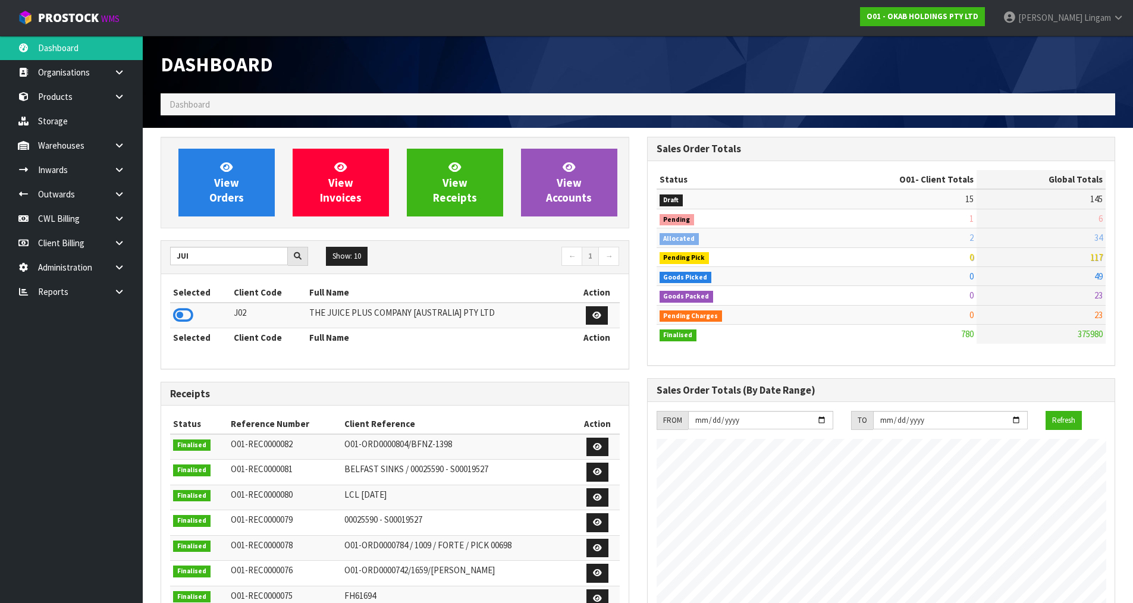
scroll to position [823, 486]
click at [188, 315] on icon at bounding box center [183, 315] width 20 height 18
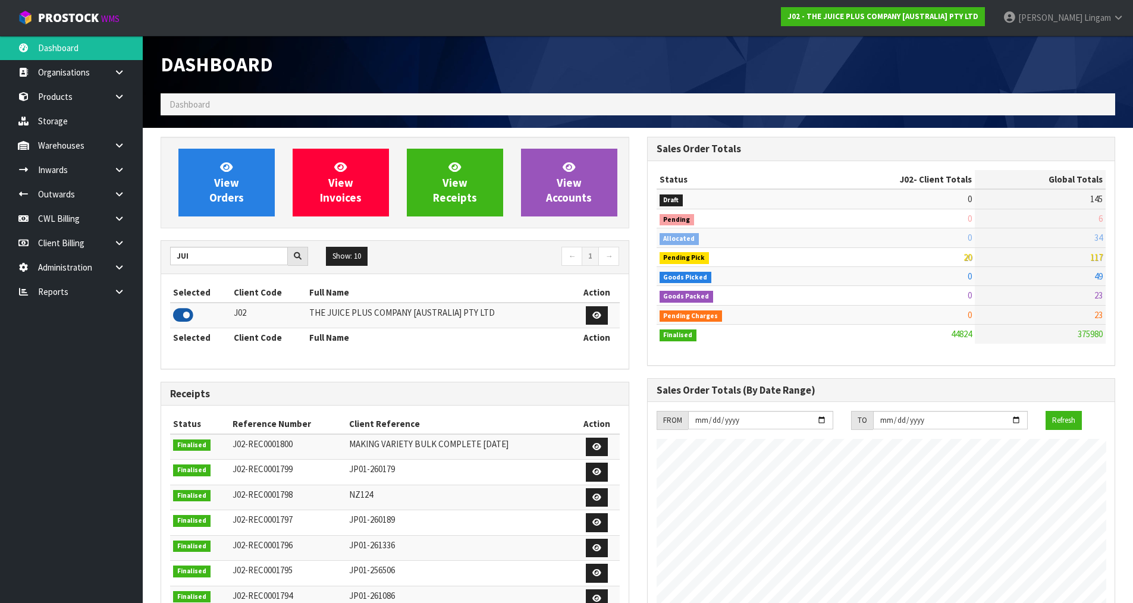
scroll to position [901, 486]
drag, startPoint x: 211, startPoint y: 256, endPoint x: 146, endPoint y: 256, distance: 64.8
click at [146, 256] on section "View Orders View Invoices View Receipts View Accounts JUI Show: 10 5 10 25 50 ←…" at bounding box center [638, 588] width 990 height 920
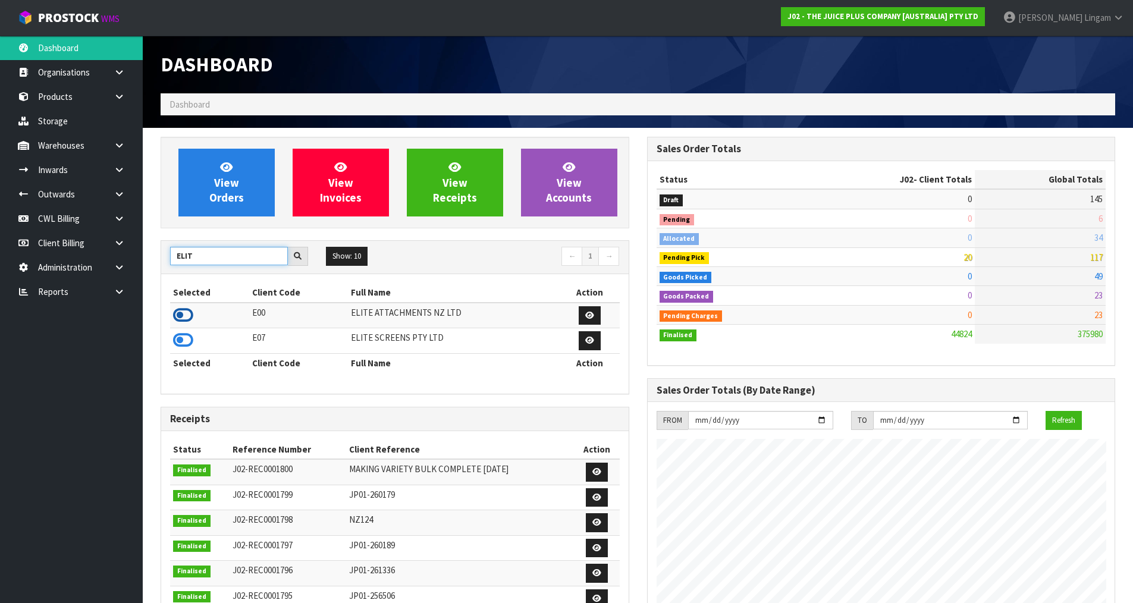
type input "ELIT"
click at [187, 316] on icon at bounding box center [183, 315] width 20 height 18
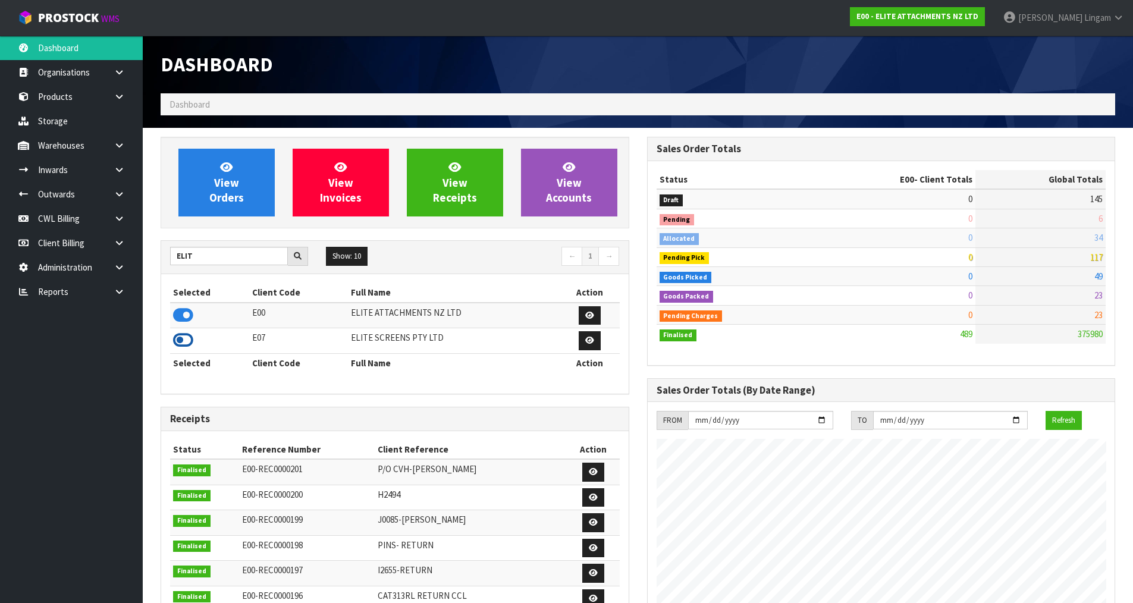
scroll to position [728, 486]
click at [116, 145] on icon at bounding box center [119, 145] width 11 height 9
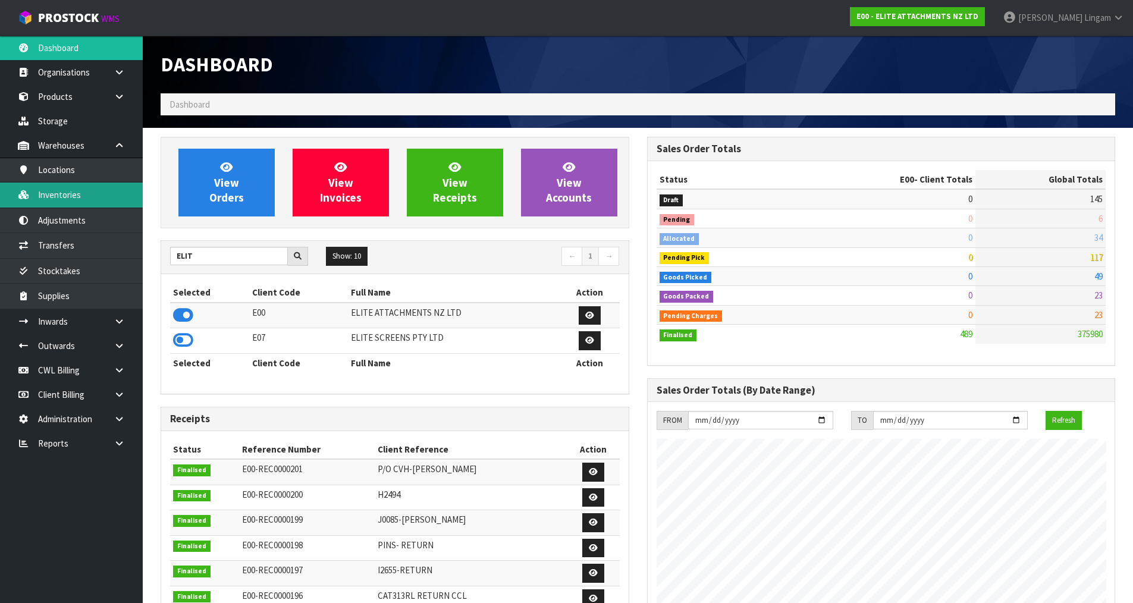
drag, startPoint x: 71, startPoint y: 196, endPoint x: 77, endPoint y: 195, distance: 6.0
click at [71, 196] on link "Inventories" at bounding box center [71, 195] width 143 height 24
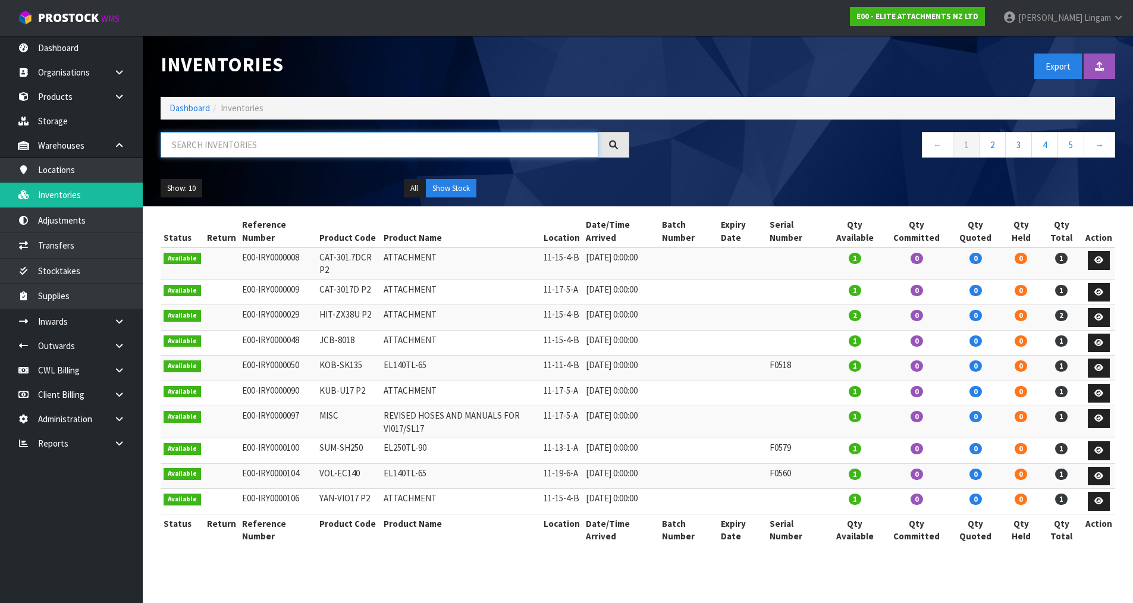
click at [282, 152] on input "text" at bounding box center [380, 145] width 438 height 26
paste input "J1463"
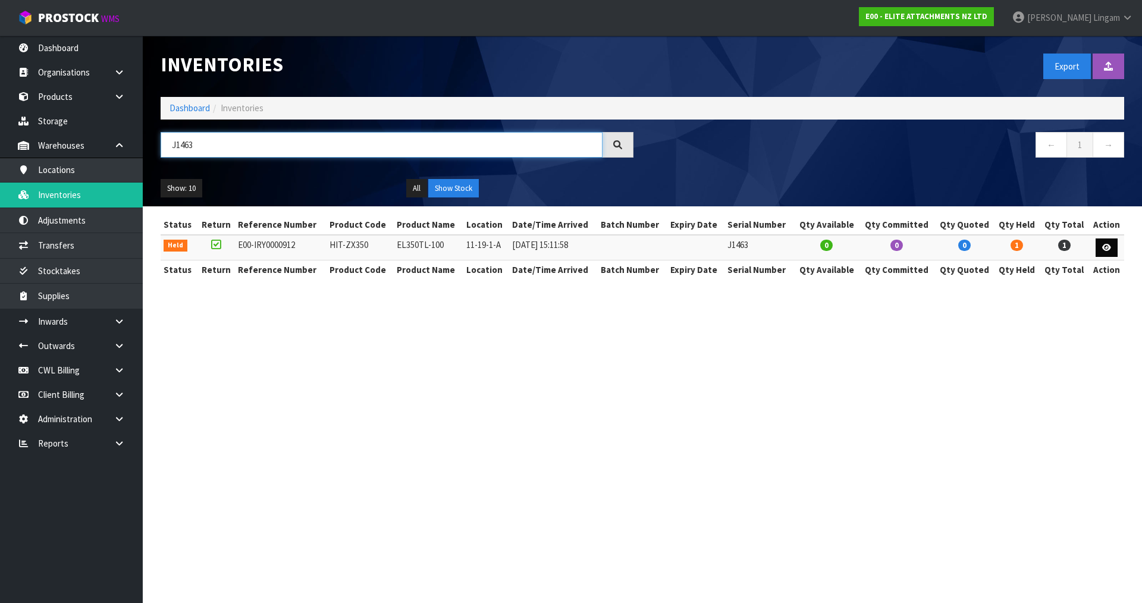
type input "J1463"
click at [1109, 247] on icon at bounding box center [1106, 248] width 9 height 8
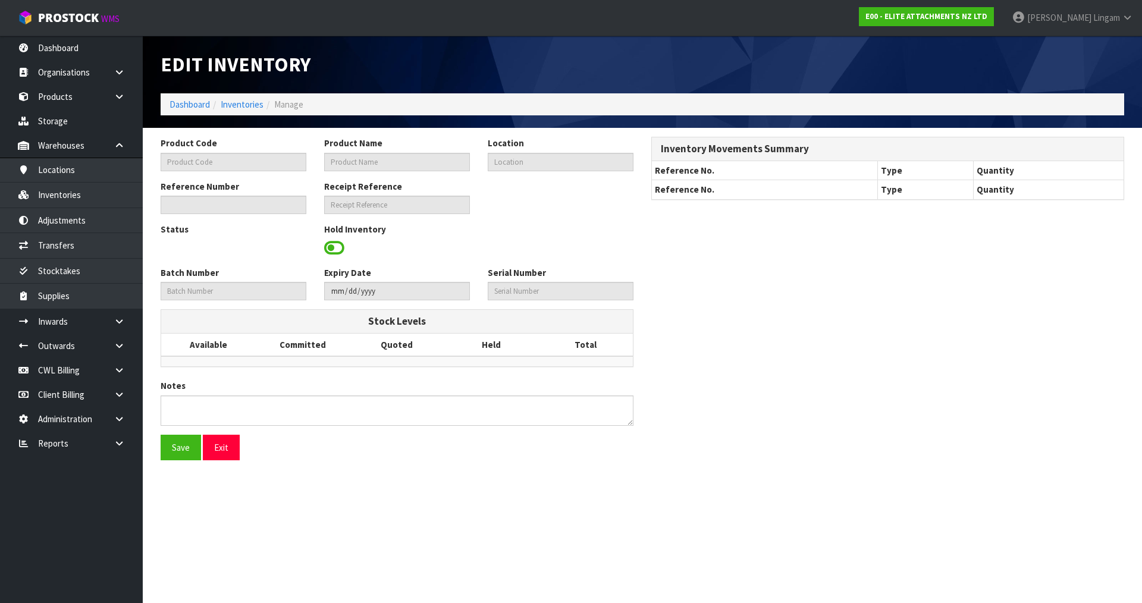
type input "HIT-ZX350"
type input "EL350TL-100"
type input "11-19-1-A"
type input "E00-IRY0000912"
type input "E00-REC0000165"
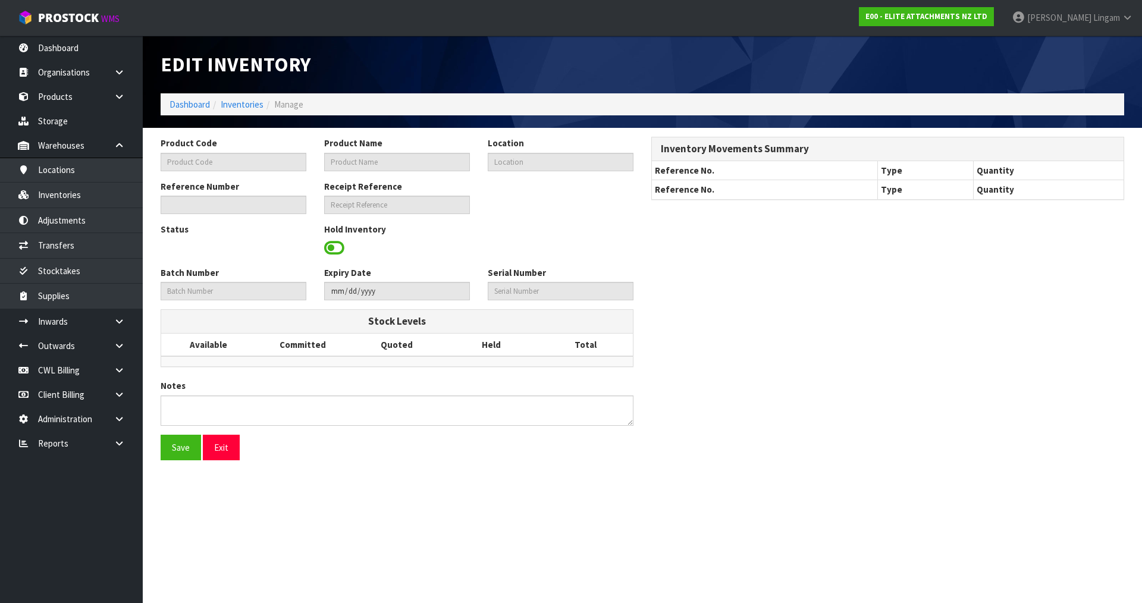
type input "J1463"
type textarea "MISSING CYLINDER"
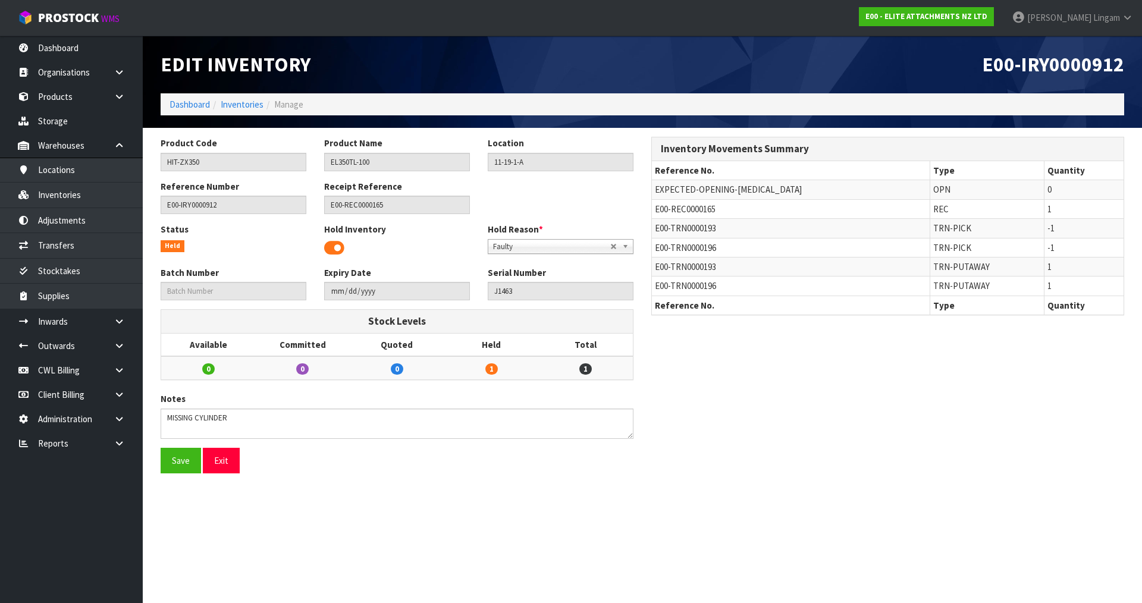
click at [330, 247] on span at bounding box center [334, 248] width 20 height 18
click at [180, 457] on button "Save" at bounding box center [181, 461] width 40 height 26
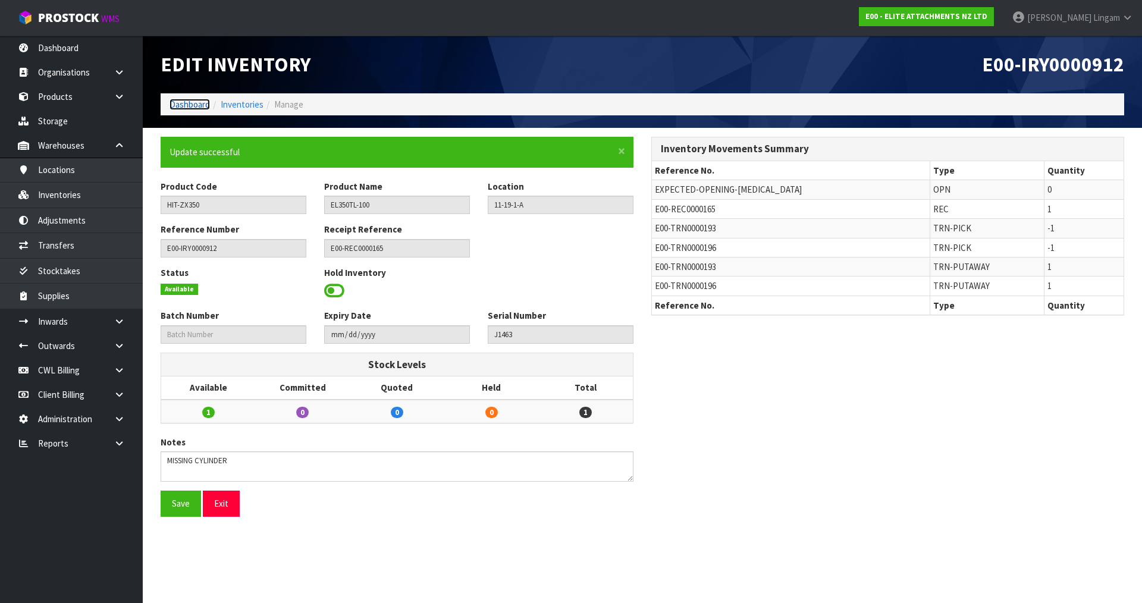
click at [202, 105] on link "Dashboard" at bounding box center [190, 104] width 40 height 11
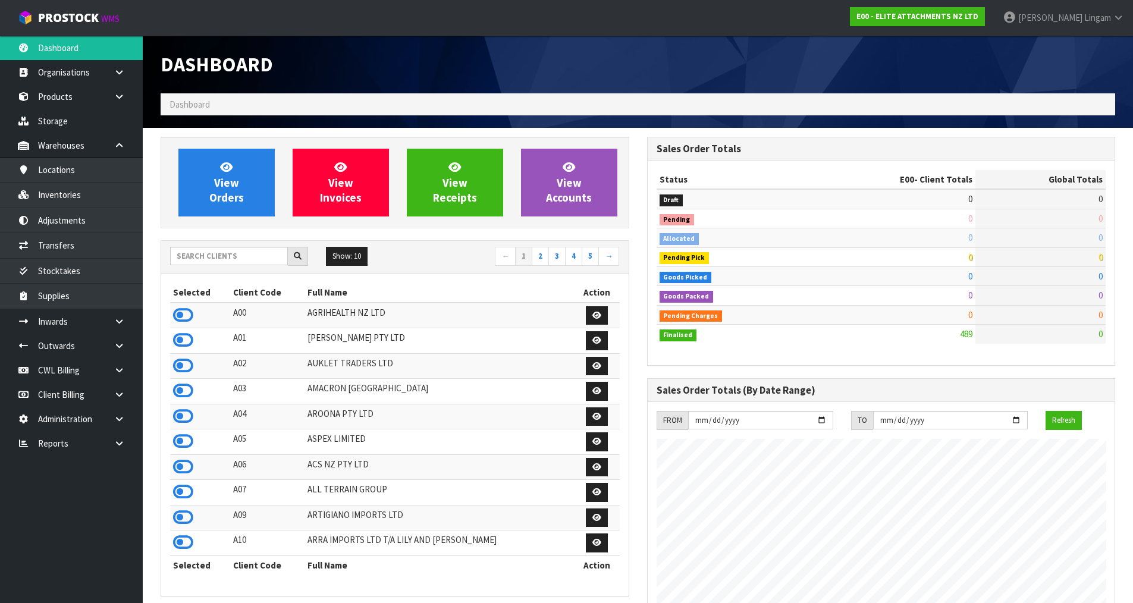
scroll to position [728, 486]
click at [229, 260] on input "text" at bounding box center [229, 256] width 118 height 18
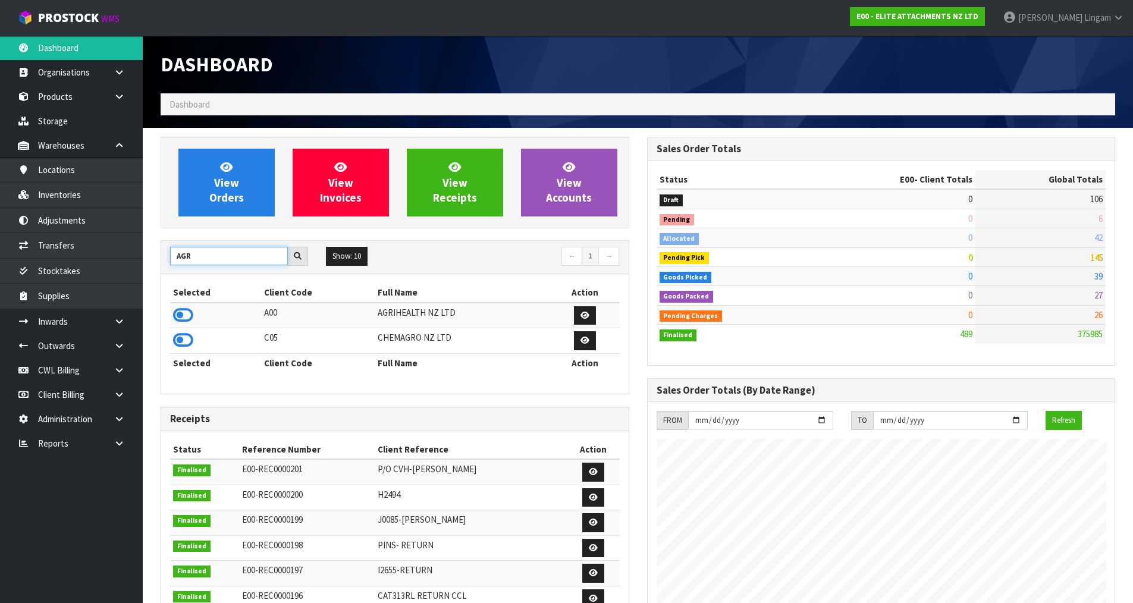
type input "AGR"
click at [185, 312] on icon at bounding box center [183, 315] width 20 height 18
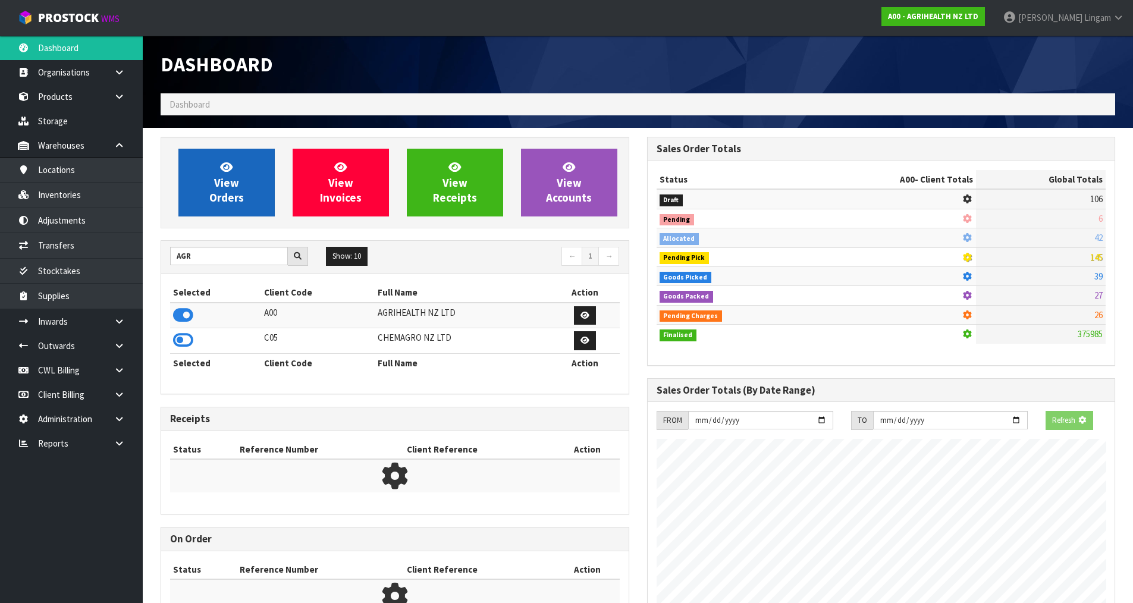
scroll to position [742, 486]
click at [222, 188] on span "View Orders" at bounding box center [226, 182] width 35 height 45
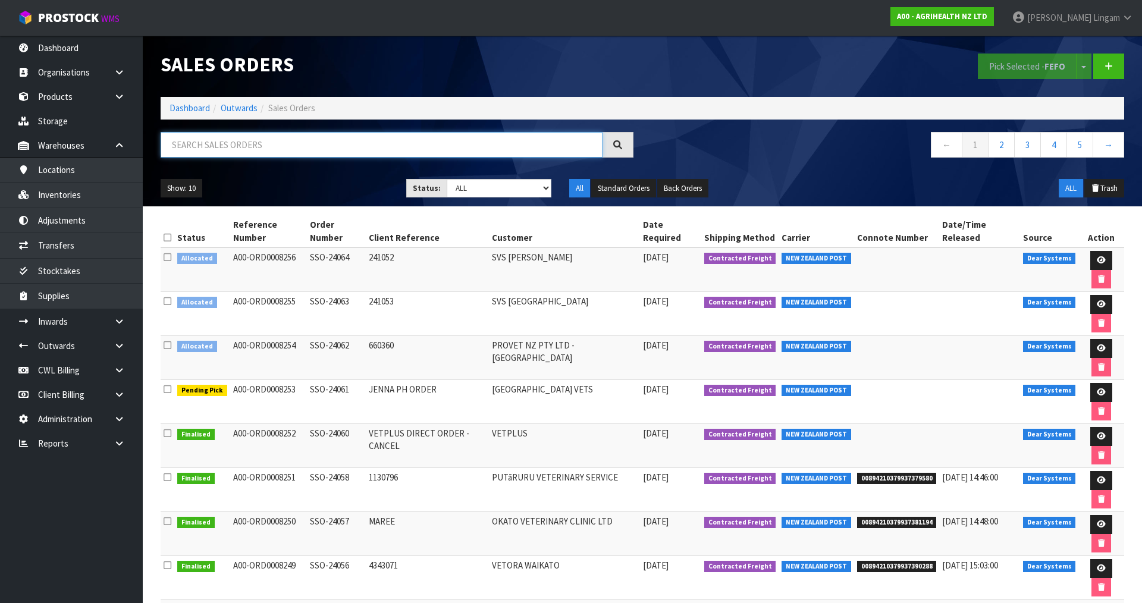
click at [240, 146] on input "text" at bounding box center [382, 145] width 442 height 26
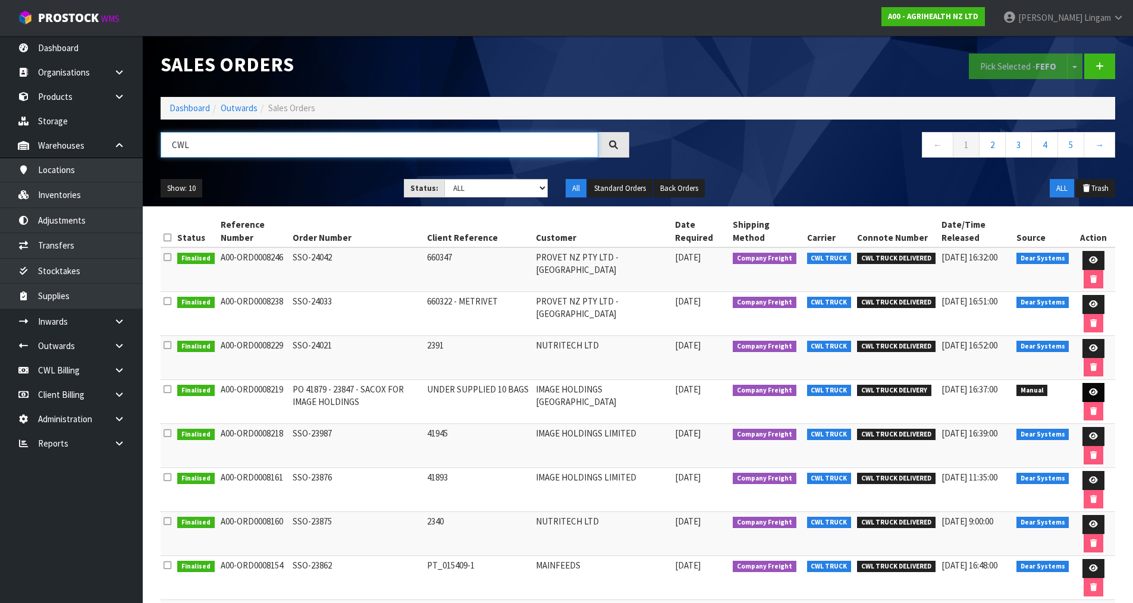
type input "CWL"
click at [1089, 391] on icon at bounding box center [1093, 392] width 9 height 8
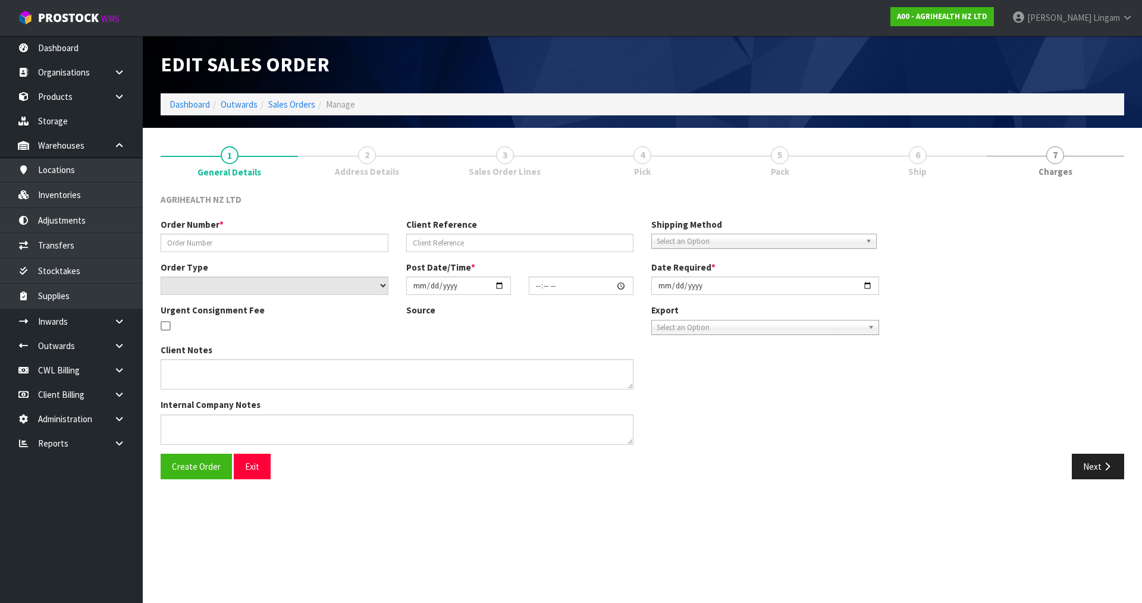
type input "PO 41879 - 23847 - SACOX FOR IMAGE HOLDINGS"
type input "UNDER SUPPLIED 10 BAGS"
select select "number:0"
type input "[DATE]"
type input "10:53:00.000"
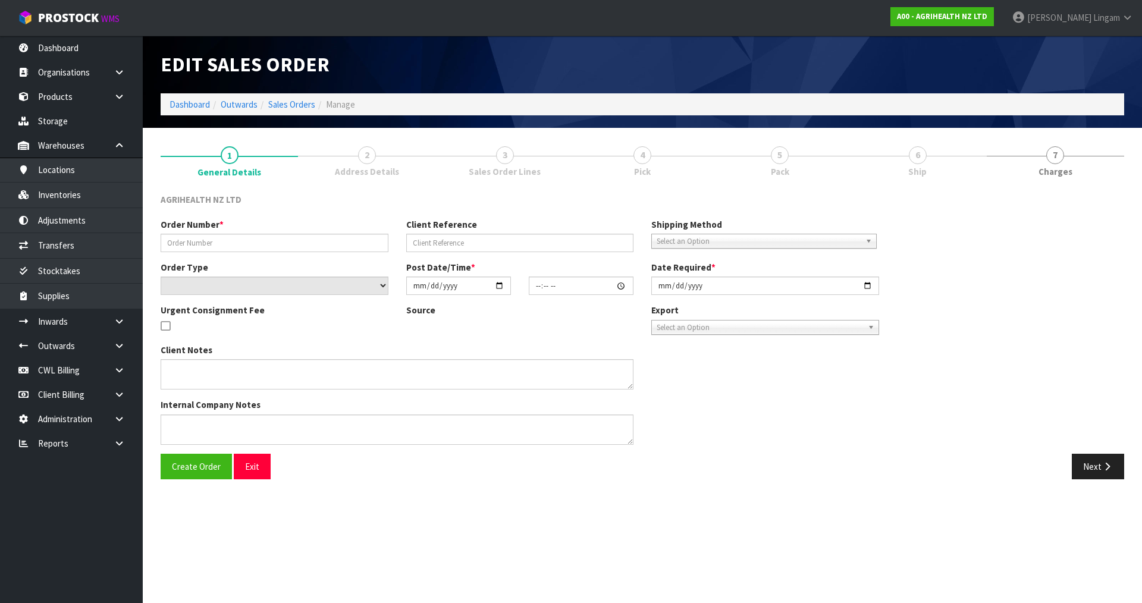
type input "[DATE]"
type textarea "WE DO NOT NEED TO PICK UP THE X10 BAGS OF CODE 2000, CUSTOMER HAS ACCEPTED THEM…"
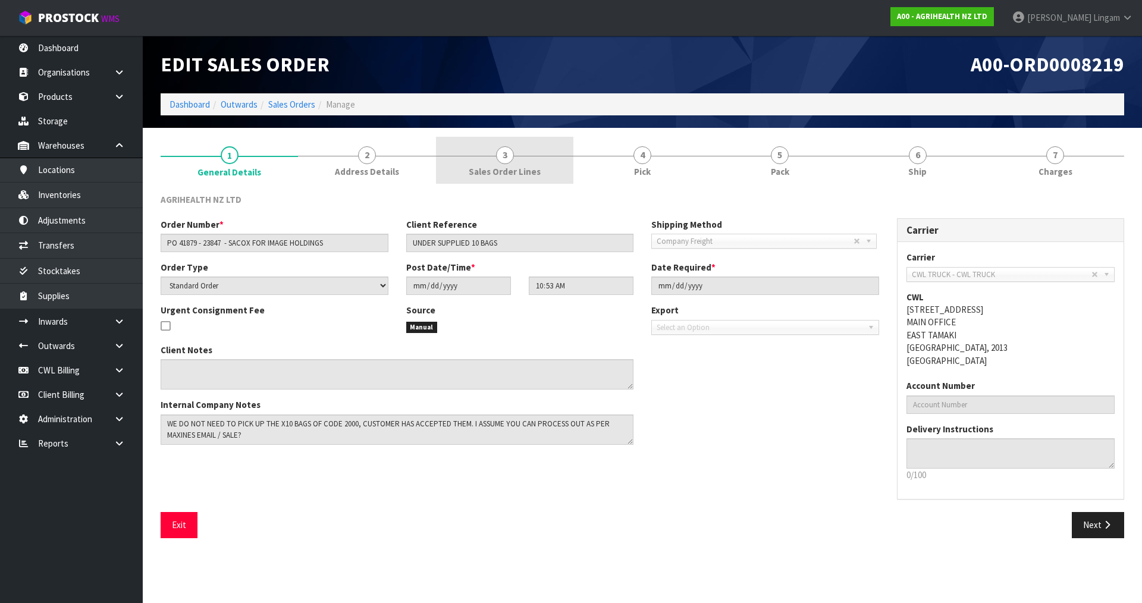
click at [547, 172] on link "3 Sales Order Lines" at bounding box center [504, 160] width 137 height 47
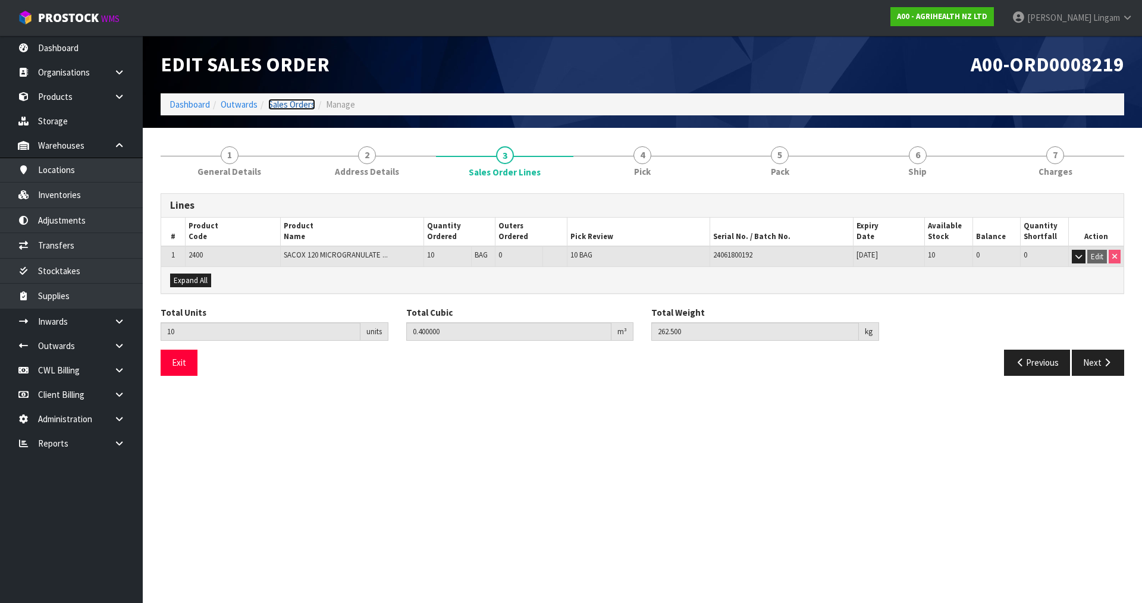
click at [299, 103] on link "Sales Orders" at bounding box center [291, 104] width 47 height 11
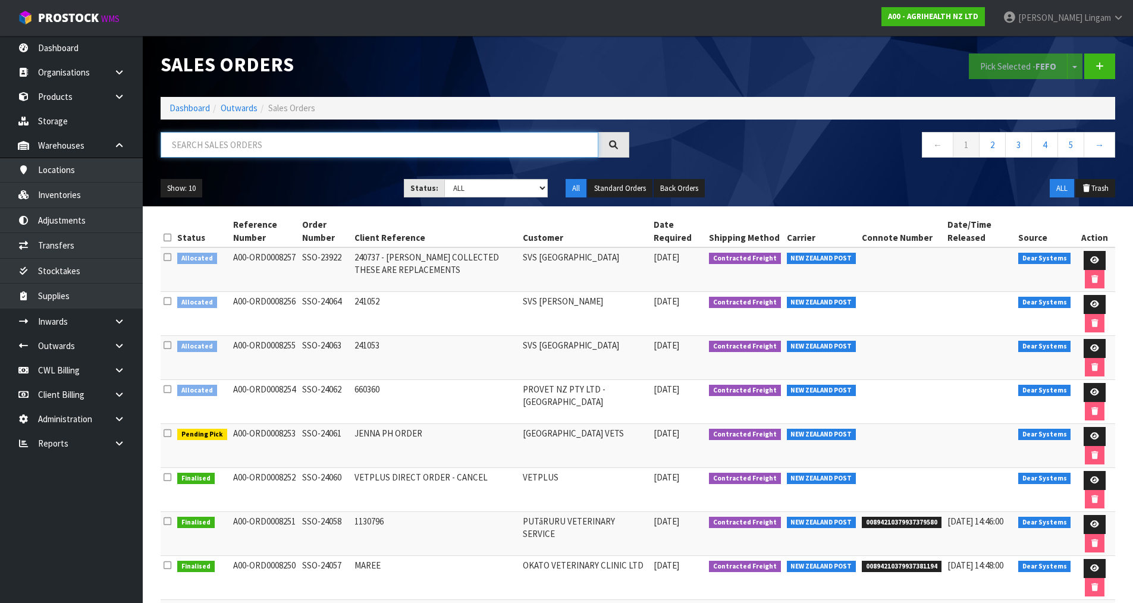
click at [323, 146] on input "text" at bounding box center [380, 145] width 438 height 26
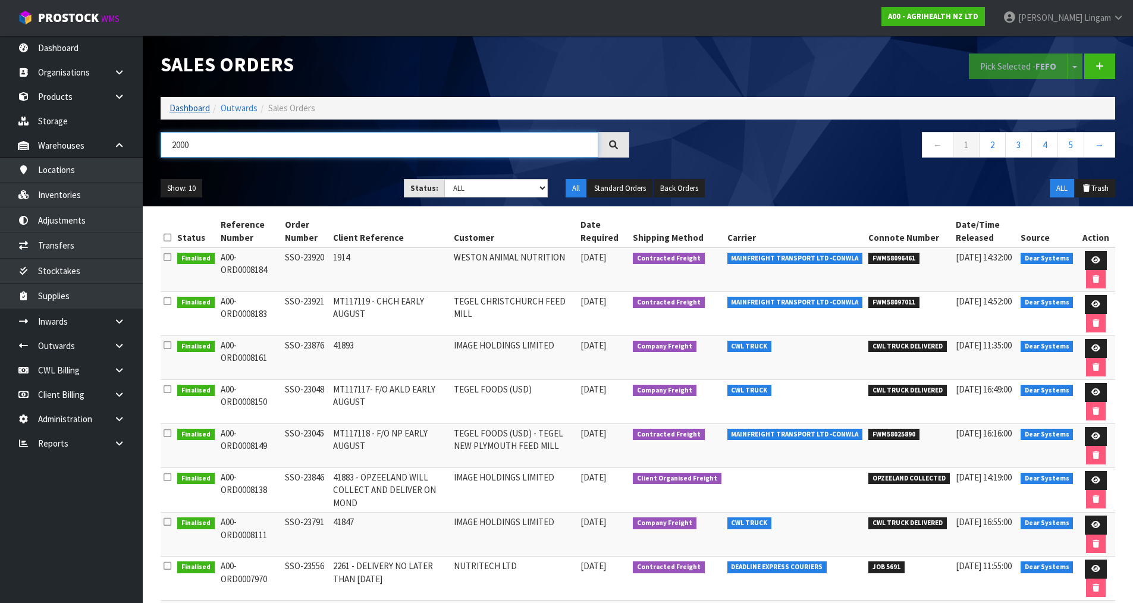
type input "2000"
click at [193, 109] on link "Dashboard" at bounding box center [190, 107] width 40 height 11
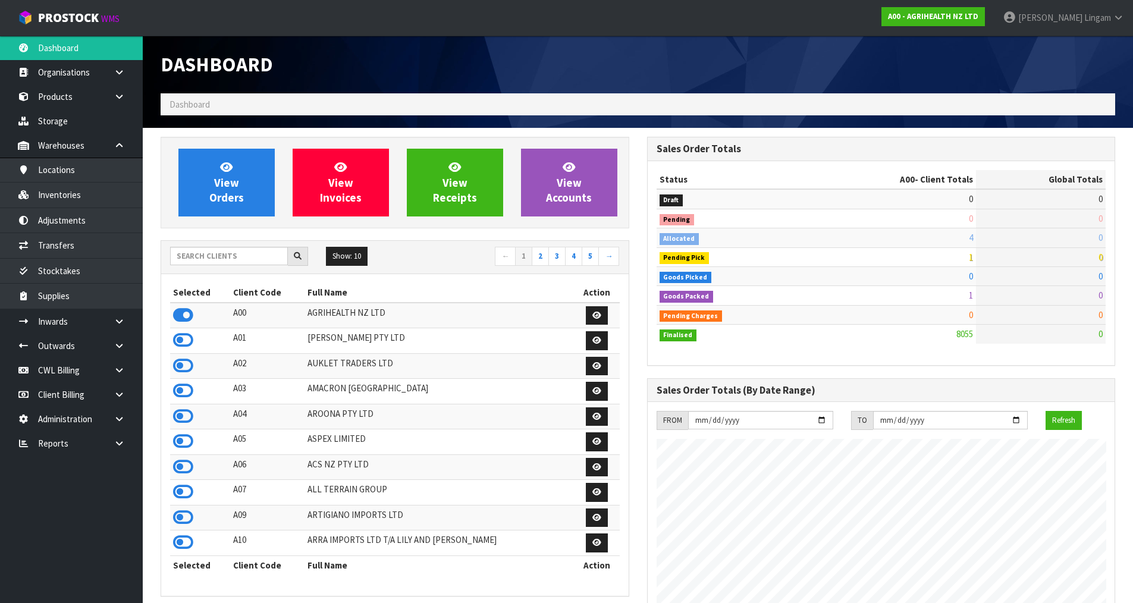
scroll to position [901, 486]
click at [232, 184] on span "View Orders" at bounding box center [226, 182] width 35 height 45
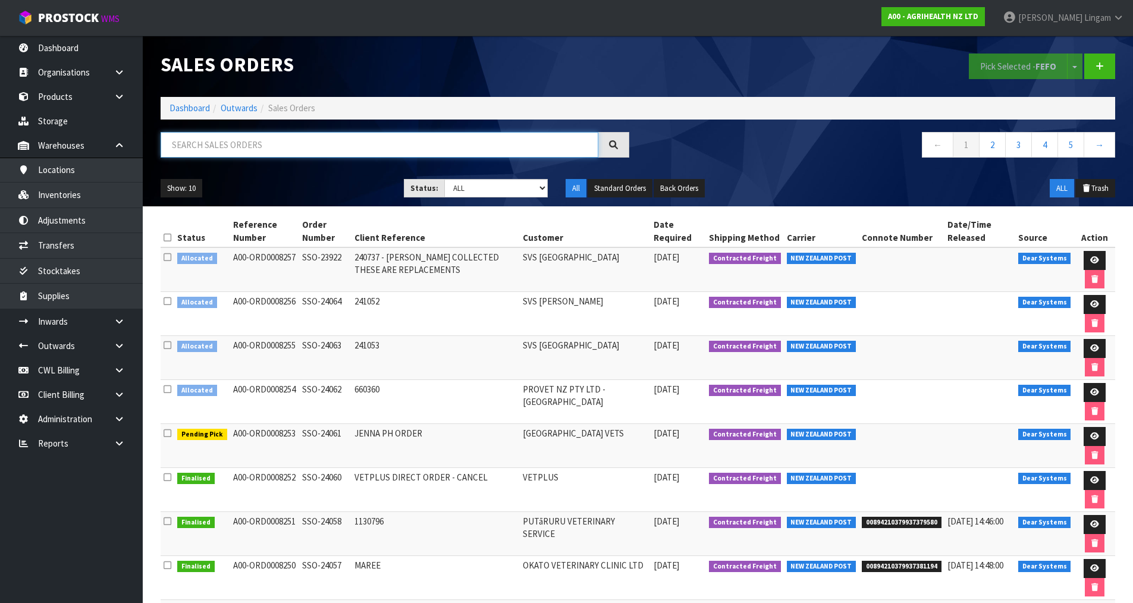
click at [221, 144] on input "text" at bounding box center [380, 145] width 438 height 26
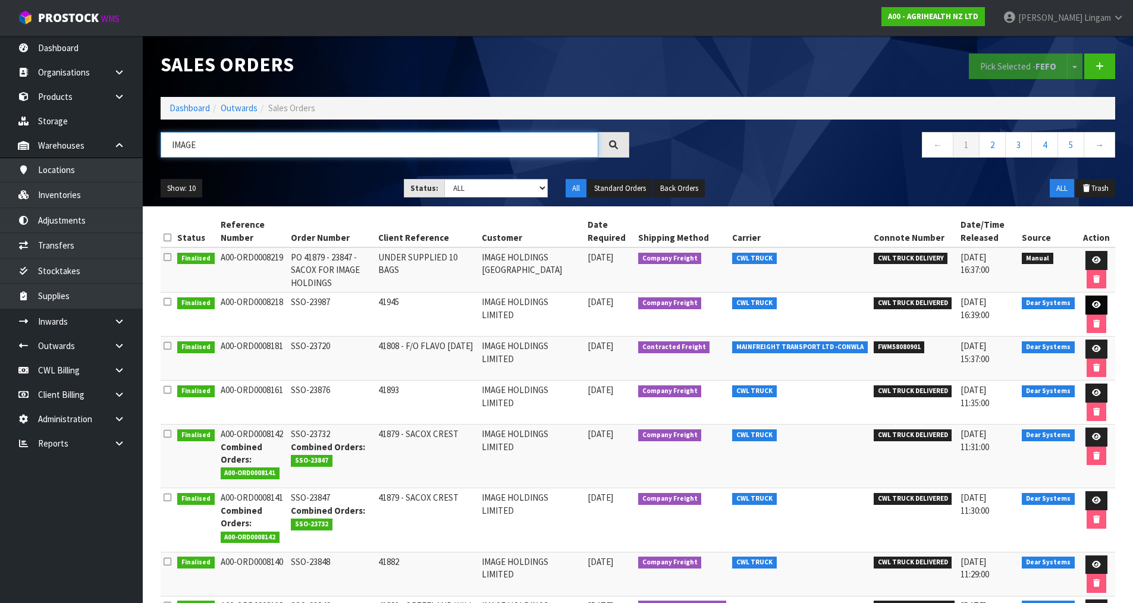
type input "IMAGE"
click at [1095, 303] on icon at bounding box center [1096, 305] width 9 height 8
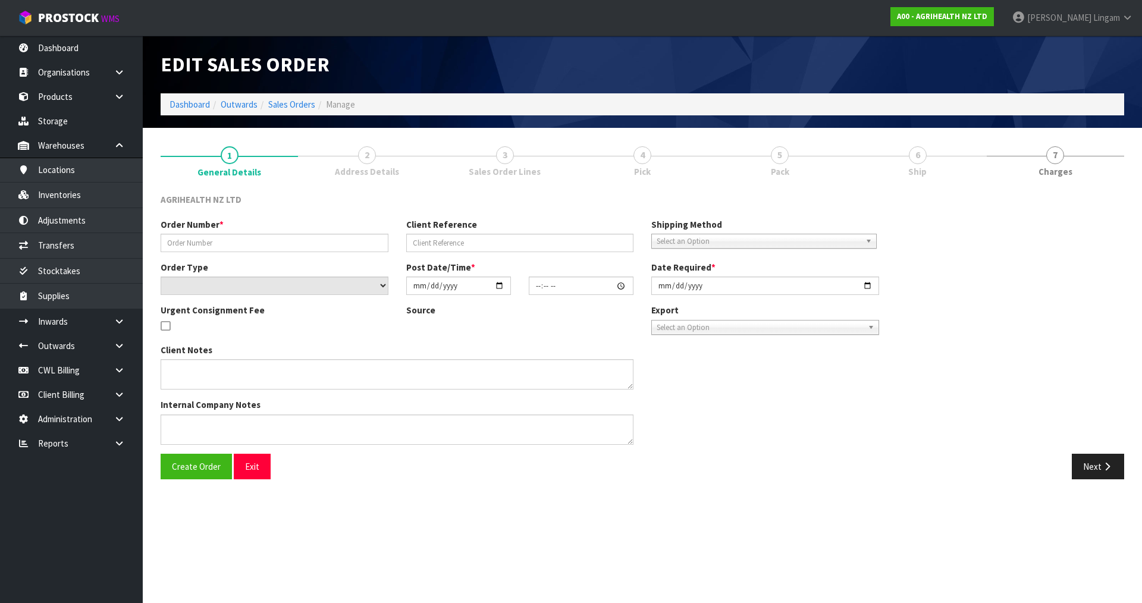
type input "SSO-23987"
type input "41945"
select select "number:0"
type input "[DATE]"
type input "09:54:09.000"
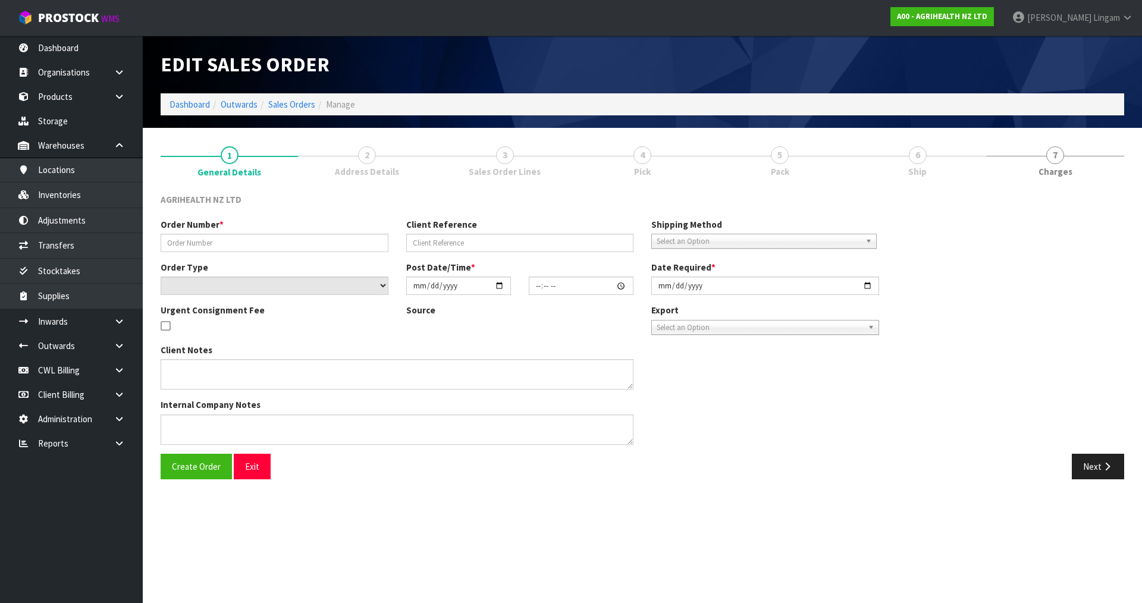
type input "[DATE]"
type textarea "SHIP BY: Freight"
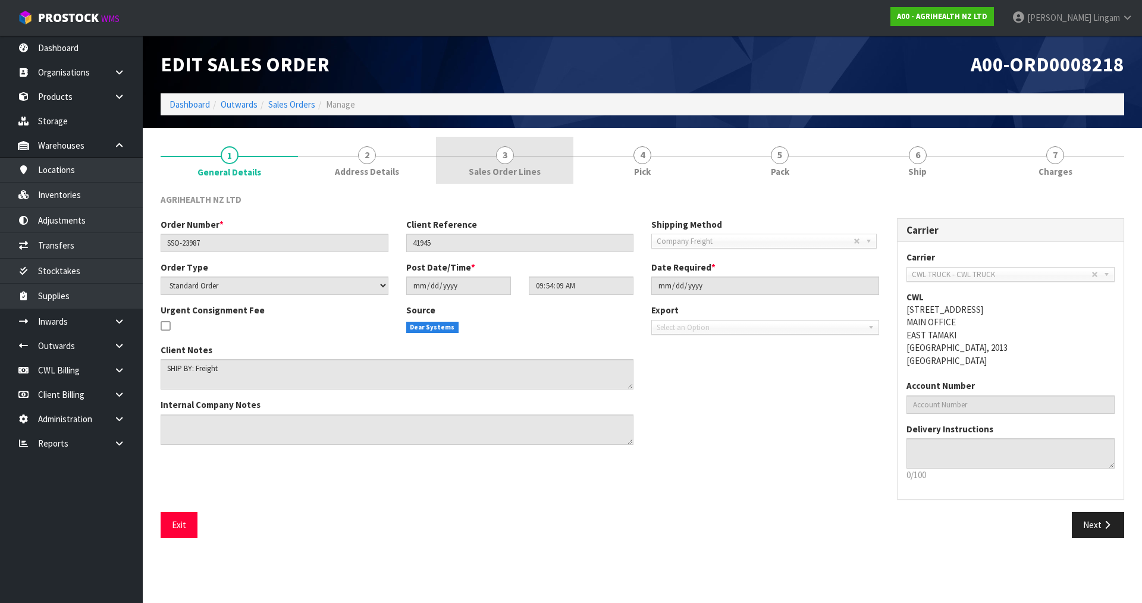
click at [525, 179] on link "3 Sales Order Lines" at bounding box center [504, 160] width 137 height 47
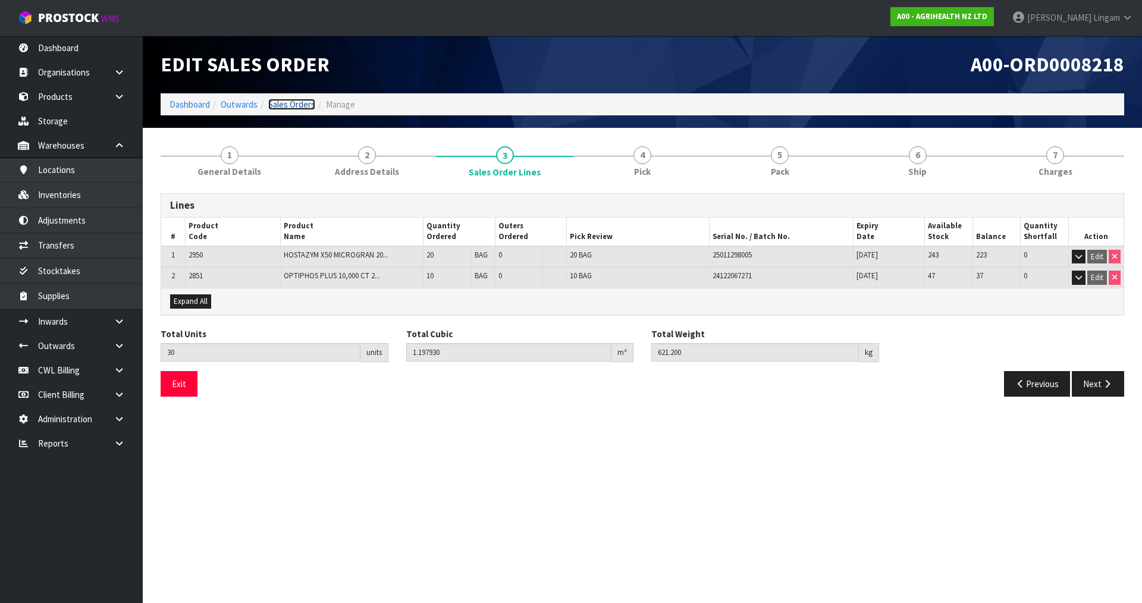
click at [294, 108] on link "Sales Orders" at bounding box center [291, 104] width 47 height 11
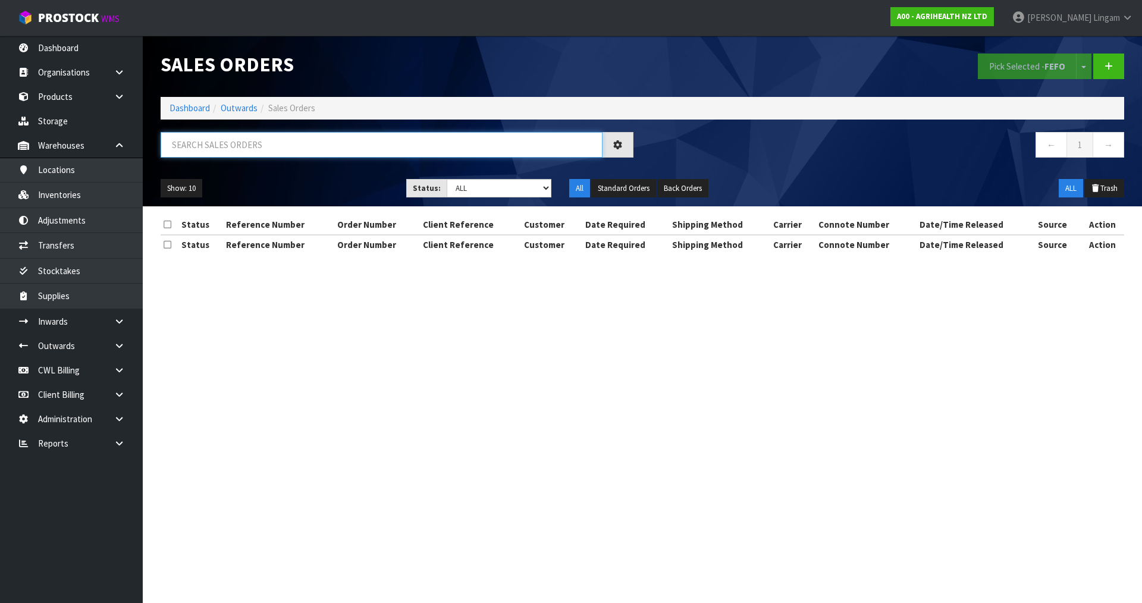
click at [349, 143] on input "text" at bounding box center [382, 145] width 442 height 26
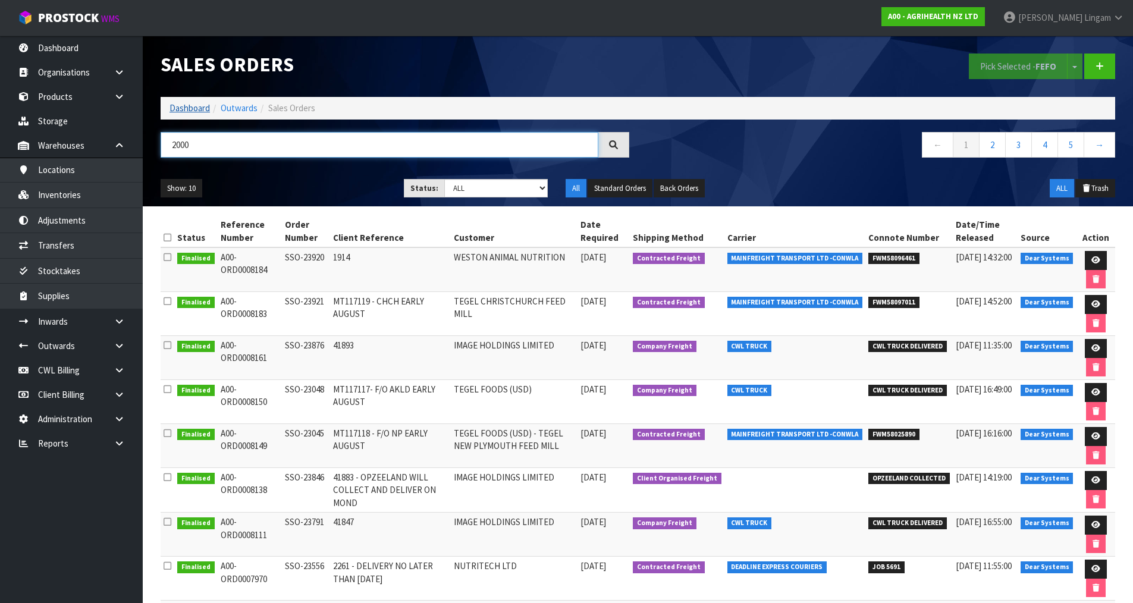
type input "2000"
click at [187, 107] on link "Dashboard" at bounding box center [190, 107] width 40 height 11
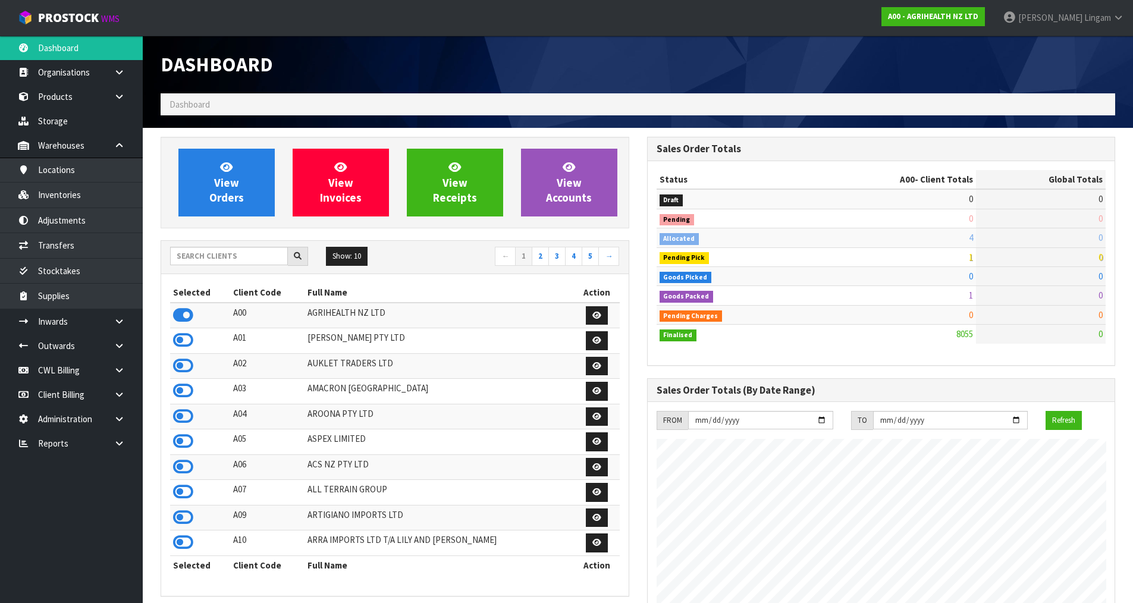
scroll to position [901, 486]
click at [256, 258] on input "text" at bounding box center [229, 256] width 118 height 18
click at [232, 256] on input "text" at bounding box center [229, 256] width 118 height 18
click at [224, 193] on span "View Orders" at bounding box center [226, 182] width 35 height 45
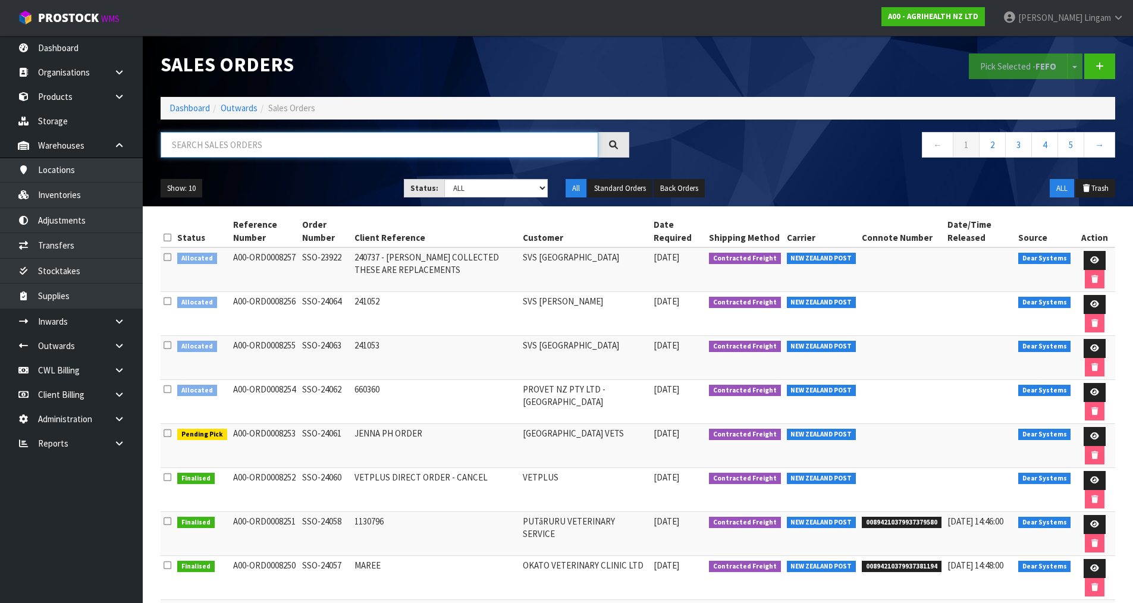
click at [331, 148] on input "text" at bounding box center [380, 145] width 438 height 26
type input "2"
click at [64, 190] on link "Inventories" at bounding box center [71, 195] width 143 height 24
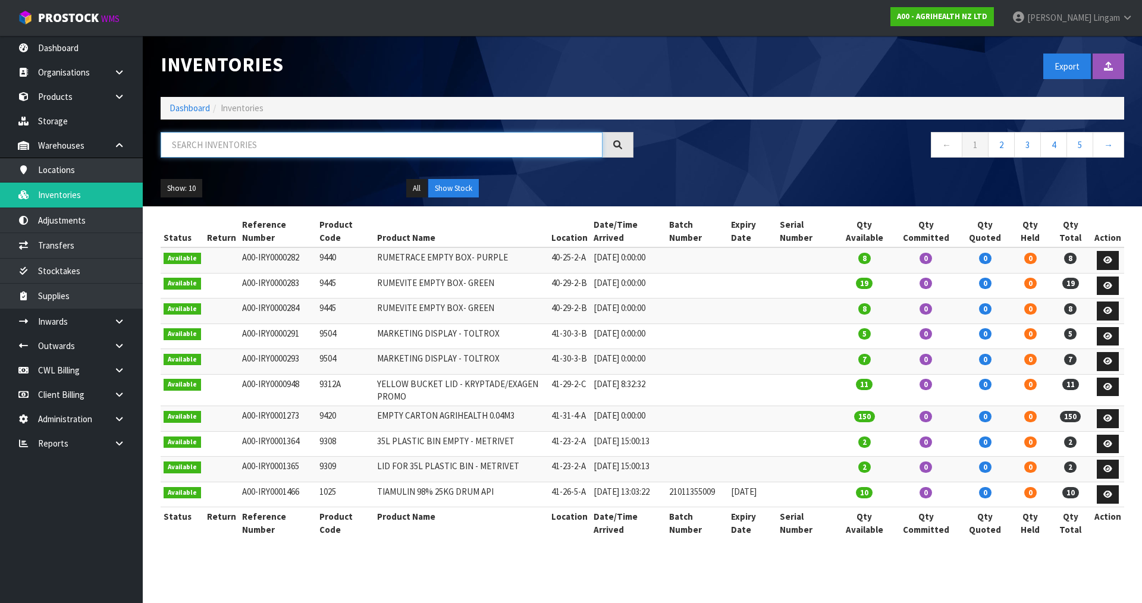
click at [222, 146] on input "text" at bounding box center [382, 145] width 442 height 26
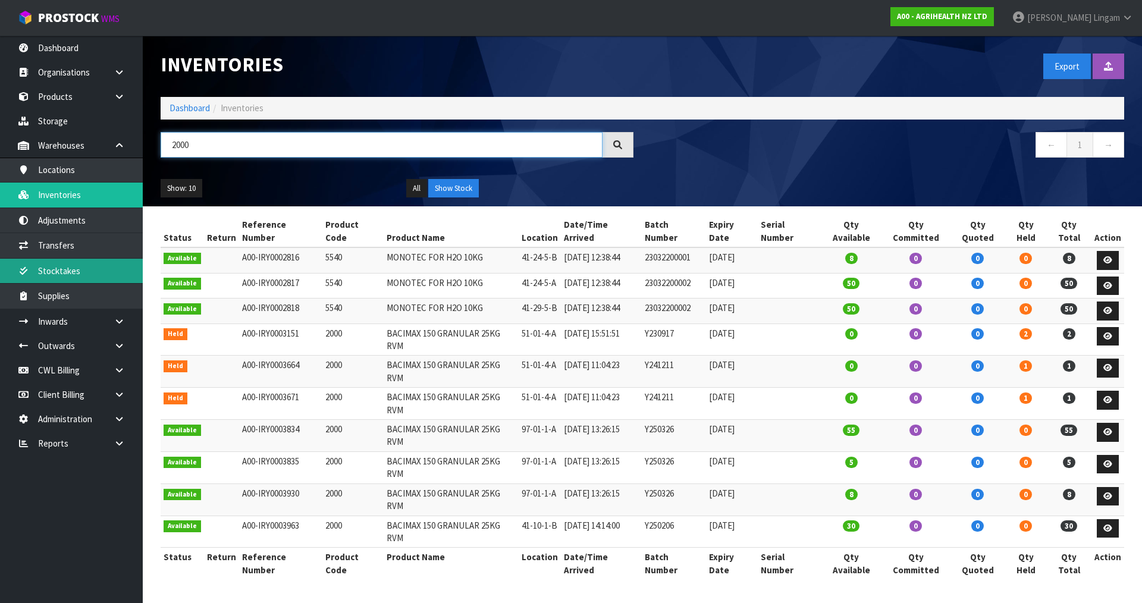
type input "2000"
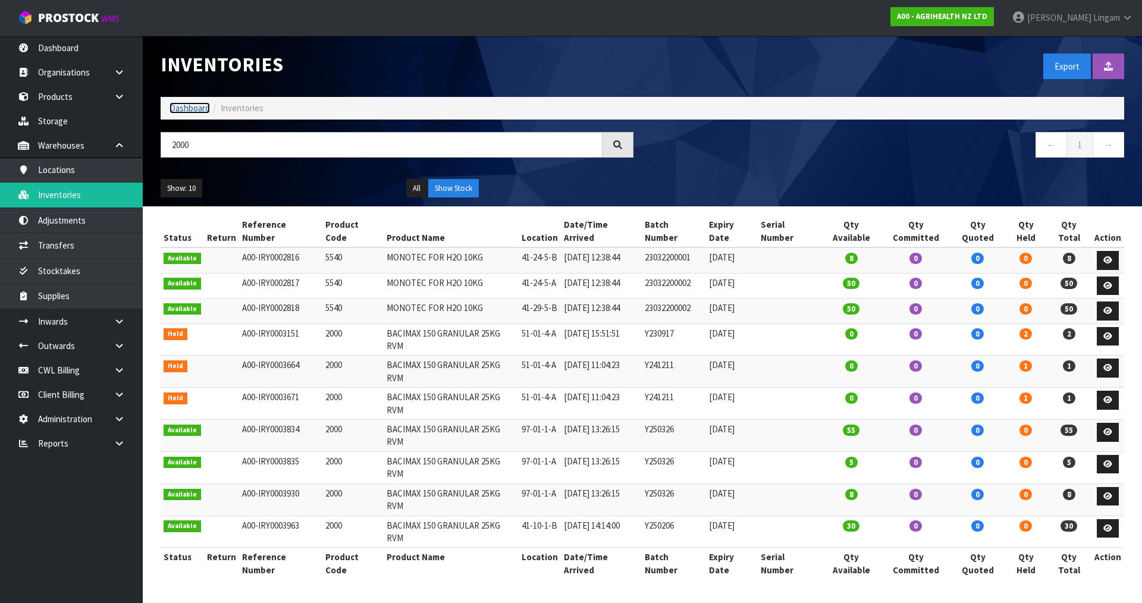
click at [195, 112] on link "Dashboard" at bounding box center [190, 107] width 40 height 11
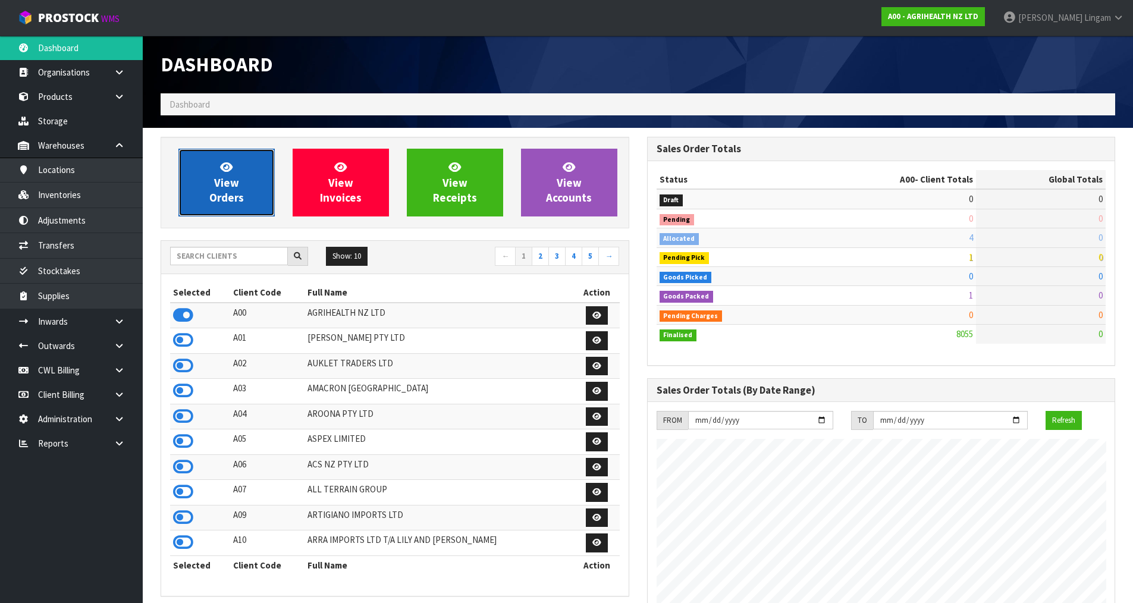
scroll to position [901, 486]
click at [206, 174] on link "View Orders" at bounding box center [226, 183] width 96 height 68
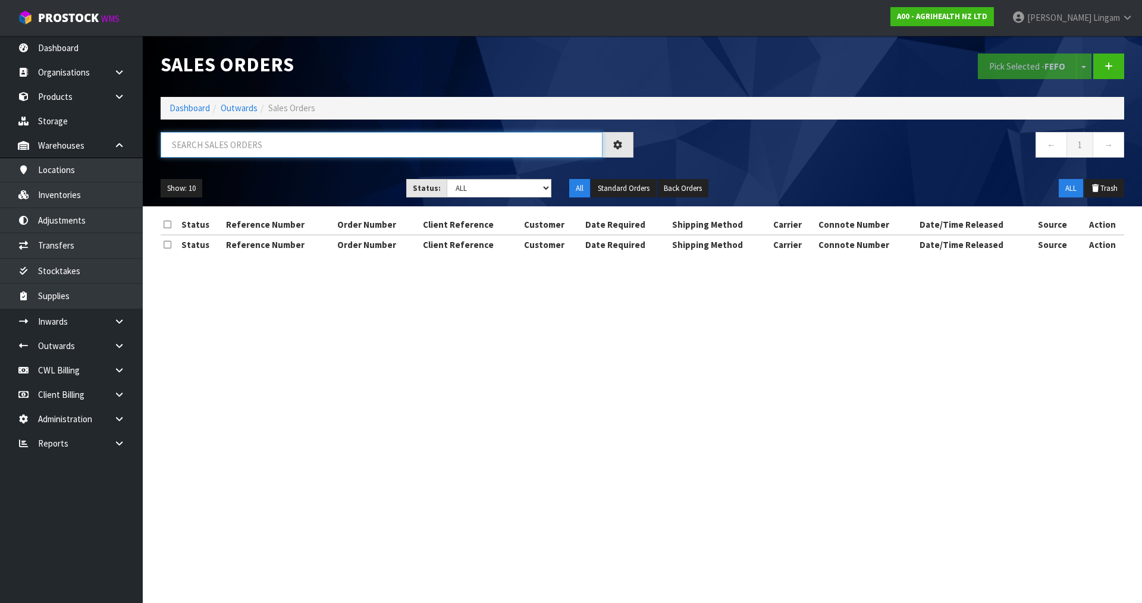
click at [280, 141] on input "text" at bounding box center [382, 145] width 442 height 26
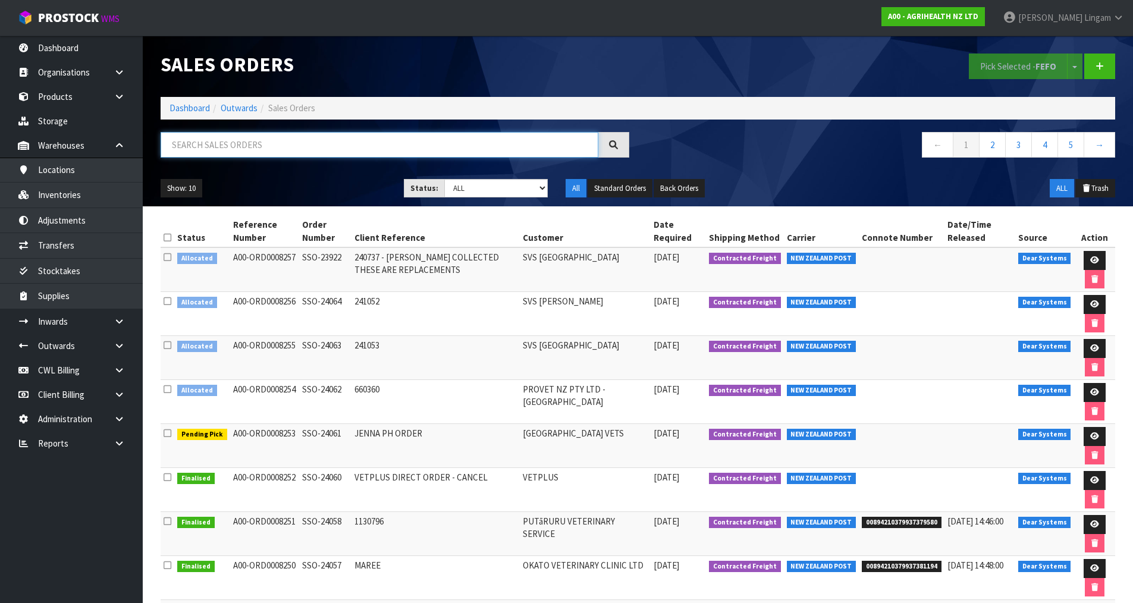
paste input "23847"
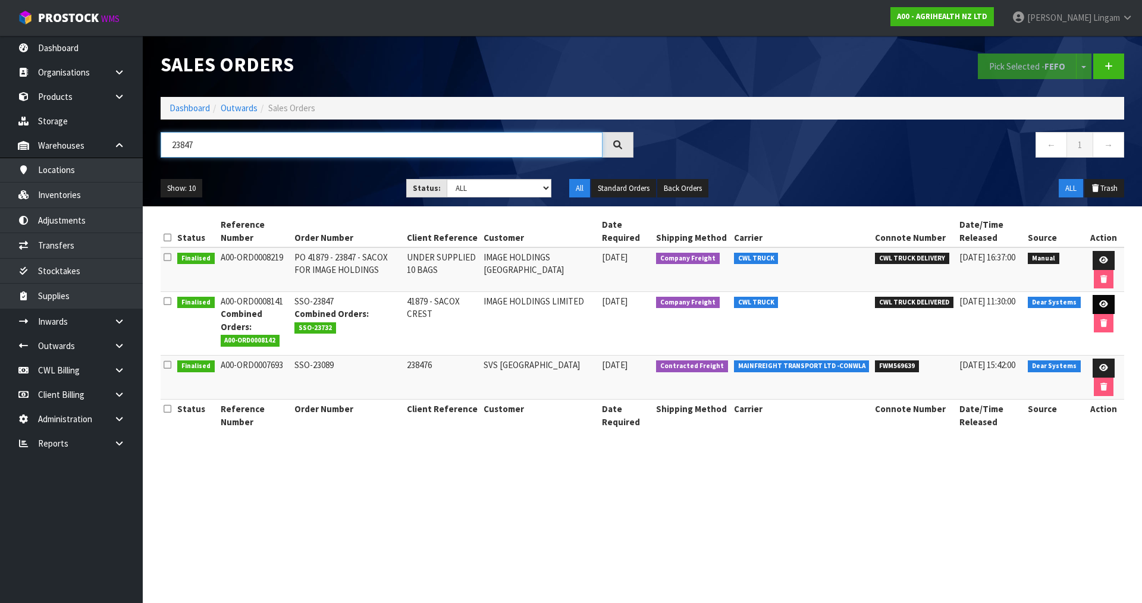
type input "23847"
click at [1103, 302] on icon at bounding box center [1103, 304] width 9 height 8
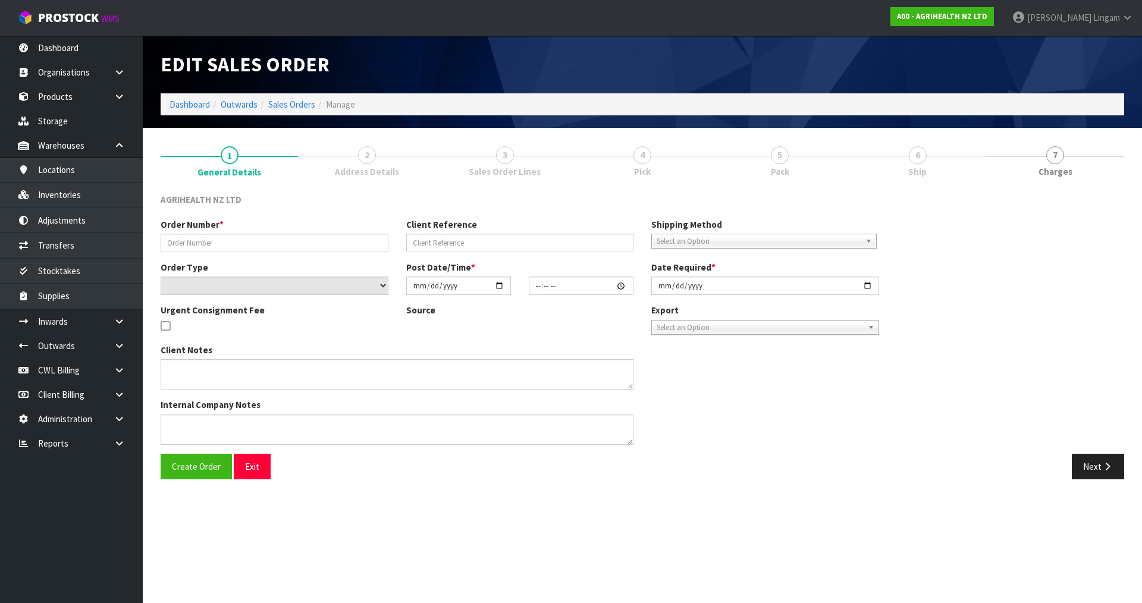
type input "SSO-23847"
type input "41879 - SACOX CREST"
select select "number:0"
type input "[DATE]"
type input "15:34:21.000"
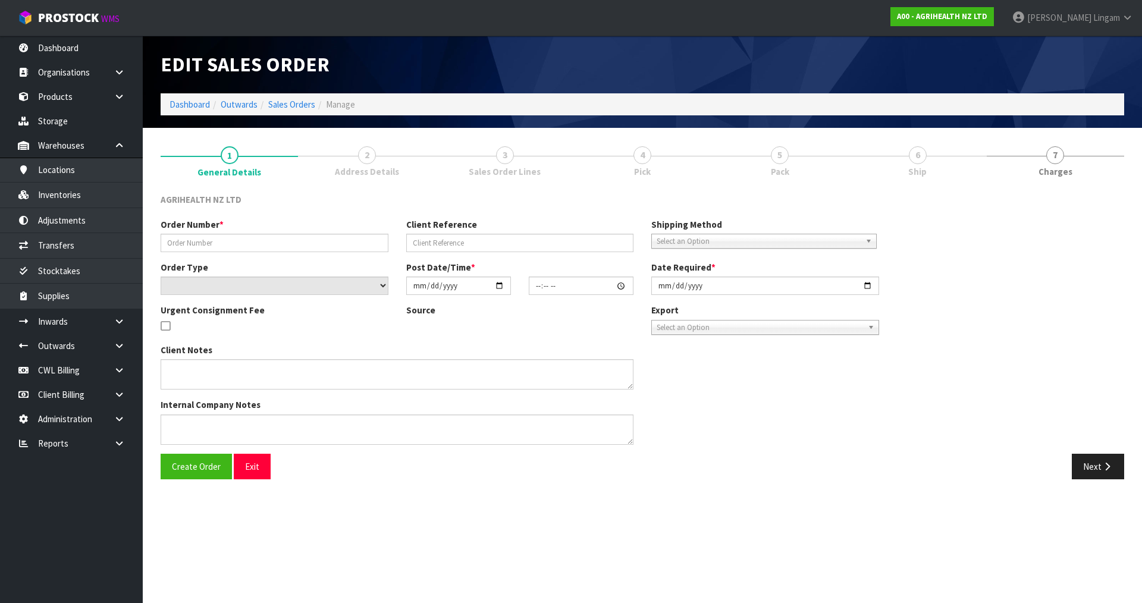
type input "[DATE]"
type textarea "SHIP BY: Freight Invoice 1.6MT [DATE] and other 1.4MT first sept, but ship toge…"
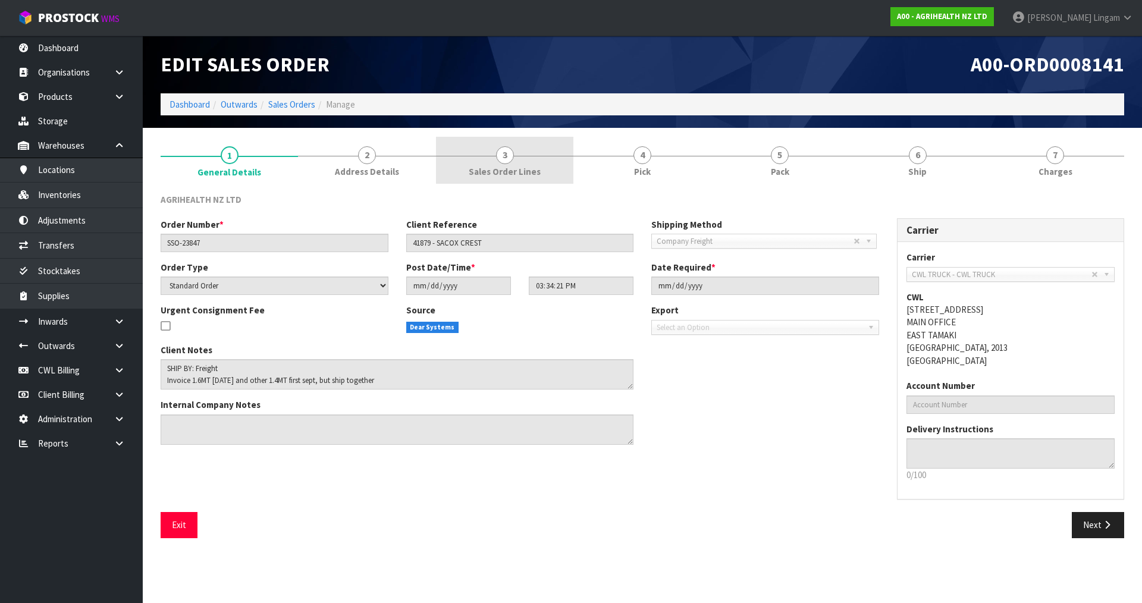
click at [544, 168] on link "3 Sales Order Lines" at bounding box center [504, 160] width 137 height 47
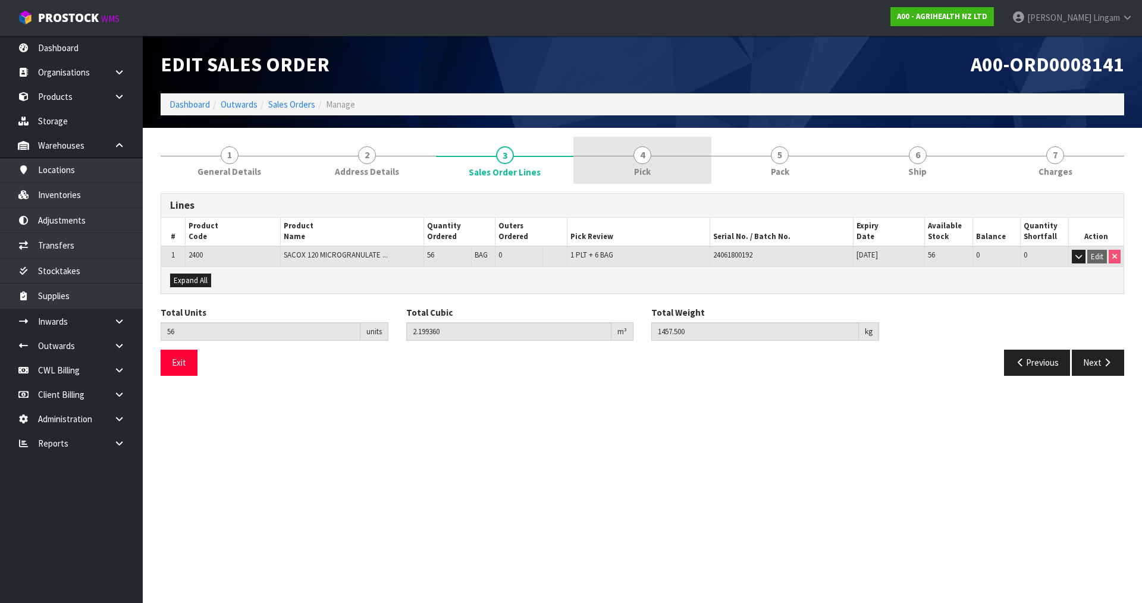
click at [659, 175] on link "4 Pick" at bounding box center [641, 160] width 137 height 47
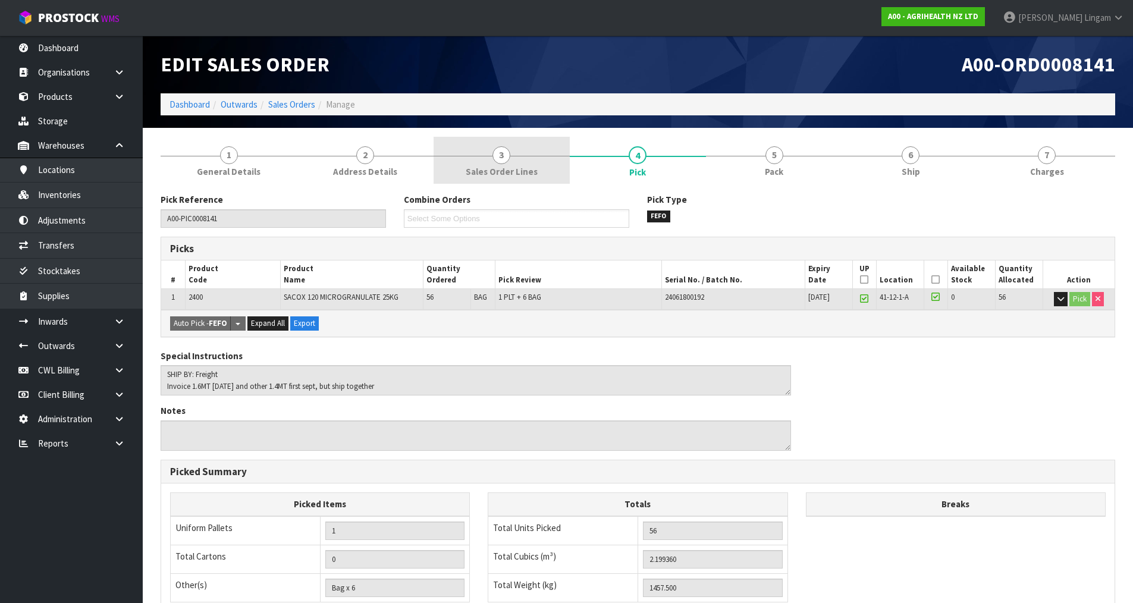
click at [526, 165] on span "Sales Order Lines" at bounding box center [502, 171] width 72 height 12
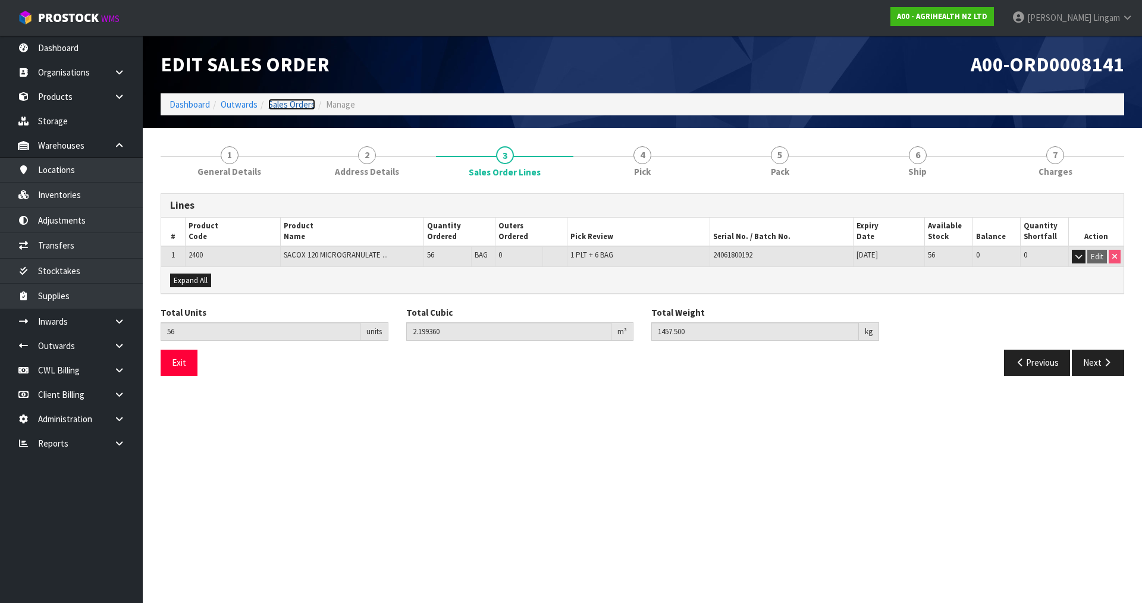
click at [289, 104] on link "Sales Orders" at bounding box center [291, 104] width 47 height 11
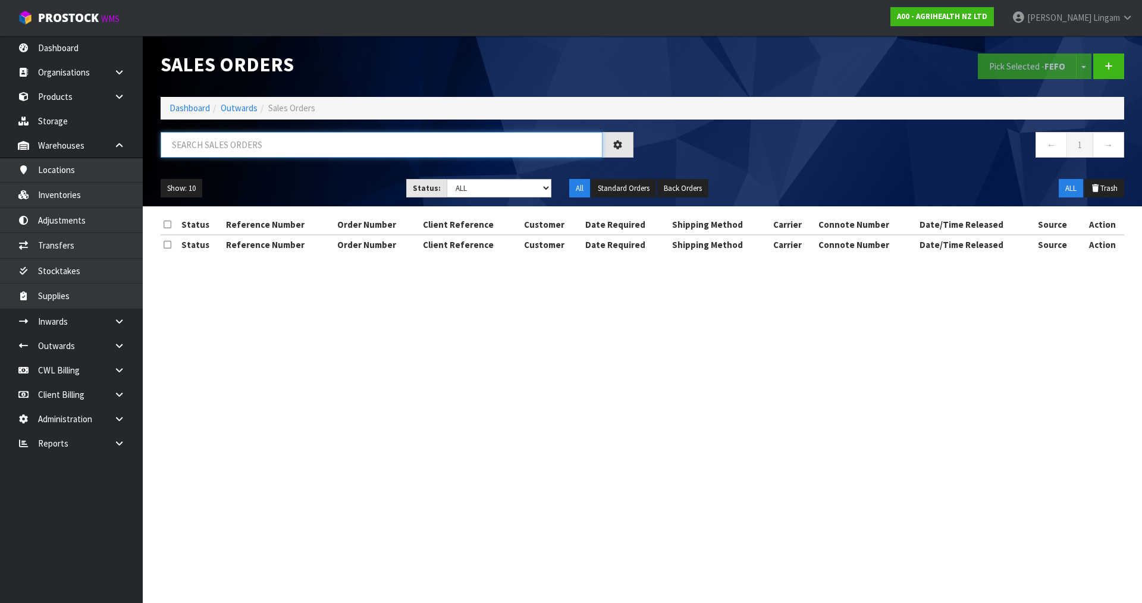
click at [358, 148] on input "text" at bounding box center [382, 145] width 442 height 26
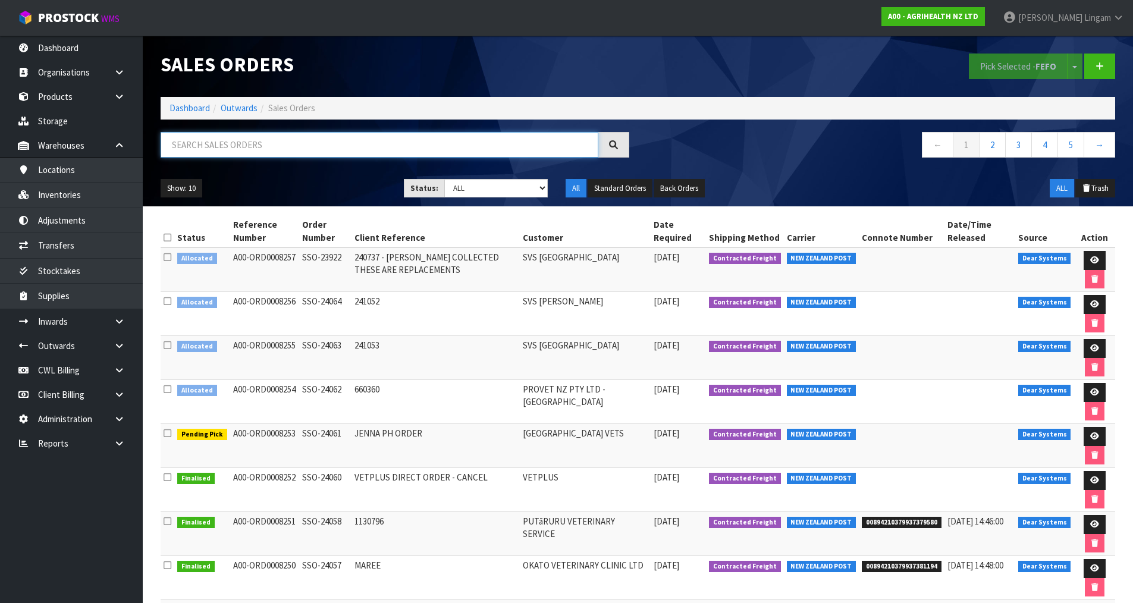
paste input "23732"
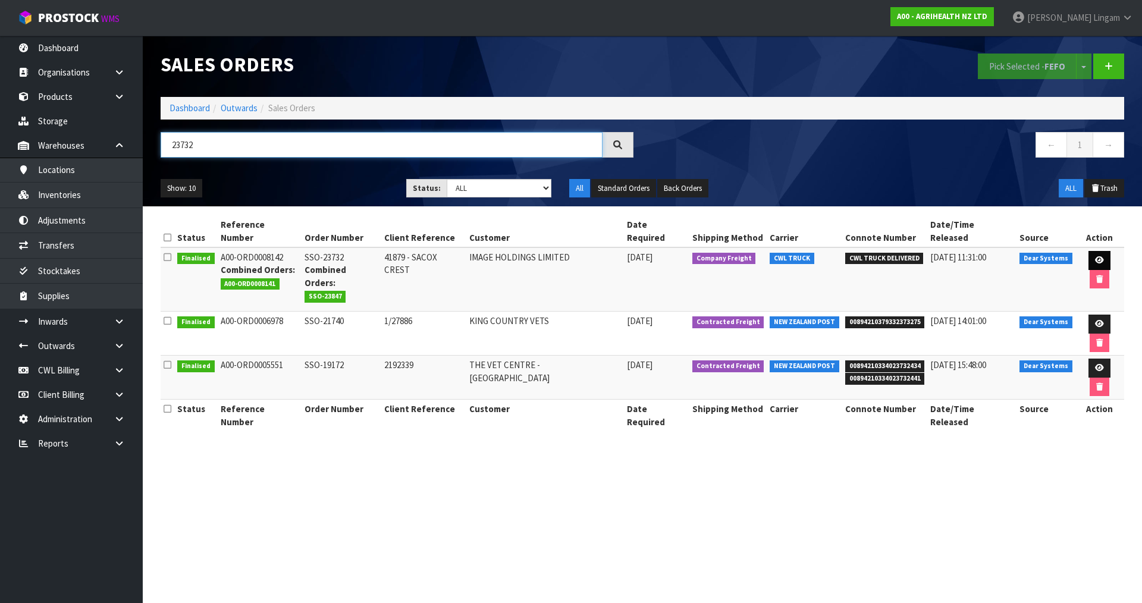
type input "23732"
click at [1092, 251] on link at bounding box center [1100, 260] width 22 height 19
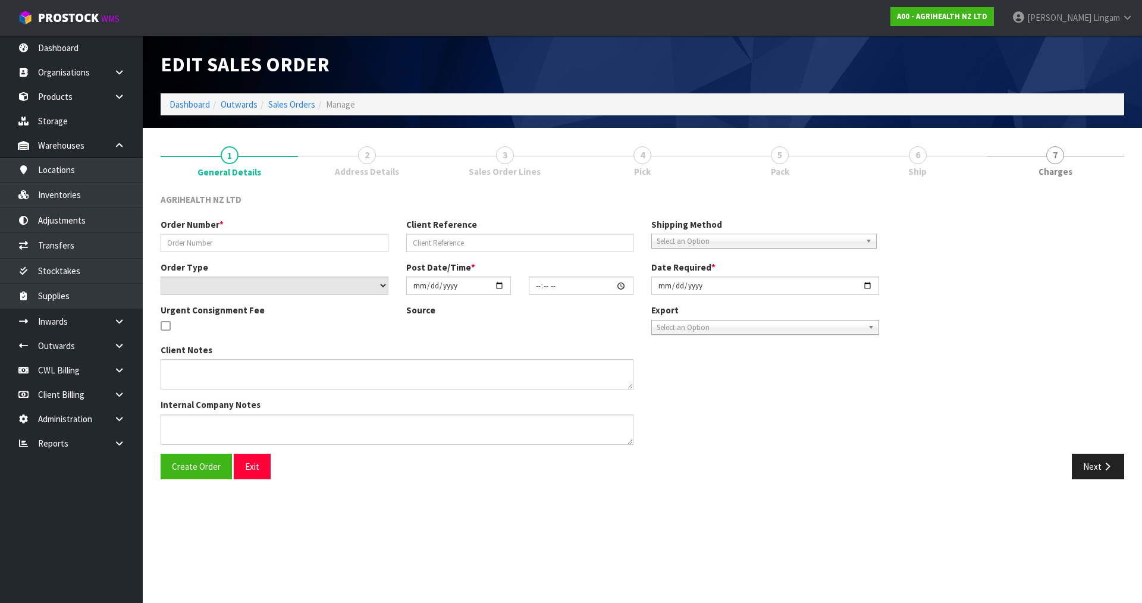
type input "SSO-23732"
type input "41879 - SACOX CREST"
select select "number:0"
type input "[DATE]"
type input "15:34:21.000"
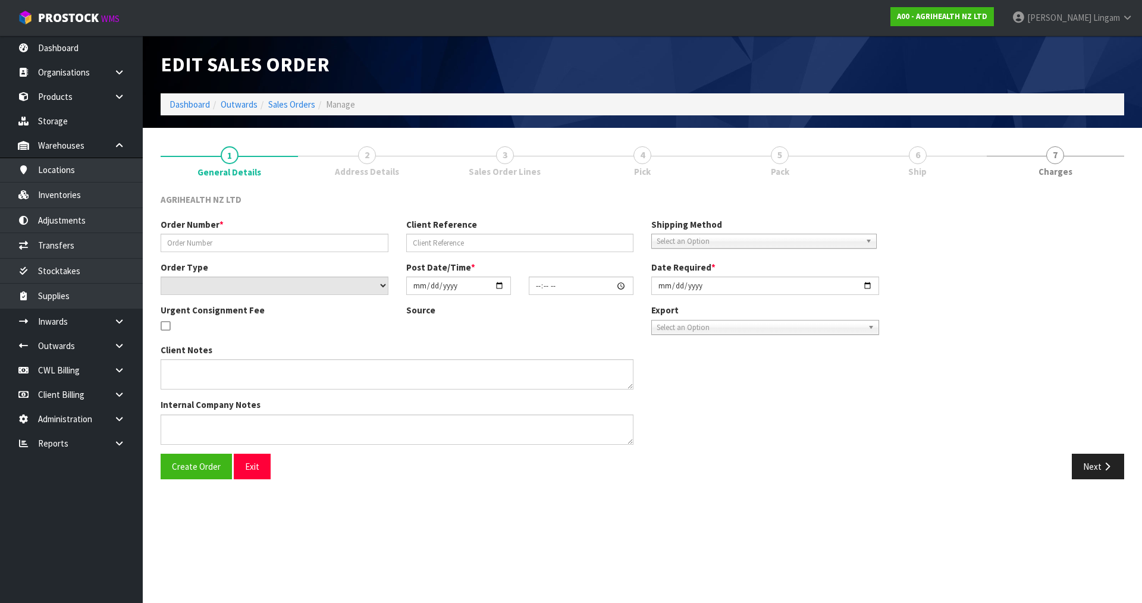
type input "[DATE]"
type textarea "SHIP BY: Freight Invoice 1.6MT [DATE] and other 1.4MT first sept, but ship toge…"
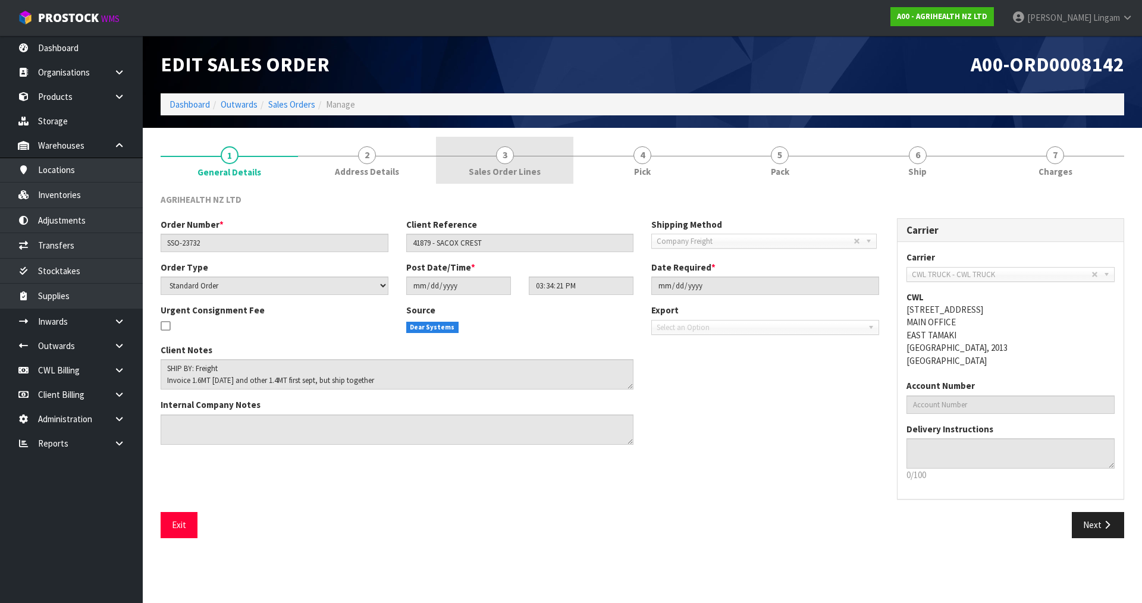
click at [504, 178] on link "3 Sales Order Lines" at bounding box center [504, 160] width 137 height 47
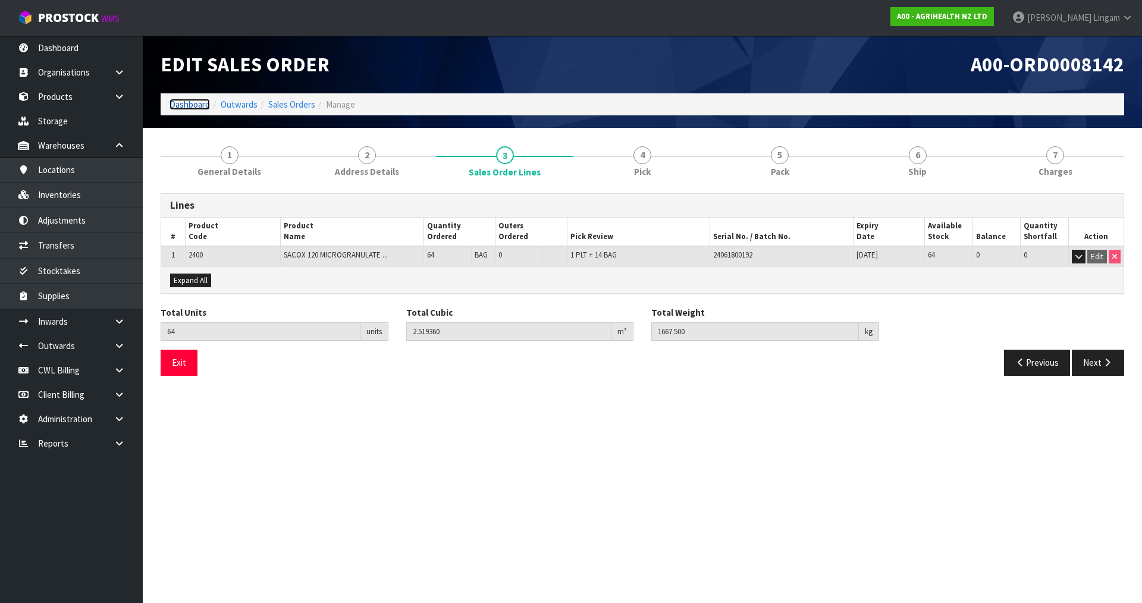
click at [190, 104] on link "Dashboard" at bounding box center [190, 104] width 40 height 11
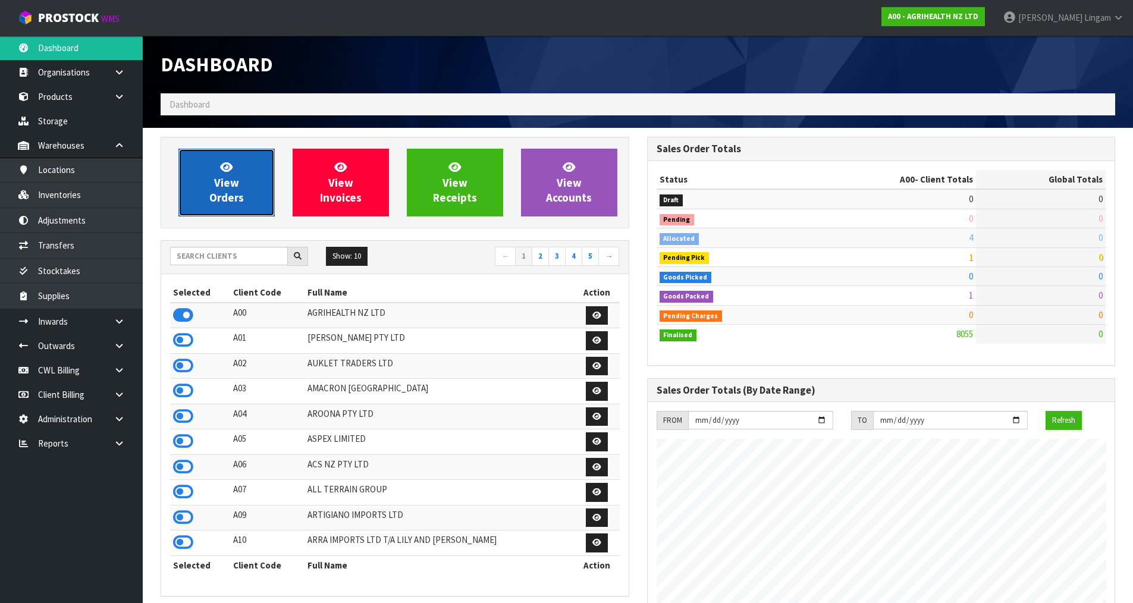
scroll to position [901, 486]
click at [215, 202] on span "View Orders" at bounding box center [226, 182] width 35 height 45
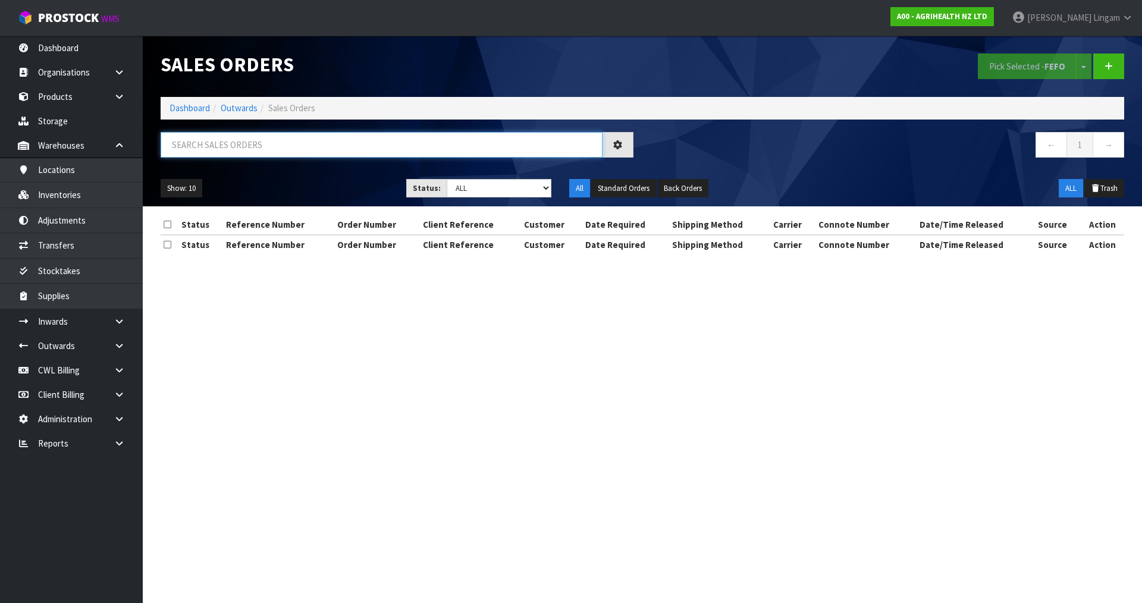
click at [357, 147] on input "text" at bounding box center [382, 145] width 442 height 26
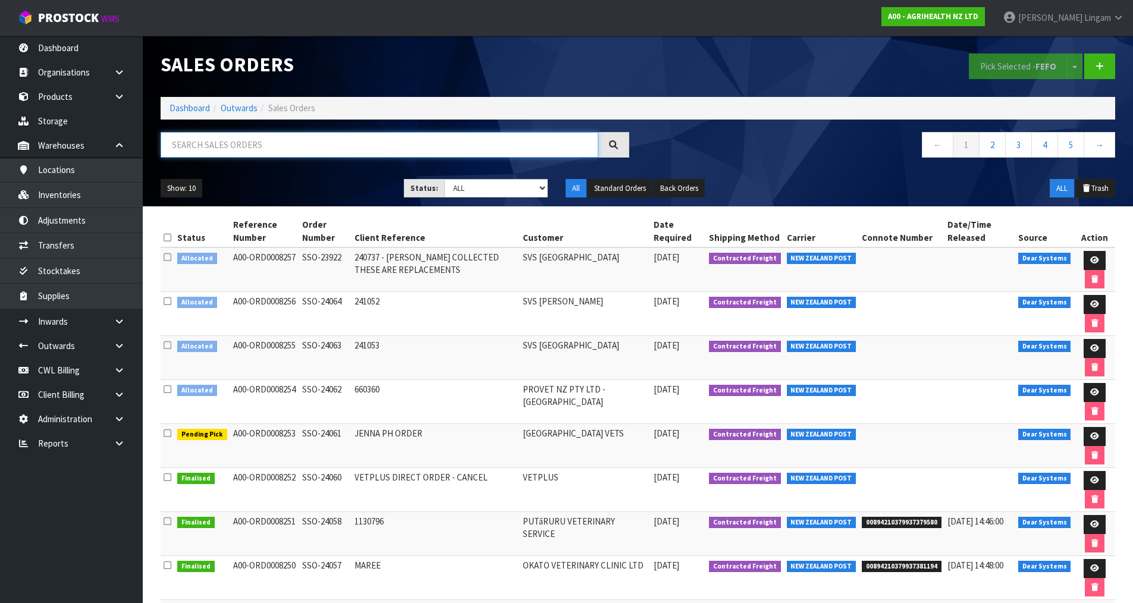
paste input "23732"
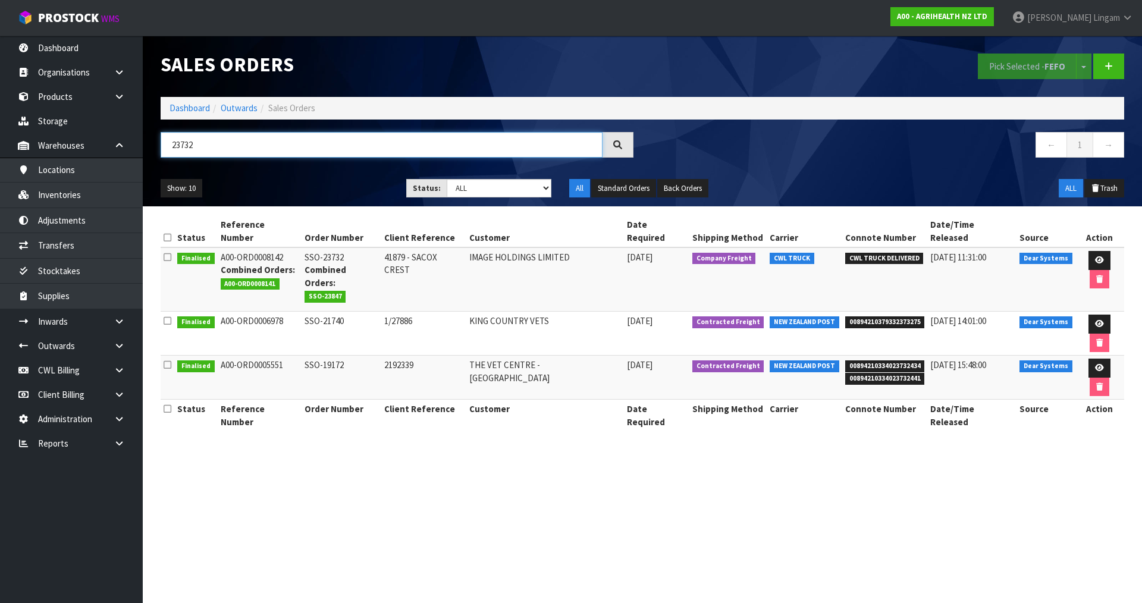
drag, startPoint x: 204, startPoint y: 141, endPoint x: 160, endPoint y: 143, distance: 44.1
click at [160, 143] on div "23732" at bounding box center [397, 149] width 491 height 35
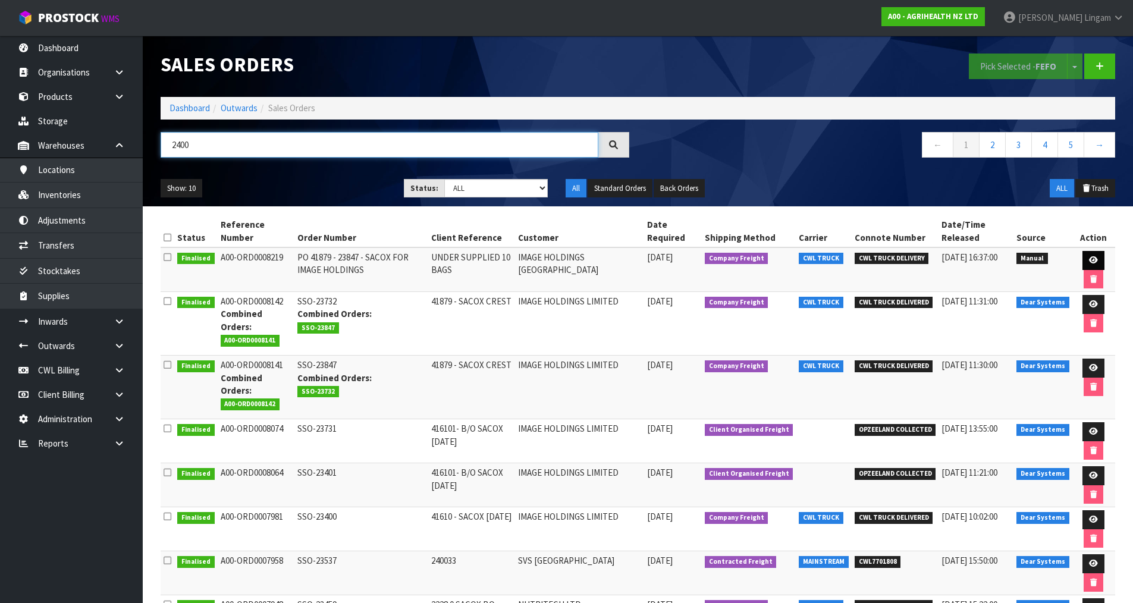
type input "2400"
click at [1089, 260] on icon at bounding box center [1093, 260] width 9 height 8
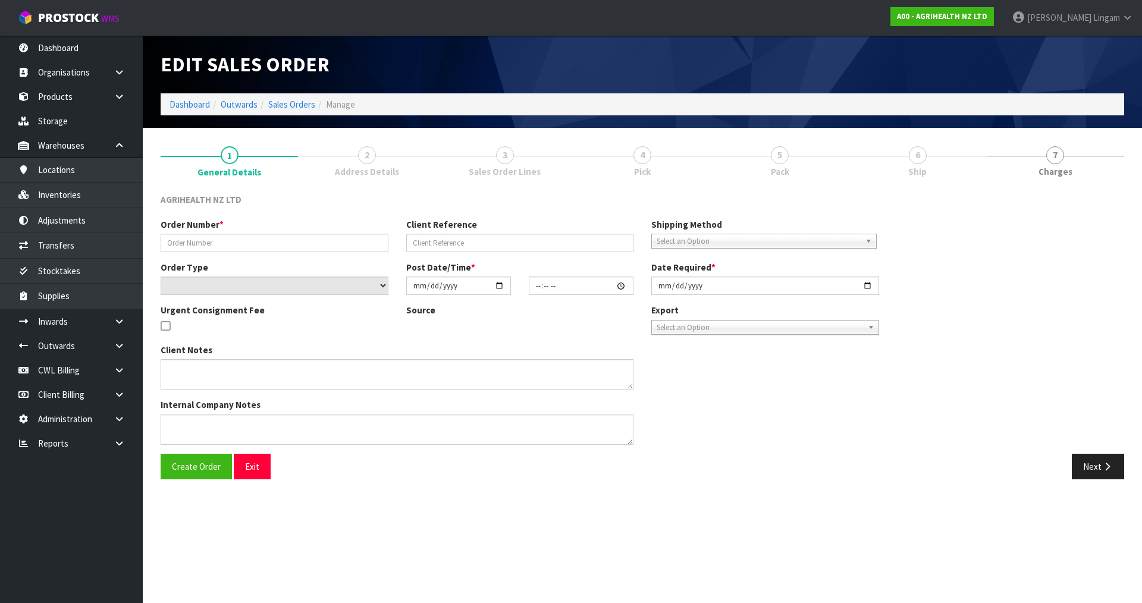
type input "PO 41879 - 23847 - SACOX FOR IMAGE HOLDINGS"
type input "UNDER SUPPLIED 10 BAGS"
select select "number:0"
type input "[DATE]"
type input "10:53:00.000"
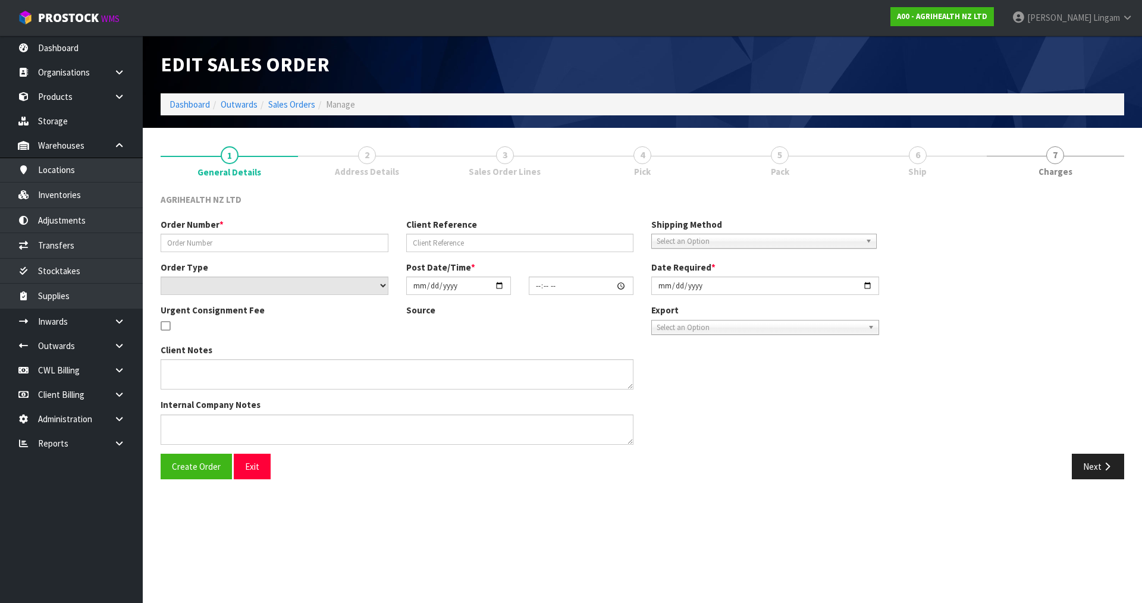
type input "[DATE]"
type textarea "WE DO NOT NEED TO PICK UP THE X10 BAGS OF CODE 2000, CUSTOMER HAS ACCEPTED THEM…"
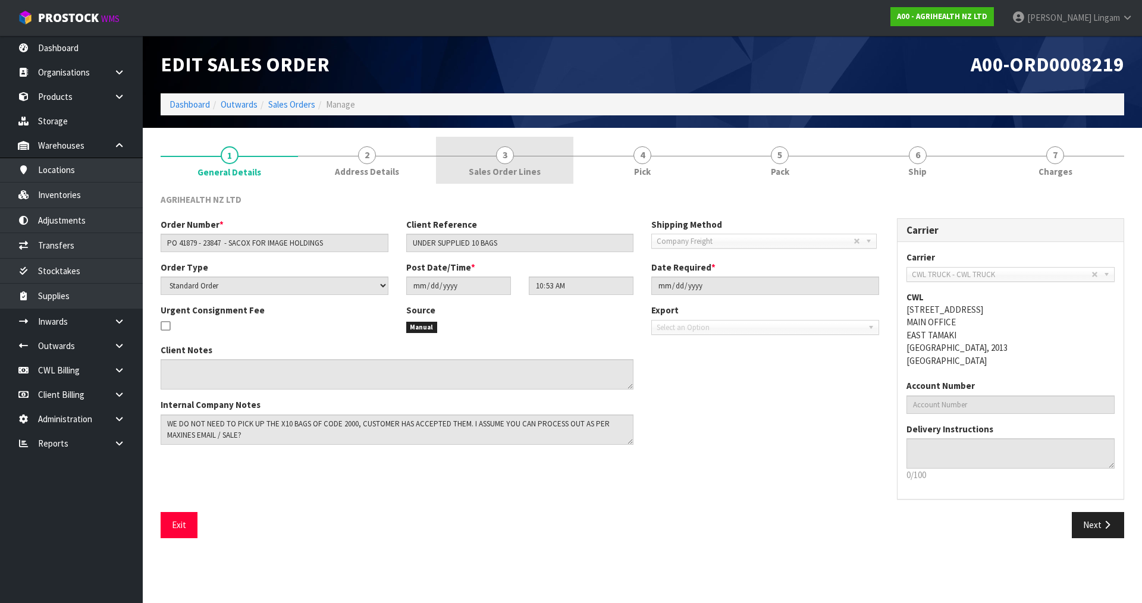
click at [520, 175] on span "Sales Order Lines" at bounding box center [505, 171] width 72 height 12
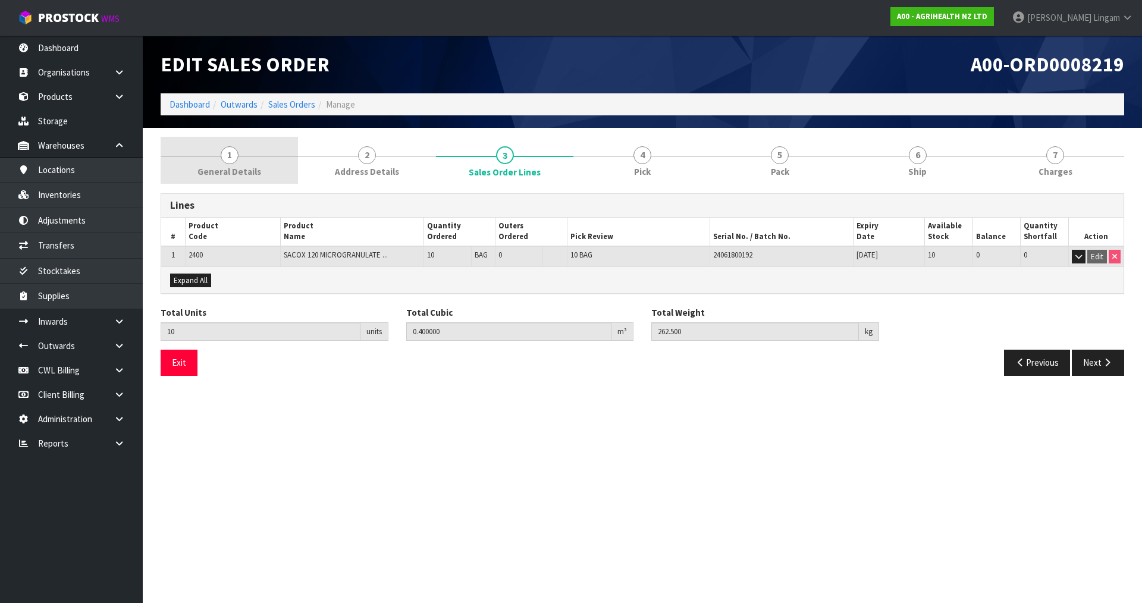
click at [258, 171] on span "General Details" at bounding box center [229, 171] width 64 height 12
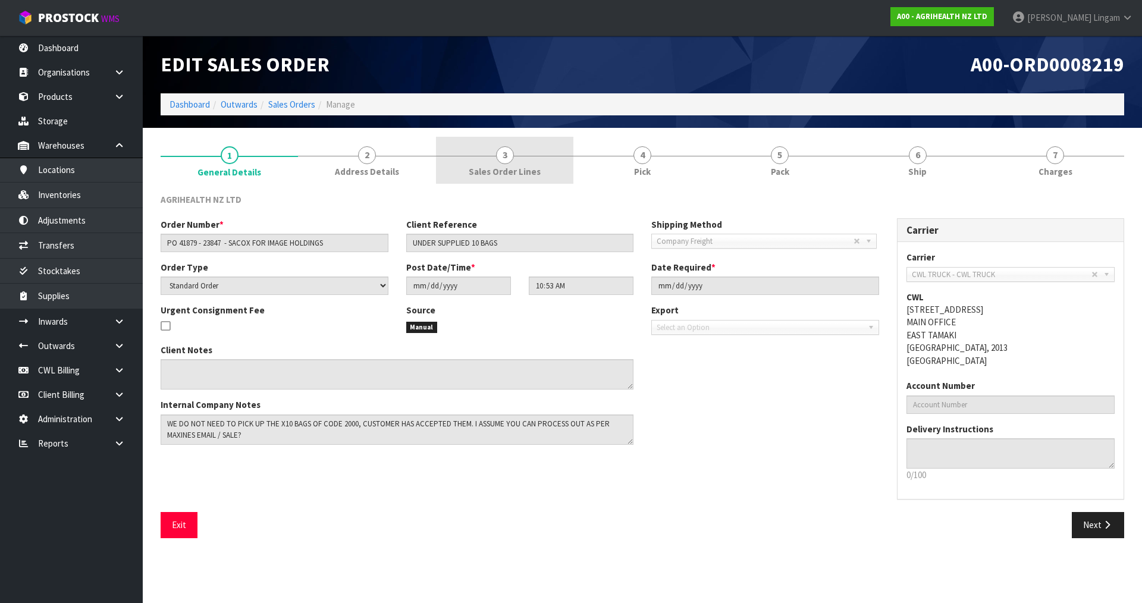
click at [509, 178] on span "Sales Order Lines" at bounding box center [505, 171] width 72 height 12
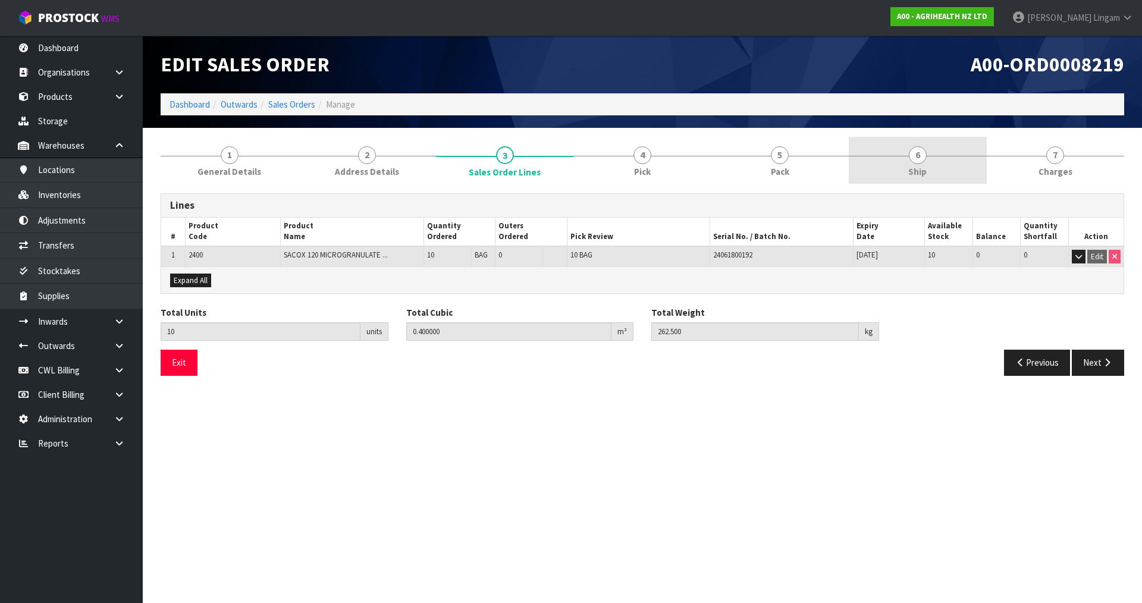
click at [949, 168] on link "6 Ship" at bounding box center [917, 160] width 137 height 47
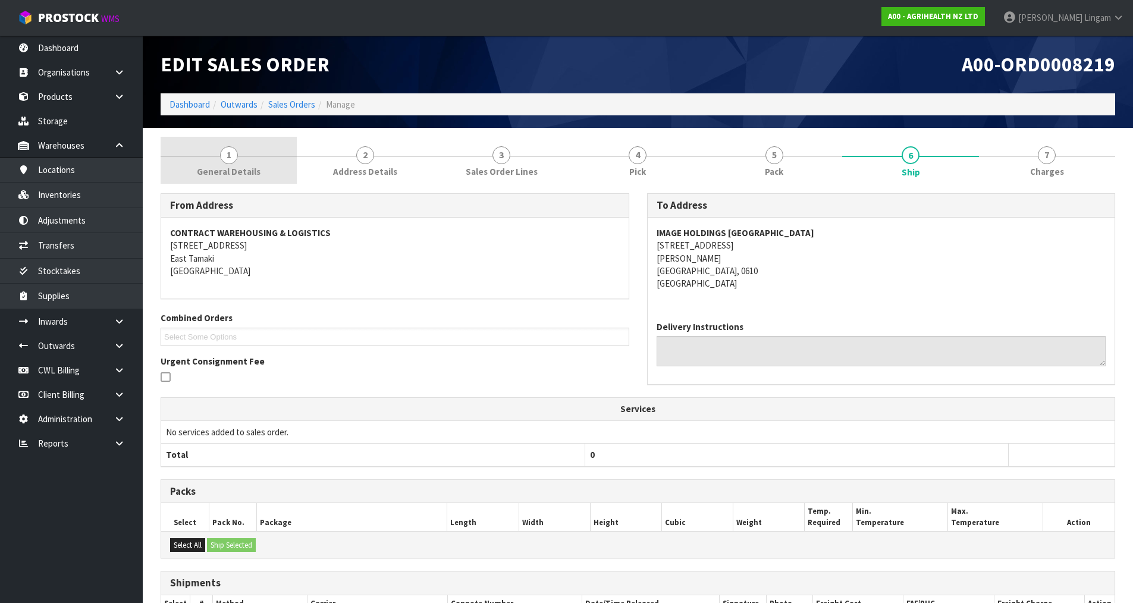
click at [239, 166] on span "General Details" at bounding box center [229, 171] width 64 height 12
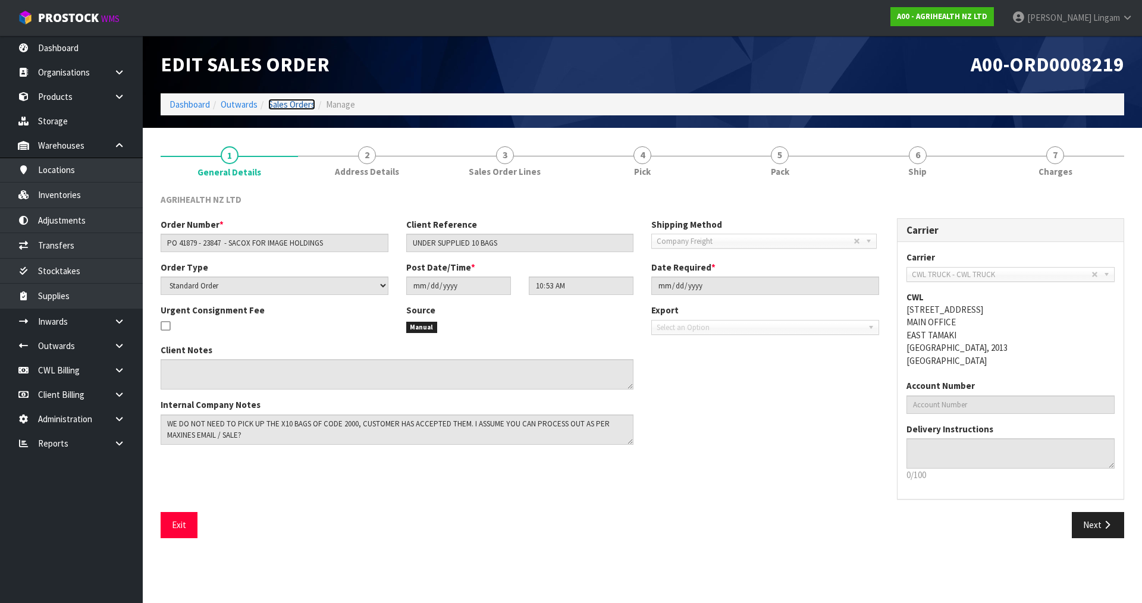
click at [292, 102] on link "Sales Orders" at bounding box center [291, 104] width 47 height 11
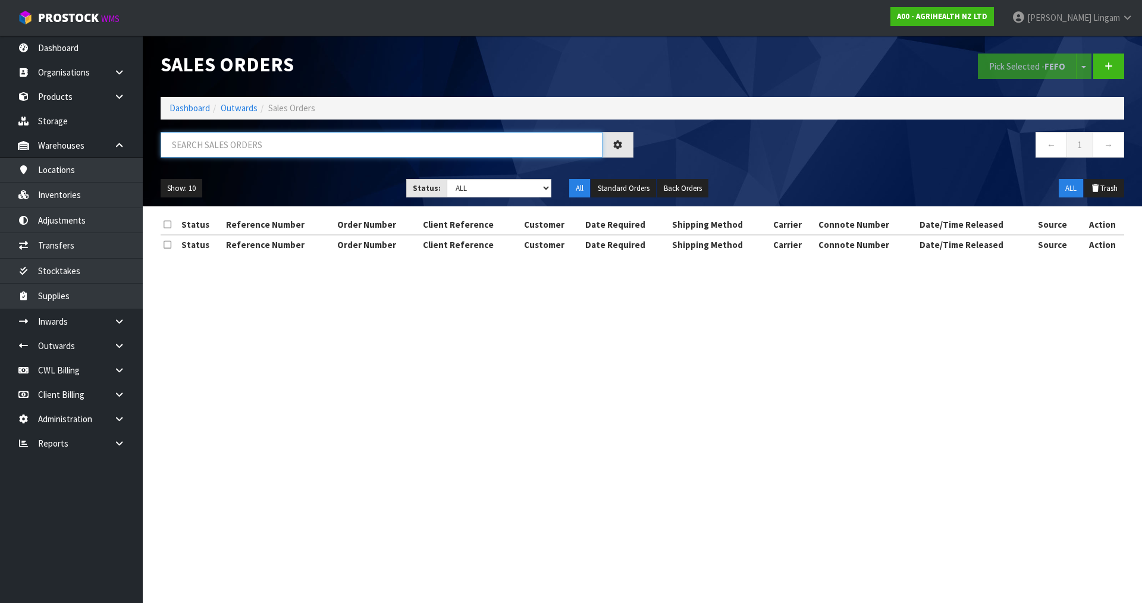
click at [368, 146] on input "text" at bounding box center [382, 145] width 442 height 26
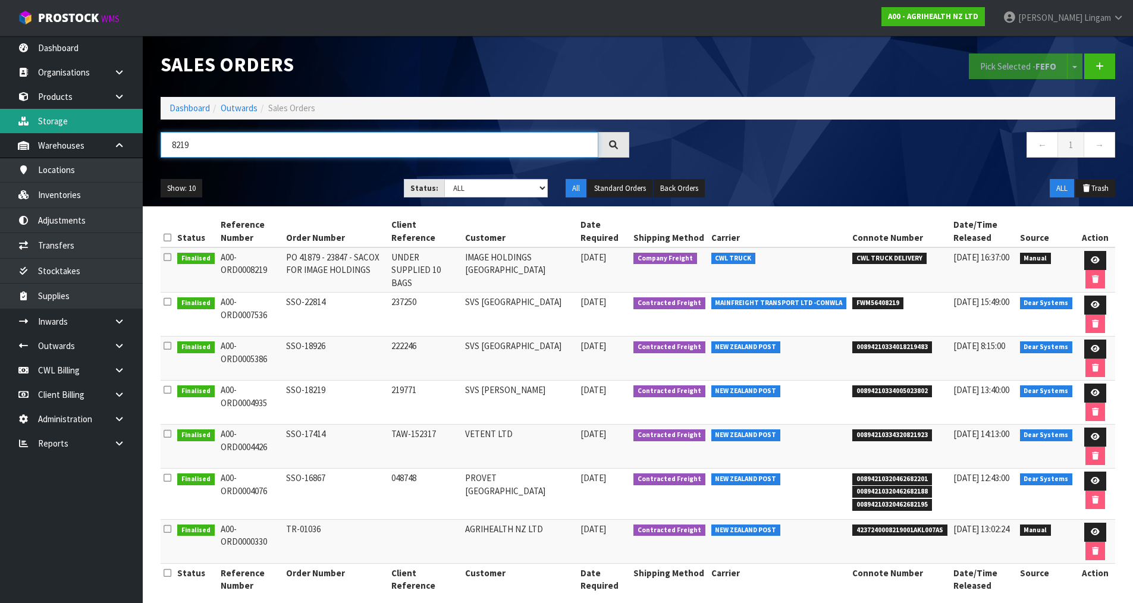
type input "8219"
click at [1097, 257] on icon at bounding box center [1095, 260] width 9 height 8
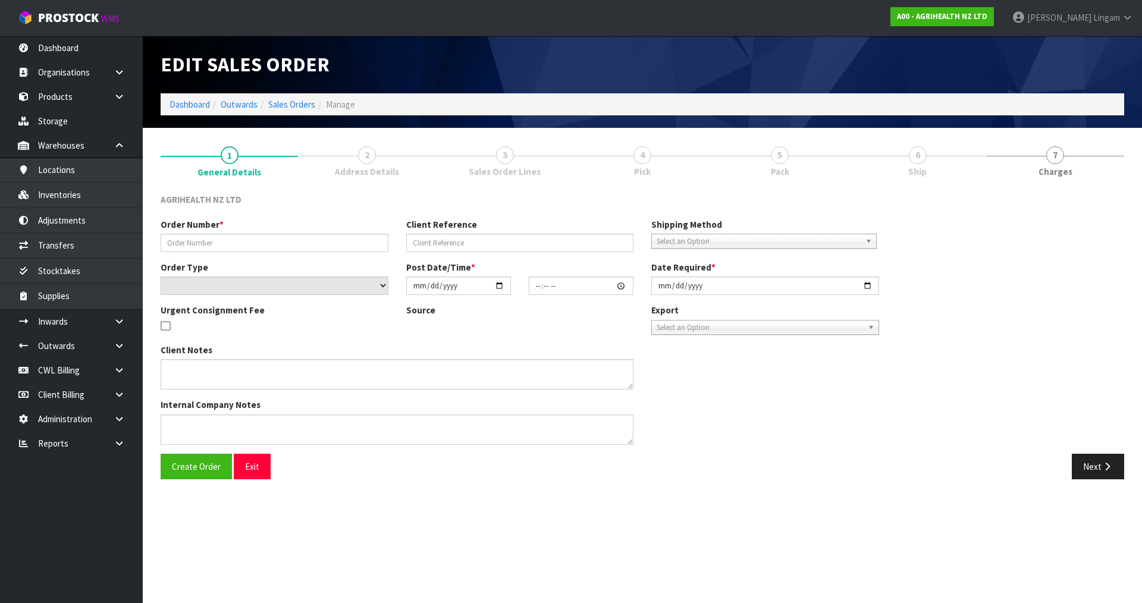
type input "PO 41879 - 23847 - SACOX FOR IMAGE HOLDINGS"
type input "UNDER SUPPLIED 10 BAGS"
select select "number:0"
type input "[DATE]"
type input "10:53:00.000"
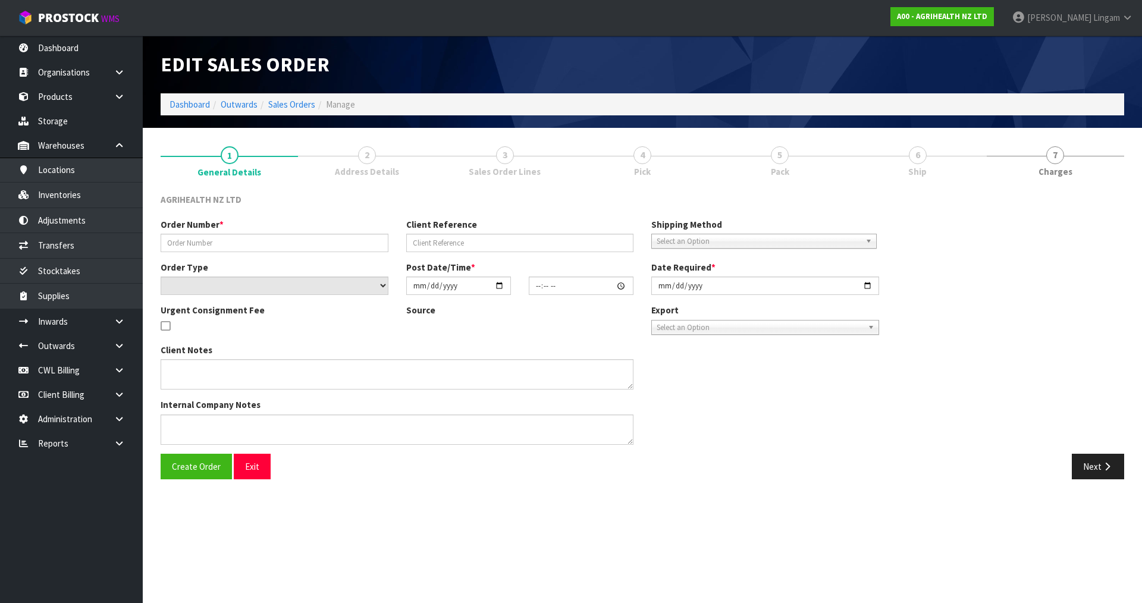
type input "[DATE]"
type textarea "WE DO NOT NEED TO PICK UP THE X10 BAGS OF CODE 2000, CUSTOMER HAS ACCEPTED THEM…"
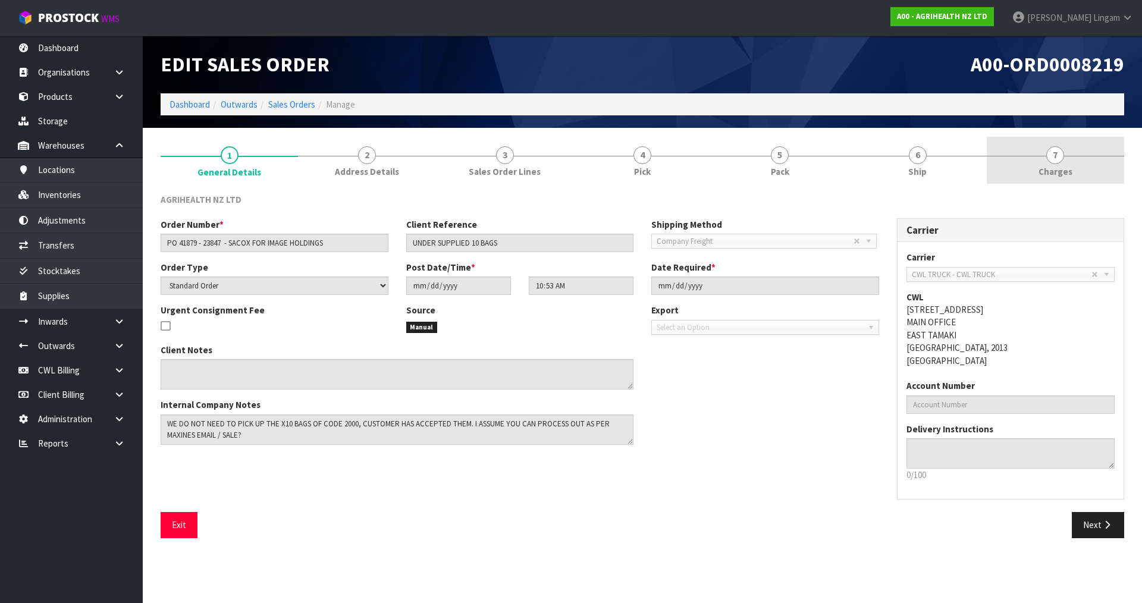
click at [1079, 156] on link "7 [GEOGRAPHIC_DATA]" at bounding box center [1055, 160] width 137 height 47
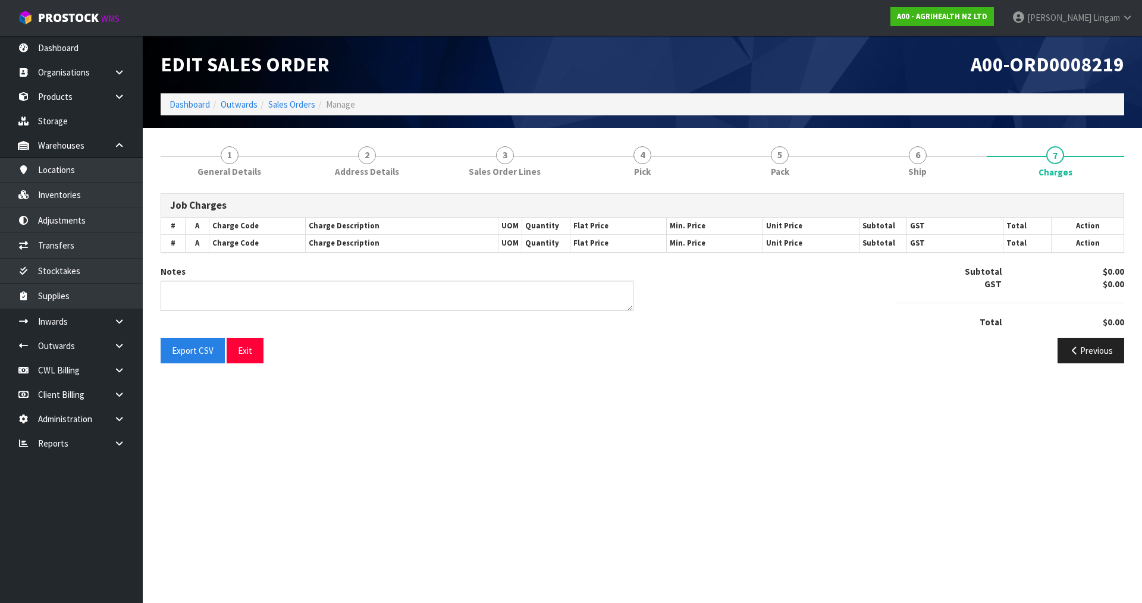
type textarea "REMOVE FREIGHT - CHARGES FOR OVER SUPPLY CODE 2400"
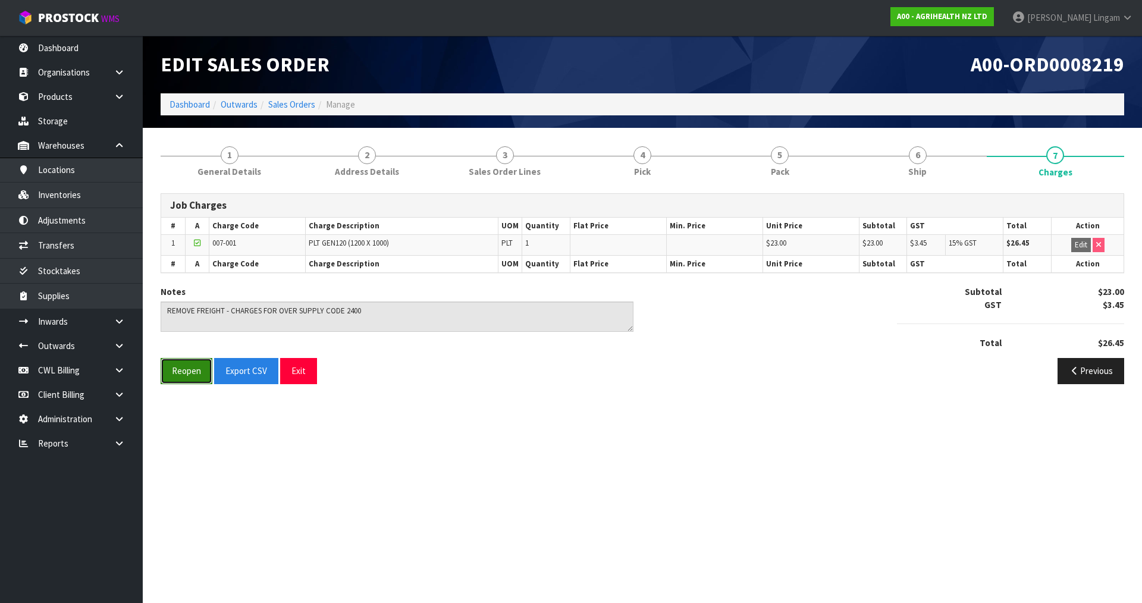
click at [180, 375] on button "Reopen" at bounding box center [187, 371] width 52 height 26
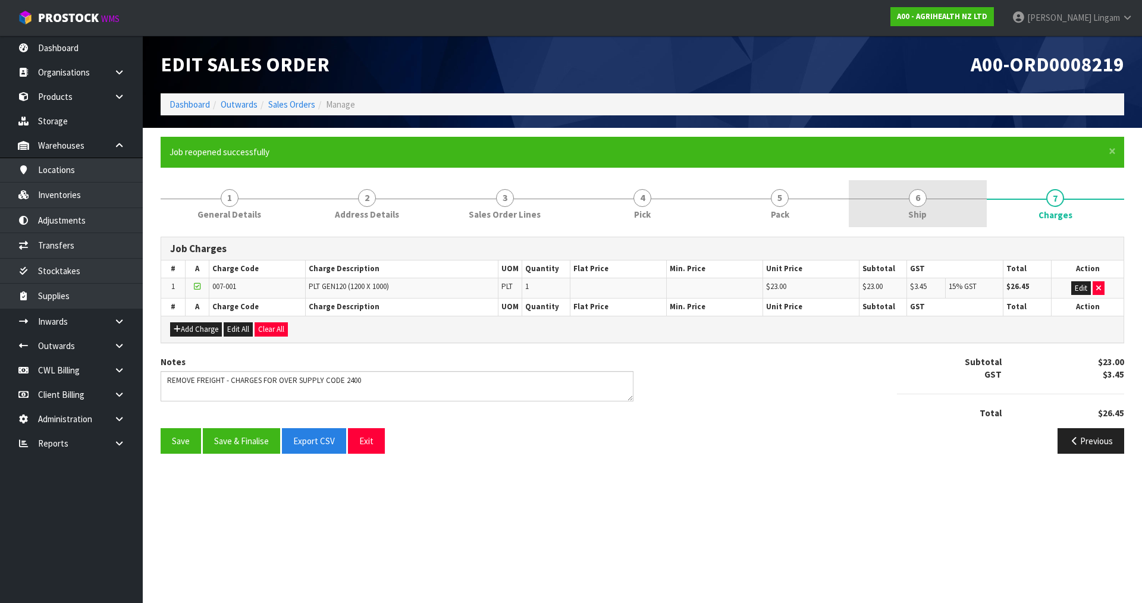
click at [933, 209] on link "6 Ship" at bounding box center [917, 203] width 137 height 47
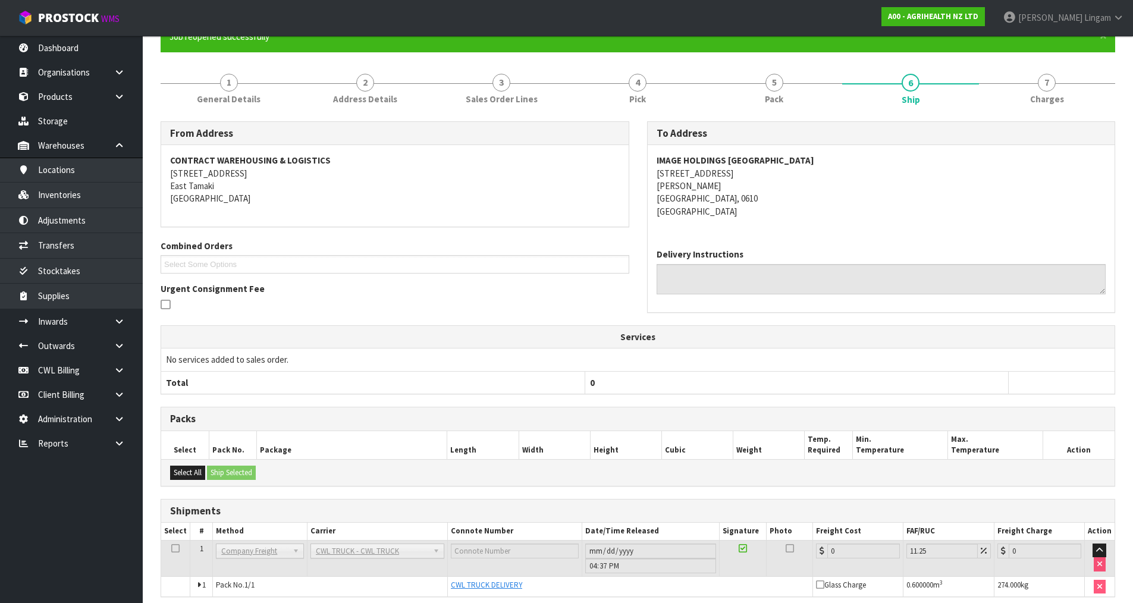
scroll to position [166, 0]
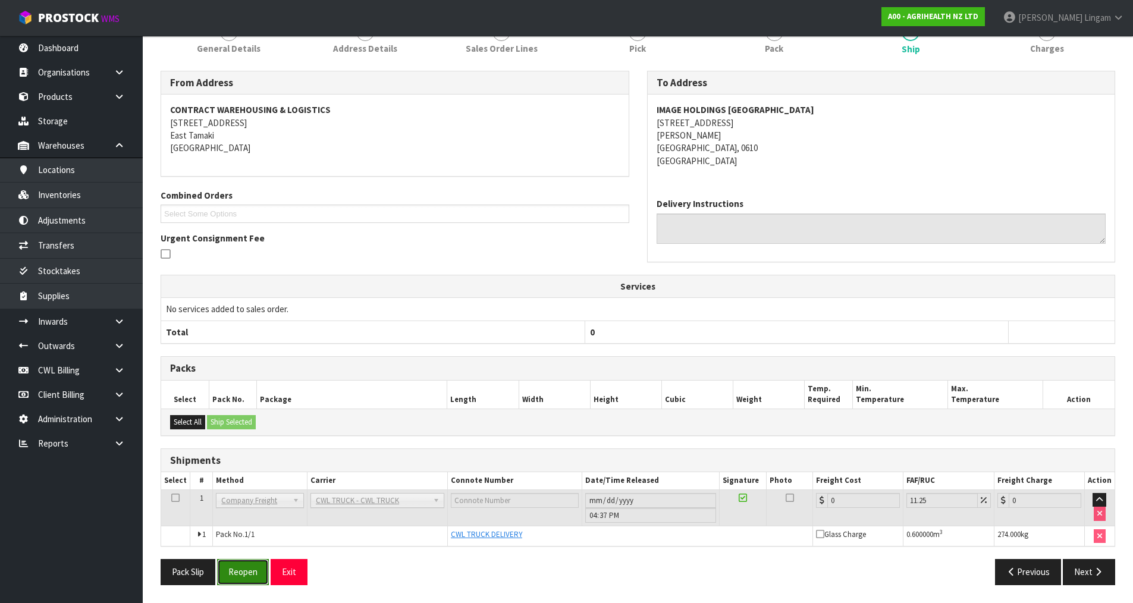
click at [249, 577] on button "Reopen" at bounding box center [243, 572] width 52 height 26
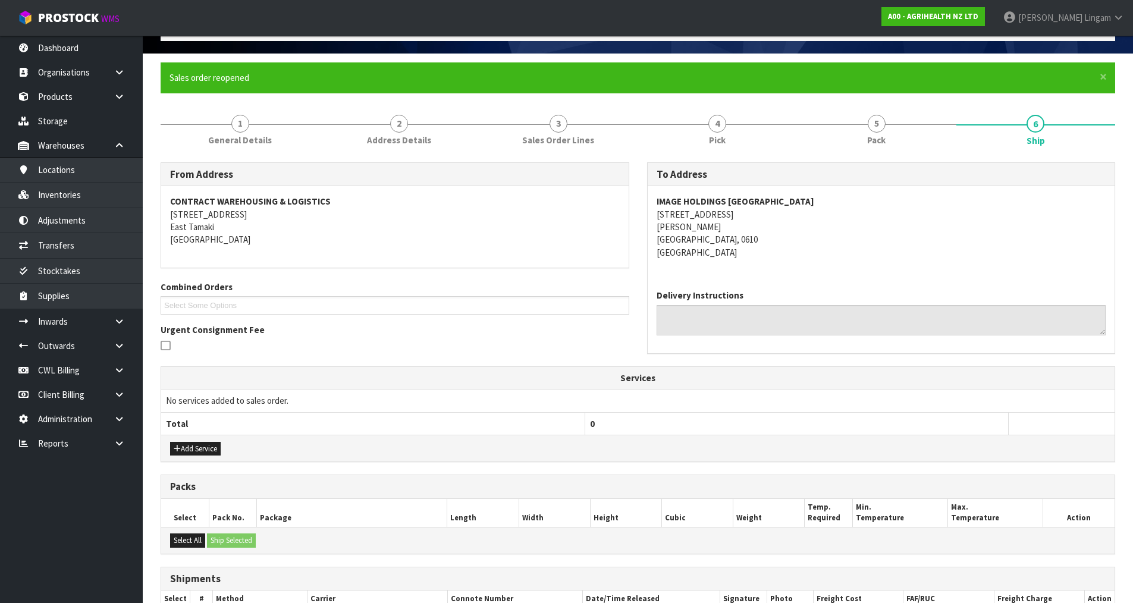
scroll to position [196, 0]
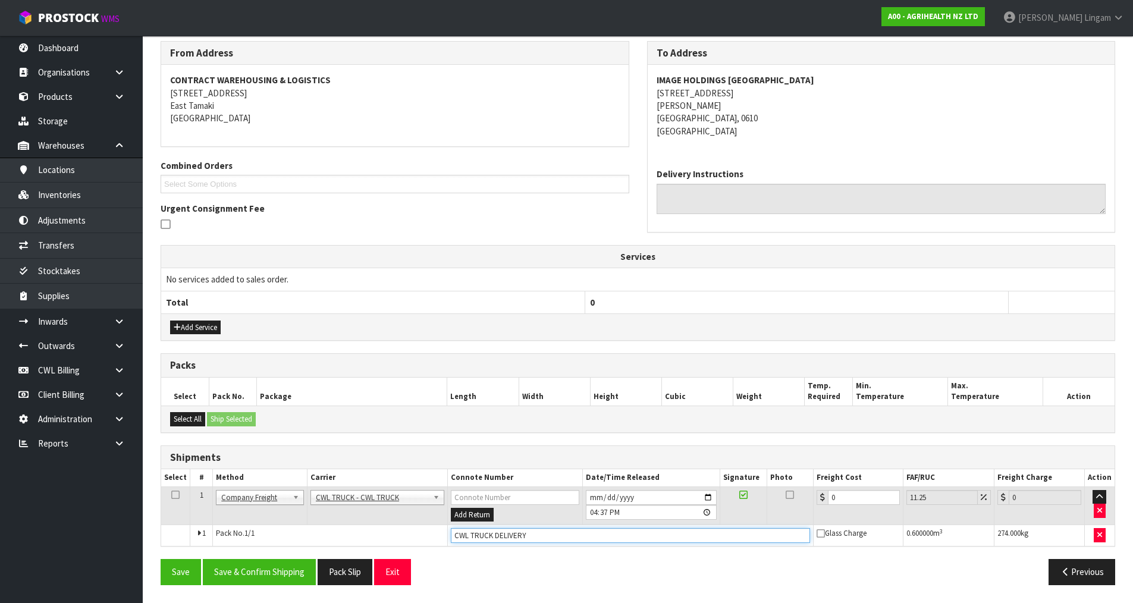
click at [539, 532] on input "CWL TRUCK DELIVERY" at bounding box center [630, 535] width 359 height 15
type input "CWL TRUCK DELIVERED"
click at [273, 574] on button "Save & Confirm Shipping" at bounding box center [259, 572] width 113 height 26
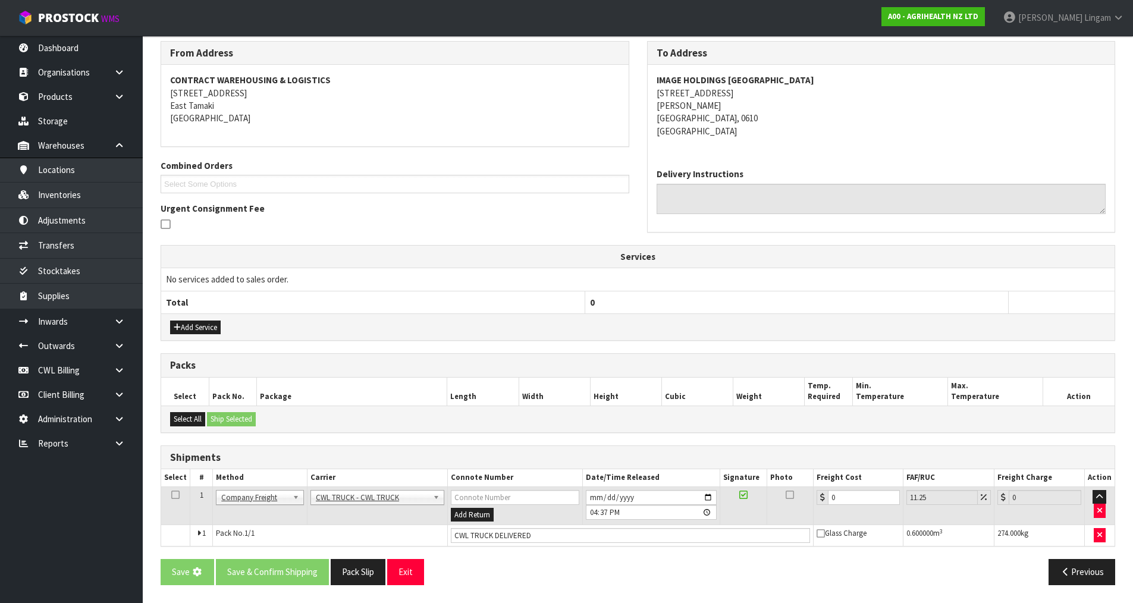
scroll to position [0, 0]
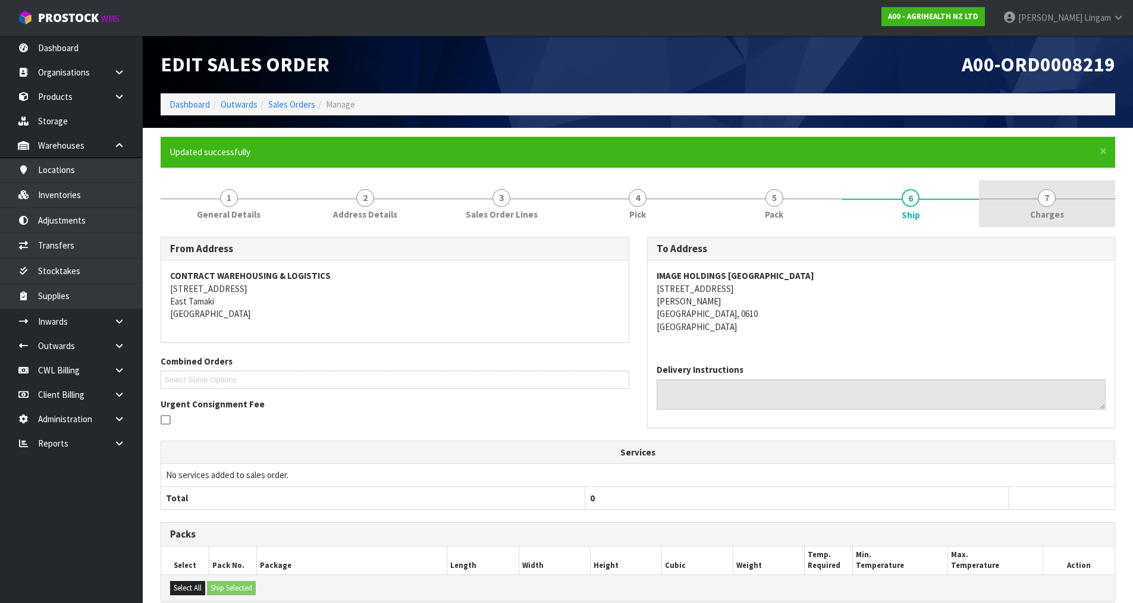
click at [1064, 214] on link "7 [GEOGRAPHIC_DATA]" at bounding box center [1047, 203] width 136 height 47
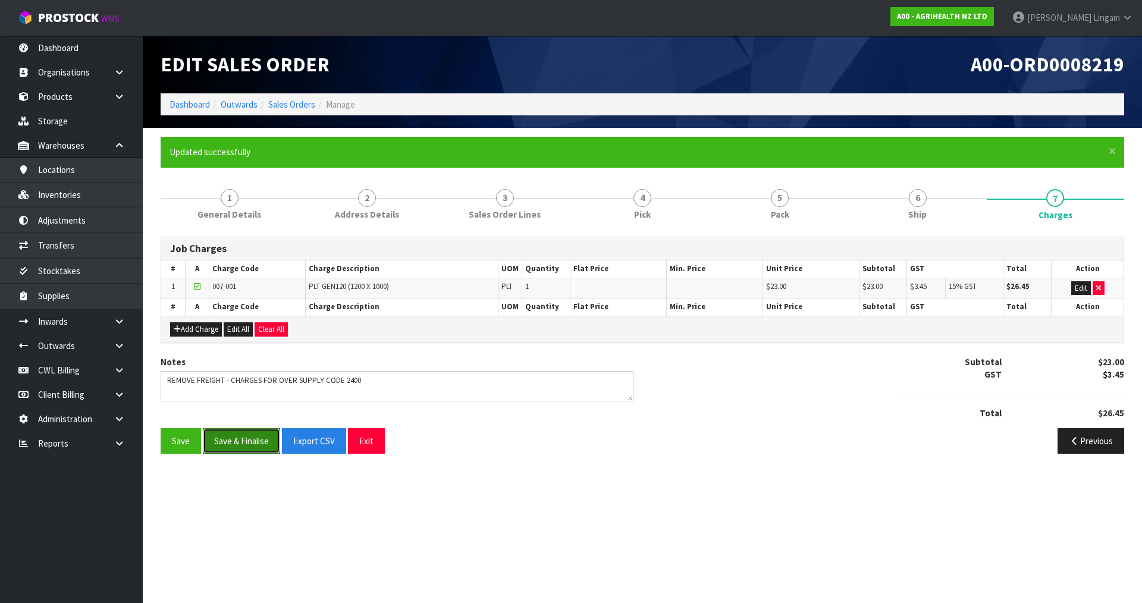
click at [228, 443] on button "Save & Finalise" at bounding box center [241, 441] width 77 height 26
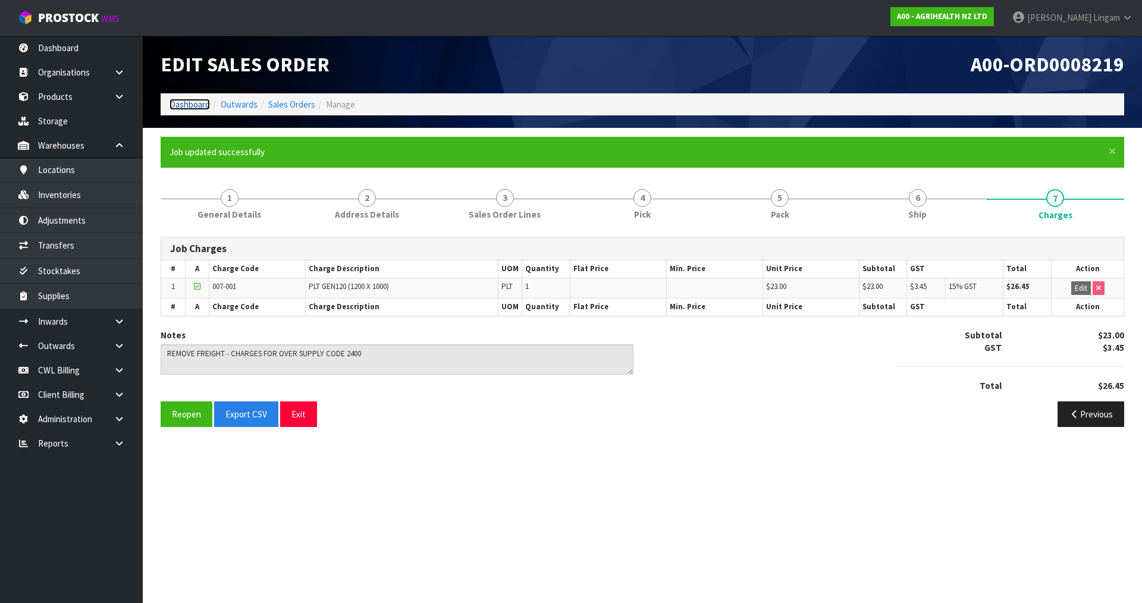
click at [186, 106] on link "Dashboard" at bounding box center [190, 104] width 40 height 11
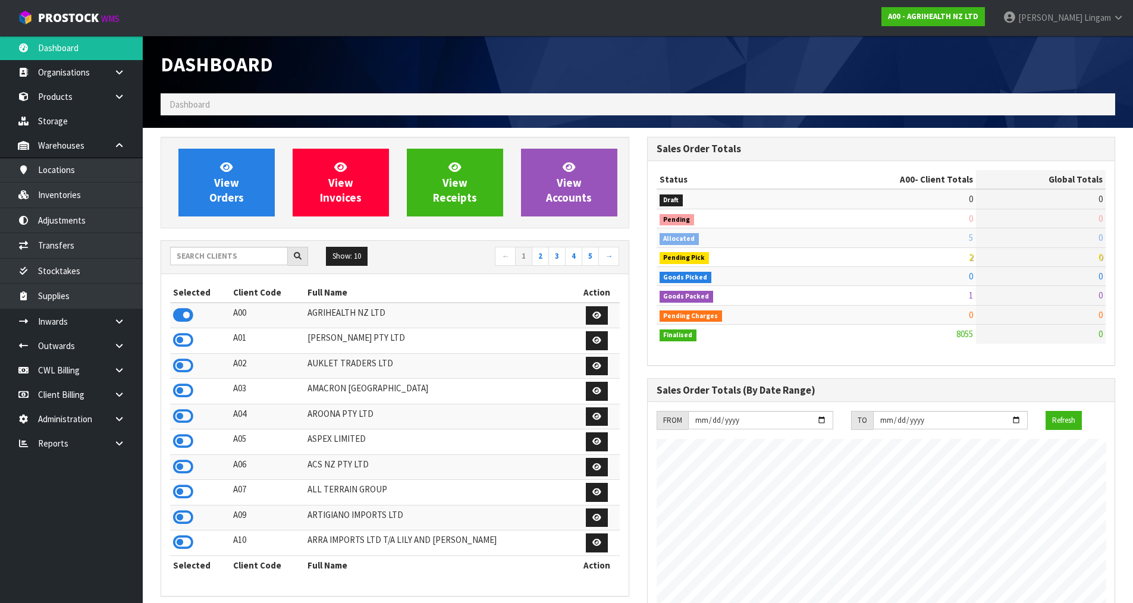
scroll to position [901, 486]
click at [189, 258] on input "text" at bounding box center [229, 256] width 118 height 18
click at [252, 256] on input "text" at bounding box center [229, 256] width 118 height 18
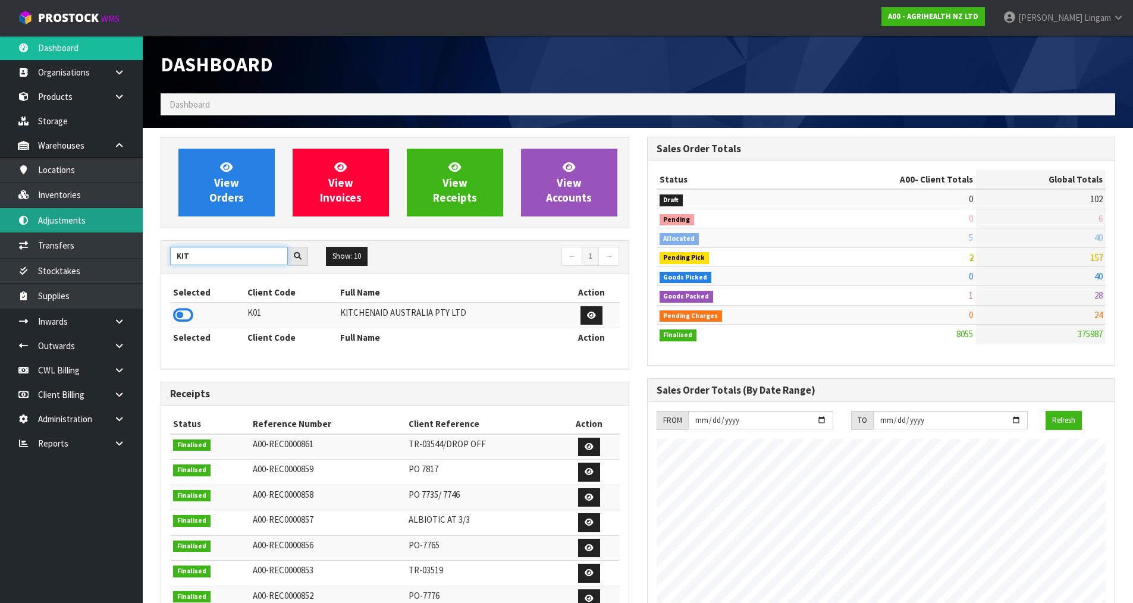
type input "KIT"
click at [181, 316] on icon at bounding box center [183, 315] width 20 height 18
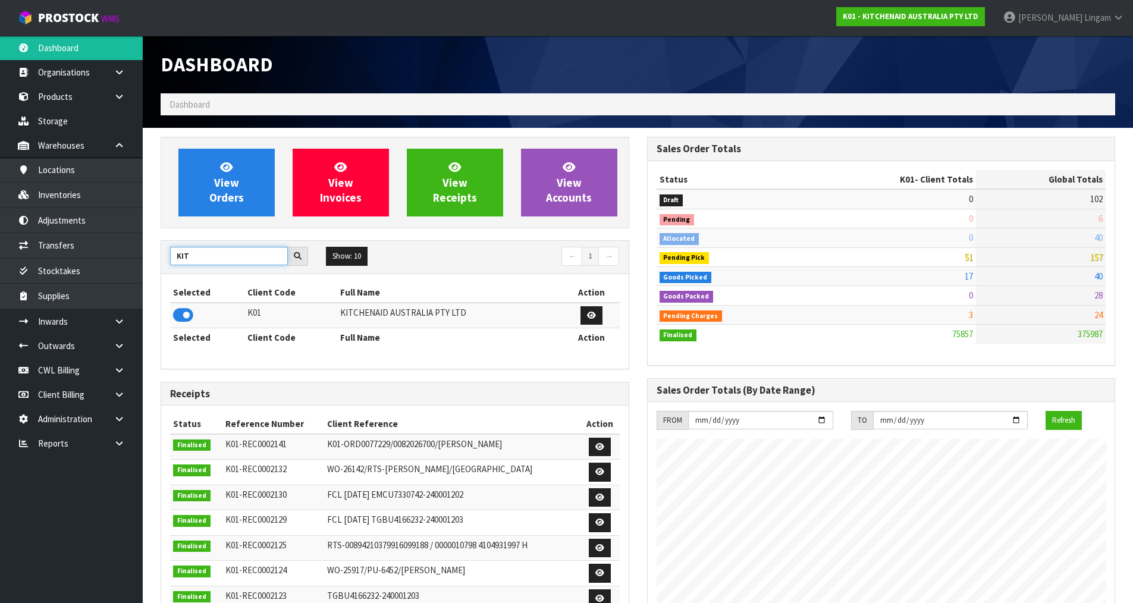
drag, startPoint x: 208, startPoint y: 259, endPoint x: 150, endPoint y: 264, distance: 57.9
click at [150, 264] on section "View Orders View Invoices View Receipts View Accounts KIT Show: 10 5 10 25 50 ←…" at bounding box center [638, 588] width 990 height 920
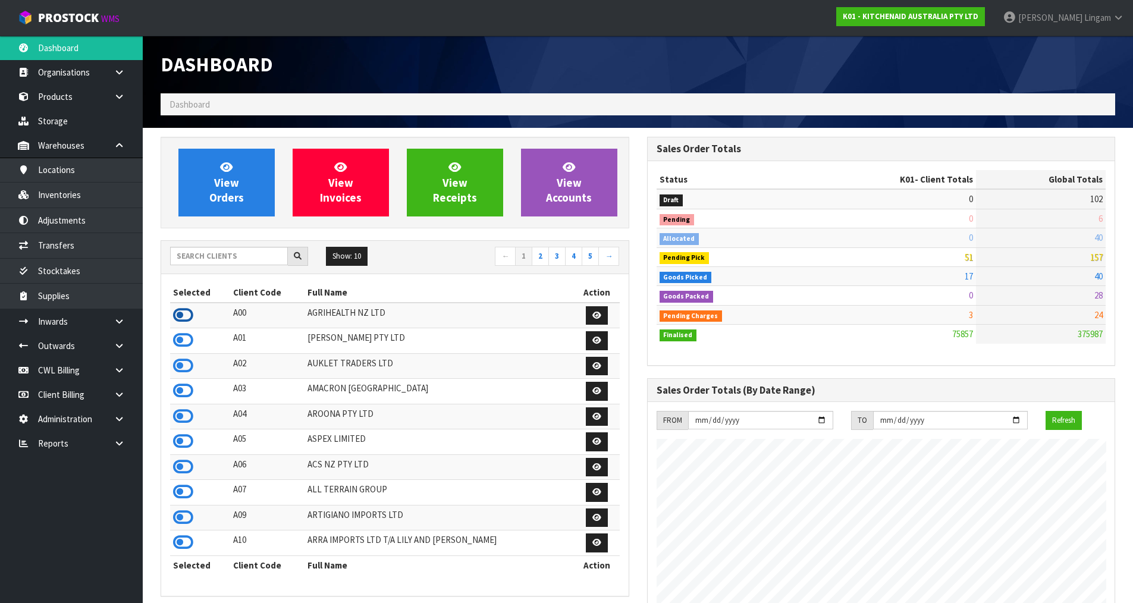
click at [183, 316] on icon at bounding box center [183, 315] width 20 height 18
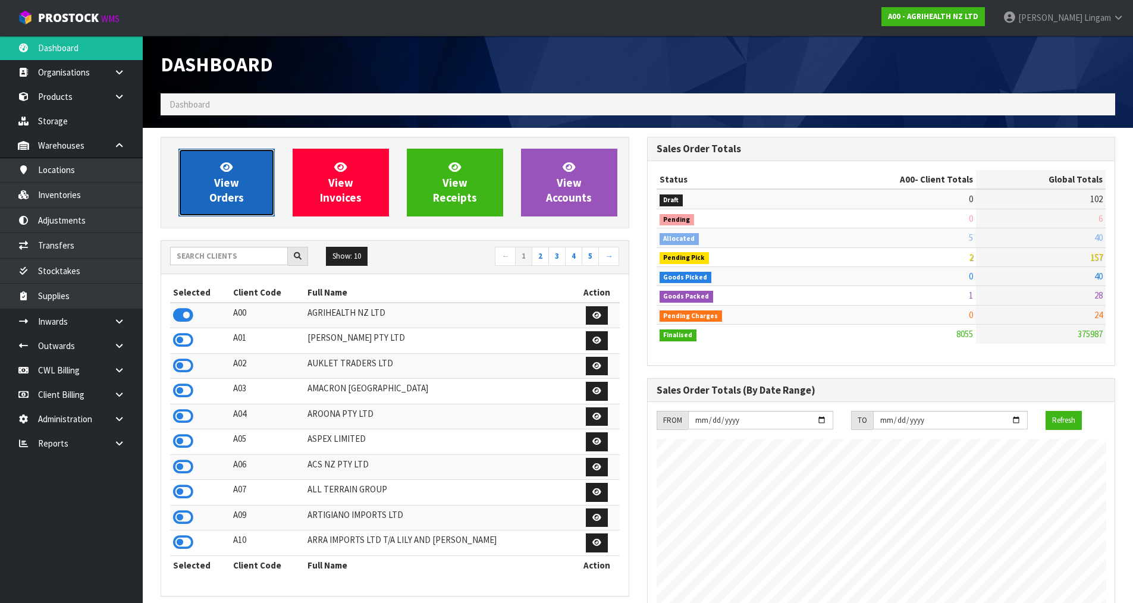
click at [232, 193] on span "View Orders" at bounding box center [226, 182] width 35 height 45
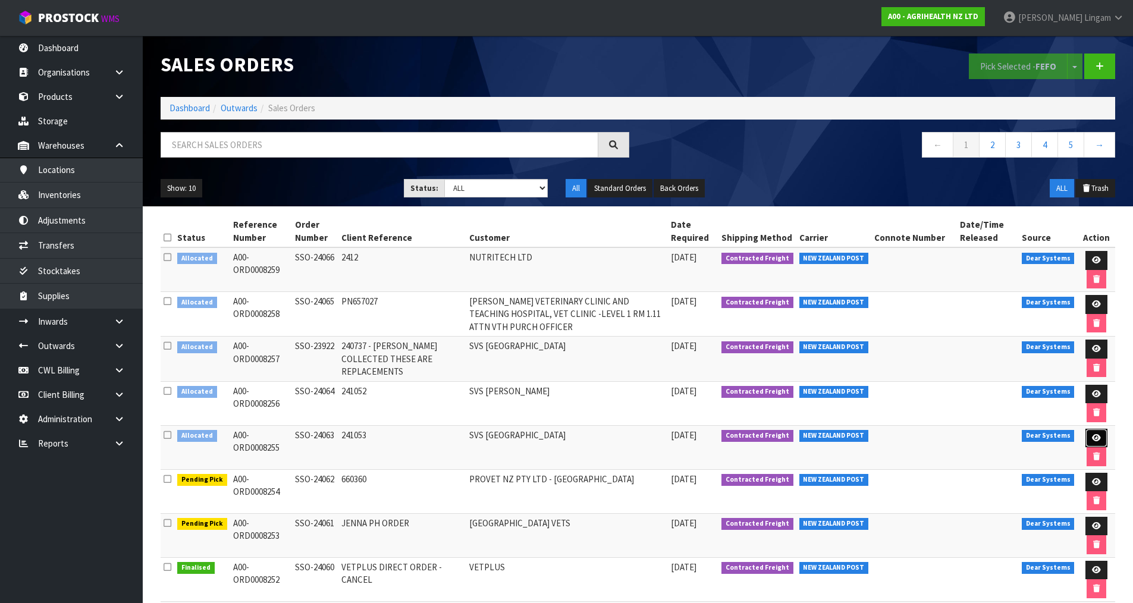
click at [1093, 437] on icon at bounding box center [1096, 438] width 9 height 8
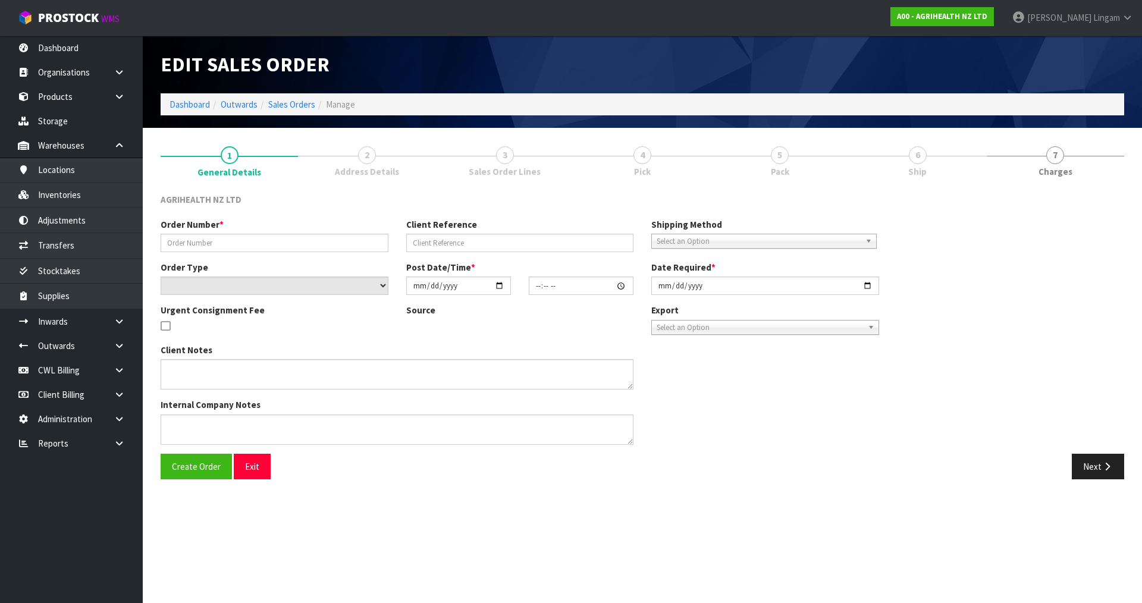
type input "SSO-24063"
type input "241053"
select select "number:0"
type input "[DATE]"
type input "09:43:05.000"
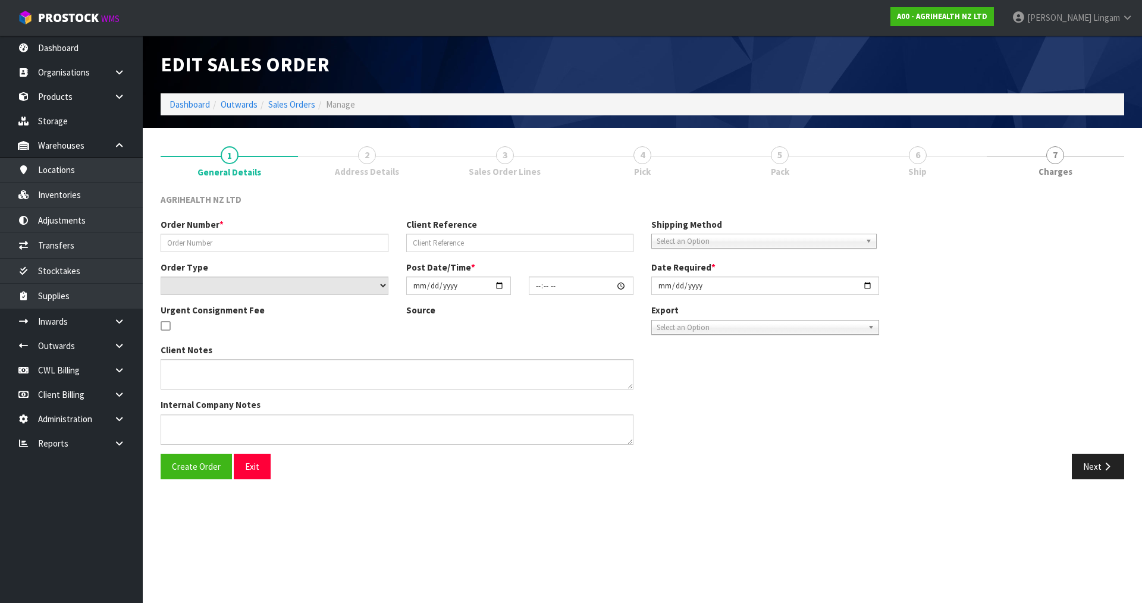
type input "[DATE]"
type textarea "SHIP BY: Freight"
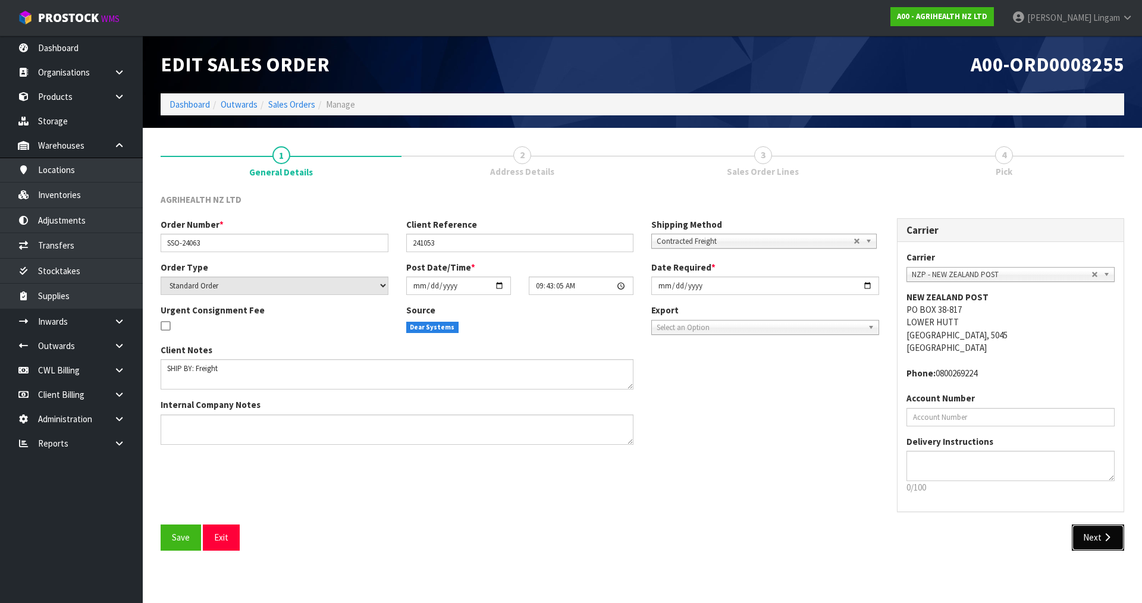
click at [1086, 533] on button "Next" at bounding box center [1098, 538] width 52 height 26
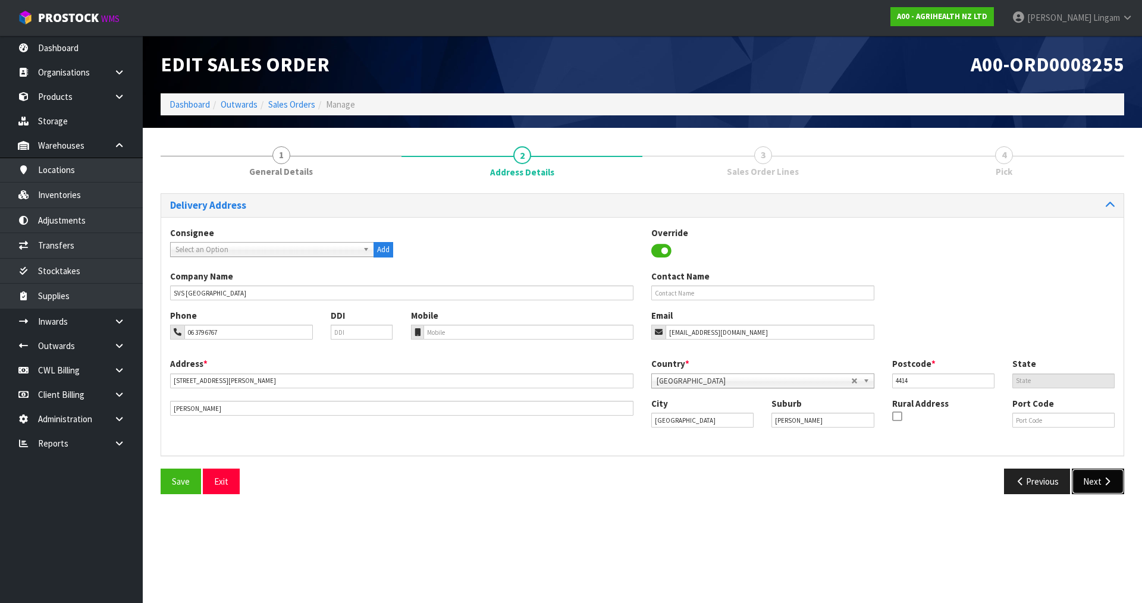
click at [1088, 481] on button "Next" at bounding box center [1098, 482] width 52 height 26
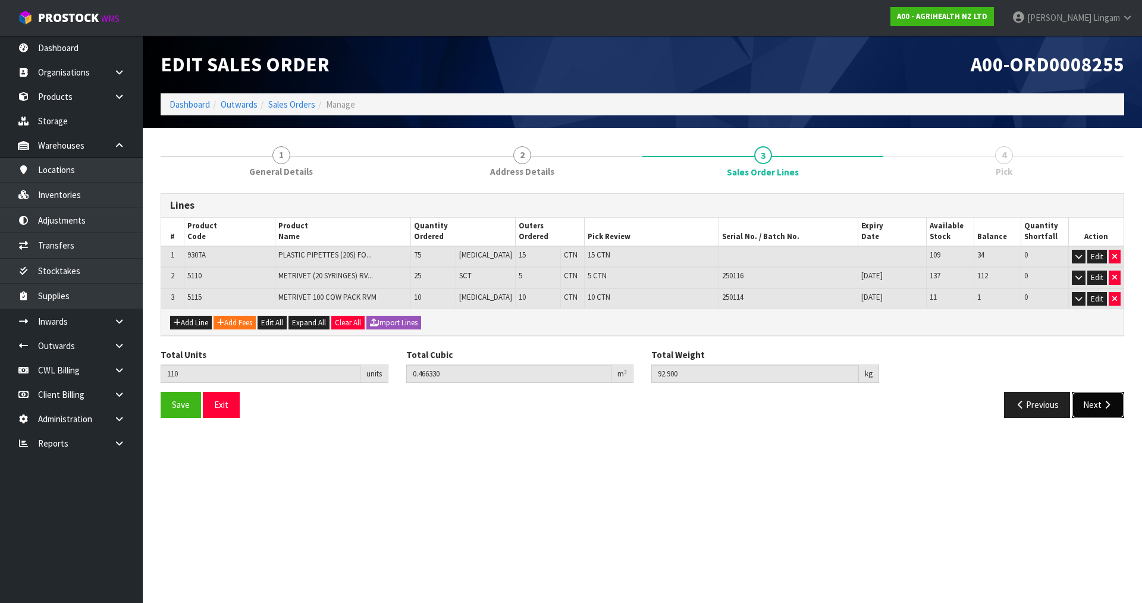
click at [1086, 410] on button "Next" at bounding box center [1098, 405] width 52 height 26
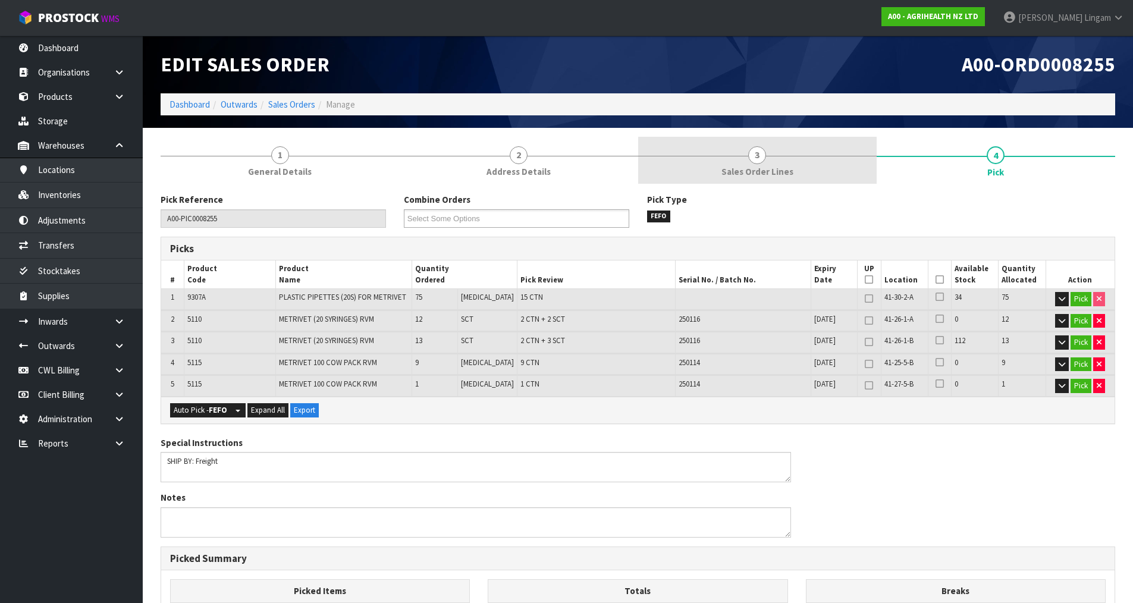
click at [763, 181] on link "3 Sales Order Lines" at bounding box center [757, 160] width 239 height 47
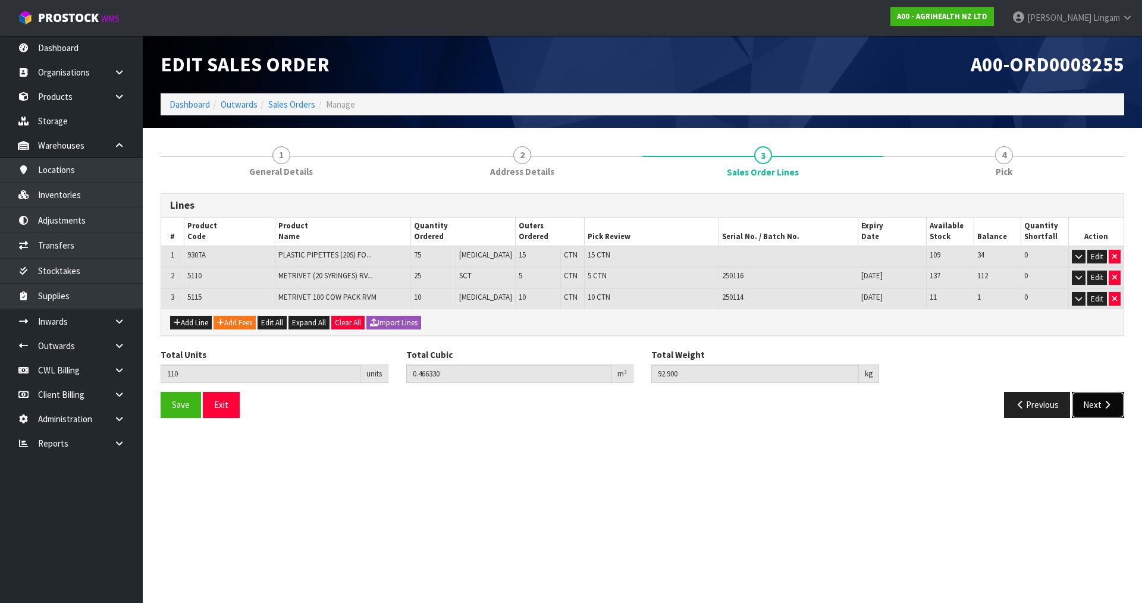
click at [1096, 410] on button "Next" at bounding box center [1098, 405] width 52 height 26
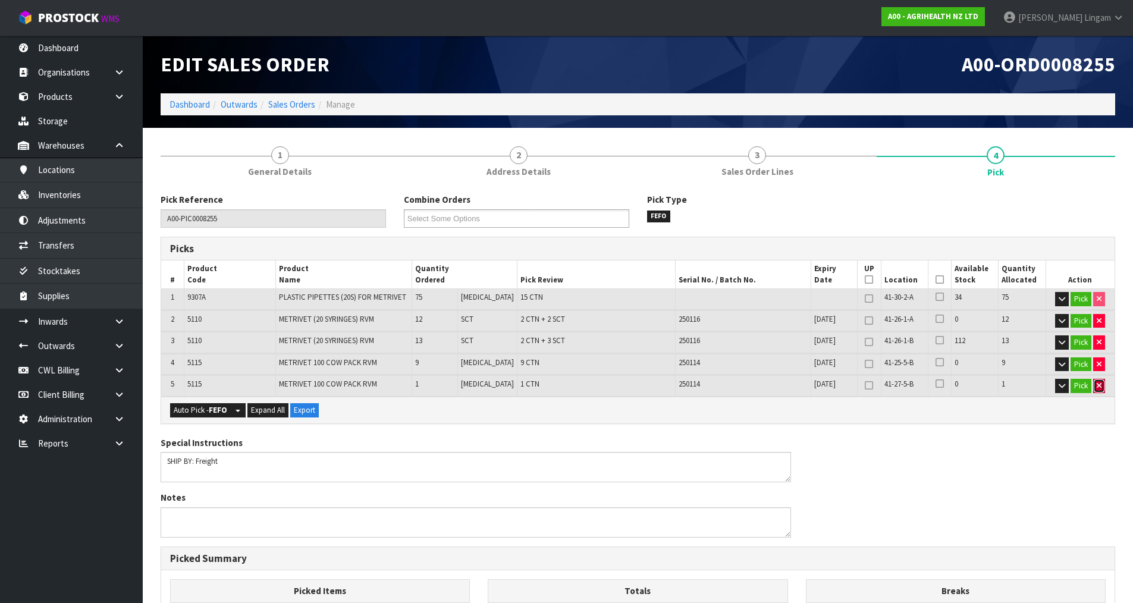
click at [1102, 391] on button "button" at bounding box center [1099, 386] width 12 height 14
type input "28"
type input "109"
type input "0.436874"
type input "87.87"
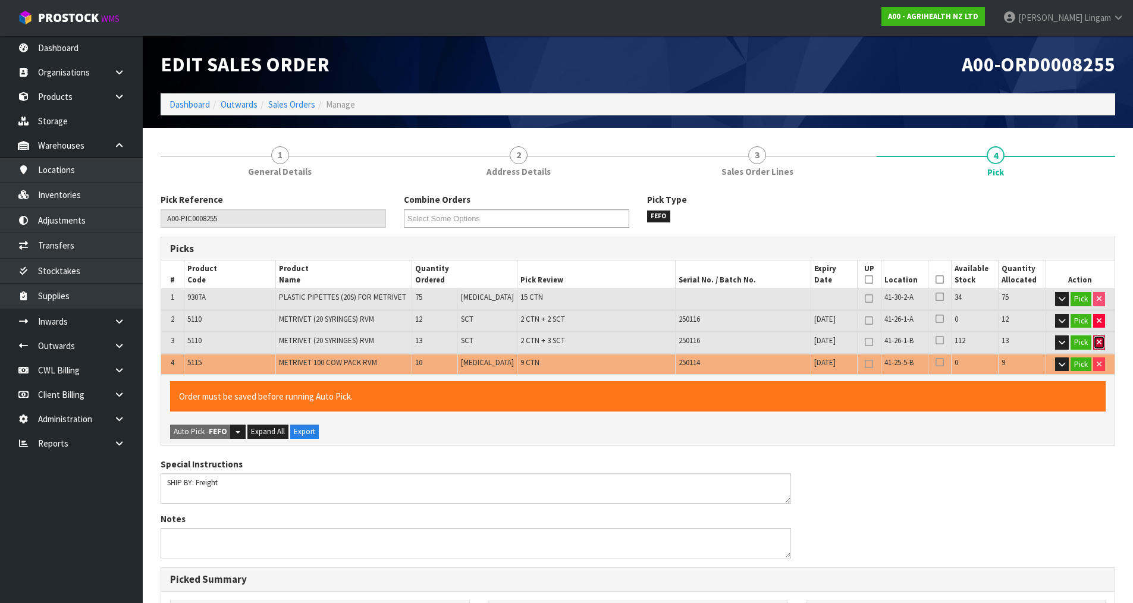
click at [1097, 340] on icon "button" at bounding box center [1099, 342] width 5 height 8
type input "26"
type input "96"
type input "0.334642"
type input "73.97"
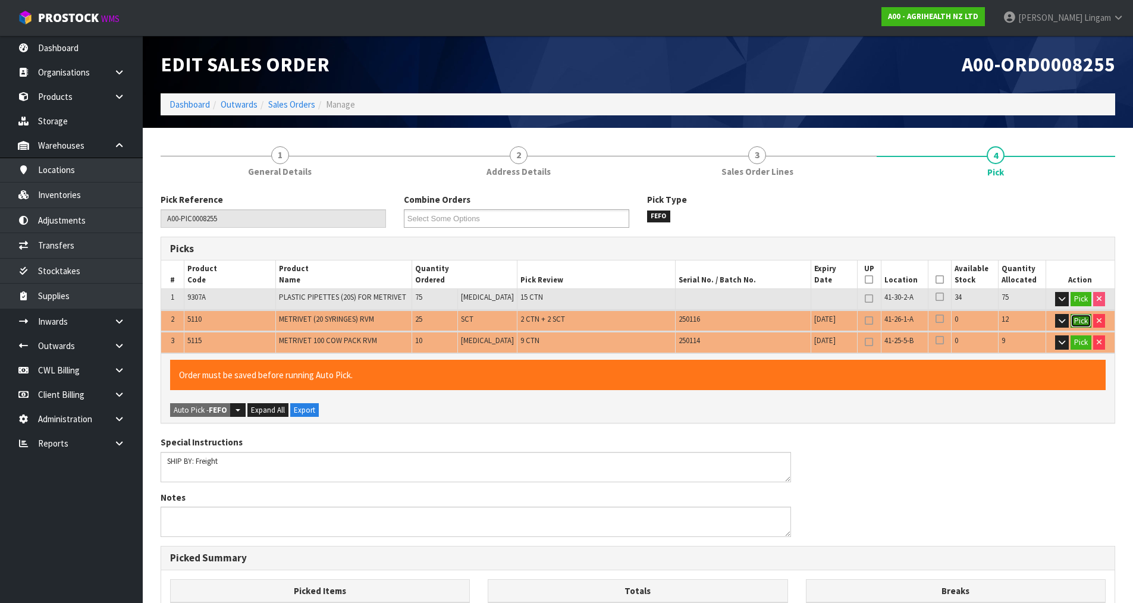
click at [1084, 322] on button "Pick" at bounding box center [1081, 321] width 21 height 14
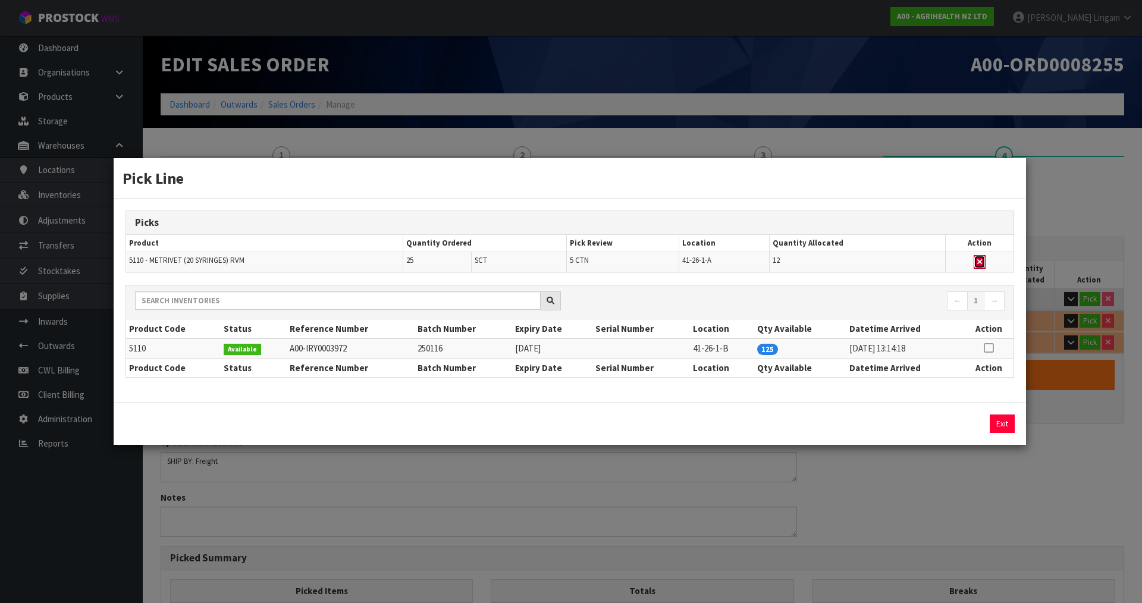
click at [979, 264] on icon "button" at bounding box center [979, 262] width 5 height 8
type input "24"
type input "Sub-carton x 3"
type input "84"
type input "0.23901"
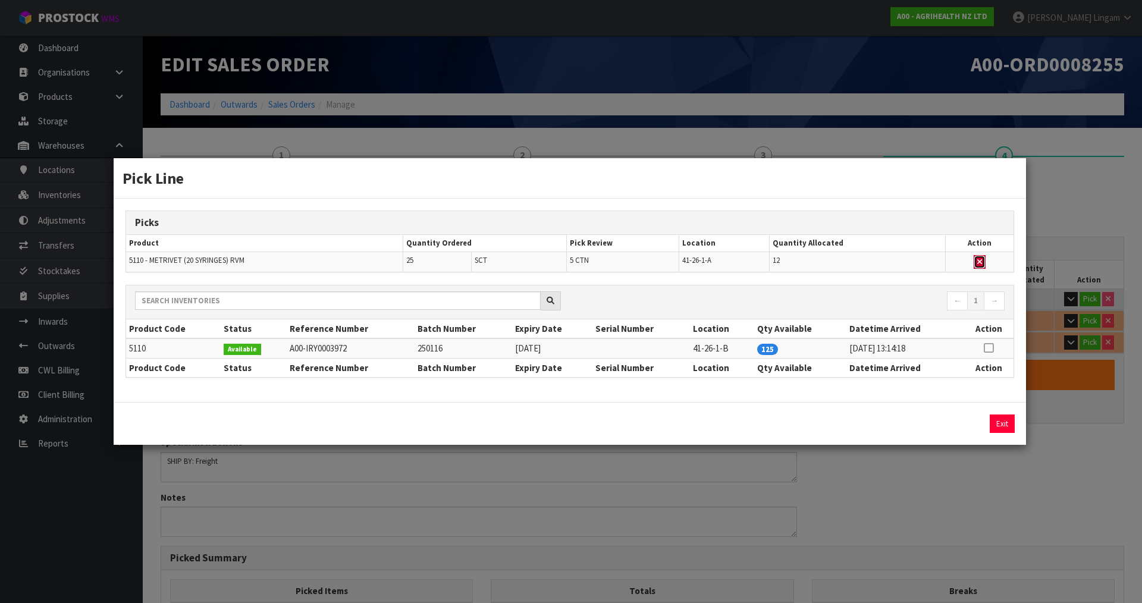
type input "61.05"
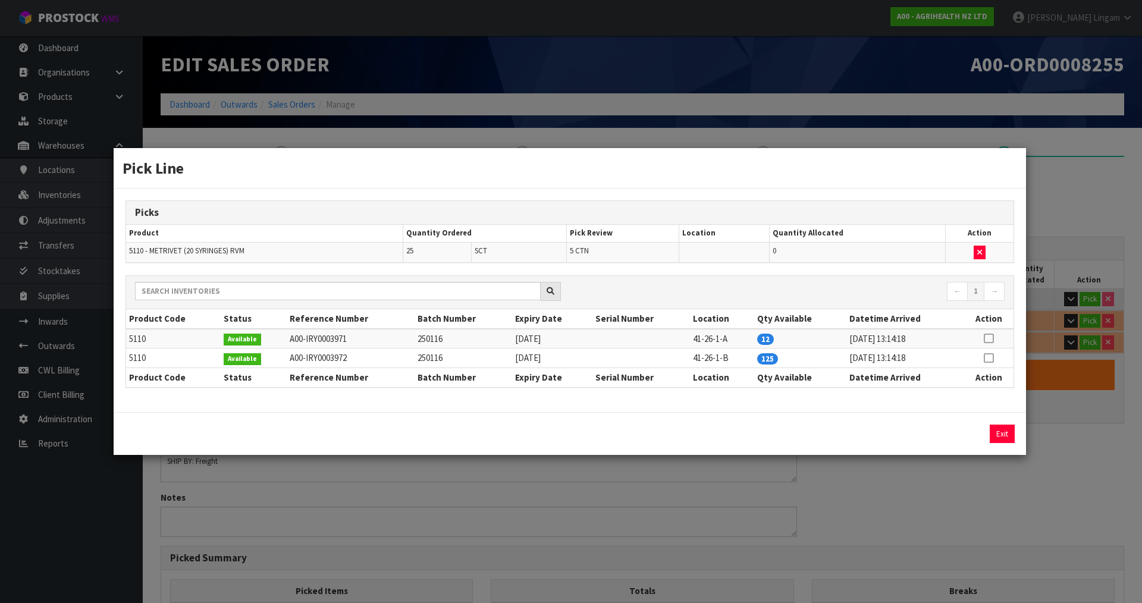
click at [987, 358] on icon at bounding box center [989, 358] width 10 height 1
click at [974, 431] on button "Assign Pick" at bounding box center [962, 434] width 49 height 18
type input "29"
type input "109"
type input "0.44509"
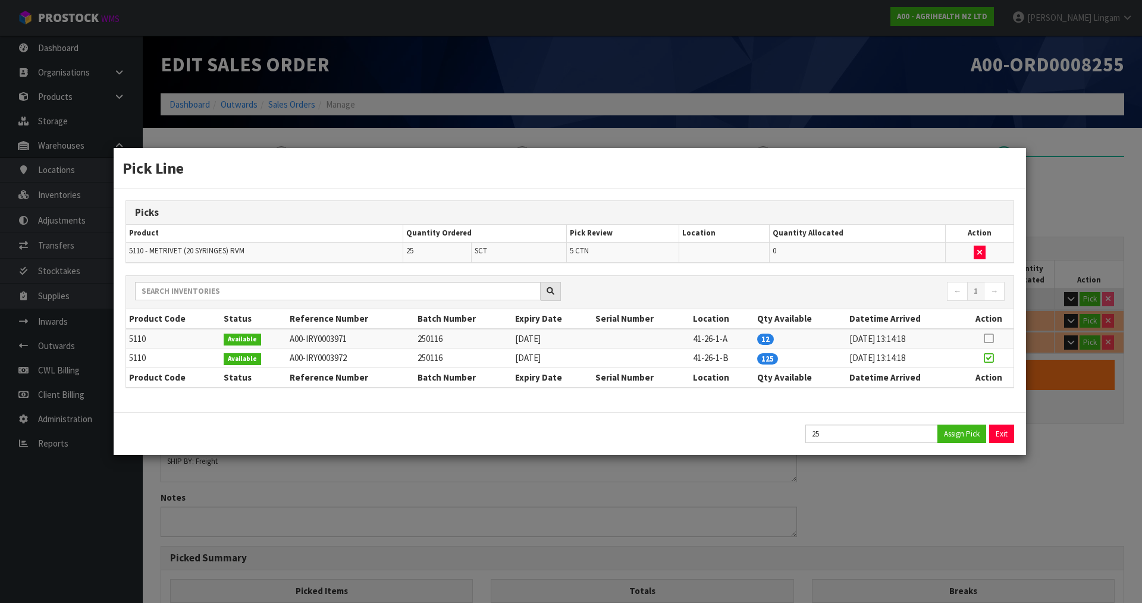
type input "88.45"
click at [998, 429] on button "Exit" at bounding box center [1002, 434] width 25 height 18
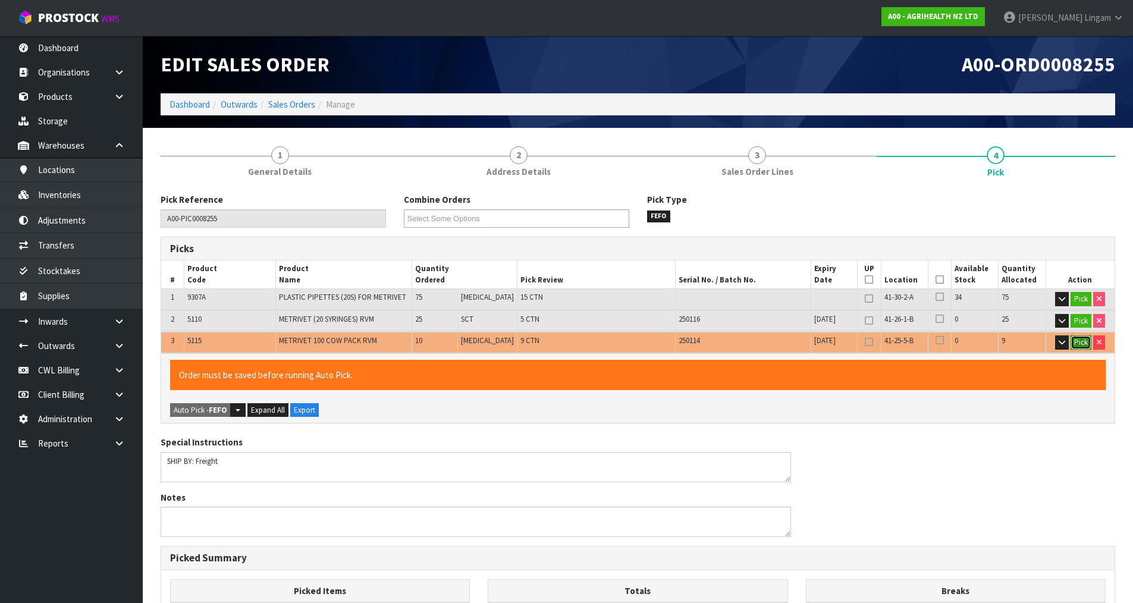
click at [1080, 342] on button "Pick" at bounding box center [1081, 343] width 21 height 14
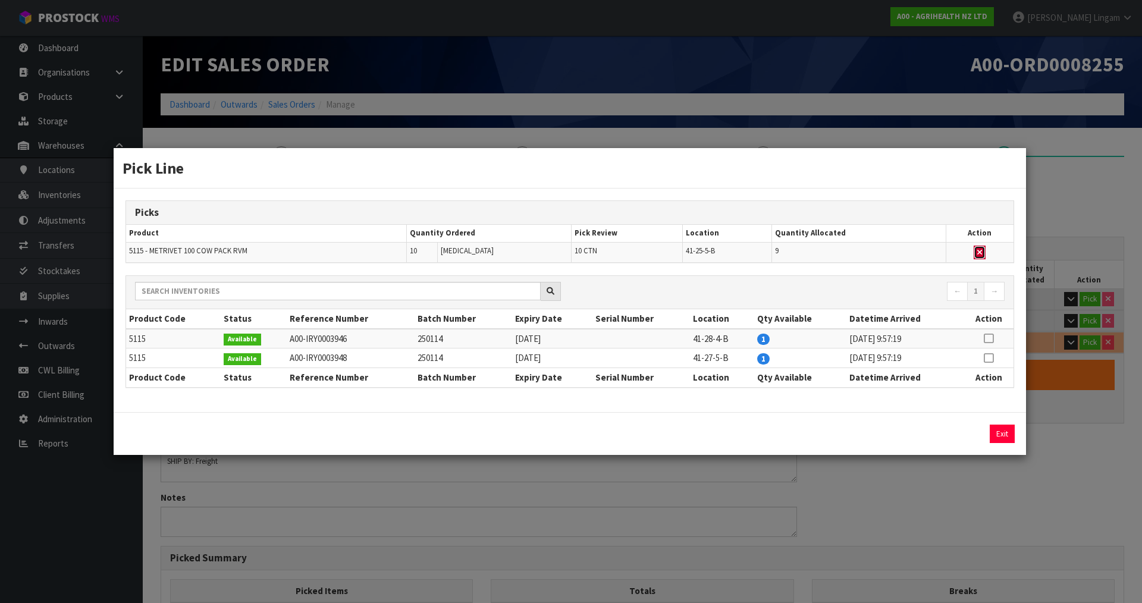
click at [982, 253] on icon "button" at bounding box center [979, 253] width 5 height 8
type input "20"
type input "100"
type input "0.25393"
type input "48.4"
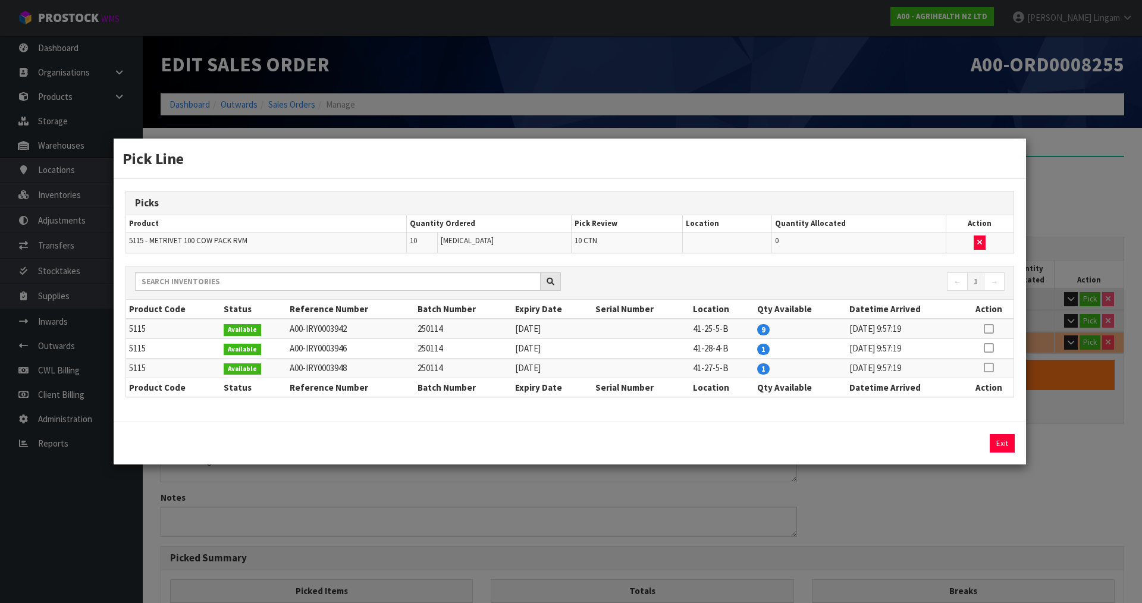
click at [988, 329] on icon at bounding box center [989, 329] width 10 height 1
click at [966, 445] on button "Assign Pick" at bounding box center [962, 443] width 49 height 18
type input "29"
type input "109"
type input "0.44509"
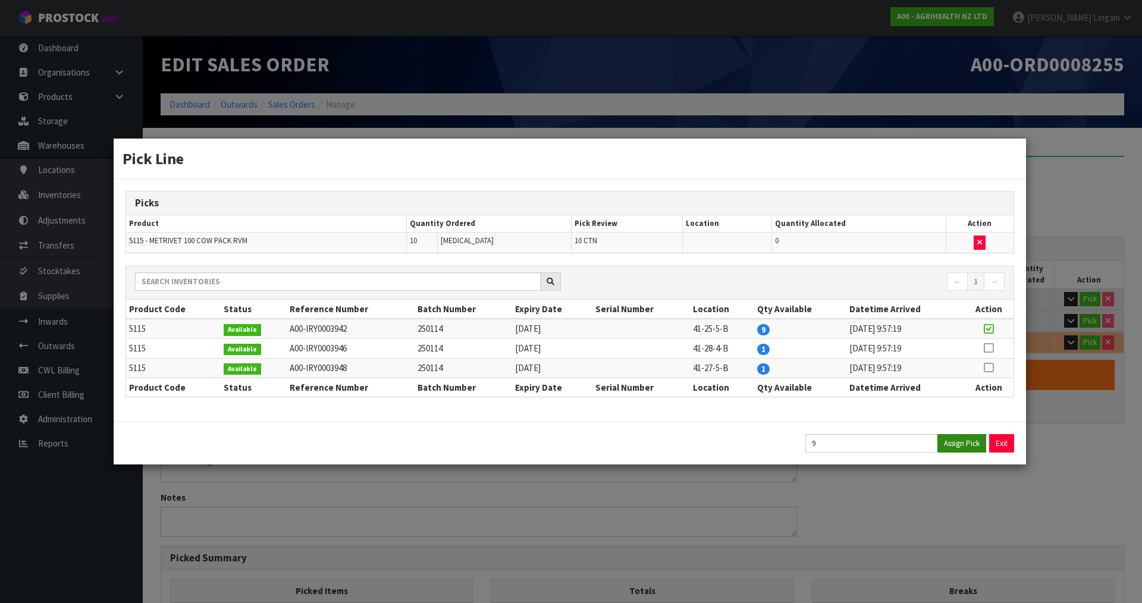
type input "88.45"
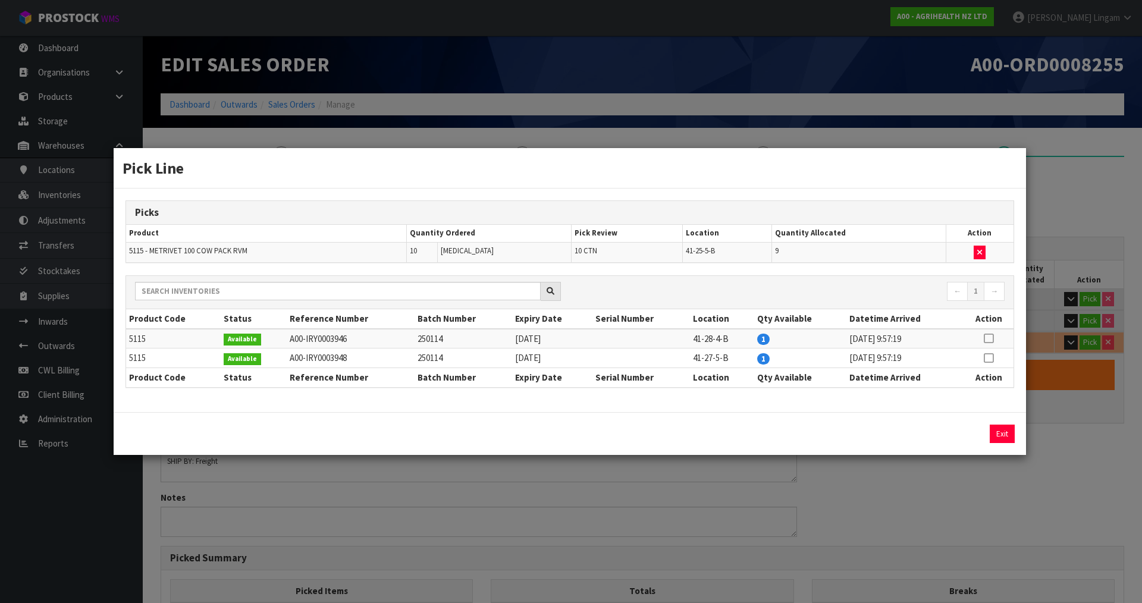
click at [986, 359] on icon at bounding box center [989, 358] width 10 height 1
click at [970, 436] on button "Assign Pick" at bounding box center [962, 434] width 49 height 18
type input "30"
type input "110"
type input "0.46633"
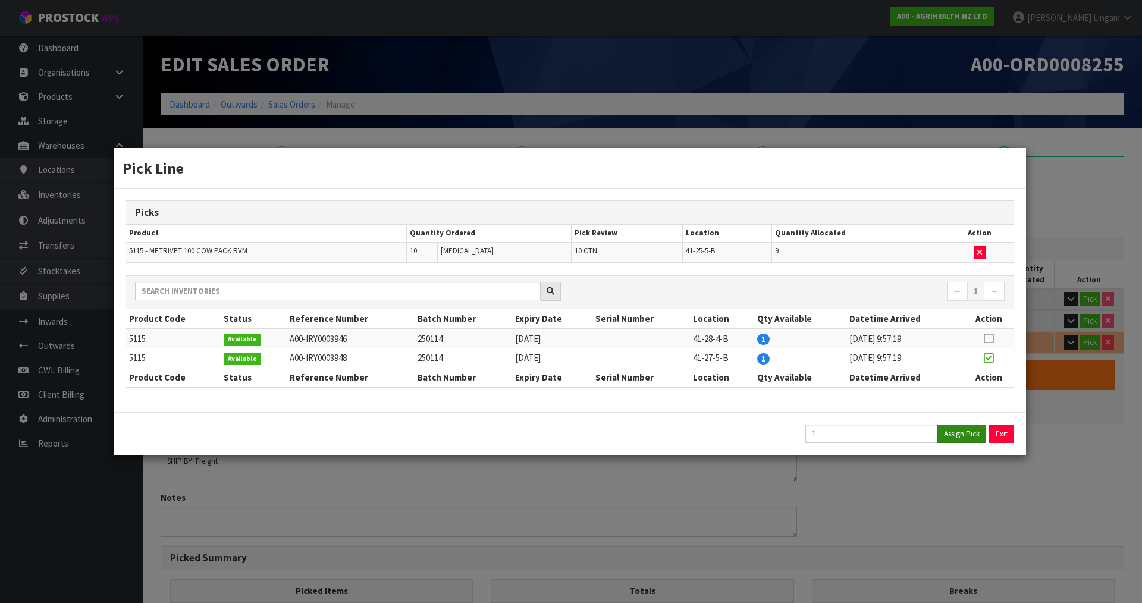
type input "92.9"
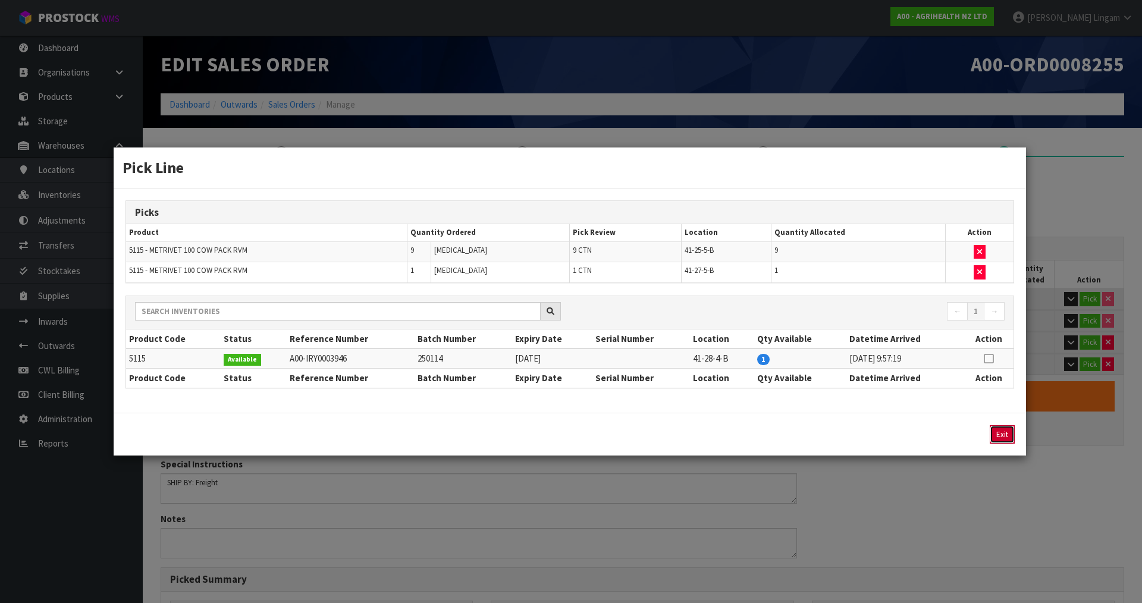
click at [1009, 438] on button "Exit" at bounding box center [1002, 434] width 25 height 18
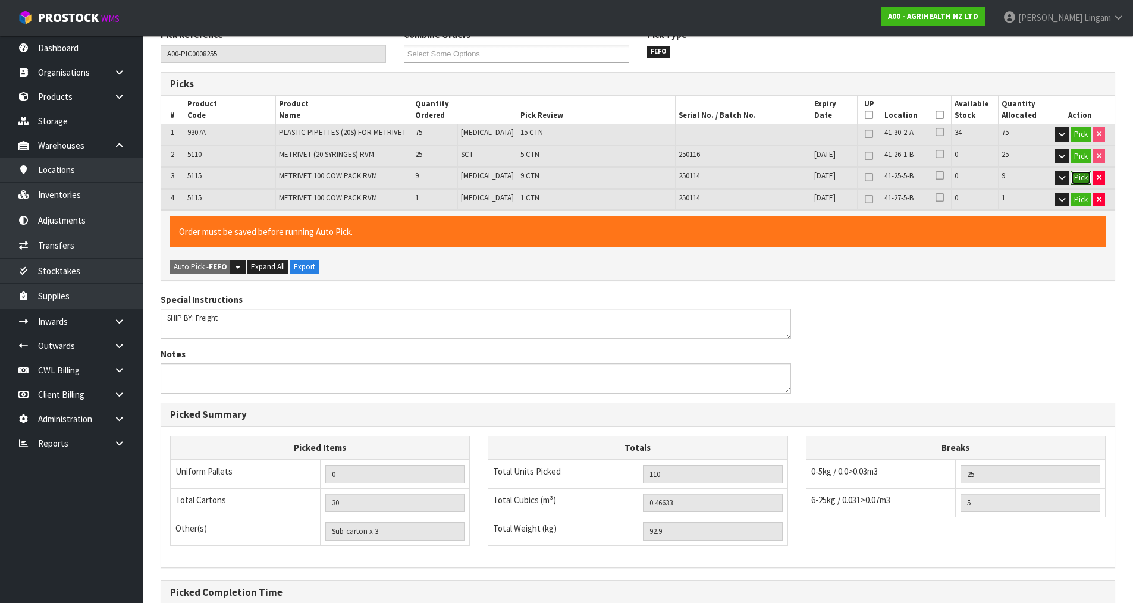
scroll to position [293, 0]
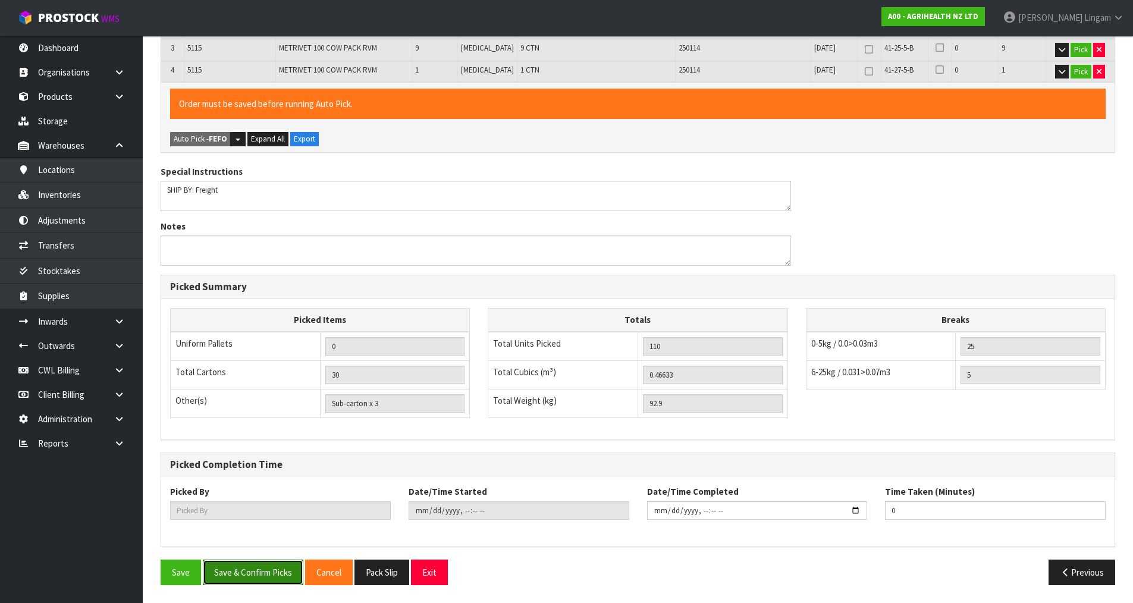
click at [255, 579] on button "Save & Confirm Picks" at bounding box center [253, 573] width 101 height 26
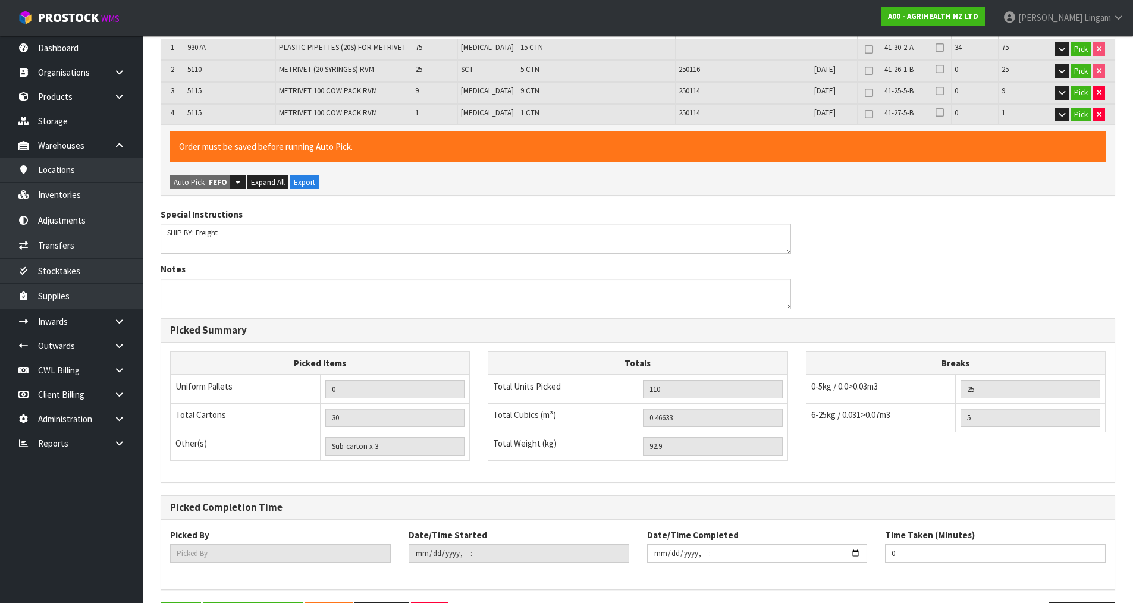
scroll to position [0, 0]
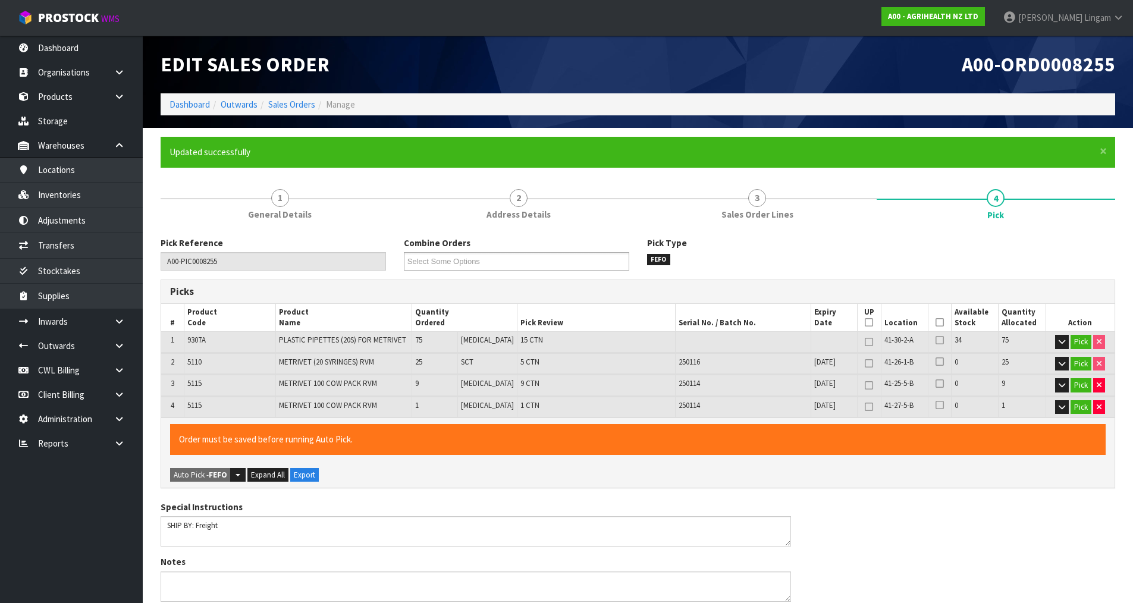
type input "Sub-carton x 0"
type input "[PERSON_NAME]"
type input "[DATE]T10:08:01"
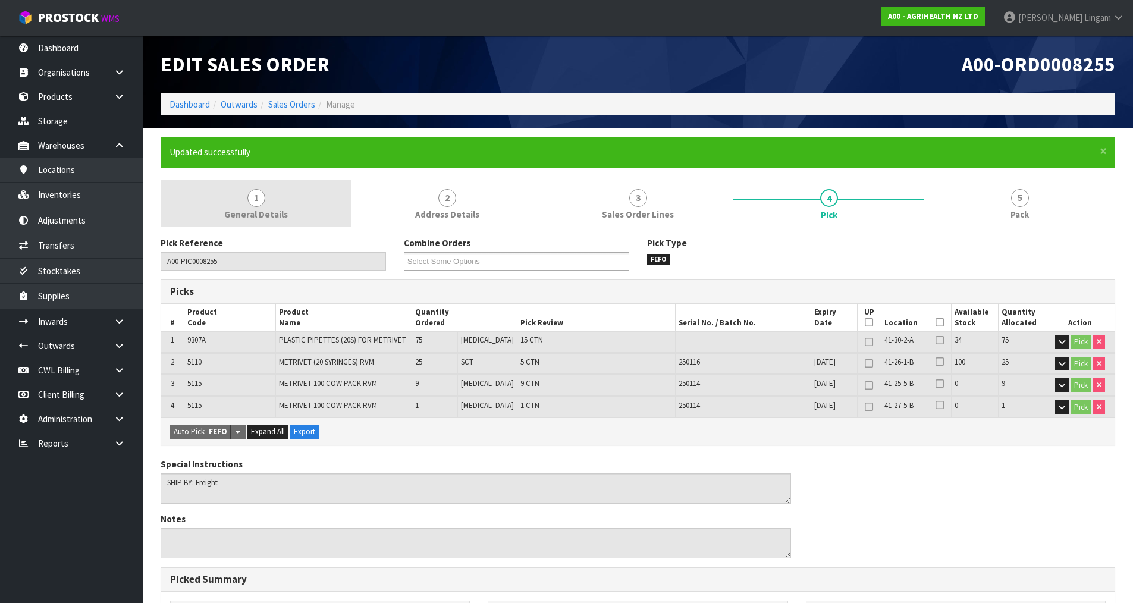
click at [274, 195] on link "1 General Details" at bounding box center [256, 203] width 191 height 47
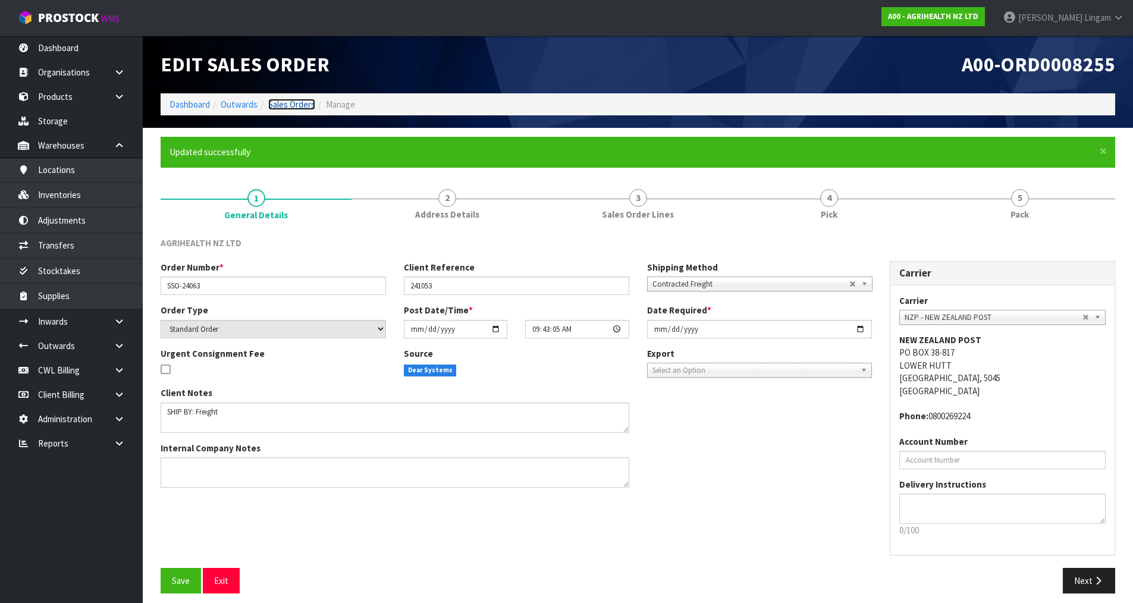
click at [300, 106] on link "Sales Orders" at bounding box center [291, 104] width 47 height 11
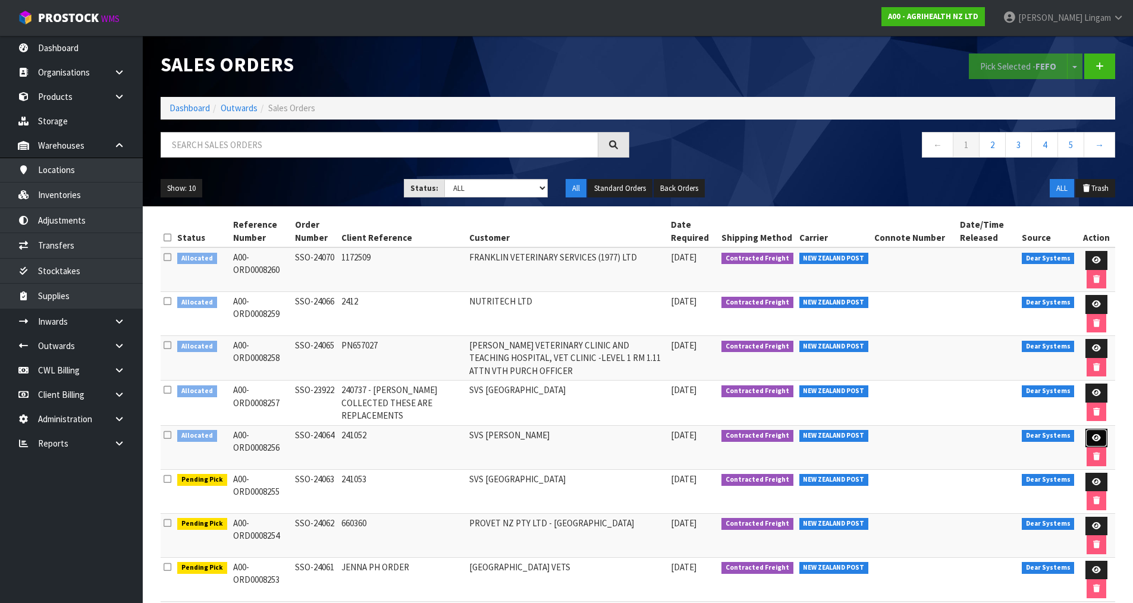
click at [1093, 432] on link at bounding box center [1097, 438] width 22 height 19
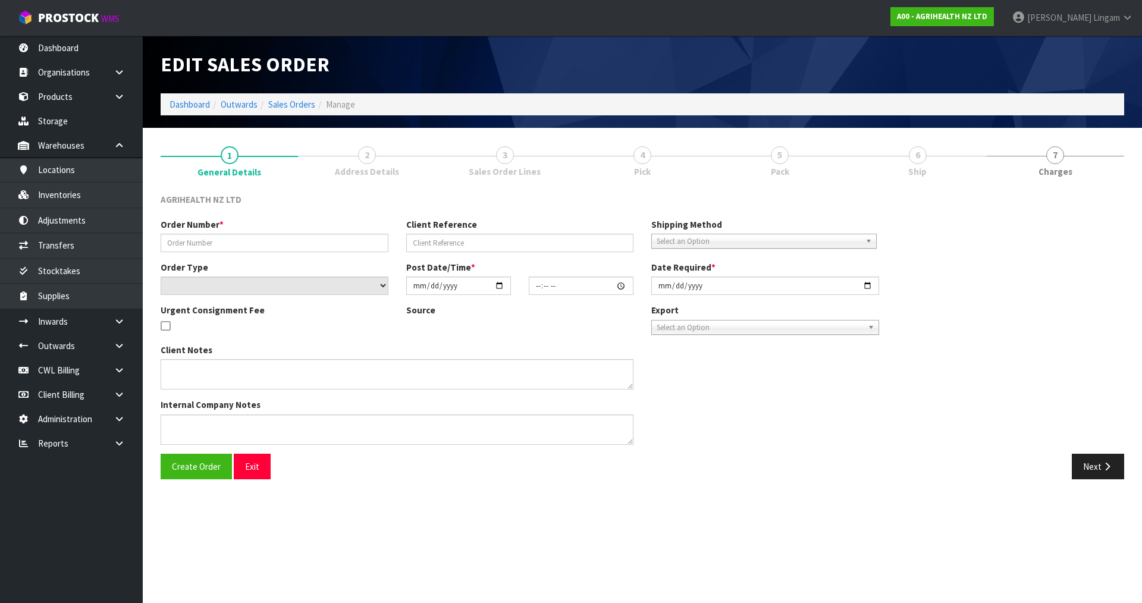
type input "SSO-24064"
type input "241052"
select select "number:0"
type input "[DATE]"
type input "09:46:42.000"
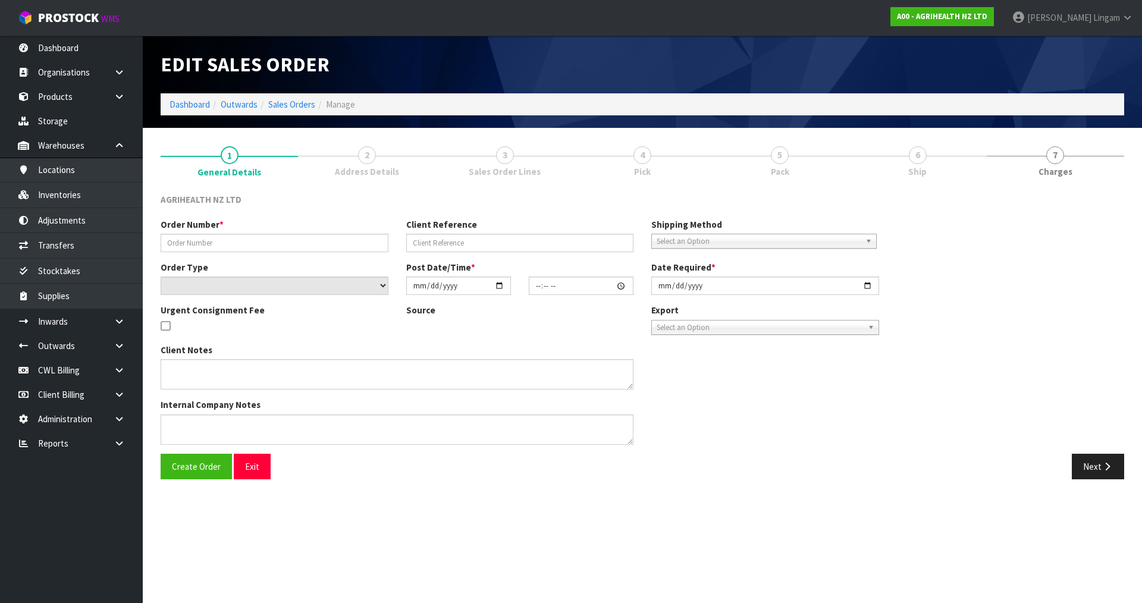
type input "[DATE]"
type textarea "SHIP BY: Overnight Courier"
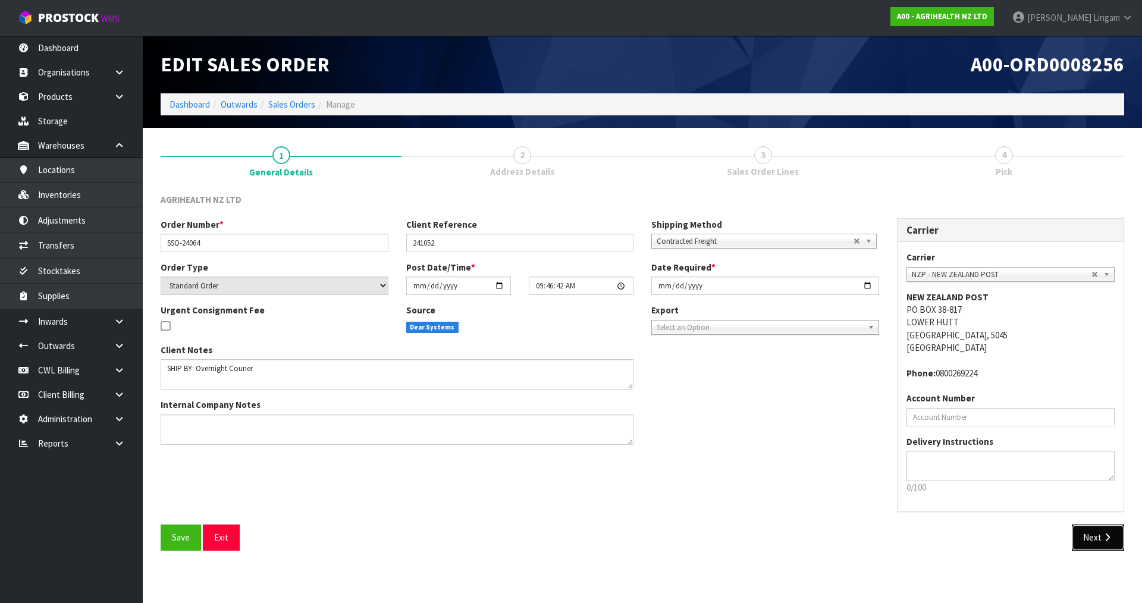
click at [1087, 534] on button "Next" at bounding box center [1098, 538] width 52 height 26
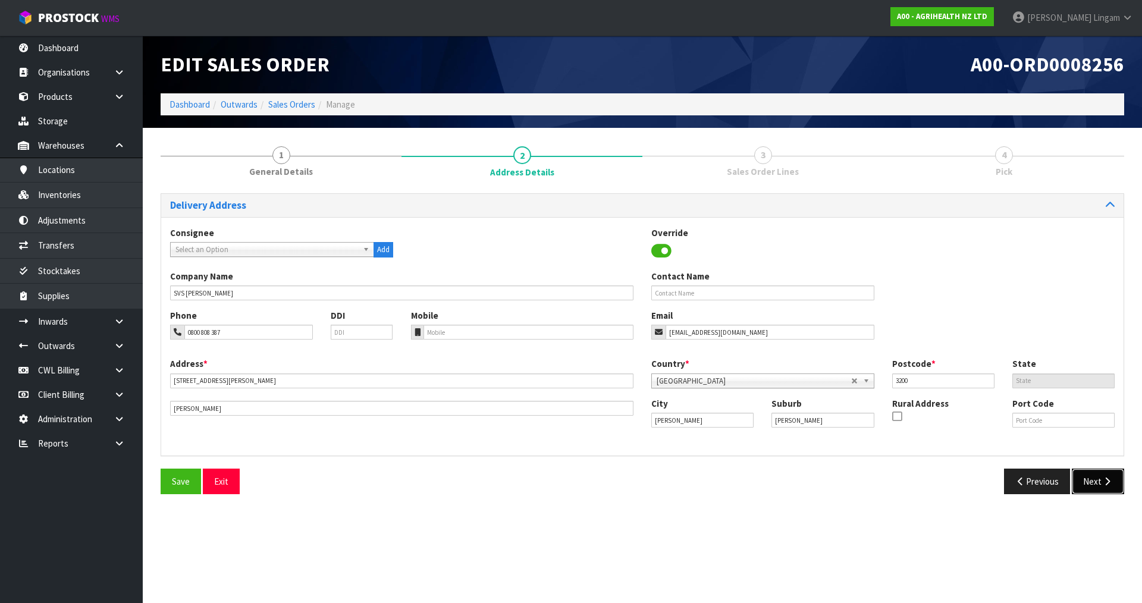
click at [1085, 483] on button "Next" at bounding box center [1098, 482] width 52 height 26
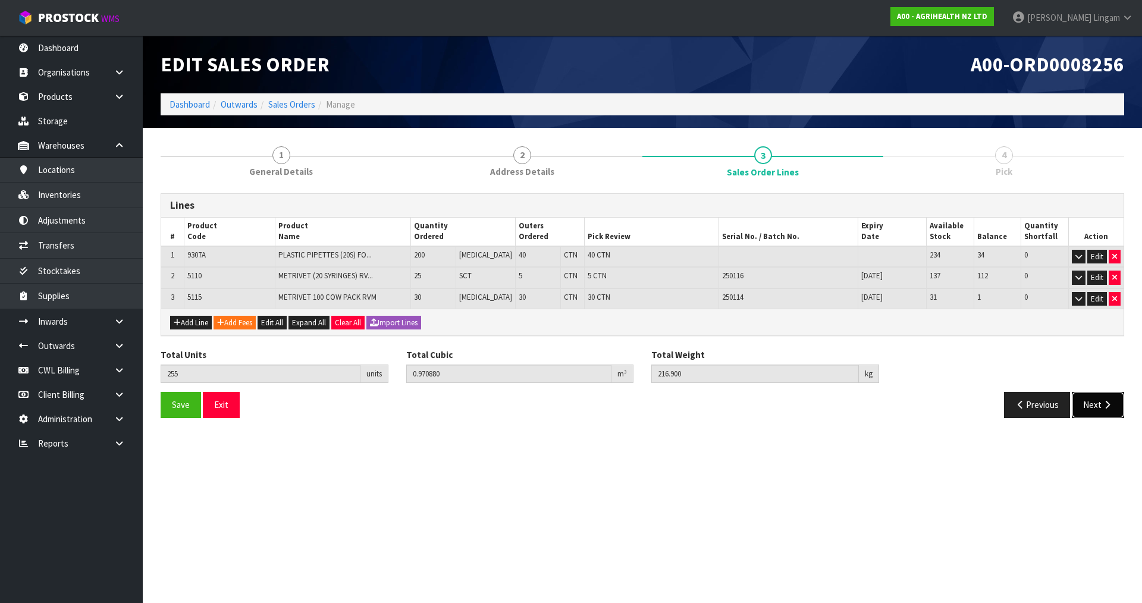
click at [1089, 404] on button "Next" at bounding box center [1098, 405] width 52 height 26
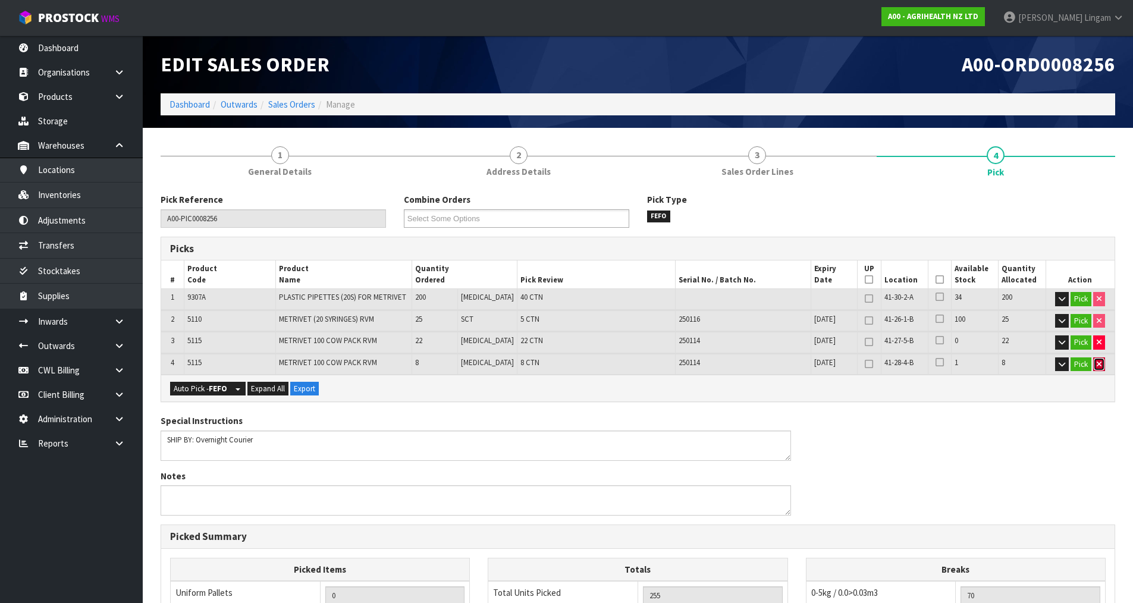
click at [1098, 365] on icon "button" at bounding box center [1099, 364] width 5 height 8
type input "67"
type input "247"
type input "0.80096"
type input "181.3"
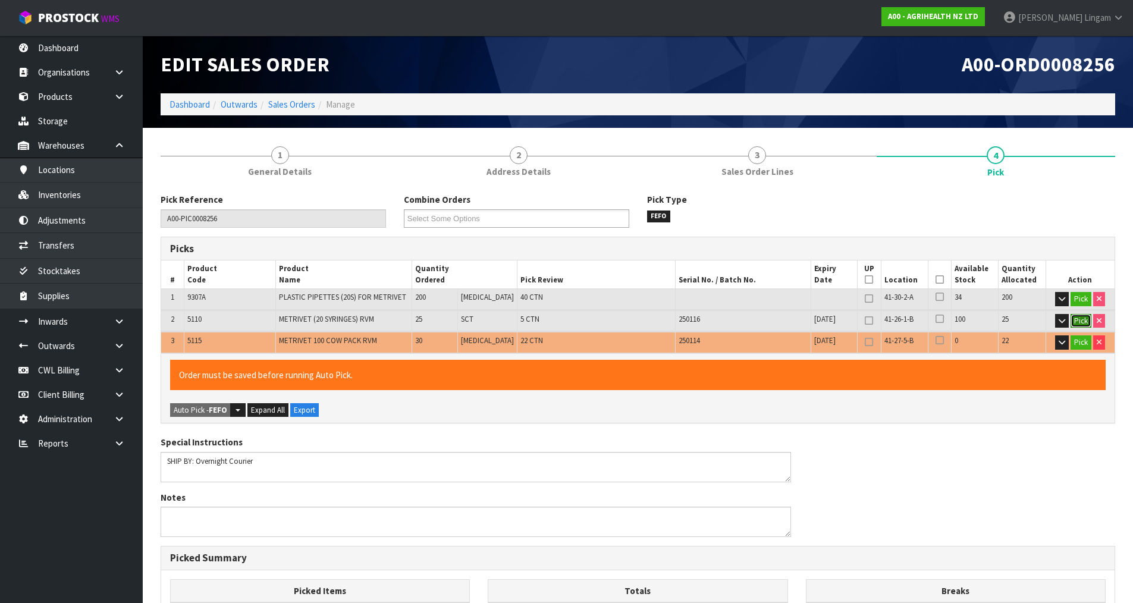
click at [1078, 323] on button "Pick" at bounding box center [1081, 321] width 21 height 14
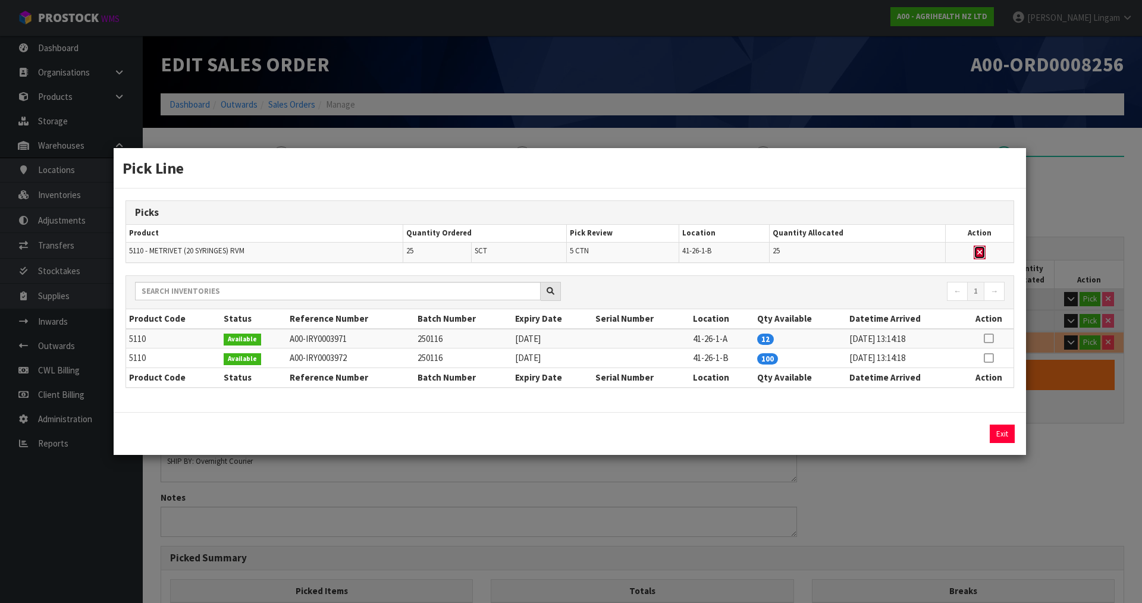
click at [976, 253] on button "button" at bounding box center [980, 253] width 12 height 14
type input "62"
type input "222"
type input "0.59488"
type input "153.9"
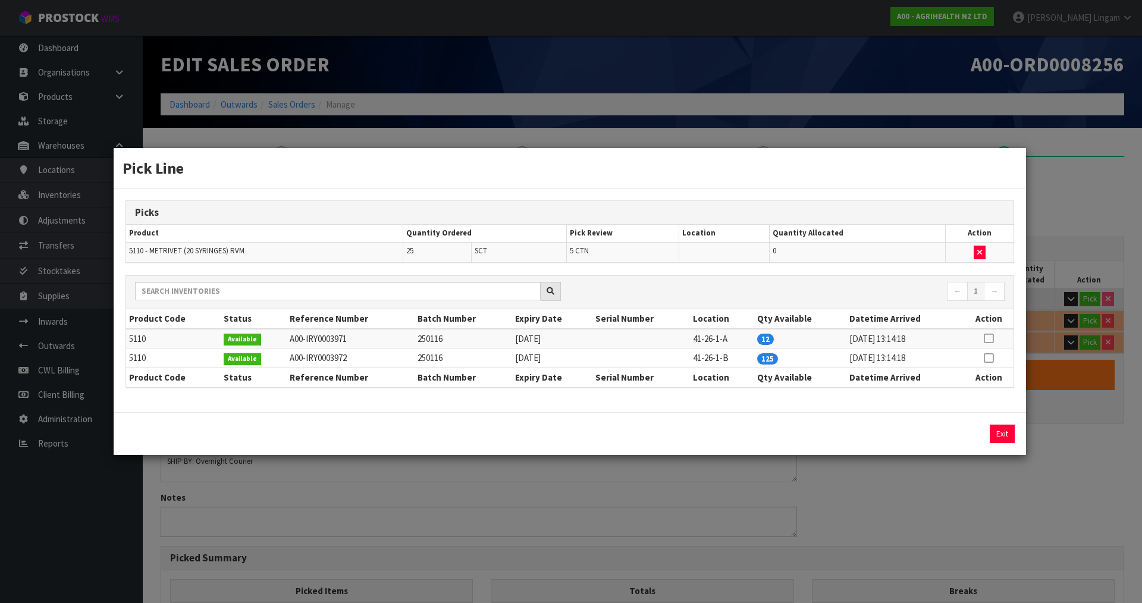
click at [990, 358] on icon at bounding box center [989, 358] width 10 height 1
click at [965, 433] on button "Assign Pick" at bounding box center [962, 434] width 49 height 18
type input "67"
type input "247"
type input "0.80096"
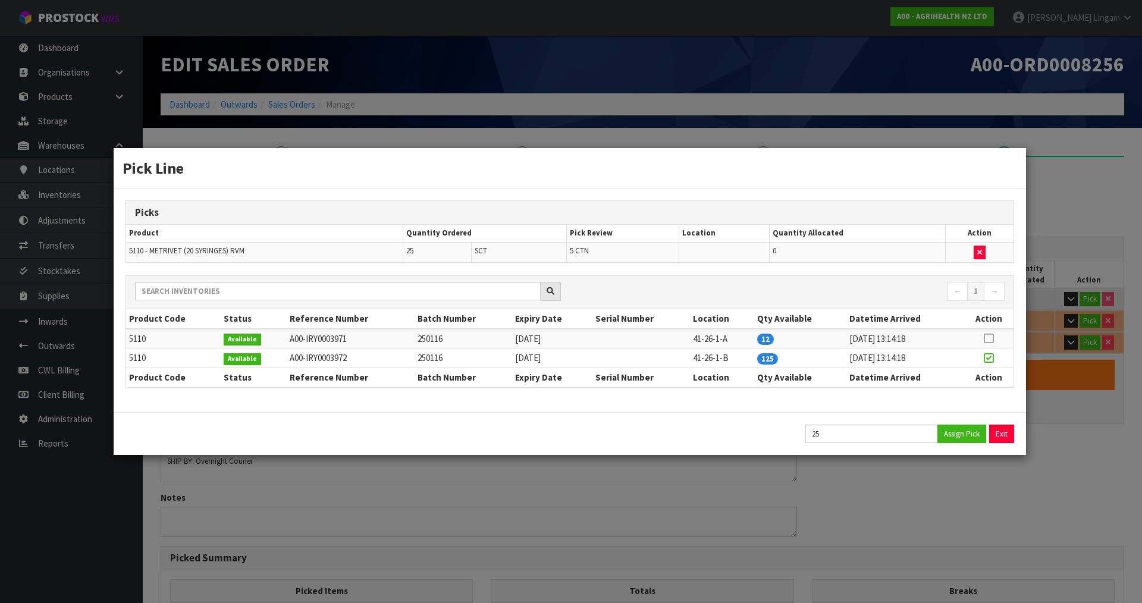
type input "181.3"
click at [996, 430] on button "Exit" at bounding box center [1002, 434] width 25 height 18
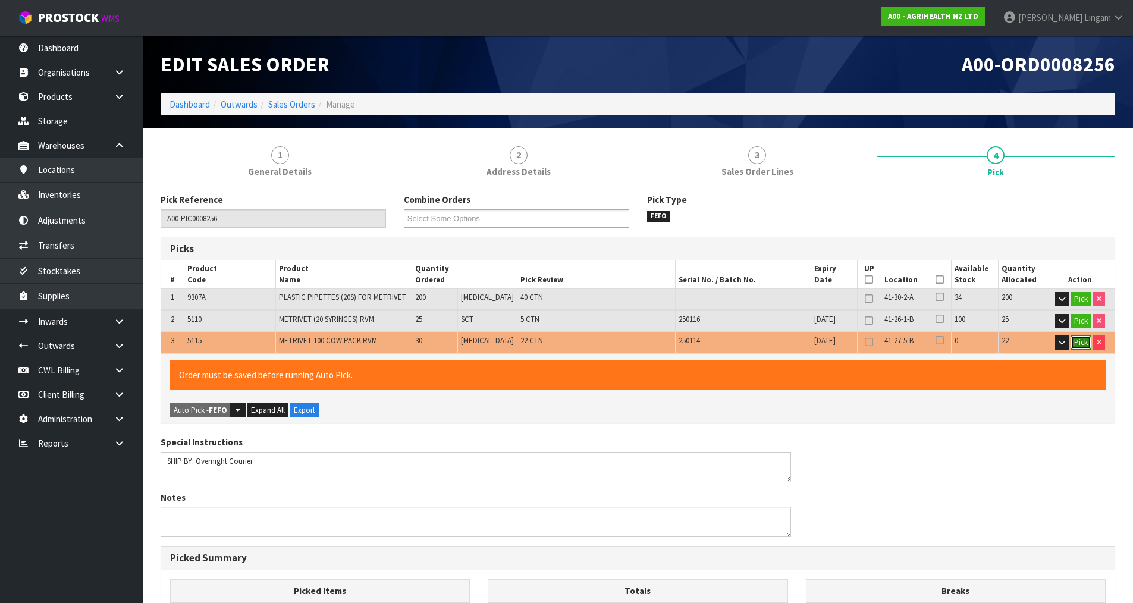
click at [1081, 340] on button "Pick" at bounding box center [1081, 343] width 21 height 14
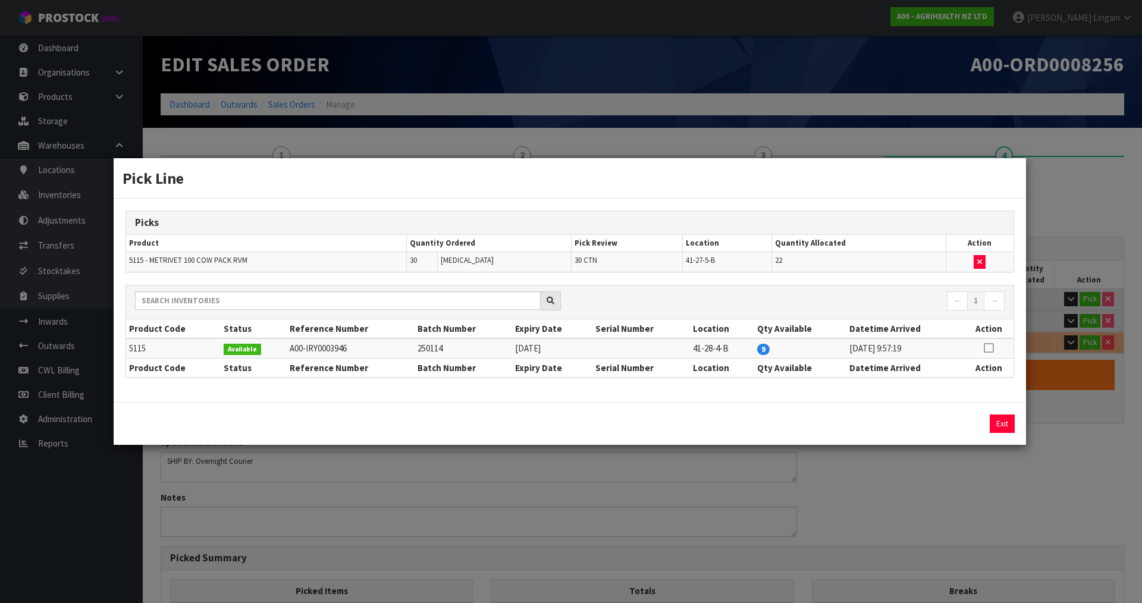
click at [985, 330] on th "Action" at bounding box center [989, 328] width 50 height 19
click at [986, 348] on icon at bounding box center [989, 348] width 10 height 1
click at [961, 424] on button "Assign Pick" at bounding box center [962, 424] width 49 height 18
type input "75"
type input "255"
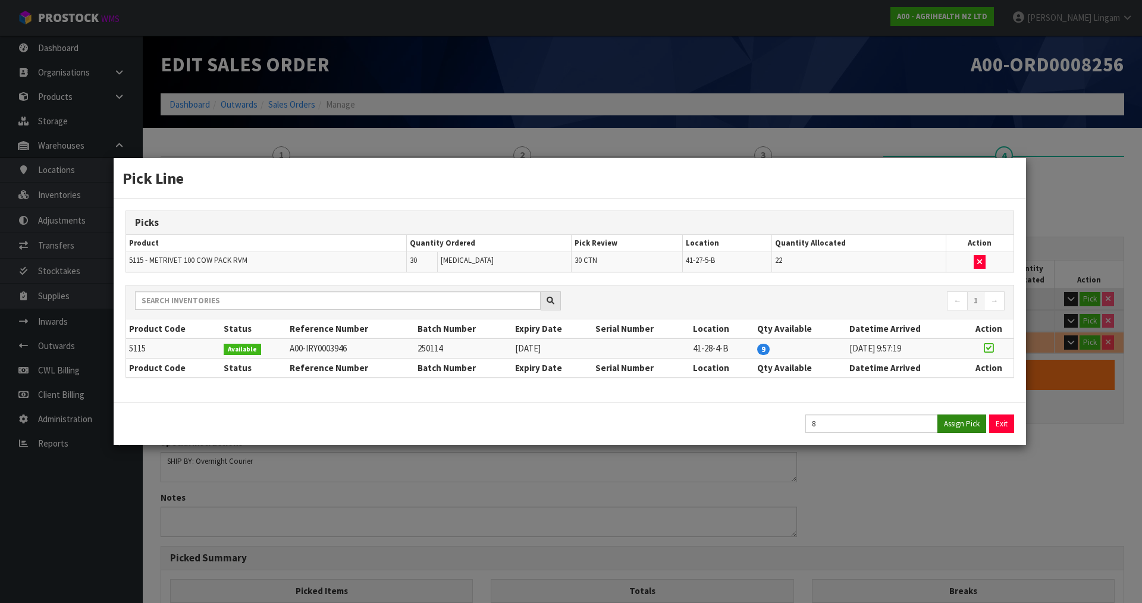
type input "0.97088"
type input "216.9"
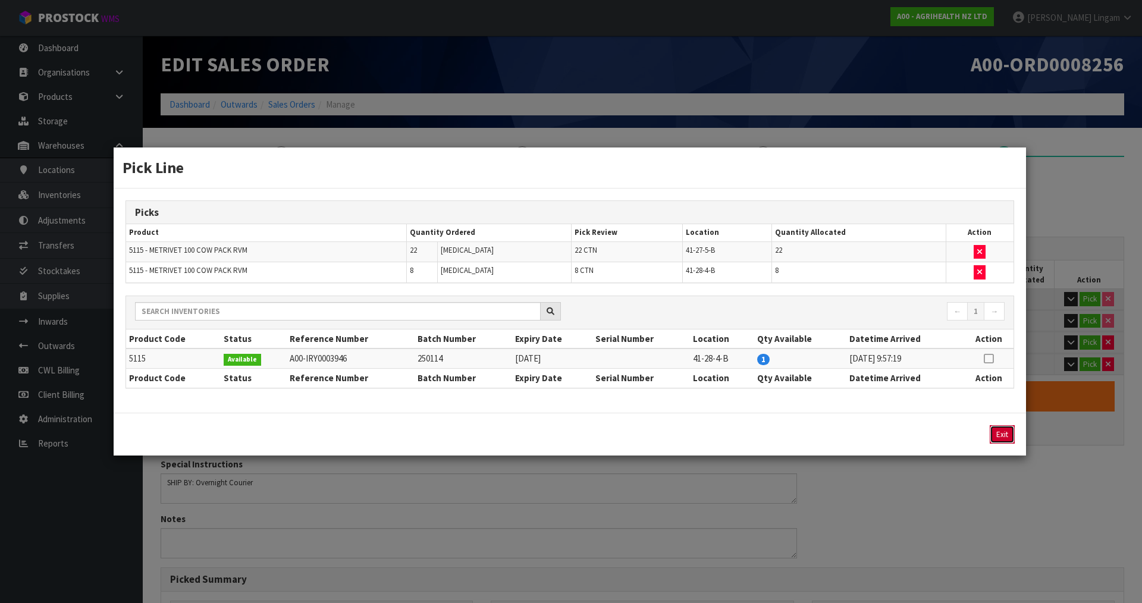
click at [1011, 436] on button "Exit" at bounding box center [1002, 434] width 25 height 18
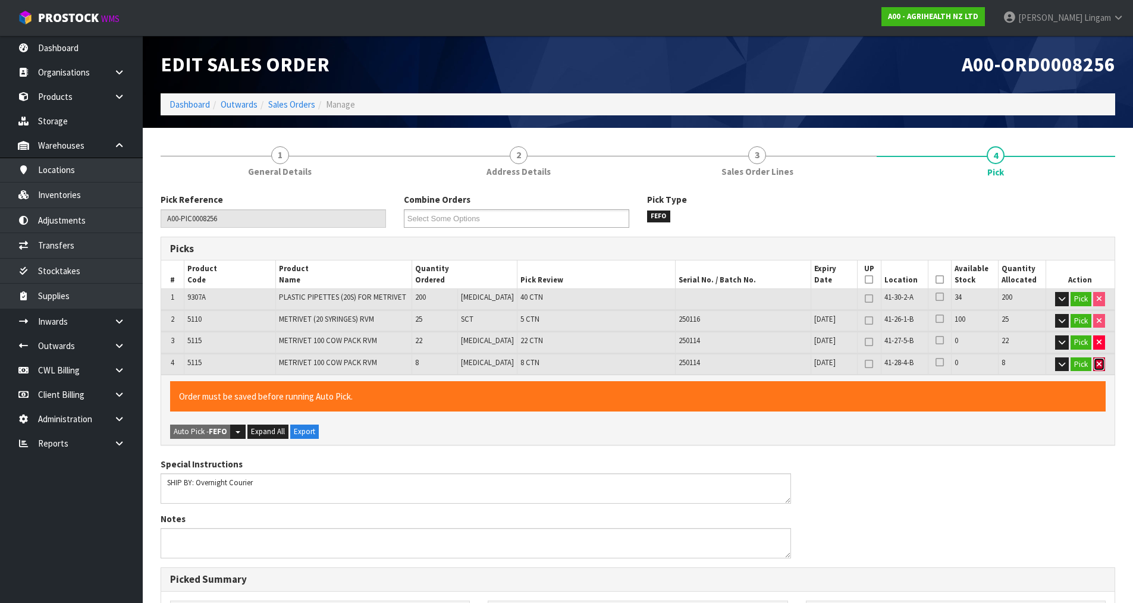
click at [1103, 368] on button "button" at bounding box center [1099, 365] width 12 height 14
type input "67"
type input "247"
type input "0.80096"
type input "181.3"
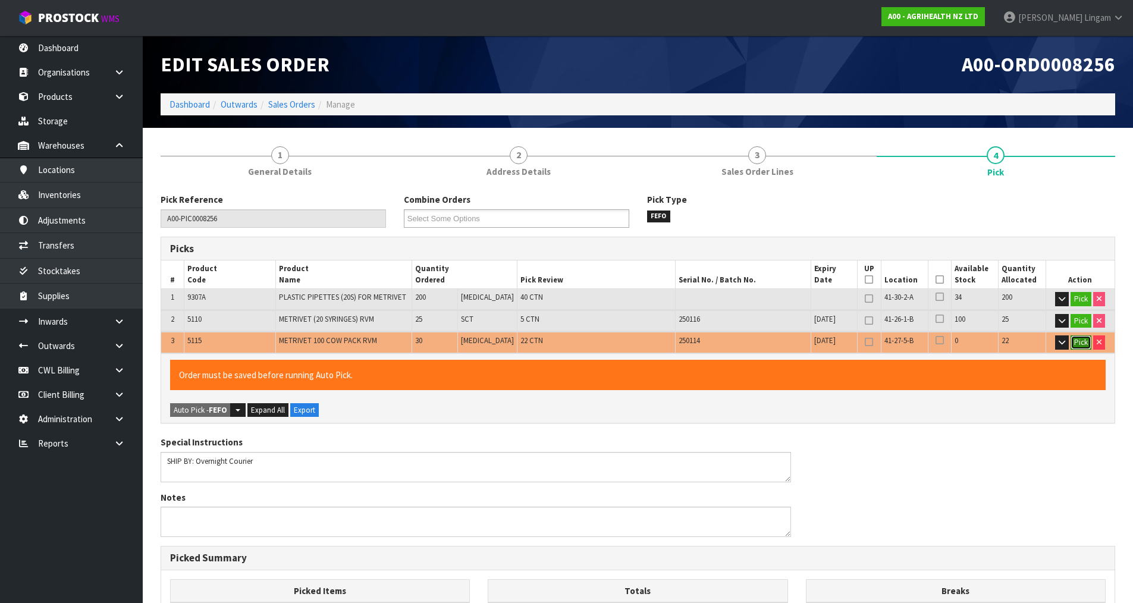
click at [1075, 340] on button "Pick" at bounding box center [1081, 343] width 21 height 14
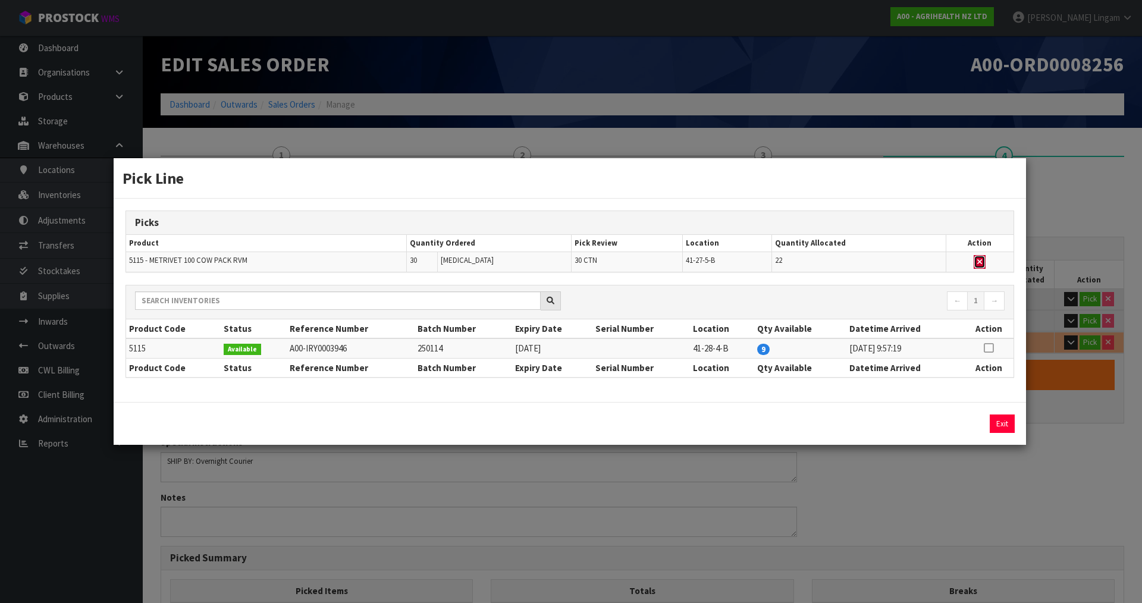
click at [981, 259] on icon "button" at bounding box center [979, 262] width 5 height 8
type input "45"
type input "225"
type input "0.33368"
type input "83.4"
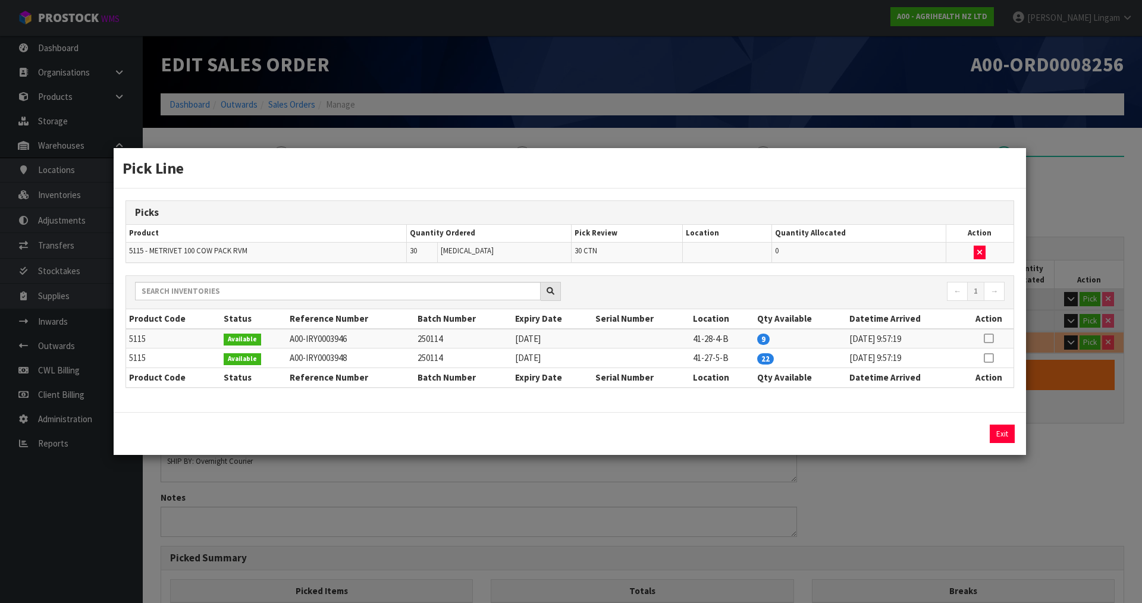
click at [879, 416] on div "Exit" at bounding box center [570, 433] width 913 height 43
click at [989, 358] on icon at bounding box center [989, 358] width 10 height 1
click at [963, 432] on button "Assign Pick" at bounding box center [962, 434] width 49 height 18
type input "67"
type input "247"
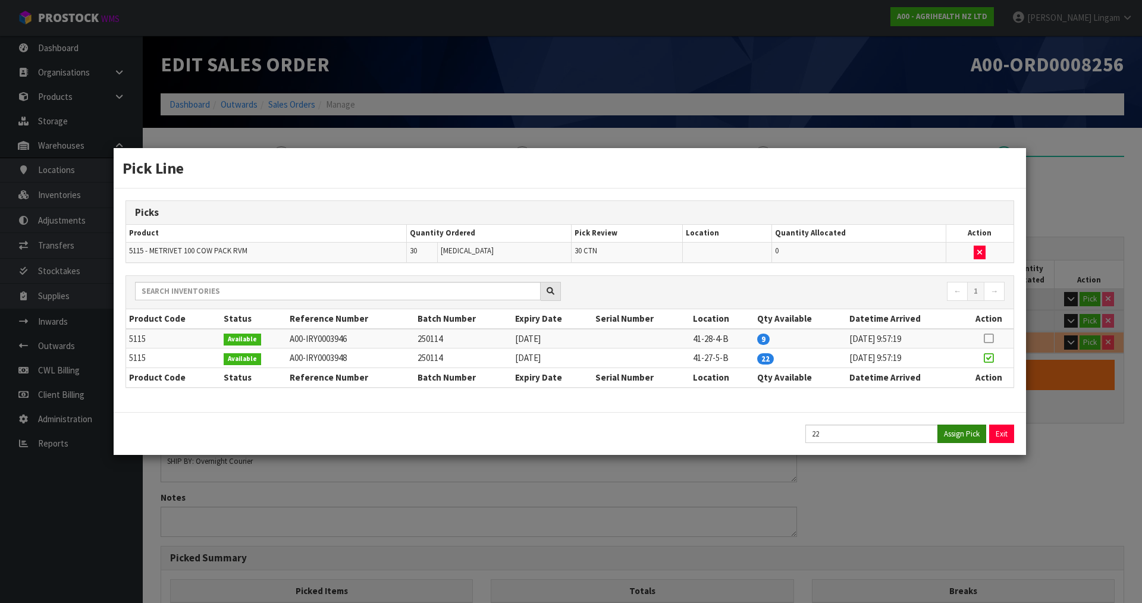
type input "0.80096"
type input "181.3"
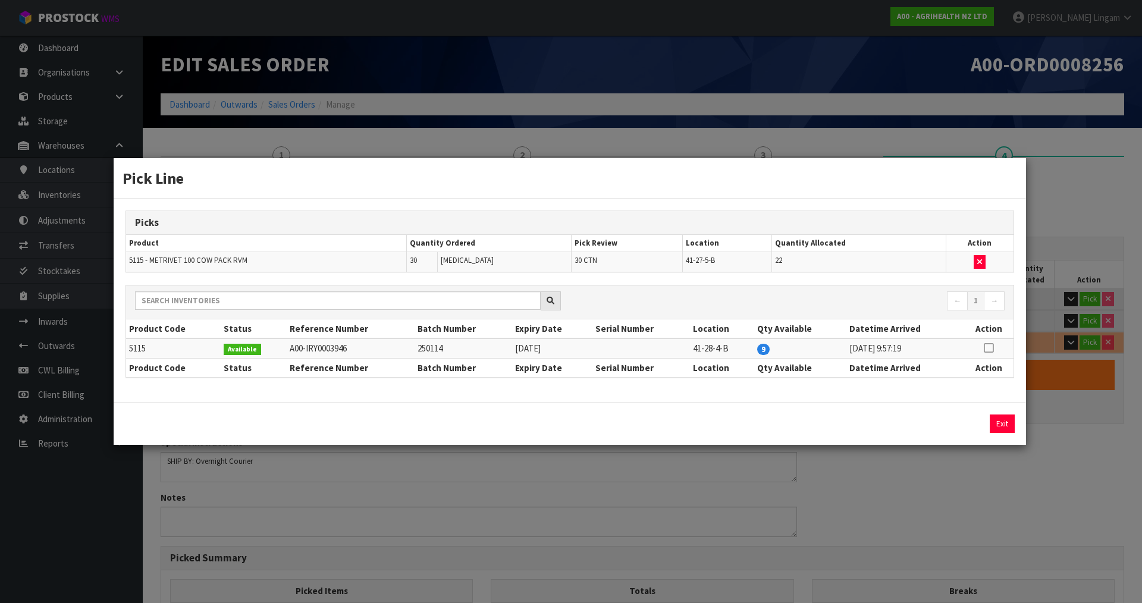
click at [987, 348] on icon at bounding box center [989, 348] width 10 height 1
click at [971, 425] on button "Assign Pick" at bounding box center [962, 424] width 49 height 18
type input "75"
type input "255"
type input "0.97088"
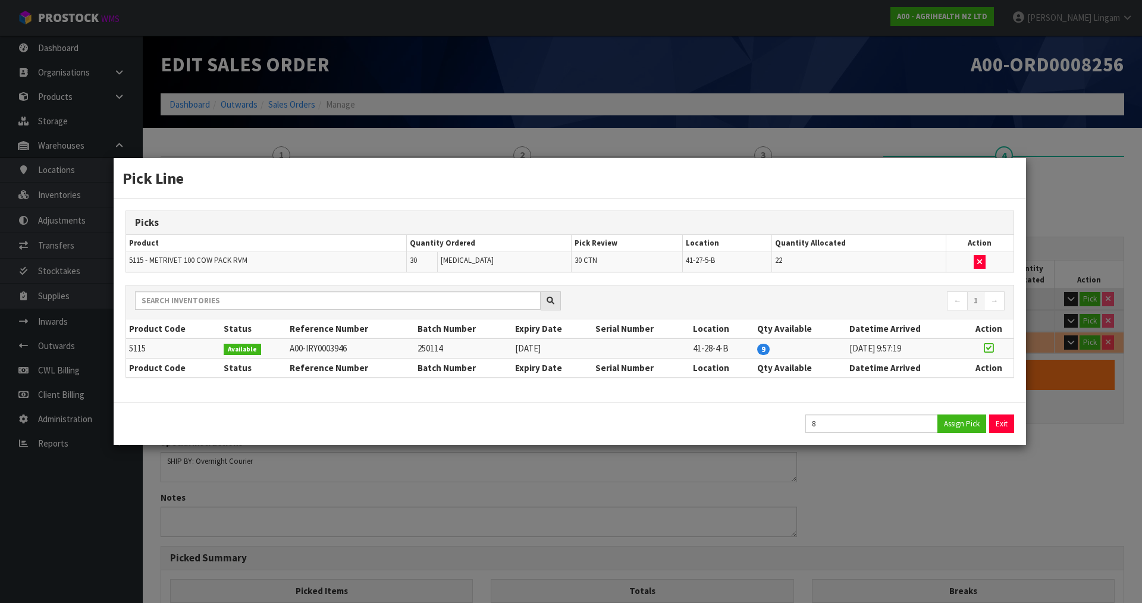
type input "216.9"
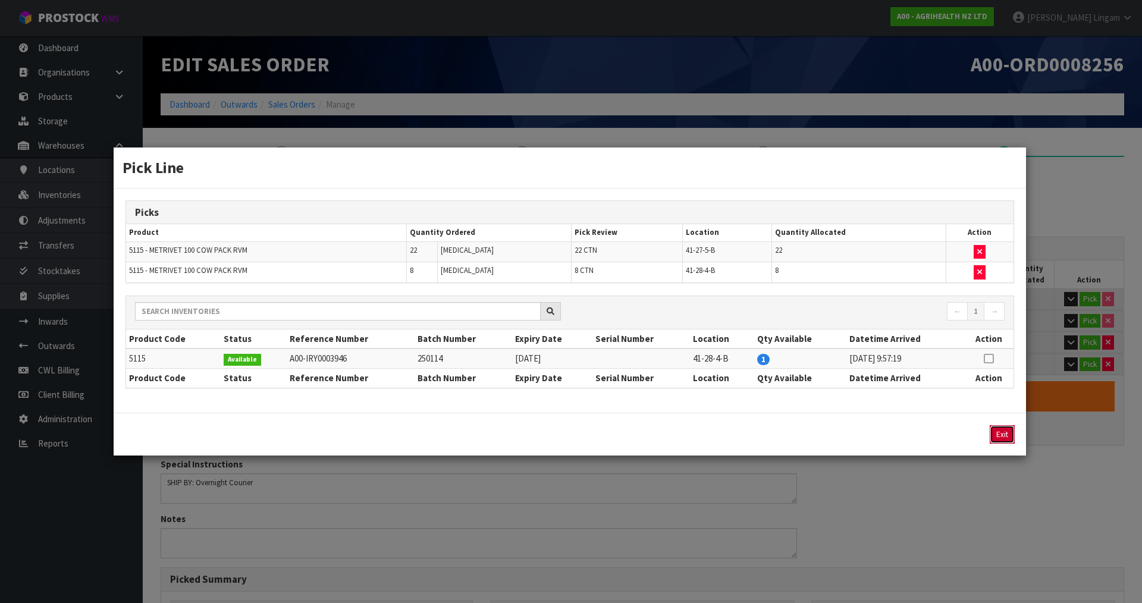
click at [1002, 435] on button "Exit" at bounding box center [1002, 434] width 25 height 18
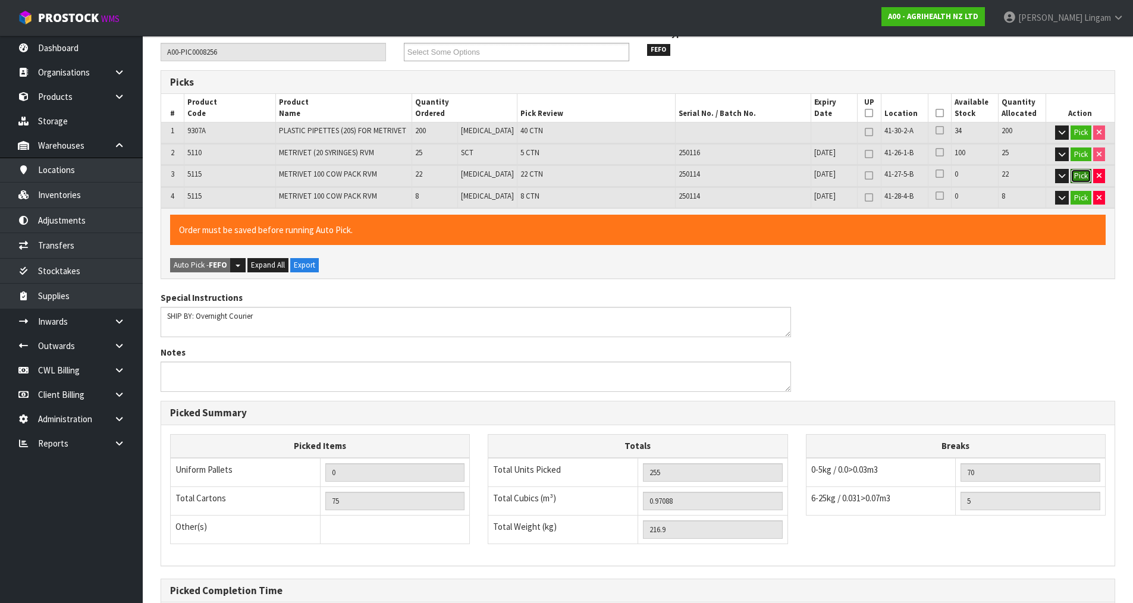
scroll to position [293, 0]
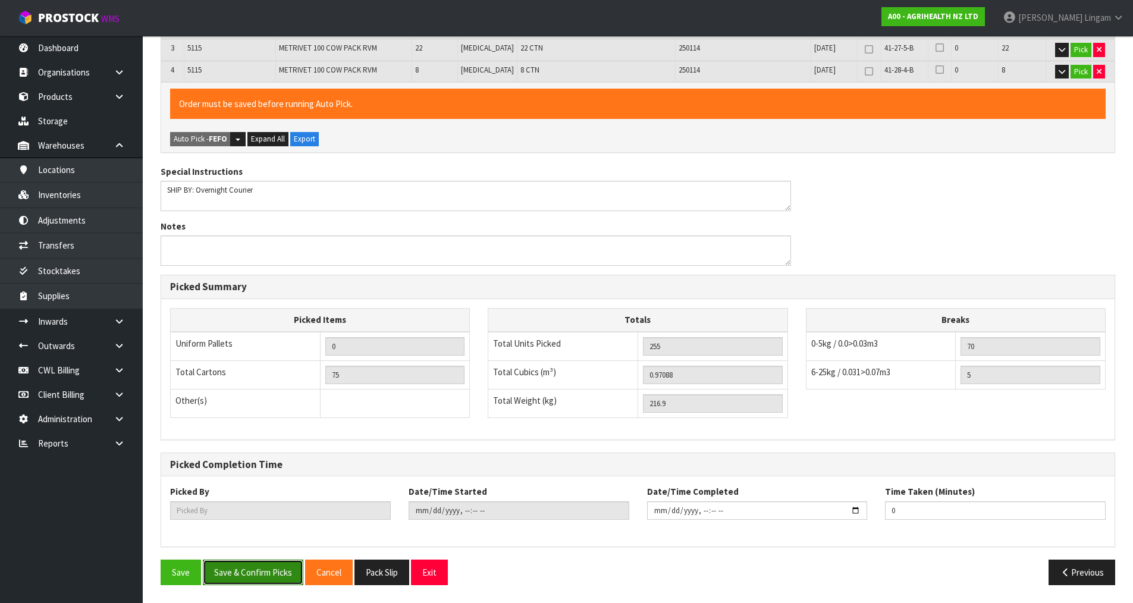
click at [251, 575] on button "Save & Confirm Picks" at bounding box center [253, 573] width 101 height 26
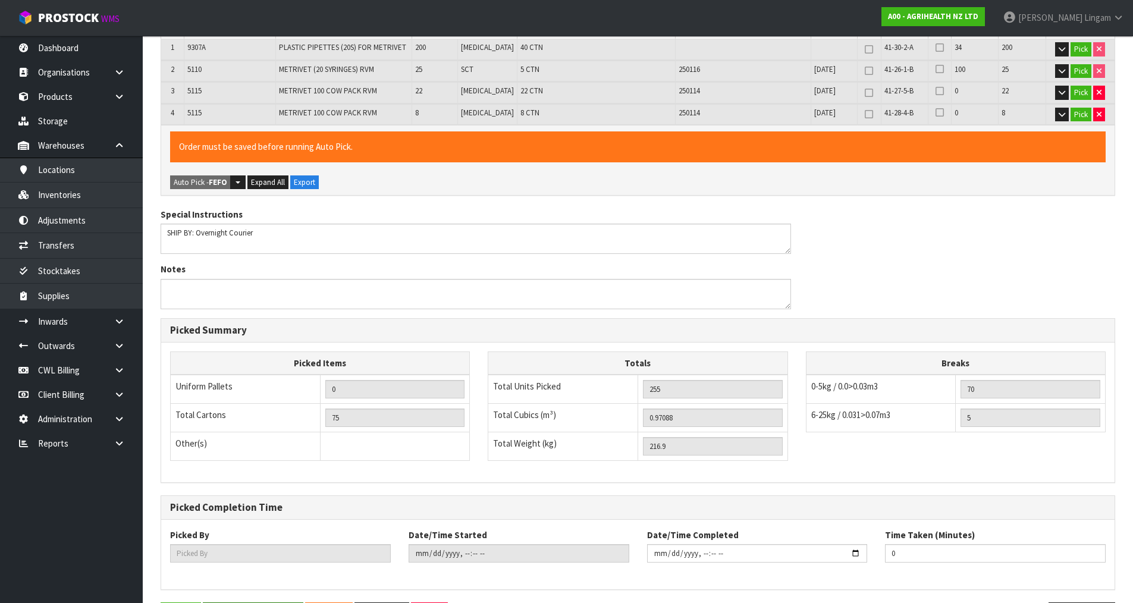
scroll to position [0, 0]
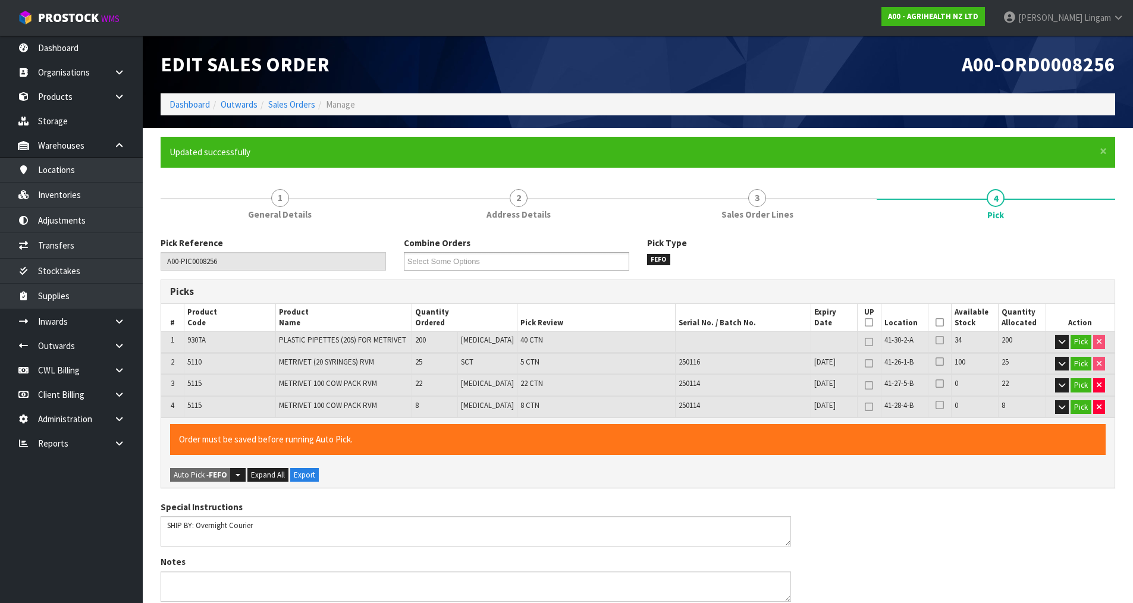
type input "[PERSON_NAME]"
type input "[DATE]T10:09:22"
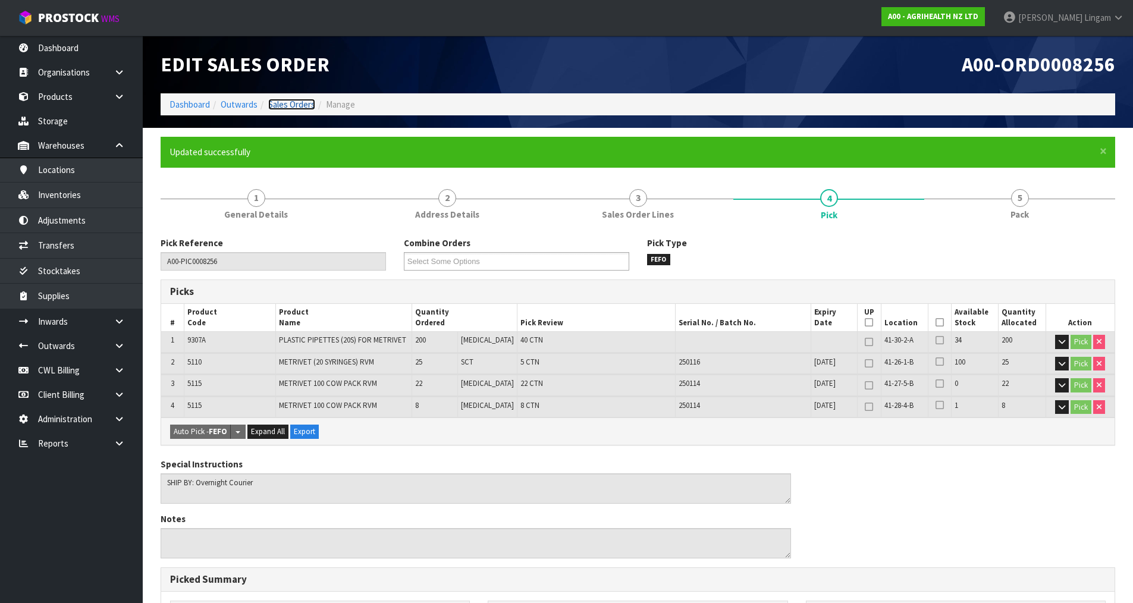
click at [282, 102] on link "Sales Orders" at bounding box center [291, 104] width 47 height 11
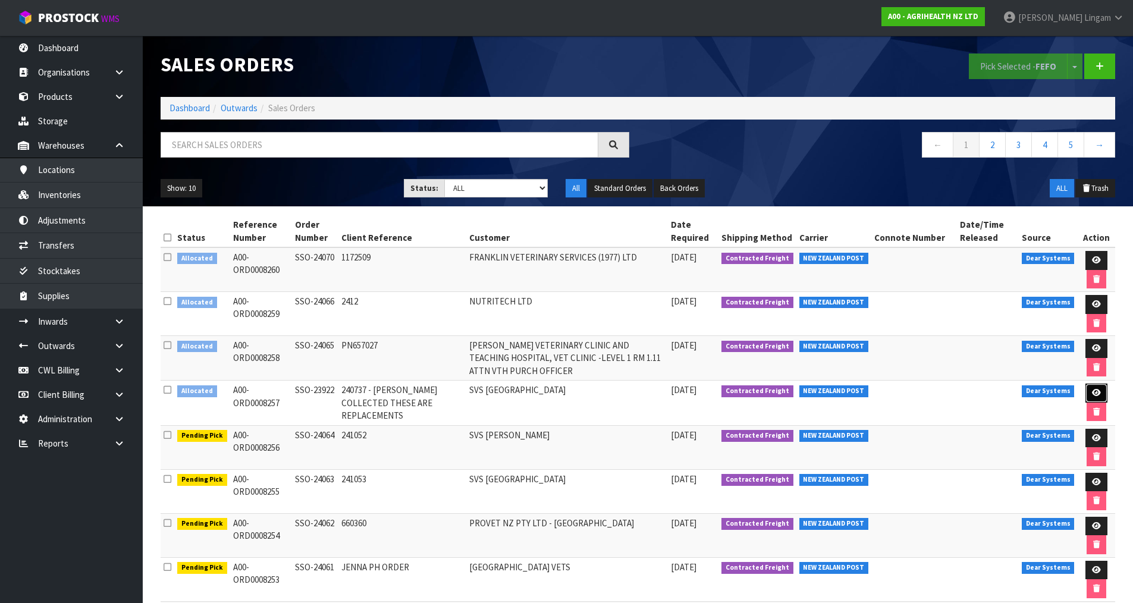
click at [1097, 392] on icon at bounding box center [1096, 393] width 9 height 8
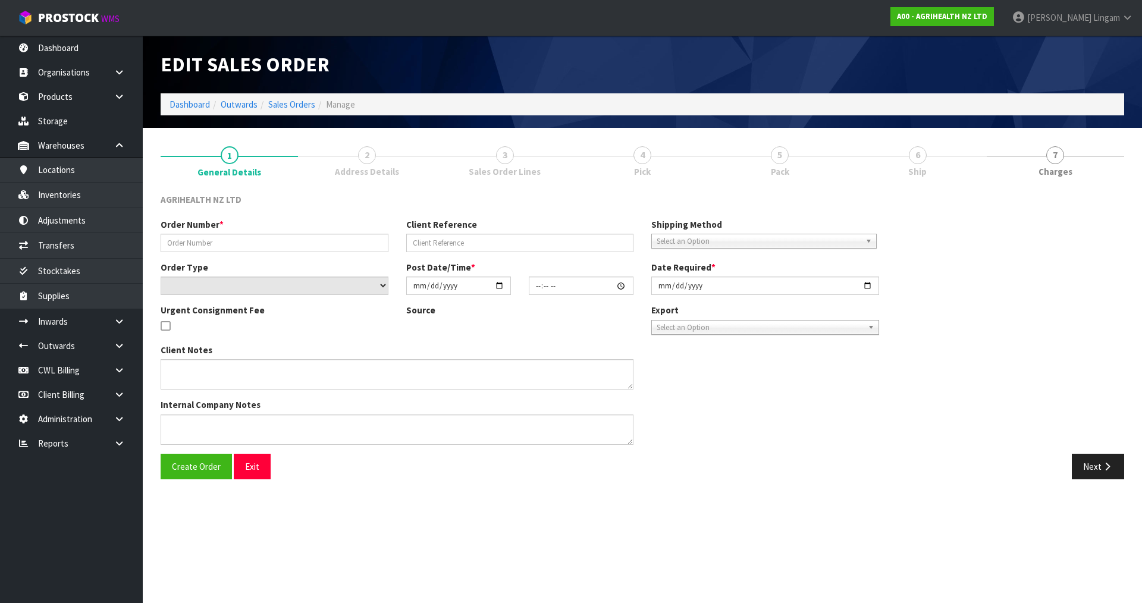
type input "SSO-23922"
type input "240737 - [PERSON_NAME] COLLECTED THESE ARE REPLACEMENTS"
select select "number:0"
type input "[DATE]"
type input "09:51:30.000"
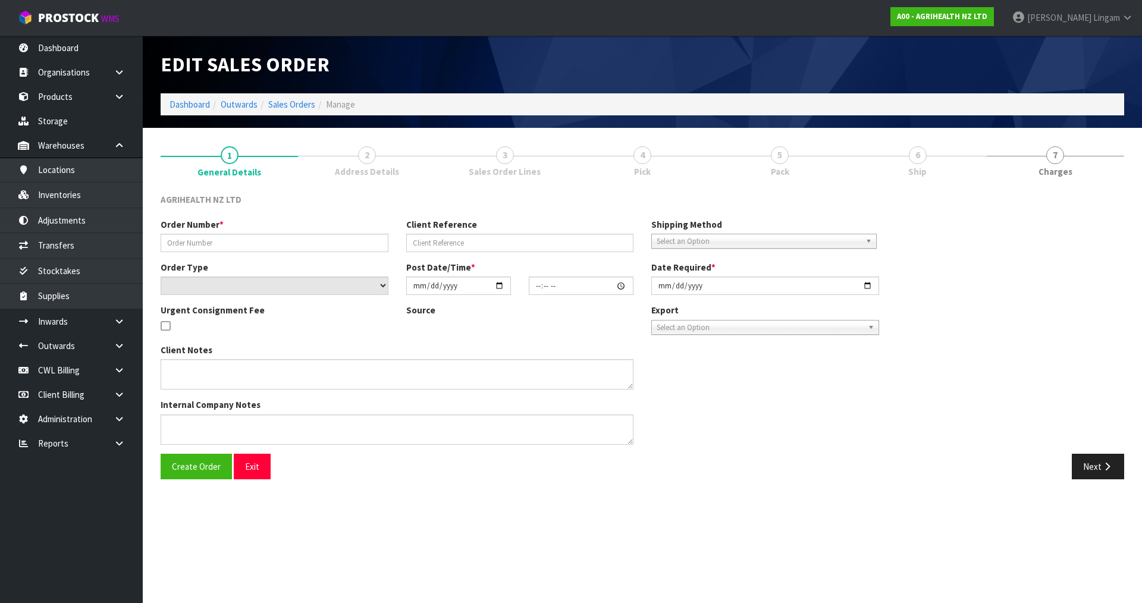
type input "[DATE]"
type textarea "SHIP BY: Overnight Courier SVS - pricing for Ashburton vets + 3 to make up an o…"
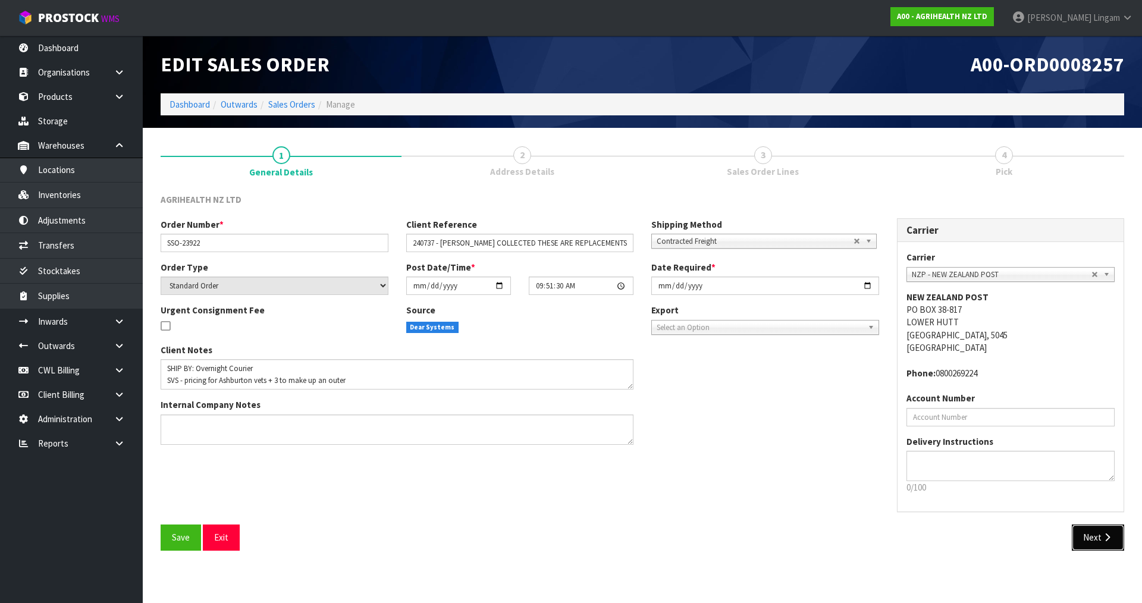
click at [1093, 536] on button "Next" at bounding box center [1098, 538] width 52 height 26
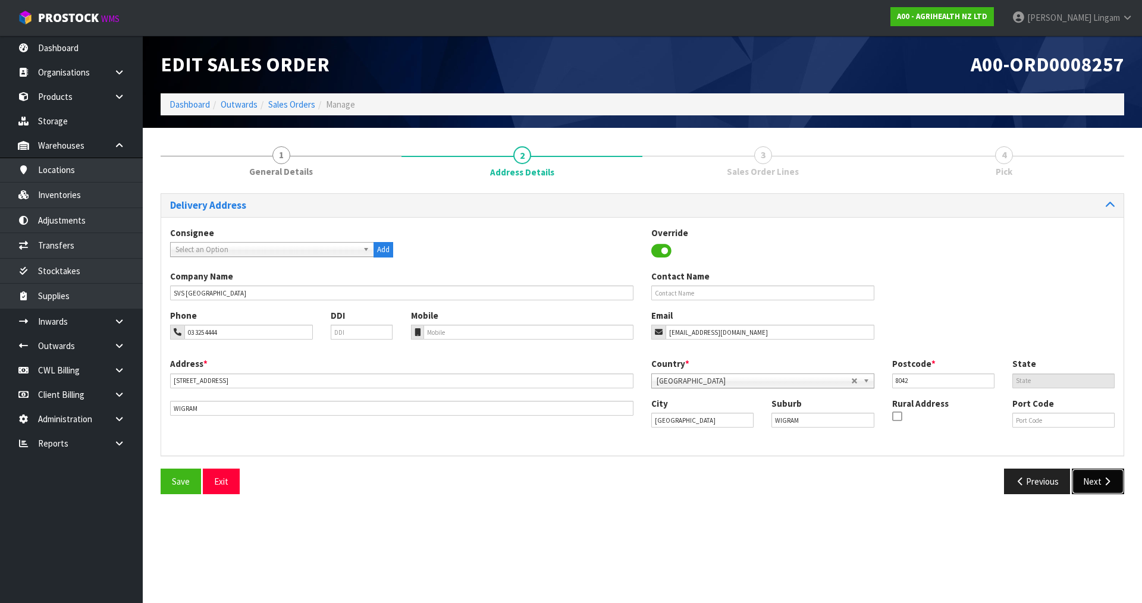
click at [1099, 479] on button "Next" at bounding box center [1098, 482] width 52 height 26
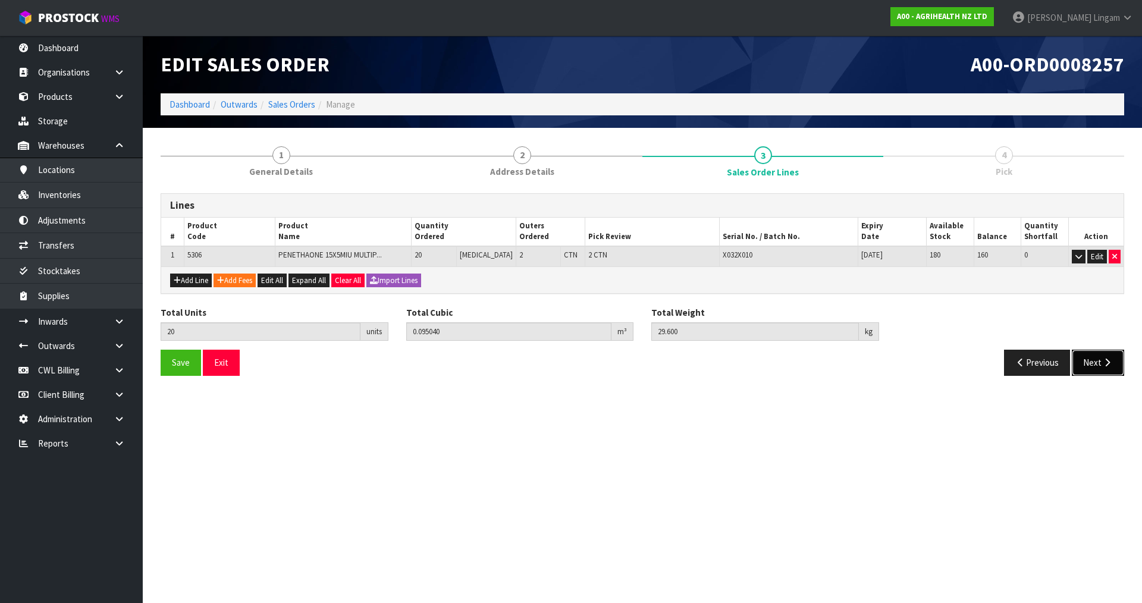
click at [1095, 366] on button "Next" at bounding box center [1098, 363] width 52 height 26
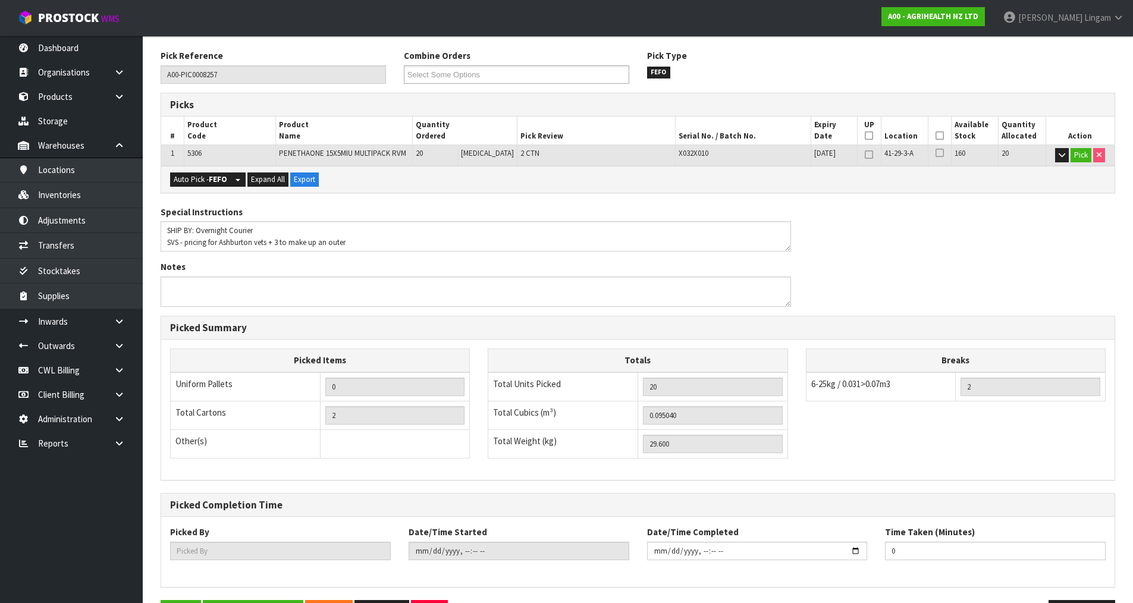
scroll to position [178, 0]
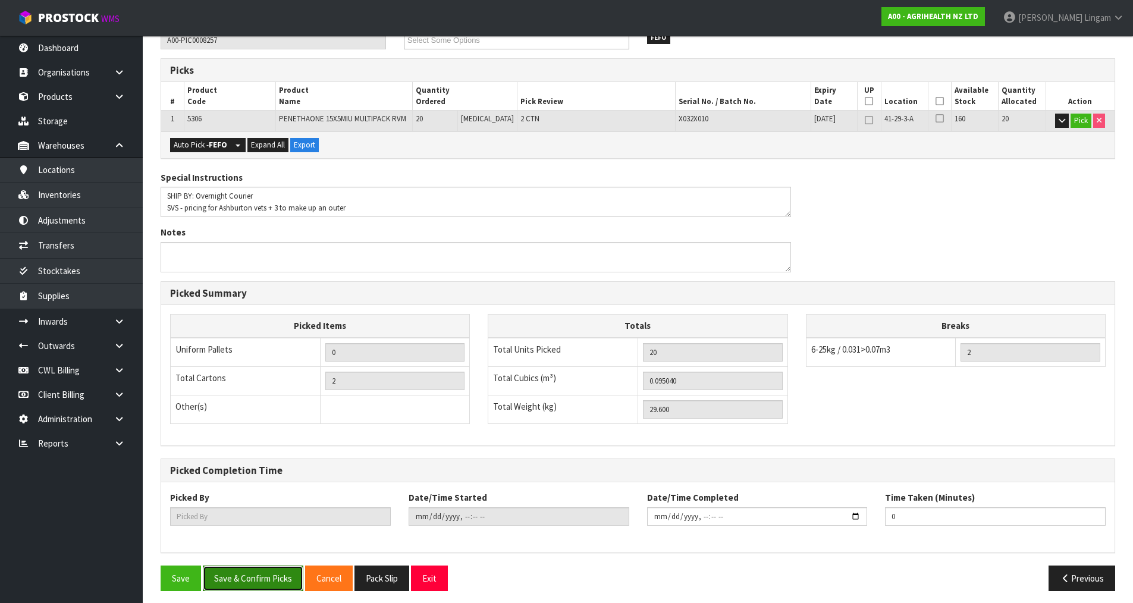
click at [266, 581] on button "Save & Confirm Picks" at bounding box center [253, 579] width 101 height 26
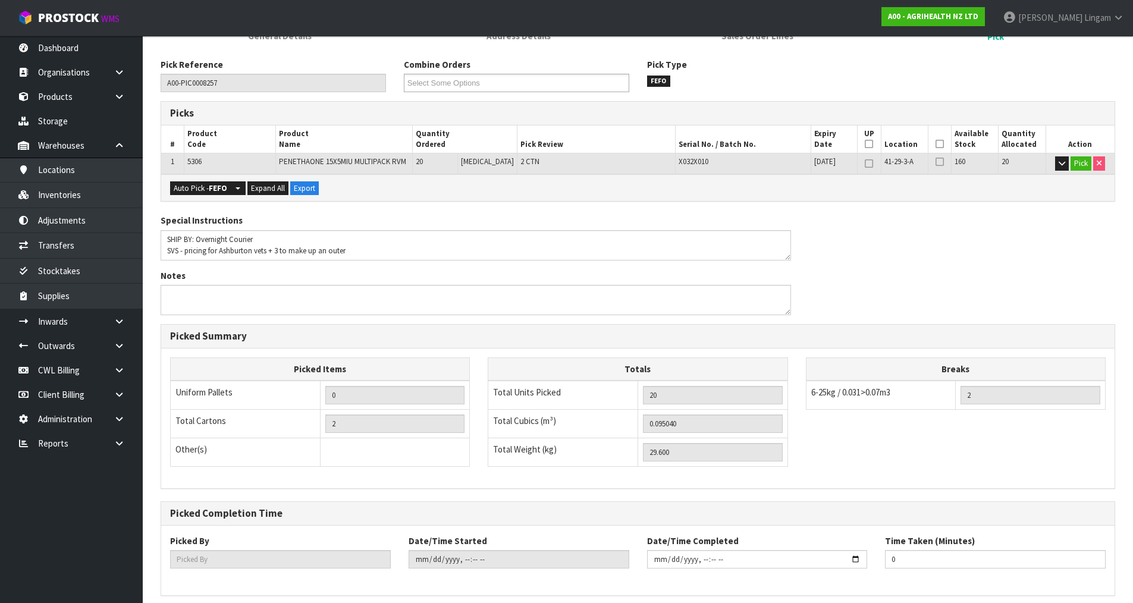
scroll to position [0, 0]
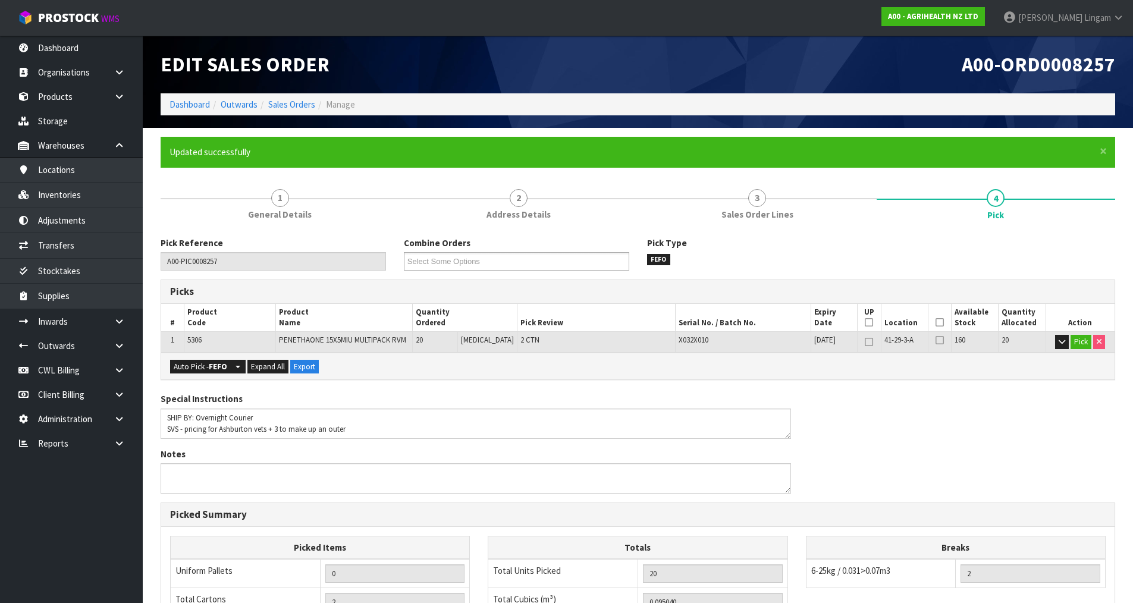
type input "[PERSON_NAME]"
type input "[DATE]T10:12:23"
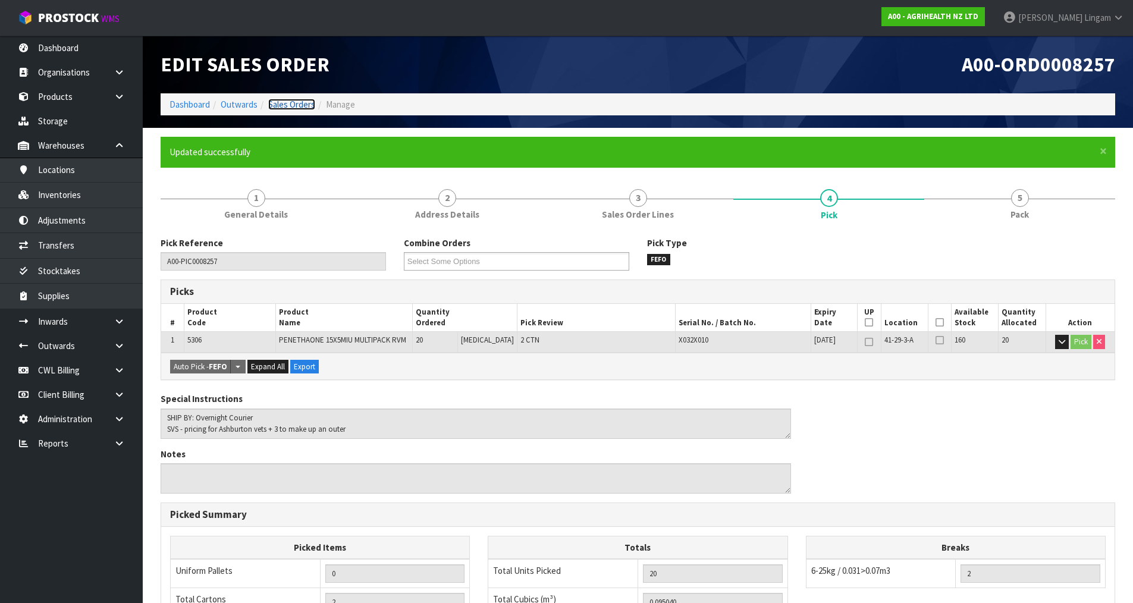
click at [284, 107] on link "Sales Orders" at bounding box center [291, 104] width 47 height 11
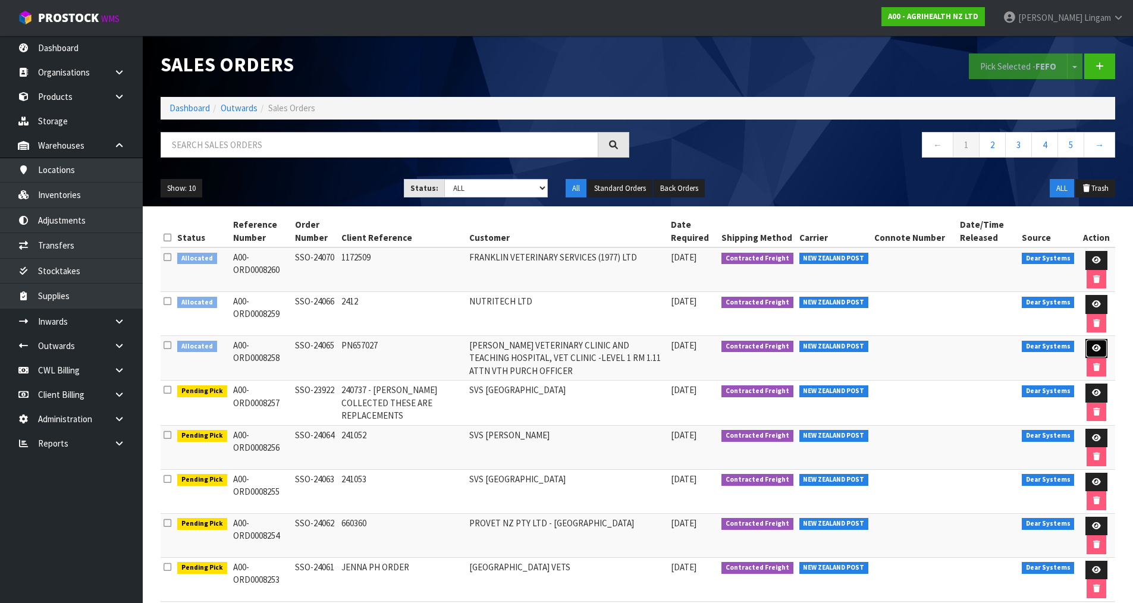
click at [1098, 345] on icon at bounding box center [1096, 348] width 9 height 8
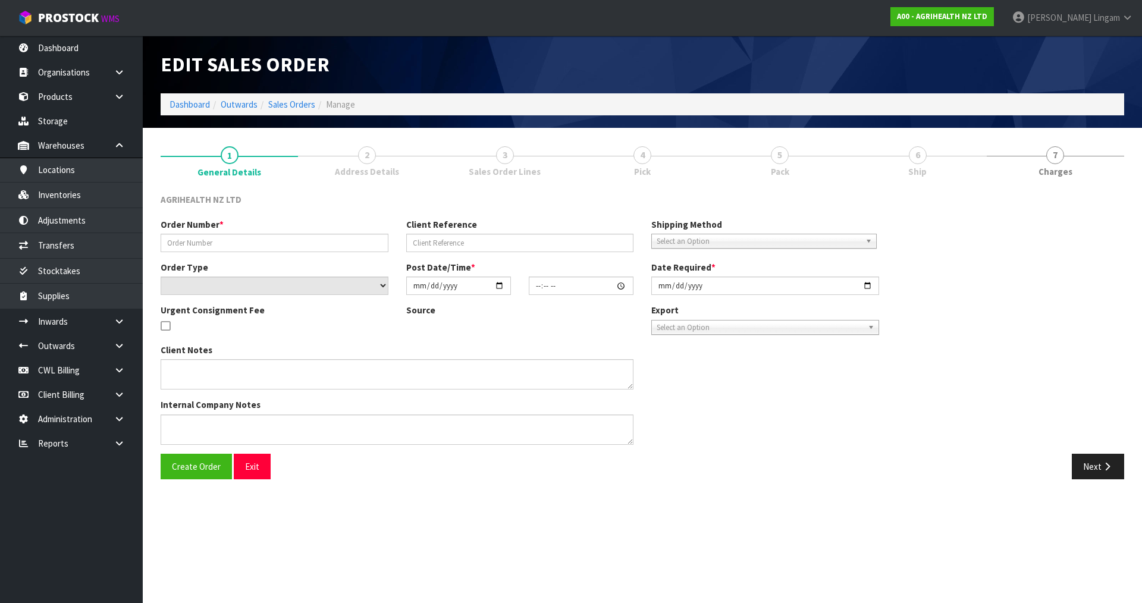
type input "SSO-24065"
type input "PN657027"
select select "number:0"
type input "[DATE]"
type input "09:56:14.000"
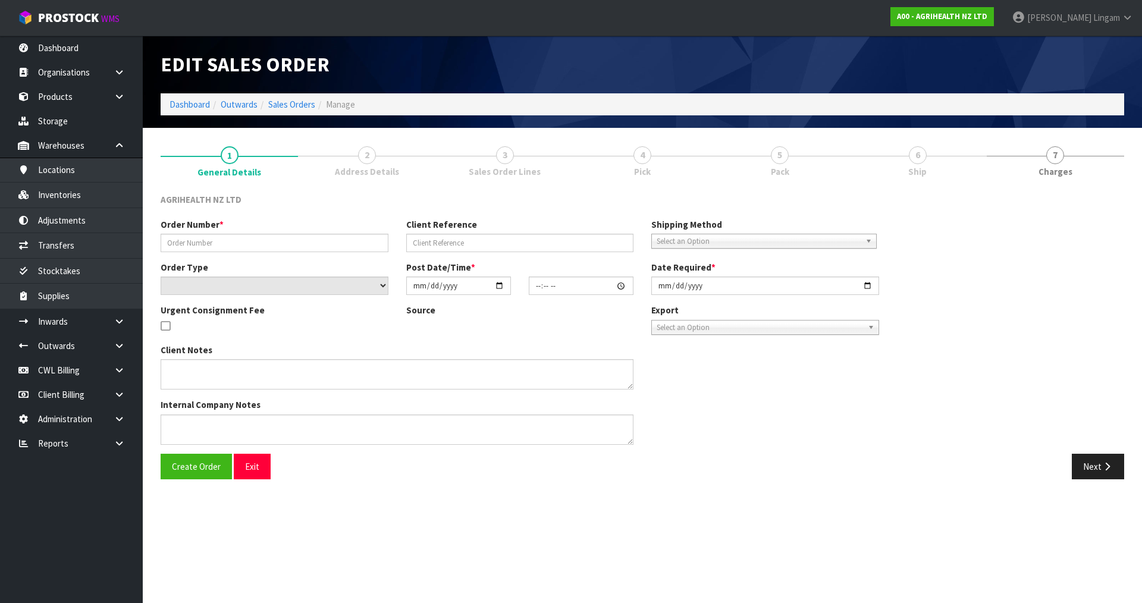
type input "[DATE]"
type textarea "SHIP BY: Overnight Courier"
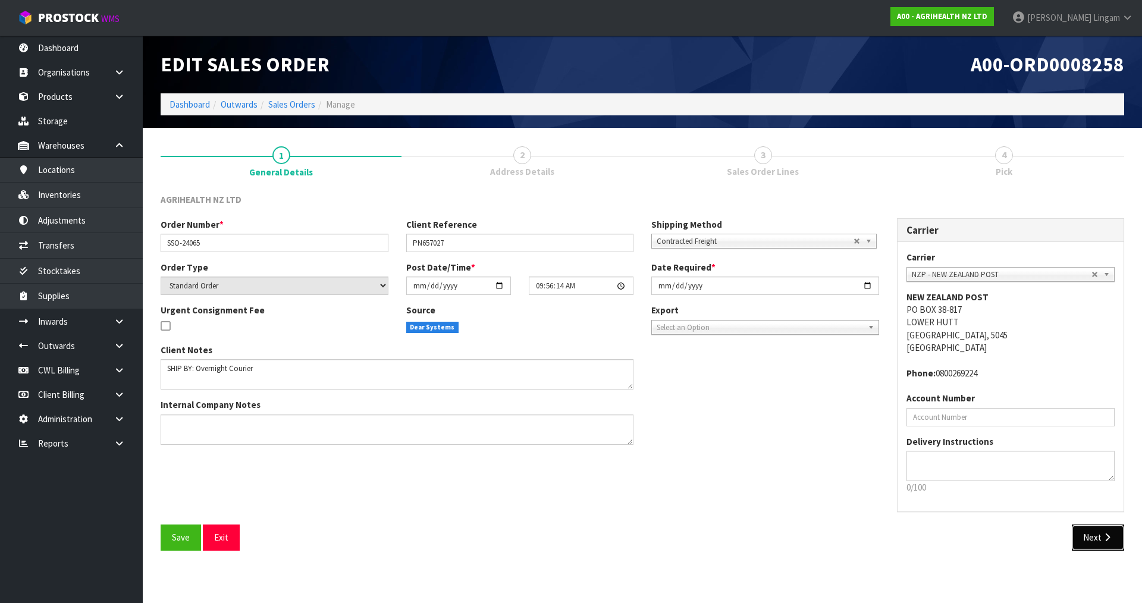
click at [1097, 535] on button "Next" at bounding box center [1098, 538] width 52 height 26
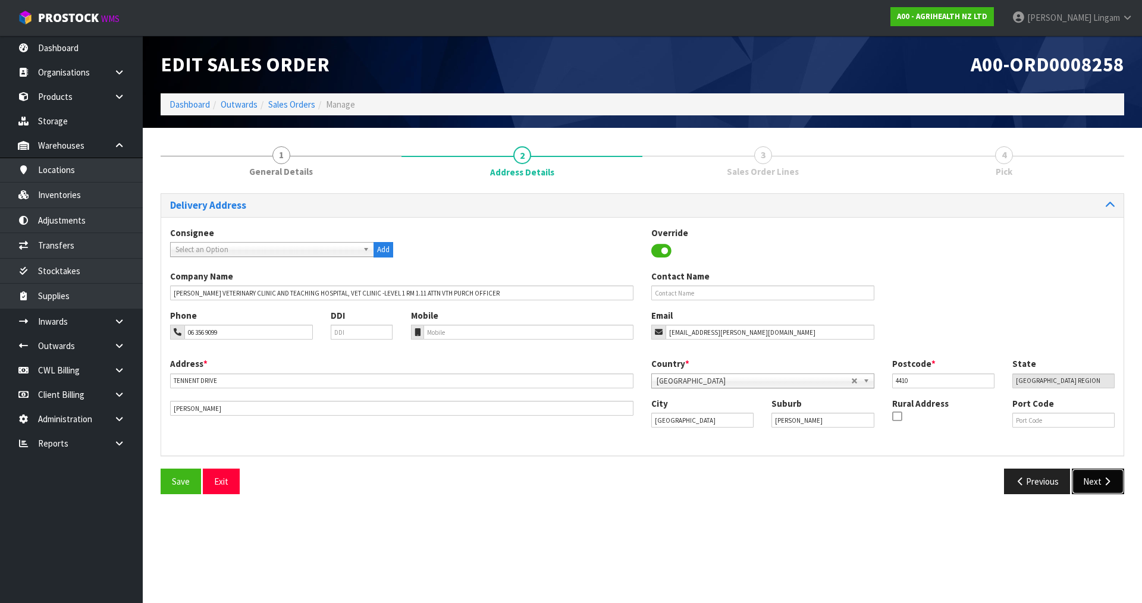
click at [1099, 475] on button "Next" at bounding box center [1098, 482] width 52 height 26
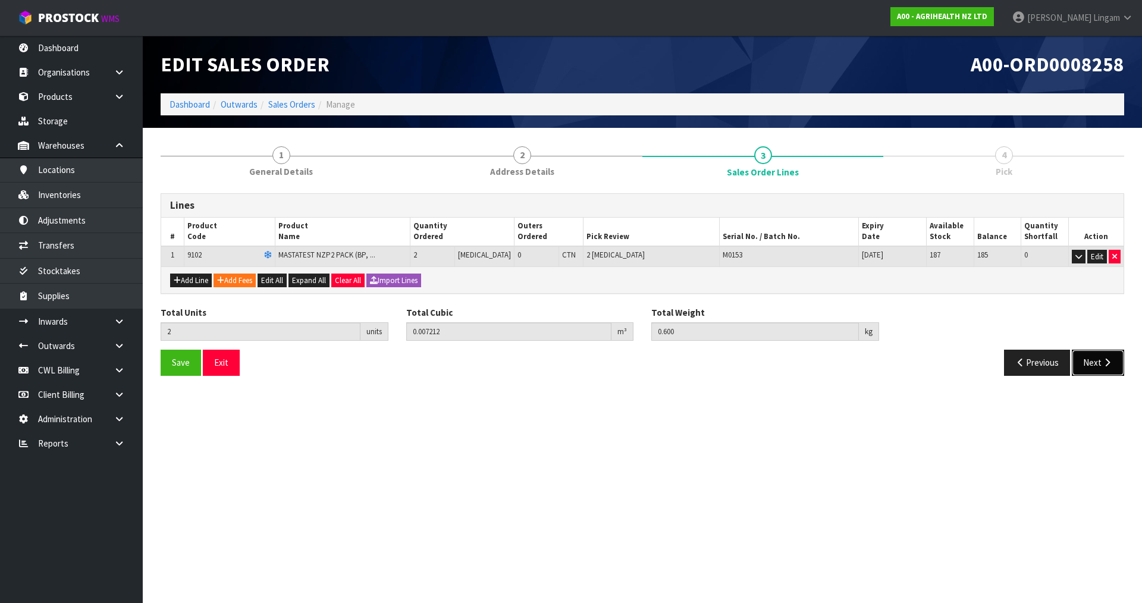
click at [1090, 364] on button "Next" at bounding box center [1098, 363] width 52 height 26
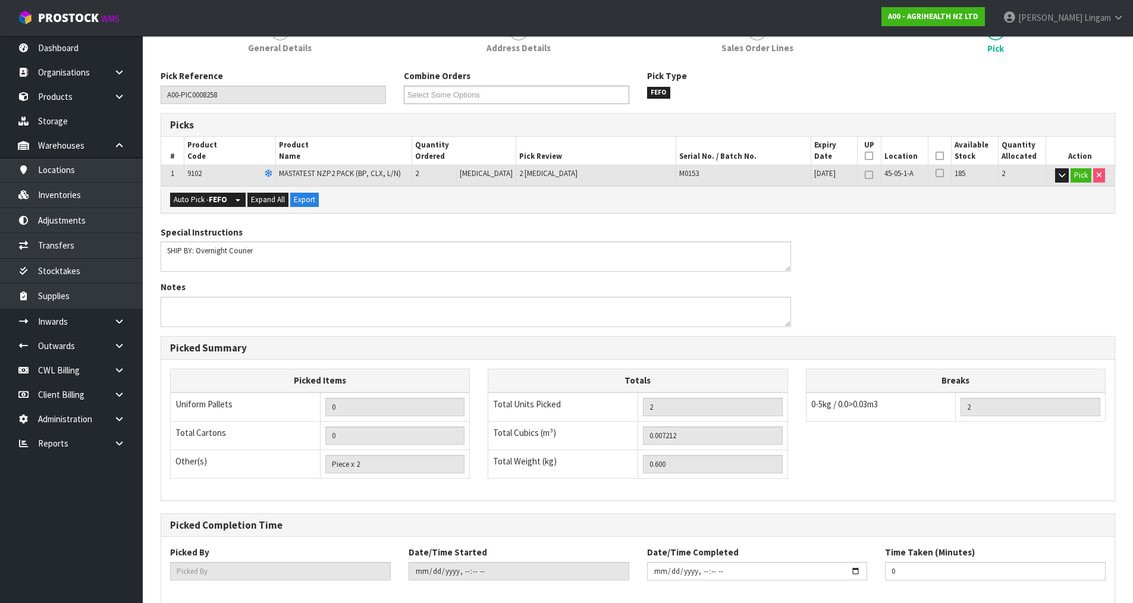
scroll to position [184, 0]
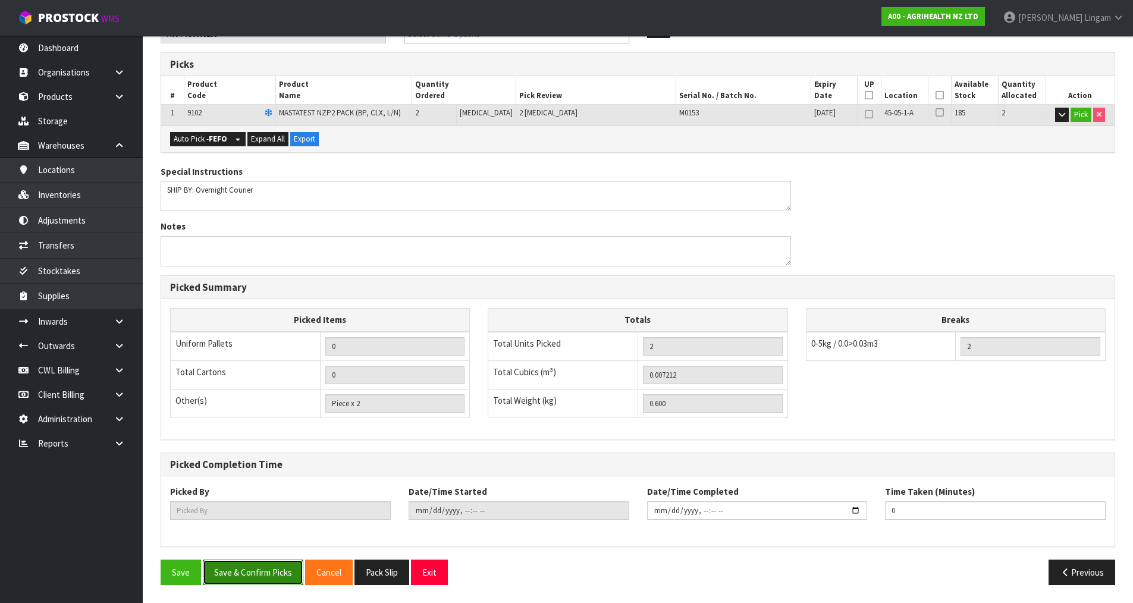
click at [262, 576] on button "Save & Confirm Picks" at bounding box center [253, 573] width 101 height 26
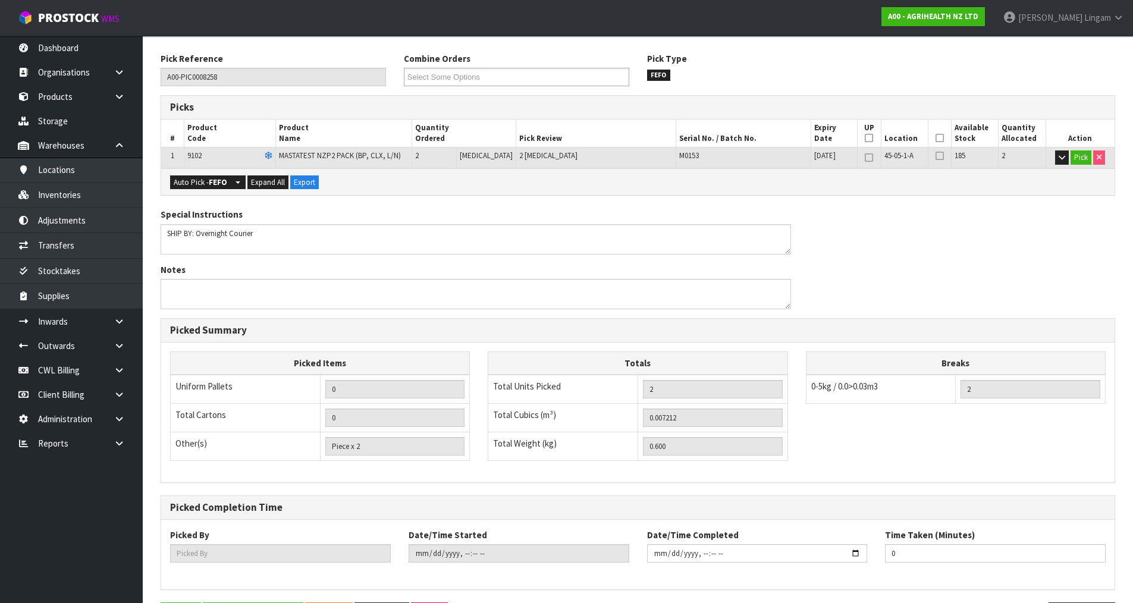
scroll to position [0, 0]
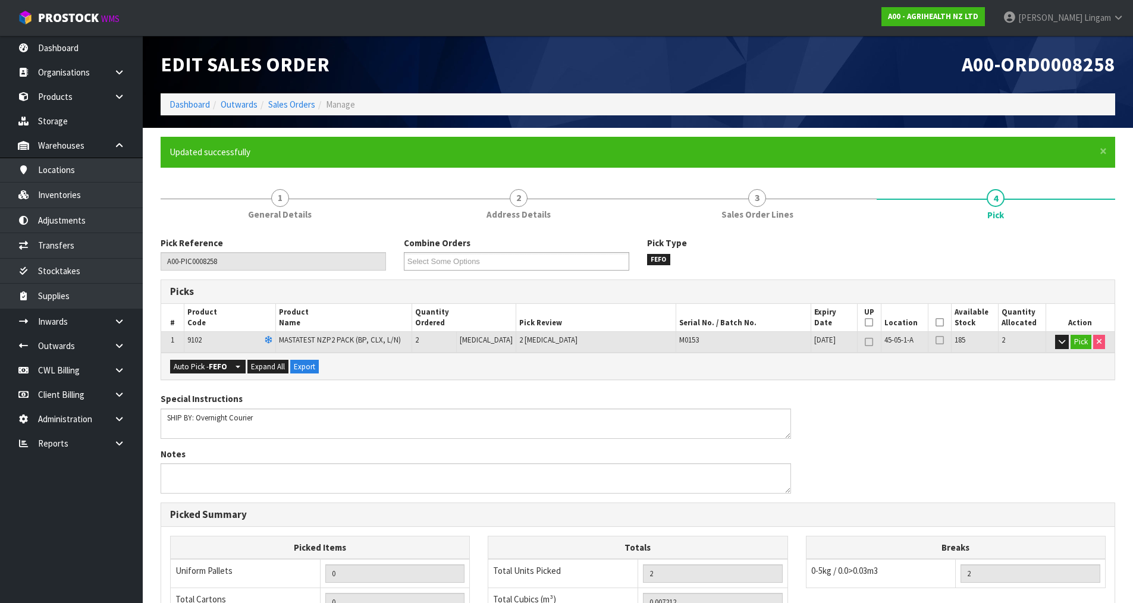
type input "[PERSON_NAME]"
type input "[DATE]T10:13:23"
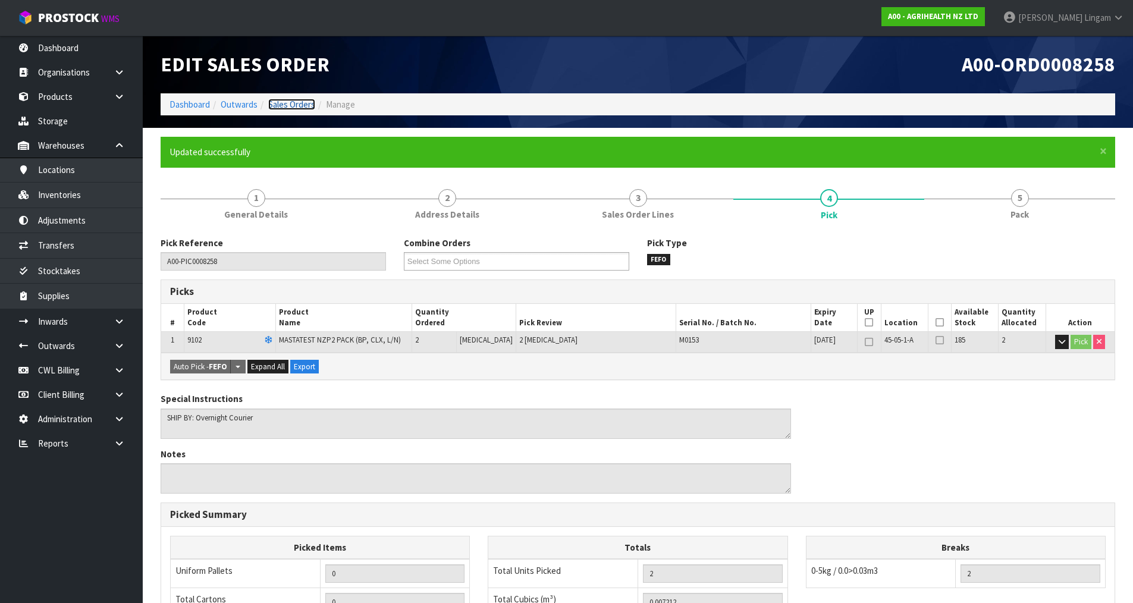
click at [297, 104] on link "Sales Orders" at bounding box center [291, 104] width 47 height 11
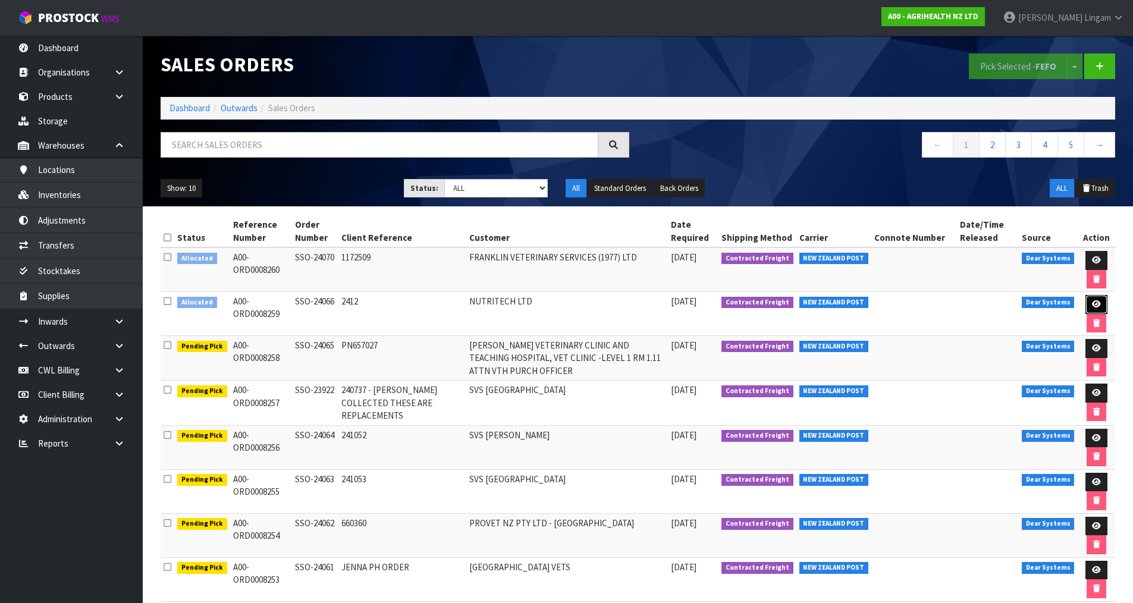
click at [1100, 303] on icon at bounding box center [1096, 304] width 9 height 8
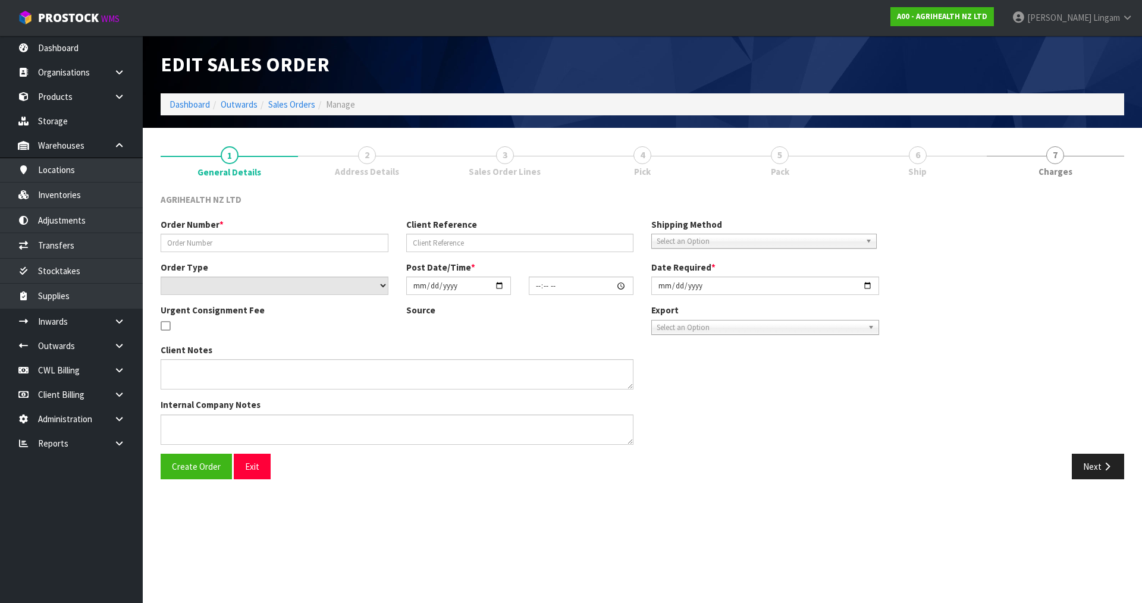
type input "SSO-24066"
type input "2412"
select select "number:0"
type input "[DATE]"
type input "09:58:37.000"
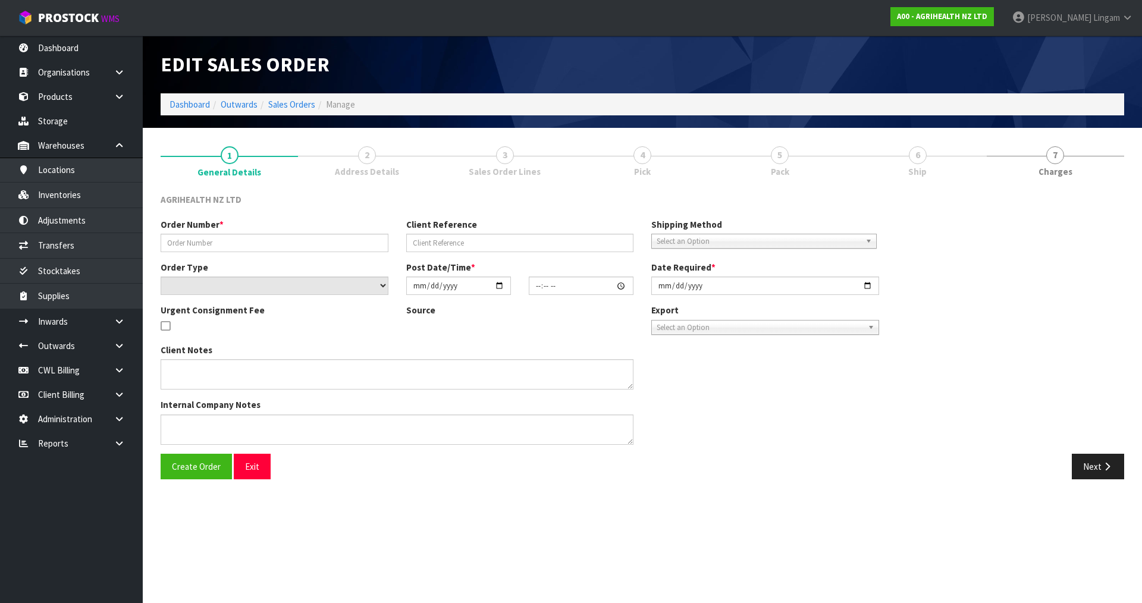
type input "[DATE]"
type textarea "SHIP BY: Freight"
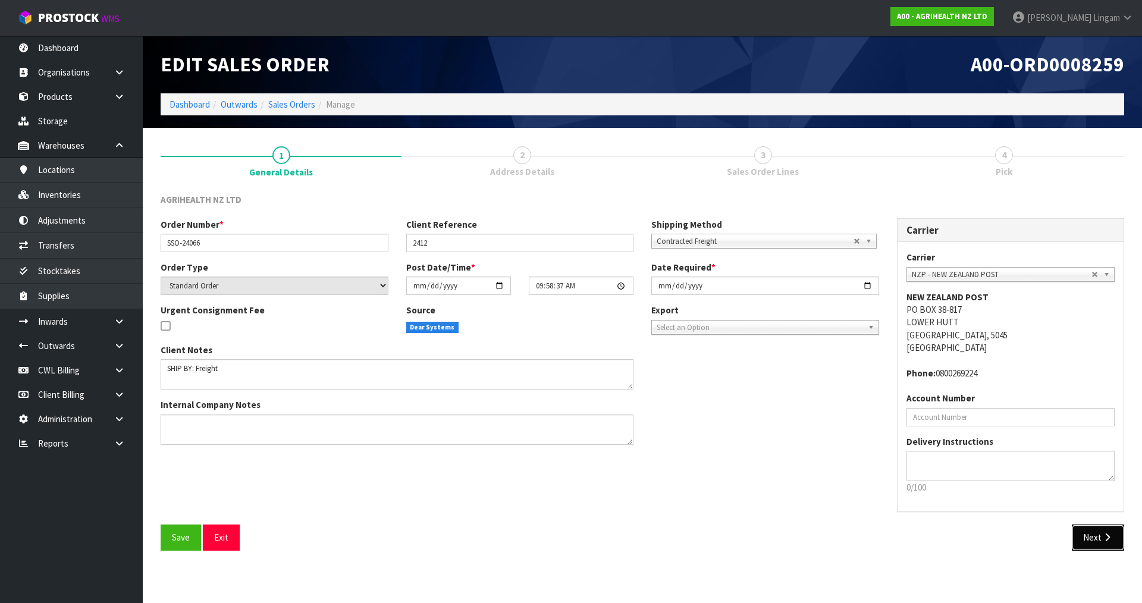
click at [1092, 539] on button "Next" at bounding box center [1098, 538] width 52 height 26
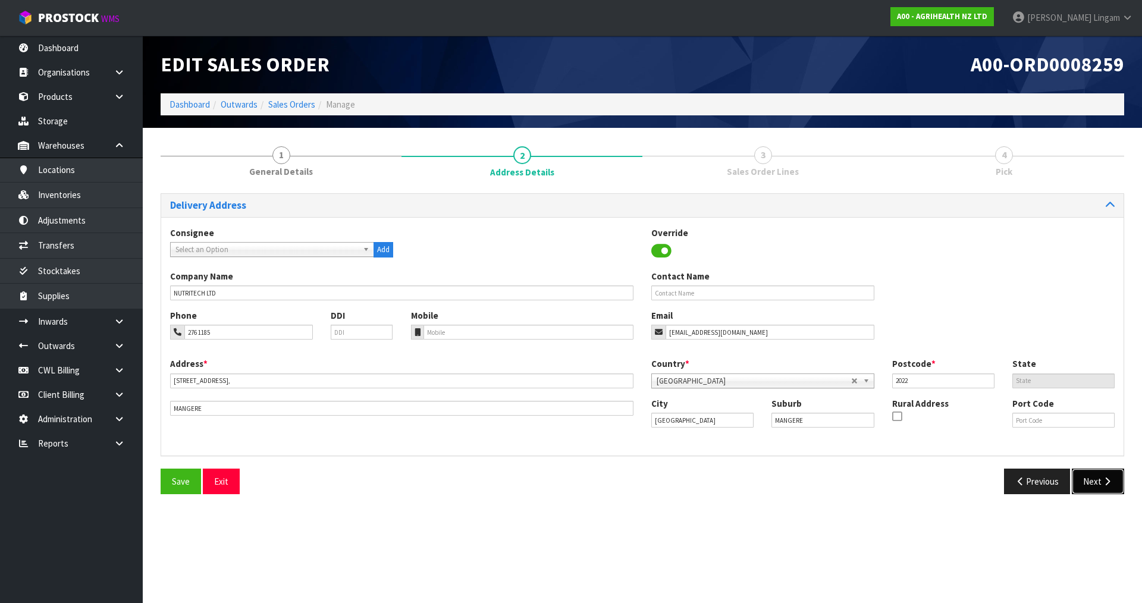
click at [1098, 485] on button "Next" at bounding box center [1098, 482] width 52 height 26
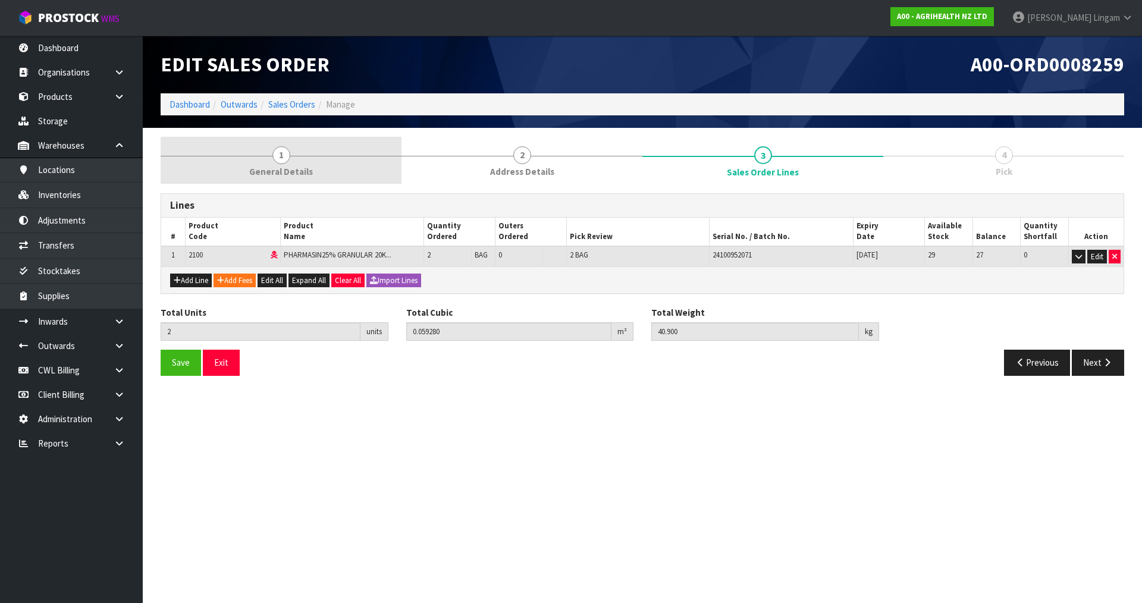
click at [336, 173] on link "1 General Details" at bounding box center [281, 160] width 241 height 47
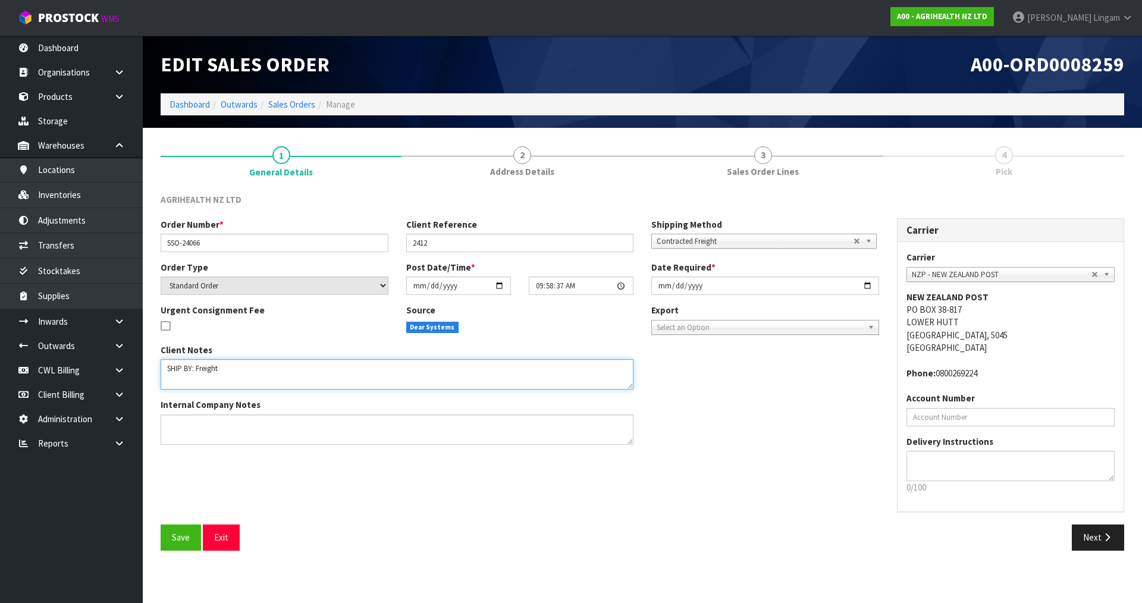
click at [234, 372] on textarea at bounding box center [397, 374] width 473 height 30
type textarea "SHIP BY: FREIGHT -DG"
click at [173, 530] on button "Save" at bounding box center [181, 538] width 40 height 26
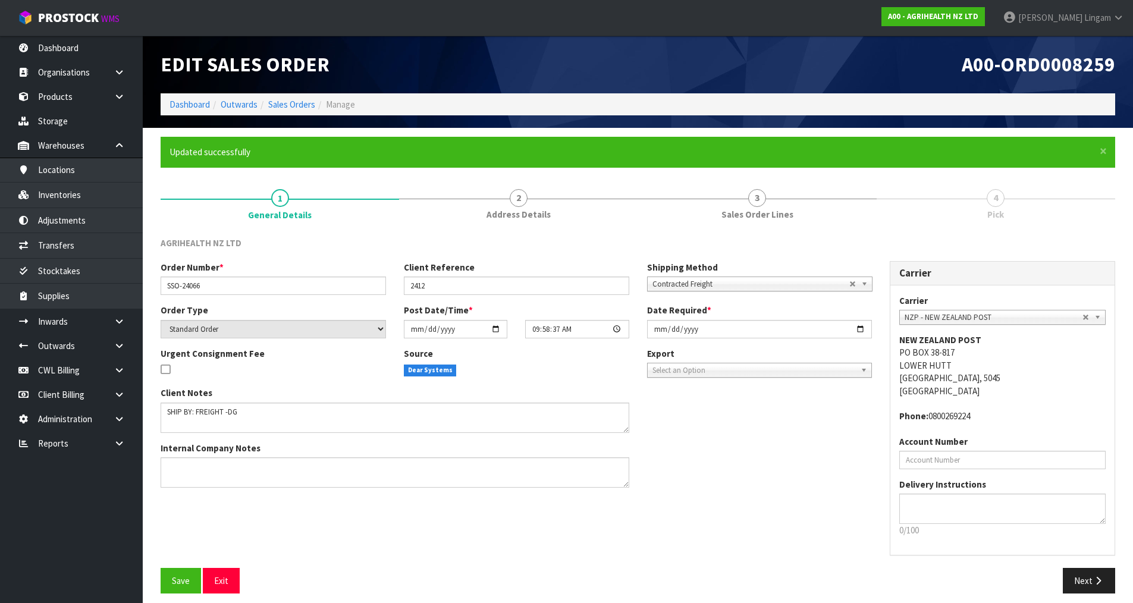
click at [1100, 543] on div "Carrier ANGEL - ANGEL TRANSPORT [PERSON_NAME] REMOVALS DEAEXPAKL - DEADLINE EXP…" at bounding box center [1003, 420] width 224 height 269
click at [1089, 580] on button "Next" at bounding box center [1089, 581] width 52 height 26
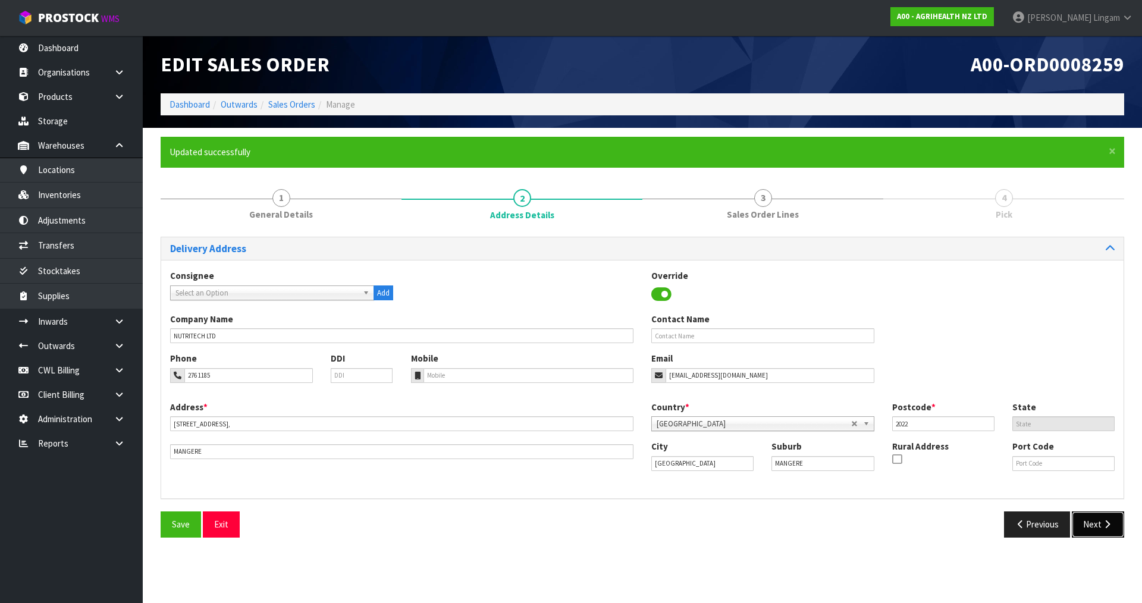
click at [1101, 517] on button "Next" at bounding box center [1098, 525] width 52 height 26
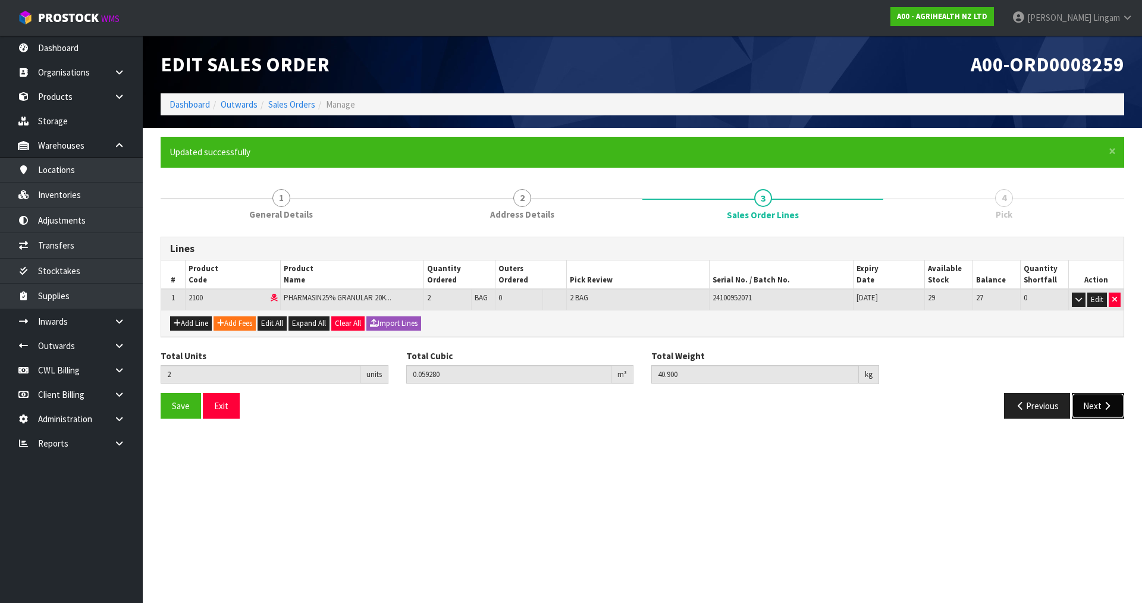
click at [1101, 406] on button "Next" at bounding box center [1098, 406] width 52 height 26
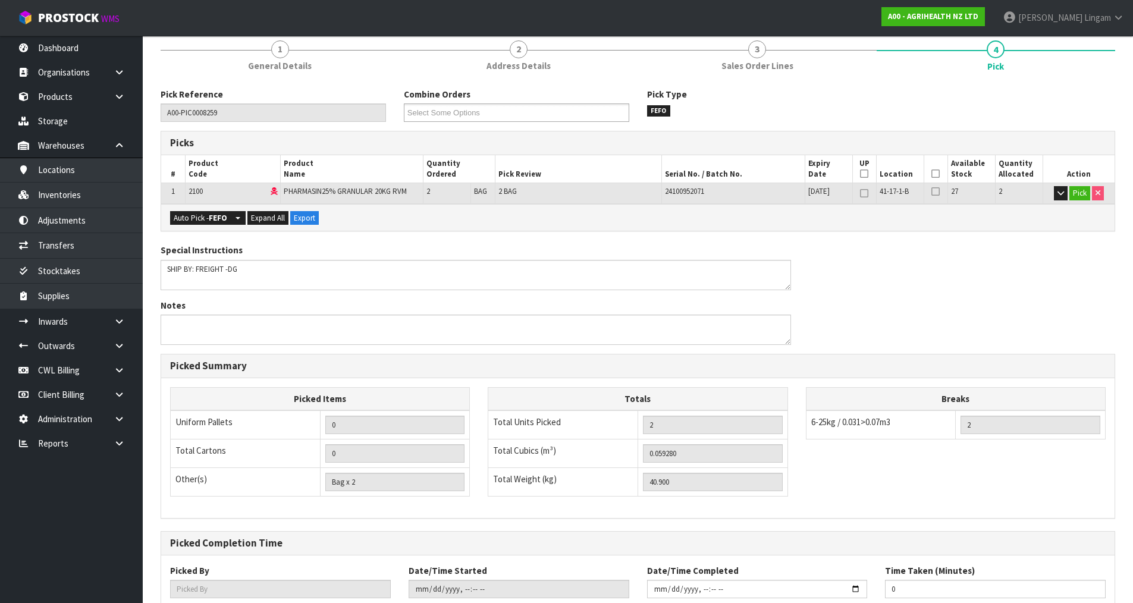
scroll to position [228, 0]
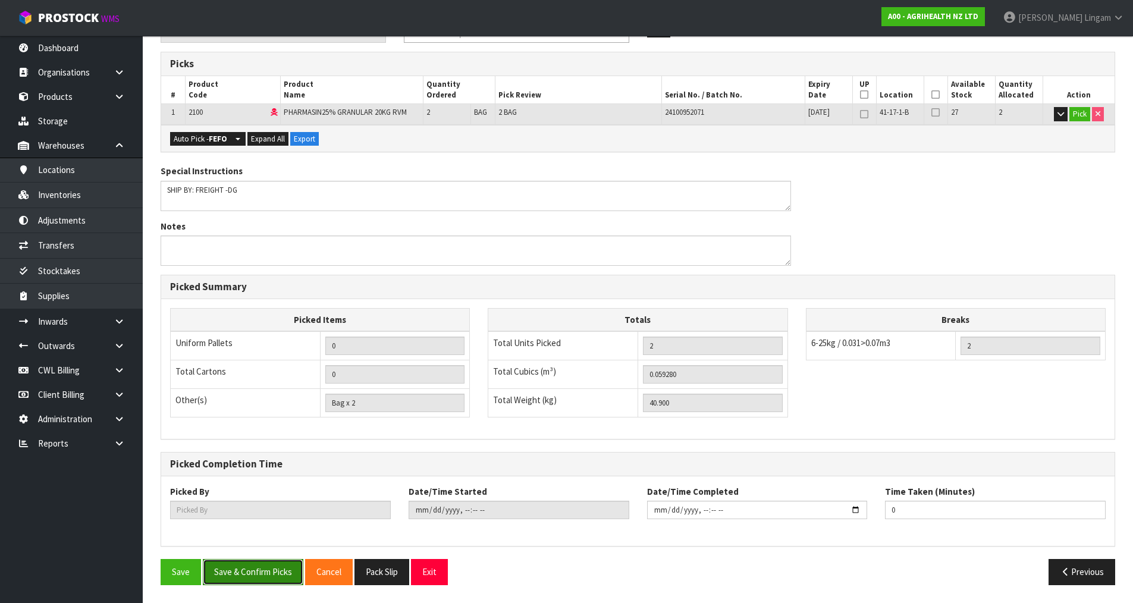
click at [247, 573] on button "Save & Confirm Picks" at bounding box center [253, 572] width 101 height 26
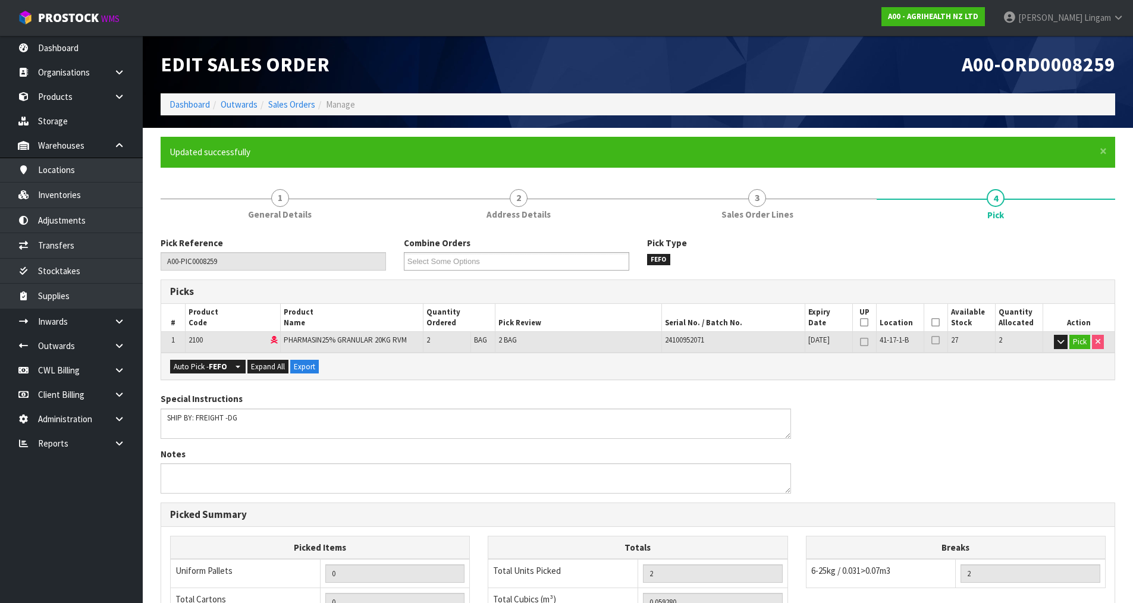
type input "[PERSON_NAME]"
type input "[DATE]T10:14:02"
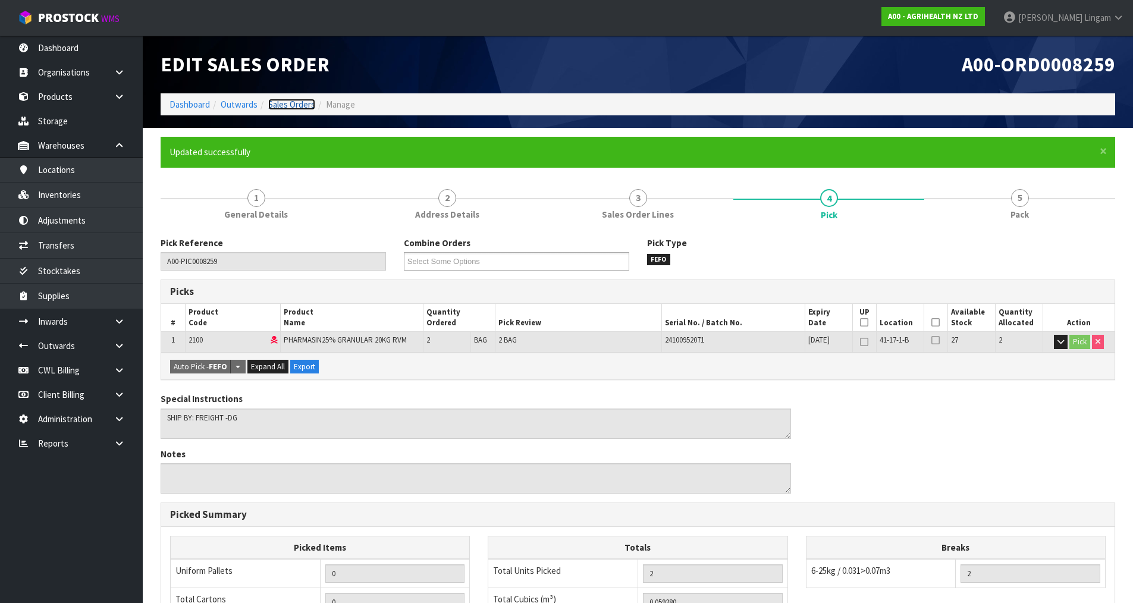
click at [296, 102] on link "Sales Orders" at bounding box center [291, 104] width 47 height 11
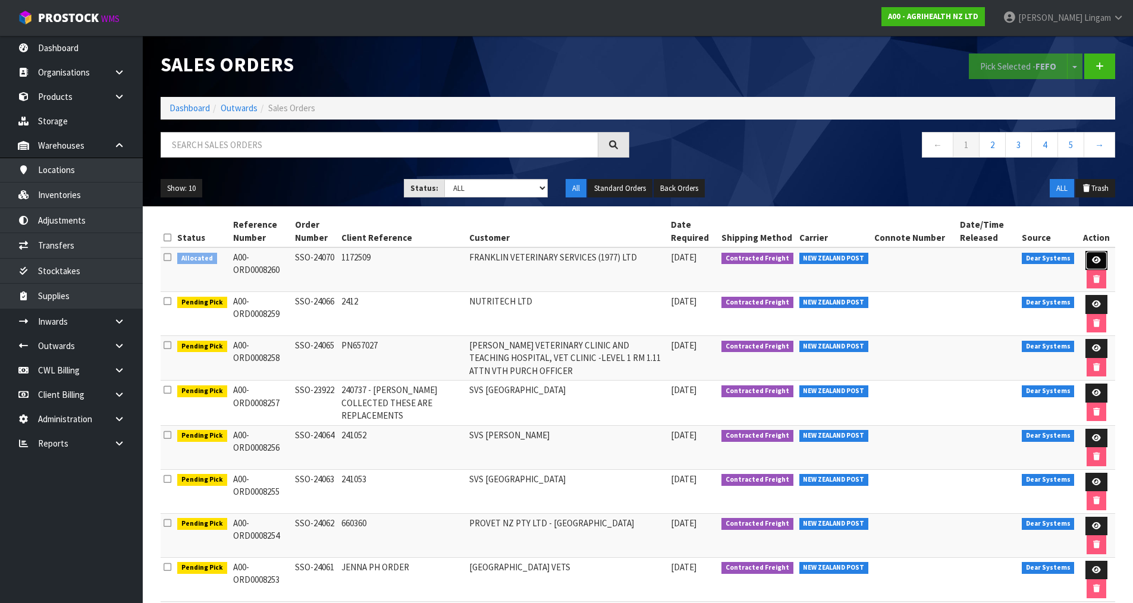
click at [1095, 259] on icon at bounding box center [1096, 260] width 9 height 8
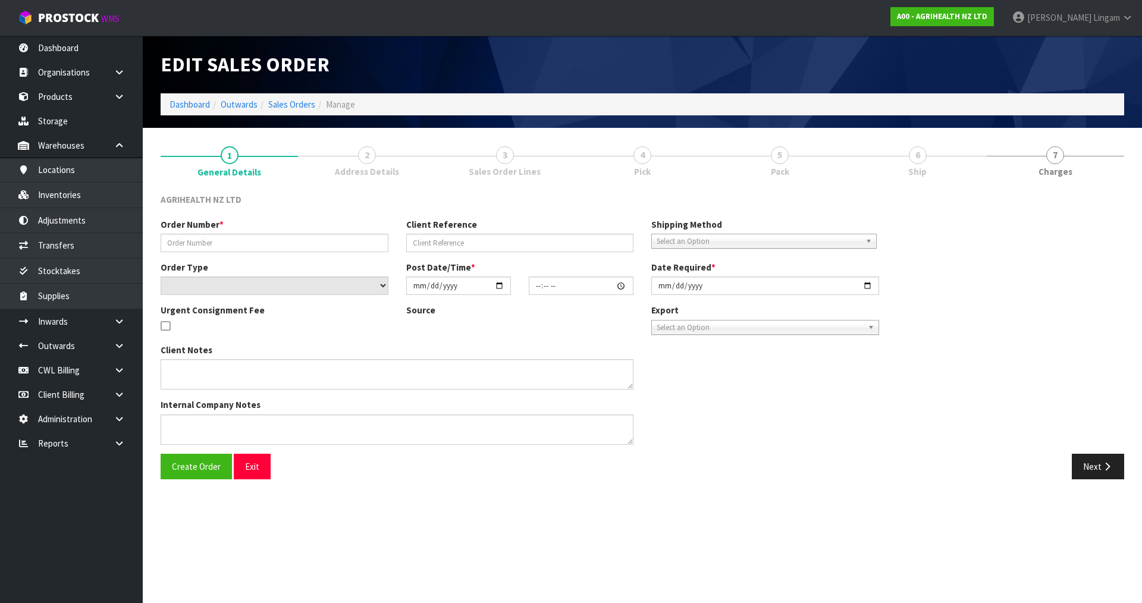
type input "SSO-24070"
type input "1172509"
select select "number:0"
type input "[DATE]"
type input "10:07:52.000"
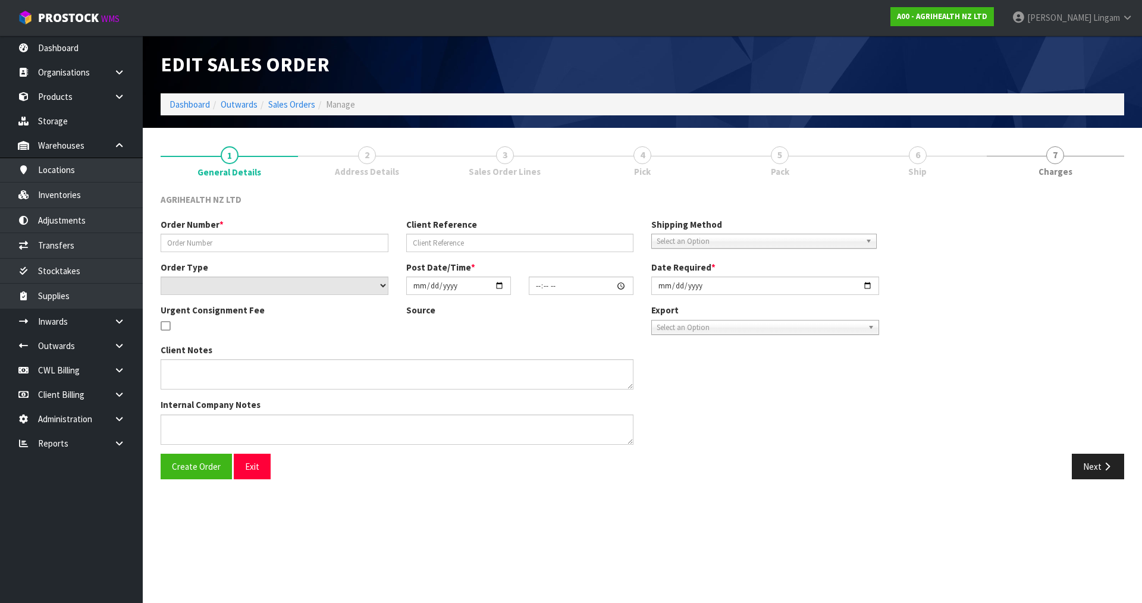
type input "[DATE]"
type textarea "SHIP BY: Overnight Courier"
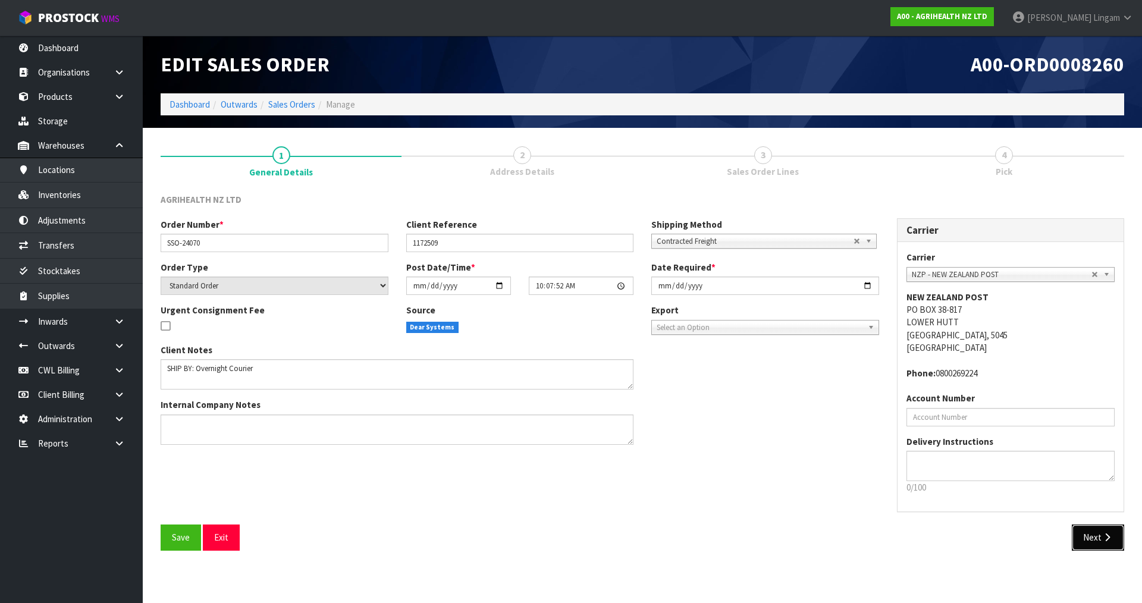
click at [1087, 537] on button "Next" at bounding box center [1098, 538] width 52 height 26
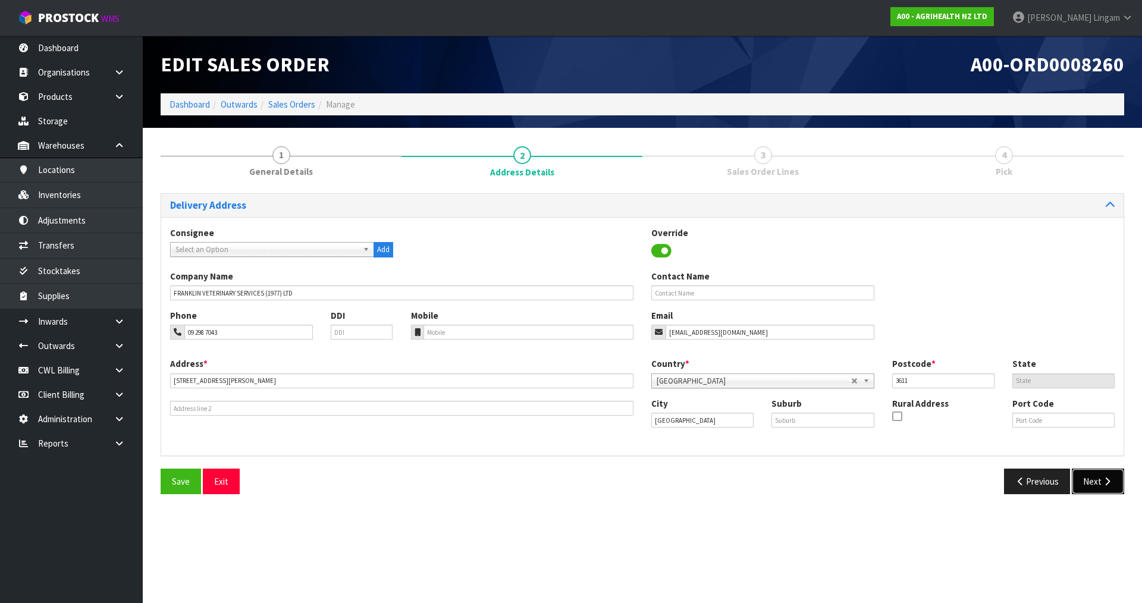
click at [1093, 482] on button "Next" at bounding box center [1098, 482] width 52 height 26
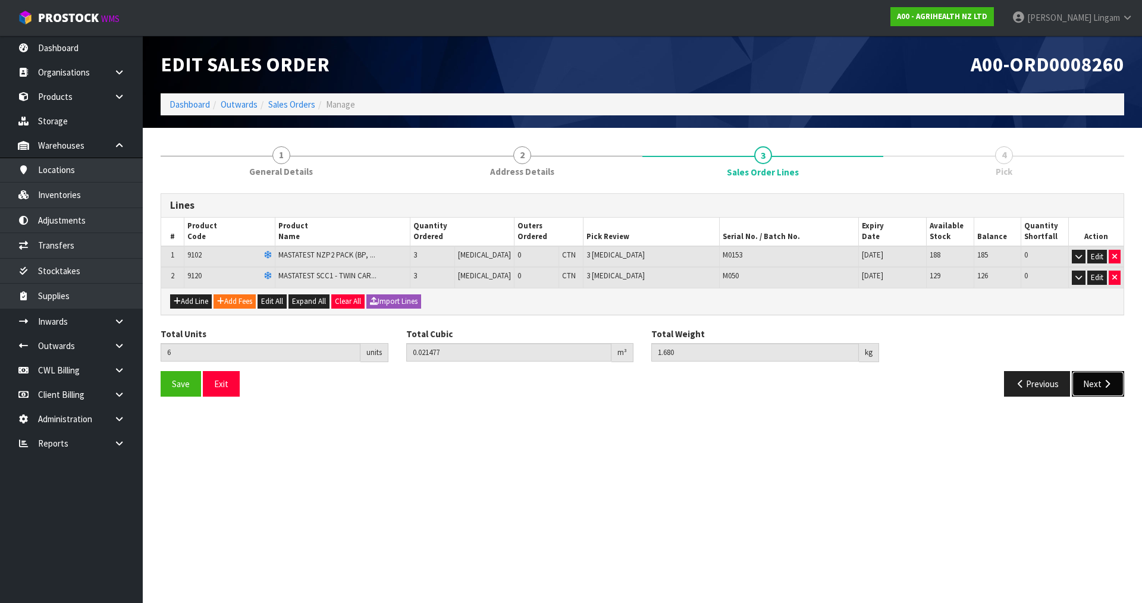
click at [1096, 385] on button "Next" at bounding box center [1098, 384] width 52 height 26
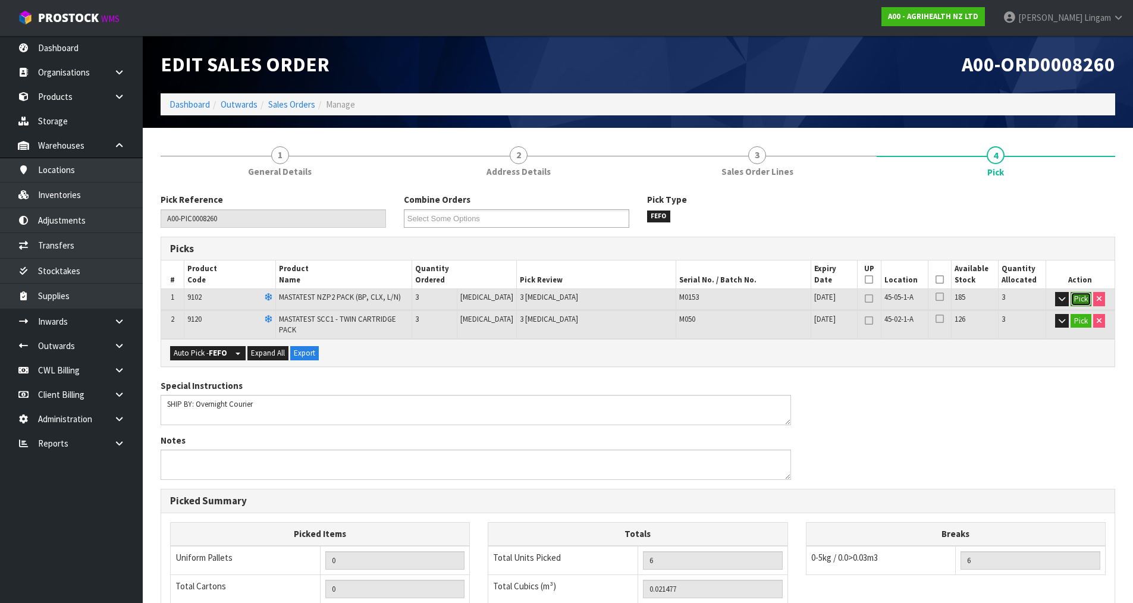
click at [1084, 302] on button "Pick" at bounding box center [1081, 299] width 21 height 14
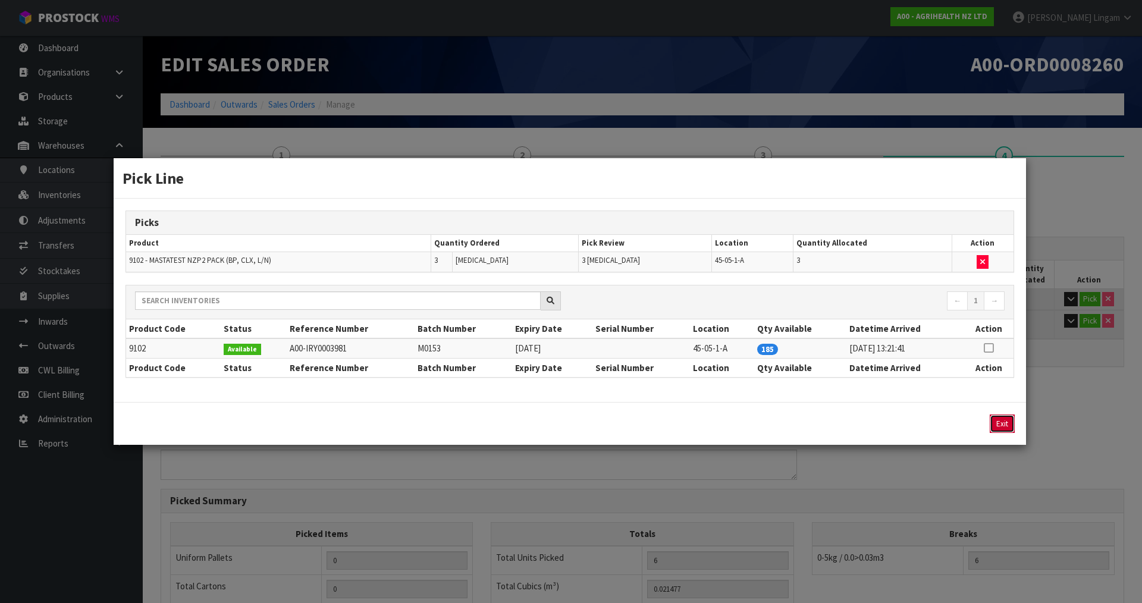
click at [1000, 426] on button "Exit" at bounding box center [1002, 424] width 25 height 18
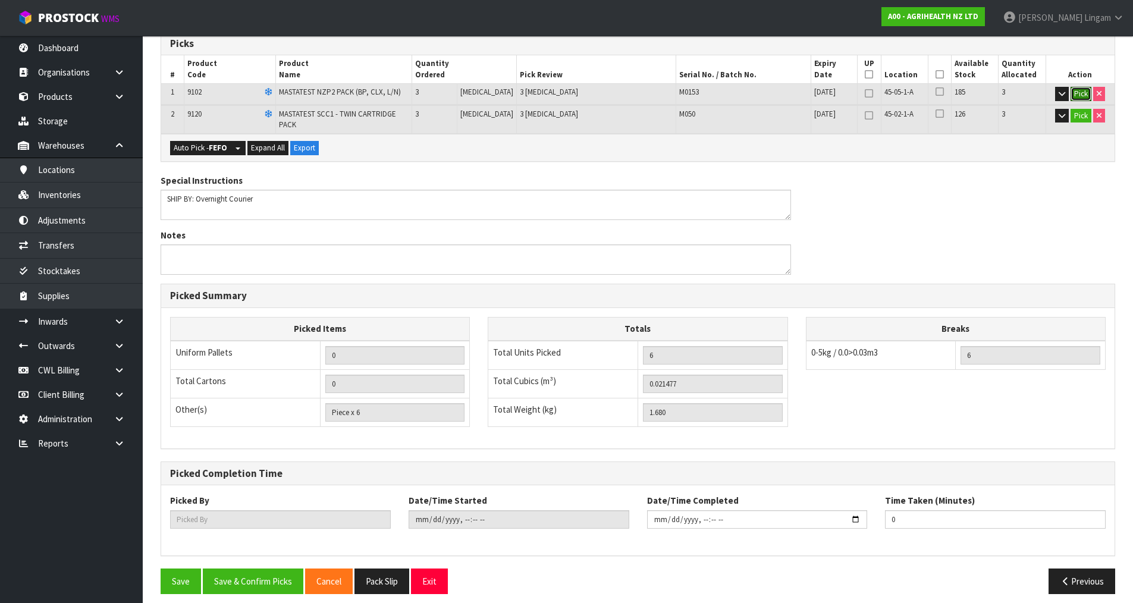
scroll to position [206, 0]
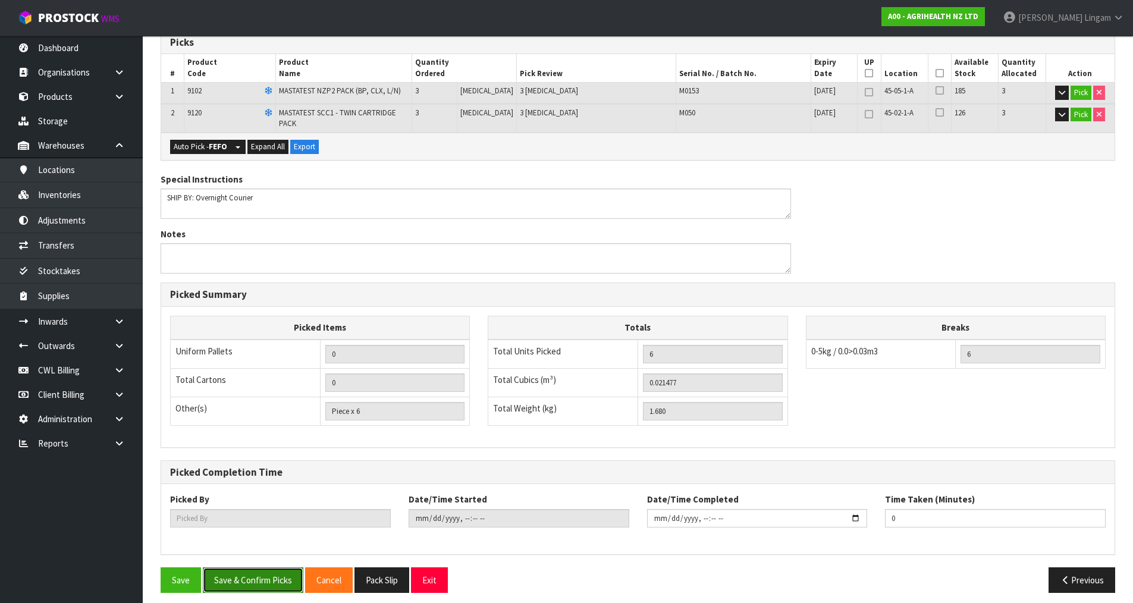
click at [261, 573] on button "Save & Confirm Picks" at bounding box center [253, 581] width 101 height 26
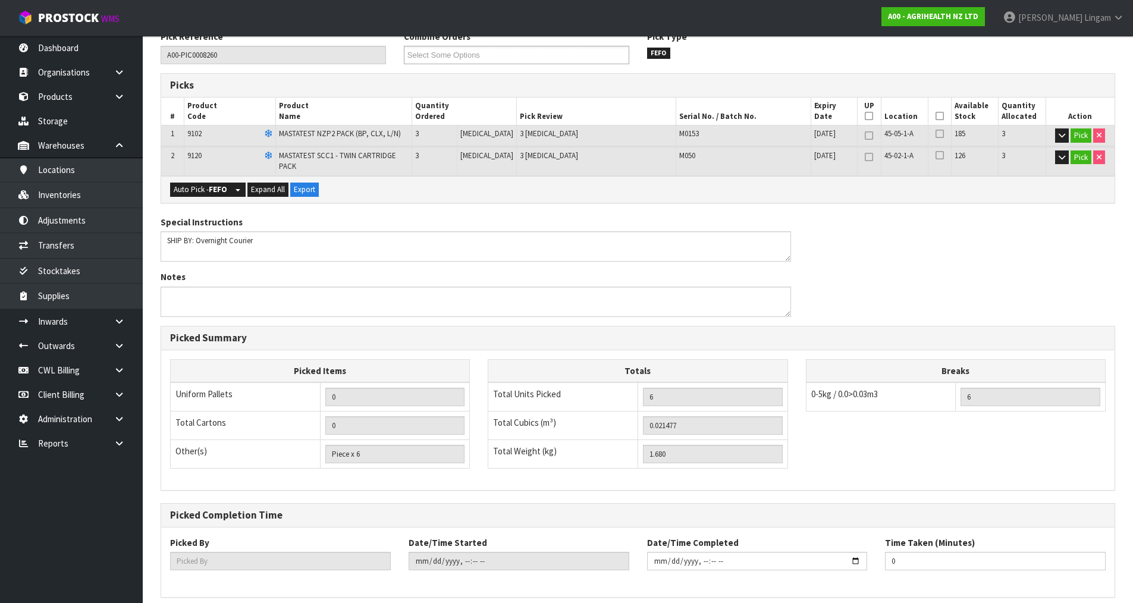
scroll to position [0, 0]
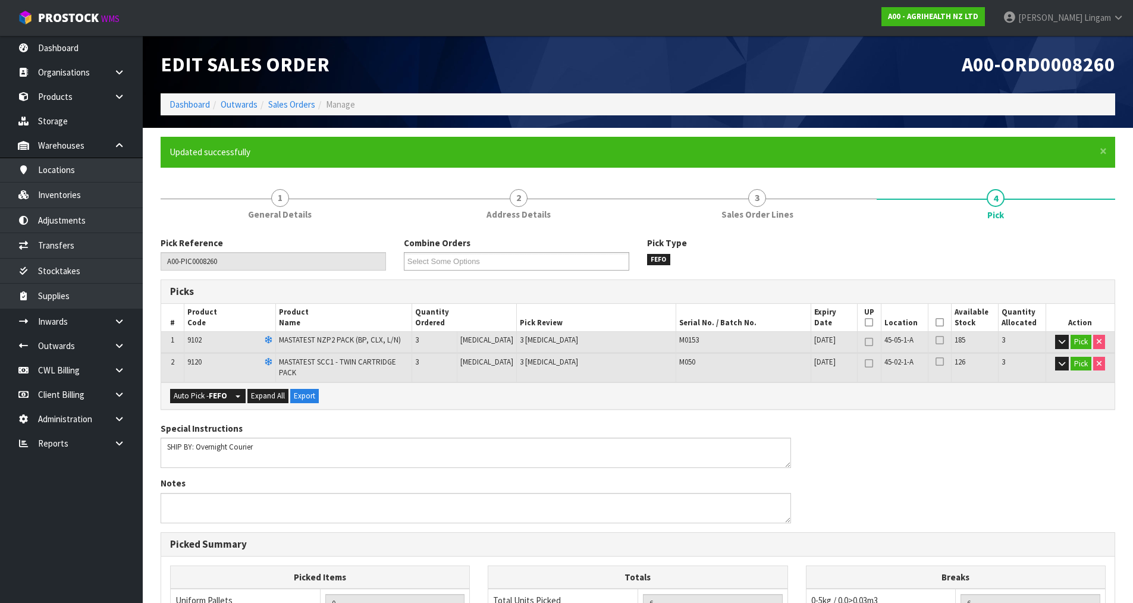
type input "[PERSON_NAME]"
type input "[DATE]T10:14:38"
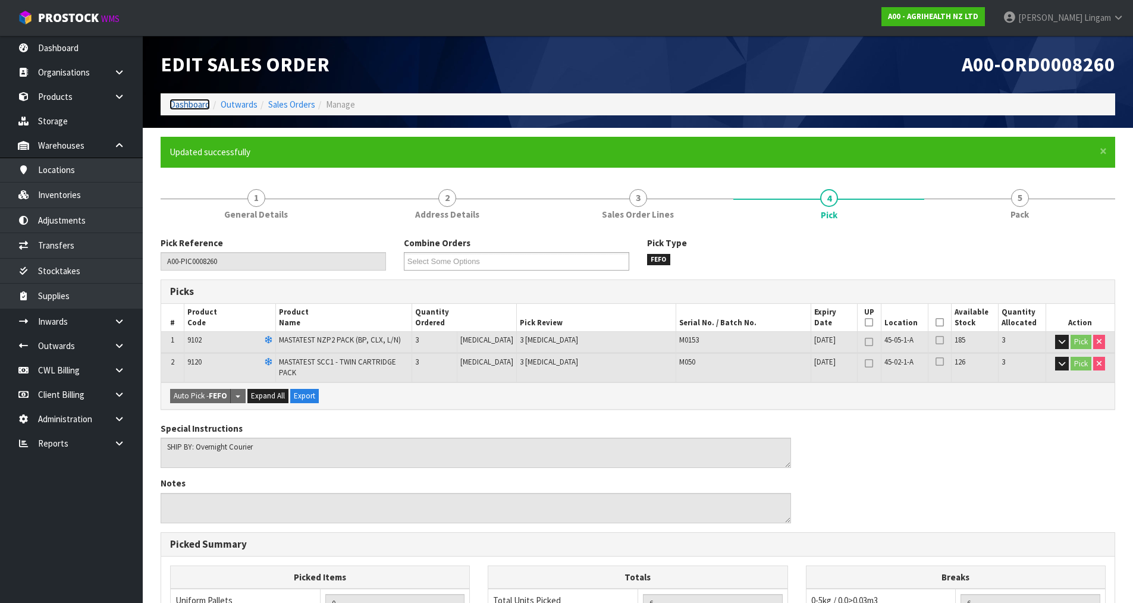
click at [180, 105] on link "Dashboard" at bounding box center [190, 104] width 40 height 11
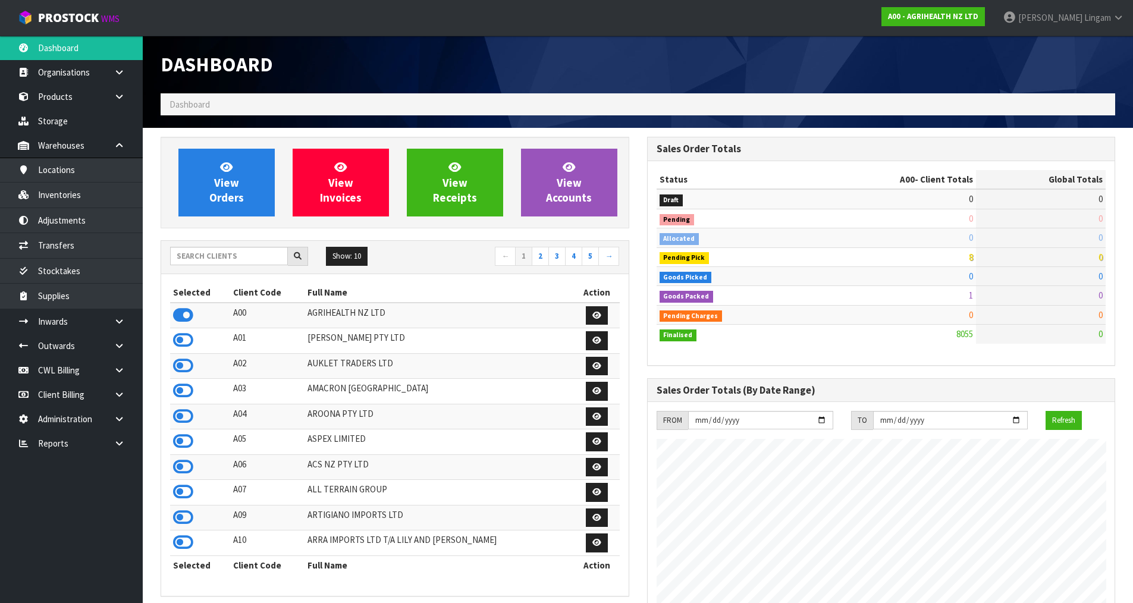
scroll to position [901, 486]
click at [259, 255] on input "text" at bounding box center [229, 256] width 118 height 18
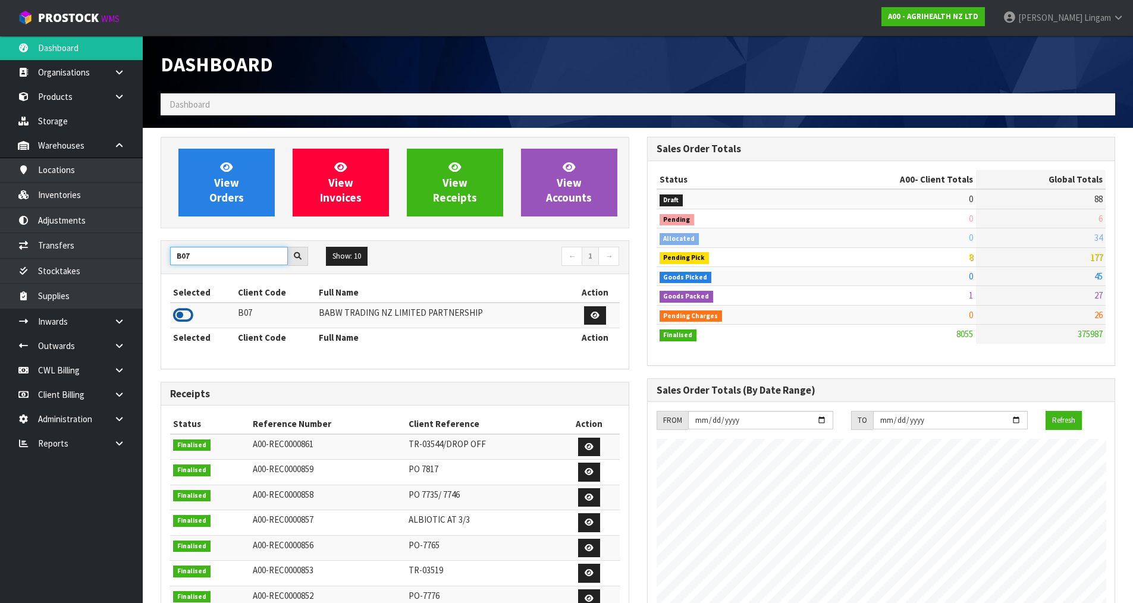
type input "B07"
drag, startPoint x: 183, startPoint y: 318, endPoint x: 212, endPoint y: 278, distance: 49.4
click at [183, 317] on icon at bounding box center [183, 315] width 20 height 18
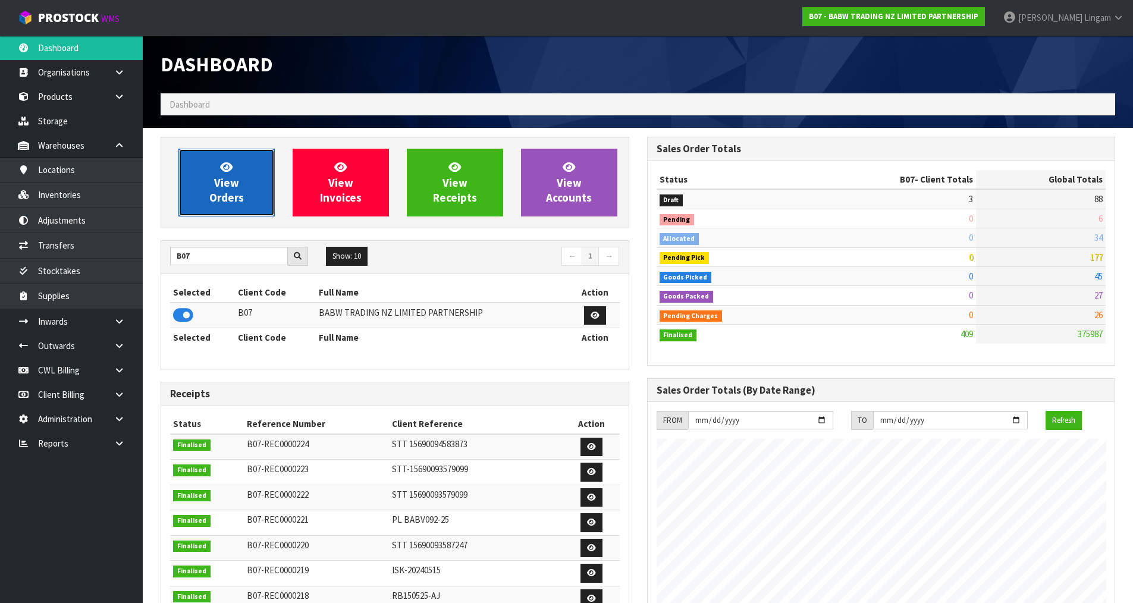
click at [227, 189] on span "View Orders" at bounding box center [226, 182] width 35 height 45
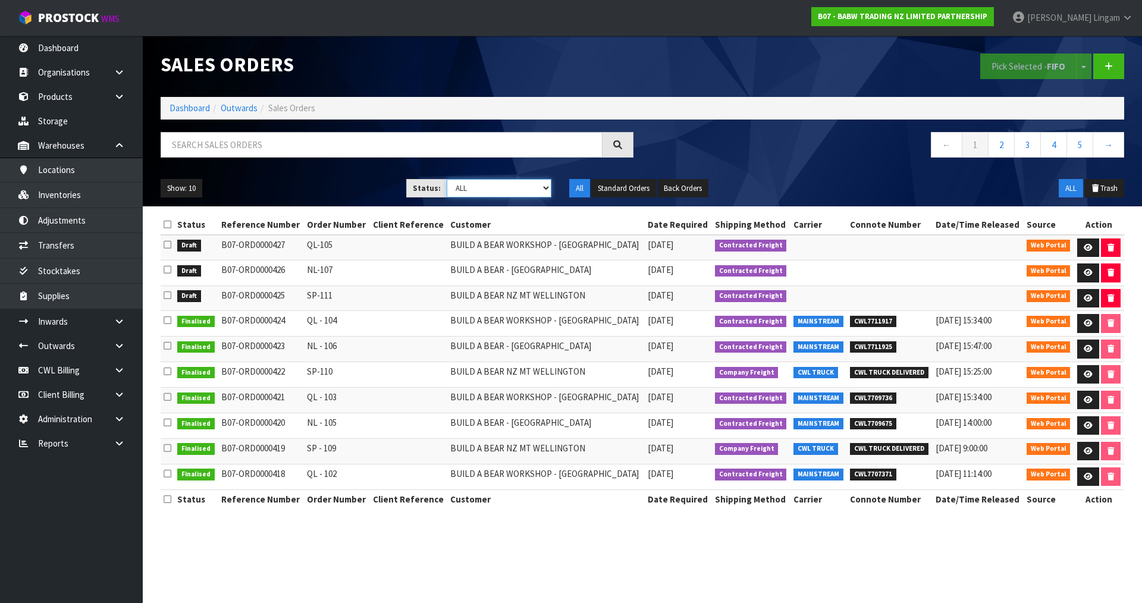
click at [530, 188] on select "Draft Pending Allocated Pending Pick Goods Picked Goods Packed Pending Charges …" at bounding box center [499, 188] width 105 height 18
click at [447, 179] on select "Draft Pending Allocated Pending Pick Goods Picked Goods Packed Pending Charges …" at bounding box center [499, 188] width 105 height 18
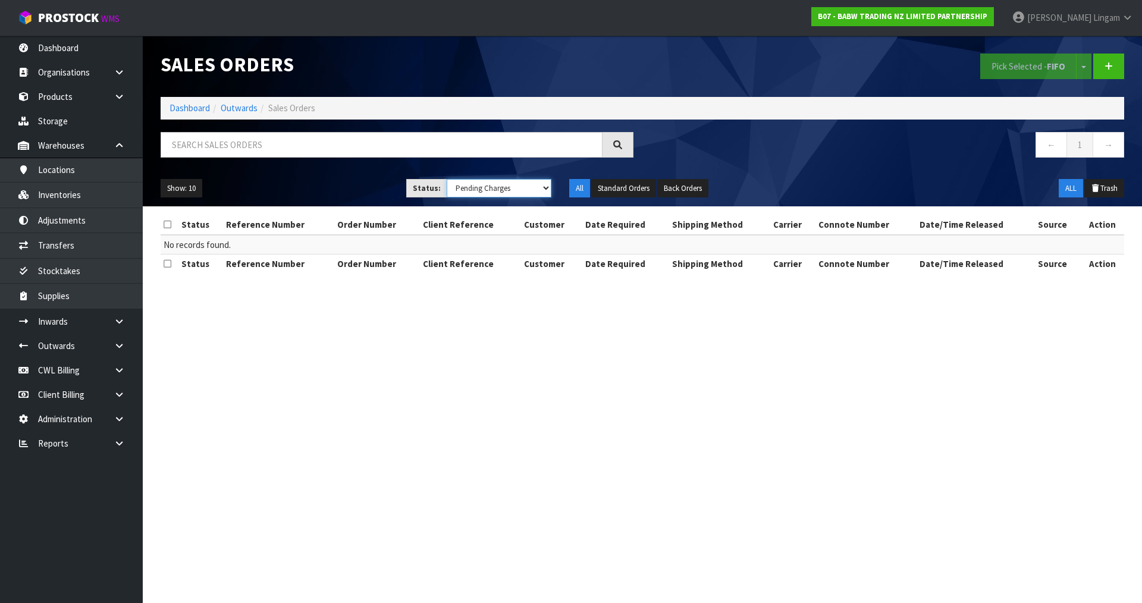
click at [525, 192] on select "Draft Pending Allocated Pending Pick Goods Picked Goods Packed Pending Charges …" at bounding box center [499, 188] width 105 height 18
select select "string:0"
click at [447, 179] on select "Draft Pending Allocated Pending Pick Goods Picked Goods Packed Pending Charges …" at bounding box center [499, 188] width 105 height 18
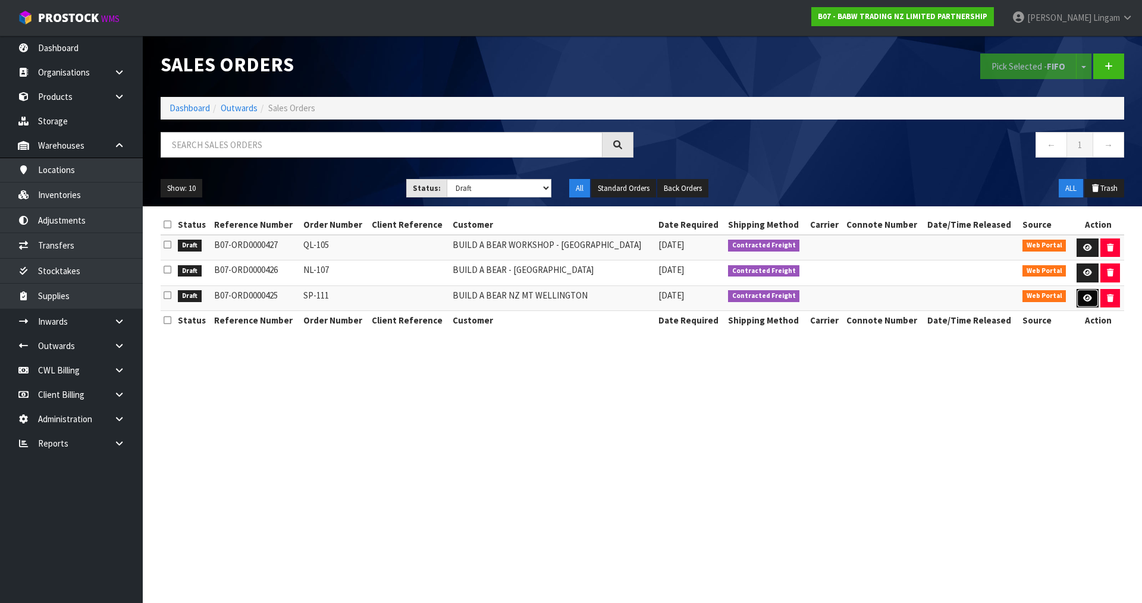
click at [1079, 297] on link at bounding box center [1088, 298] width 22 height 19
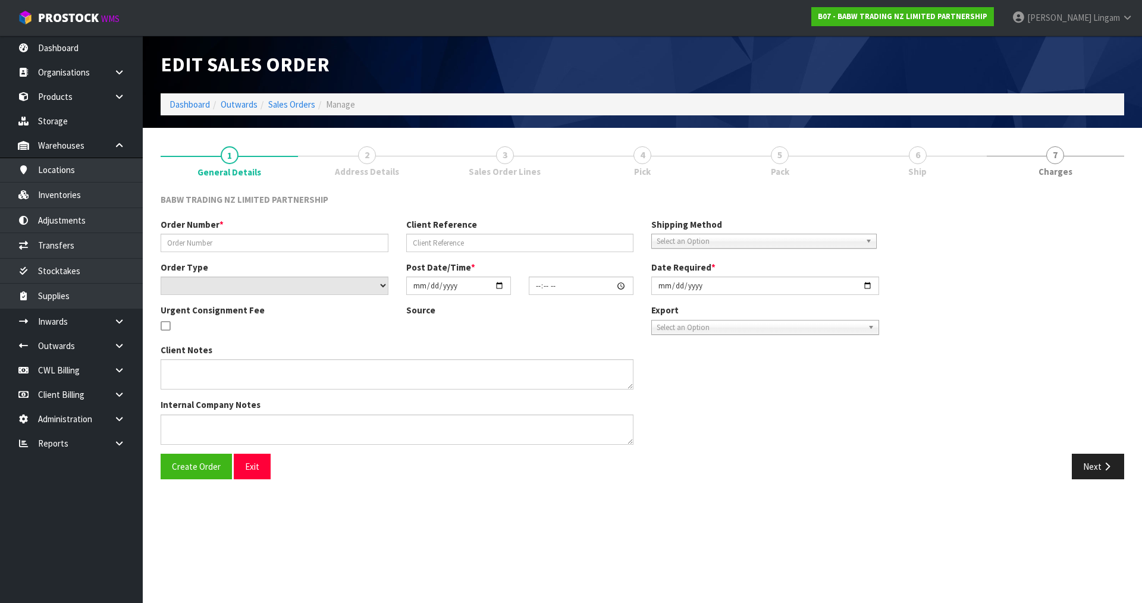
type input "SP-111"
select select "number:0"
type input "[DATE]"
type input "13:35:00.000"
type input "[DATE]"
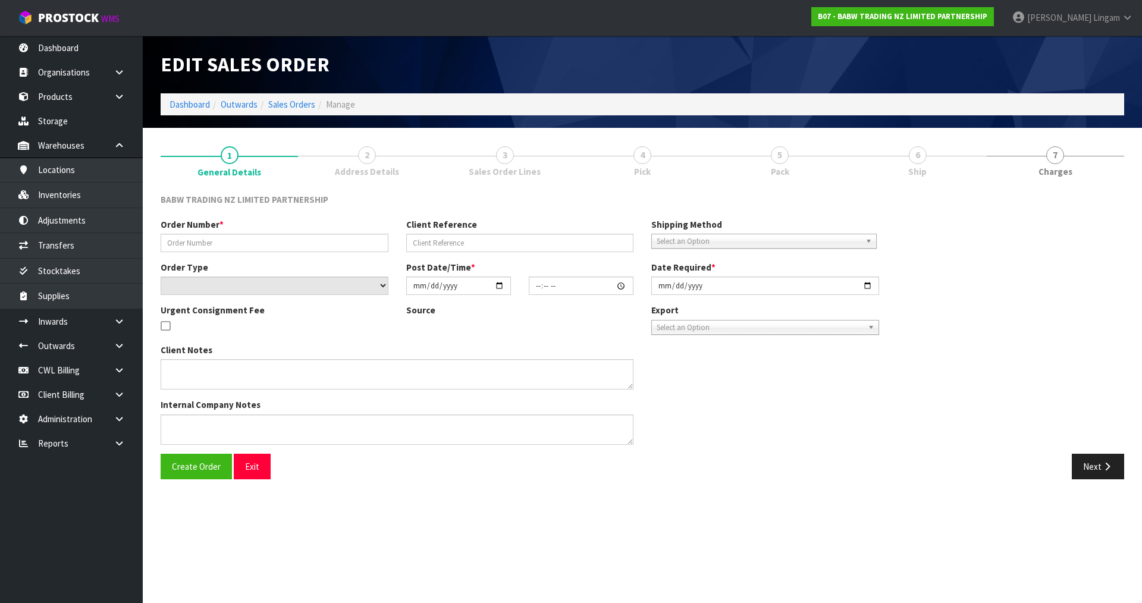
type textarea "CALL/MESSGAE AFTERNOON PRIOR TO MORNING DELIVERY - FRANKI 0273810540, TO MAKE S…"
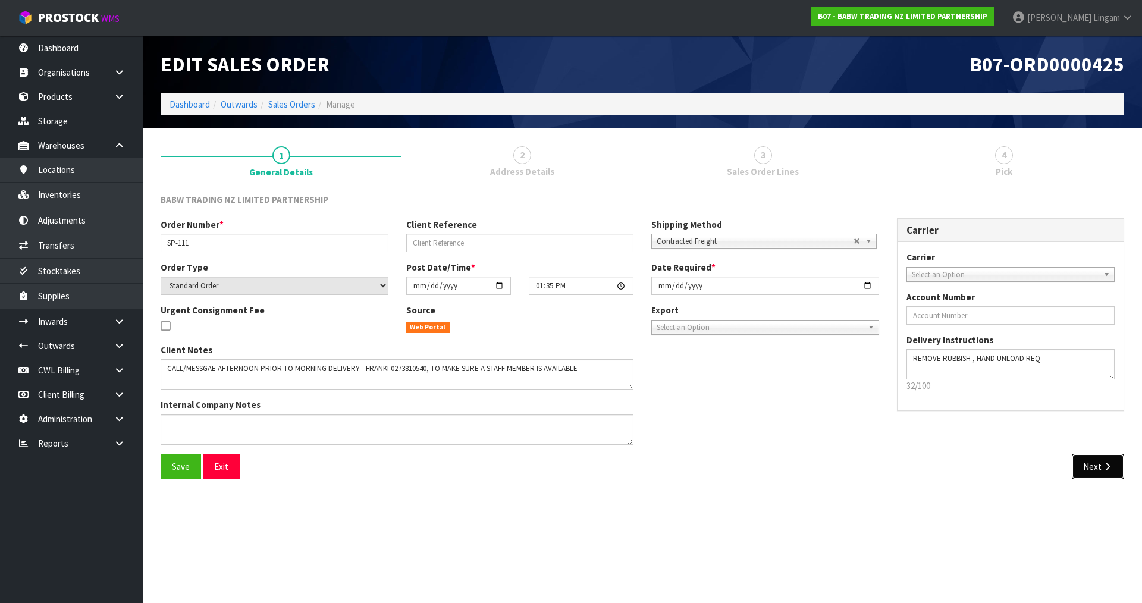
click at [1087, 462] on button "Next" at bounding box center [1098, 467] width 52 height 26
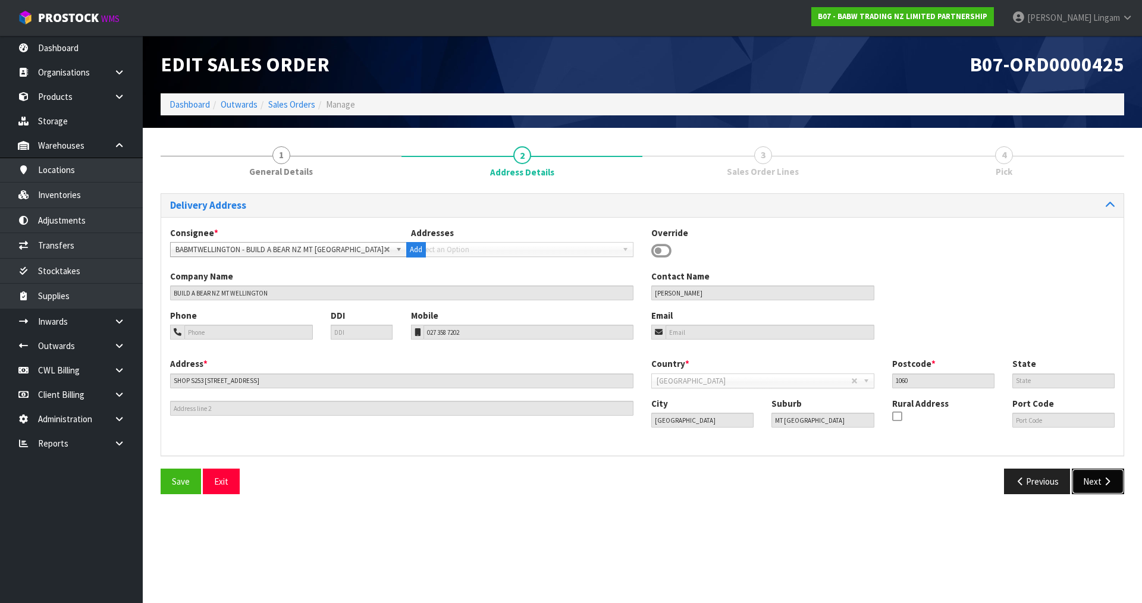
click at [1088, 485] on button "Next" at bounding box center [1098, 482] width 52 height 26
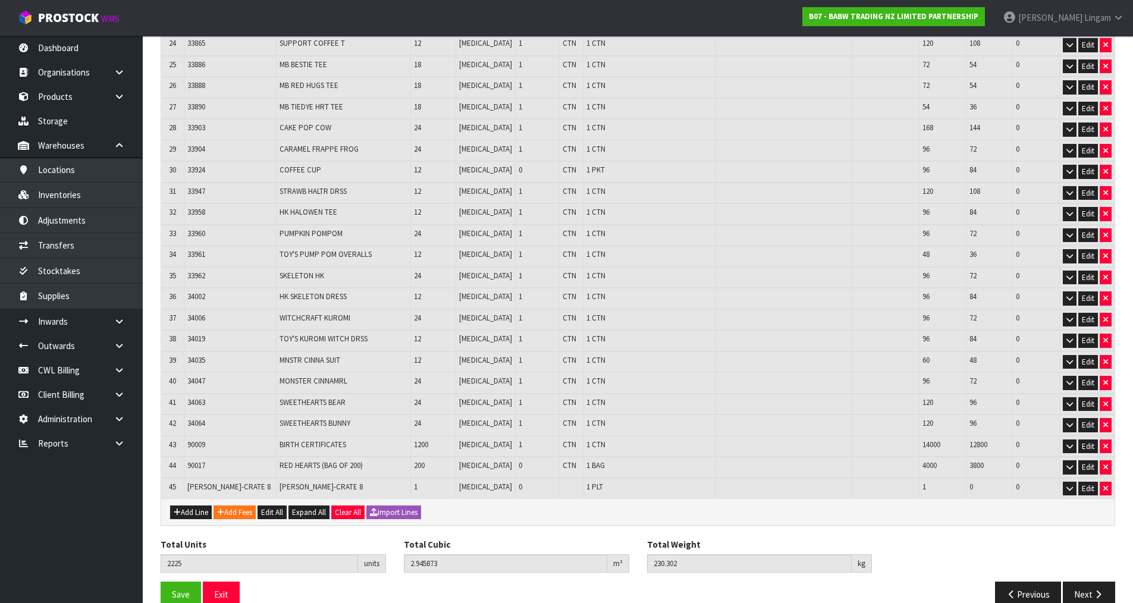
scroll to position [720, 0]
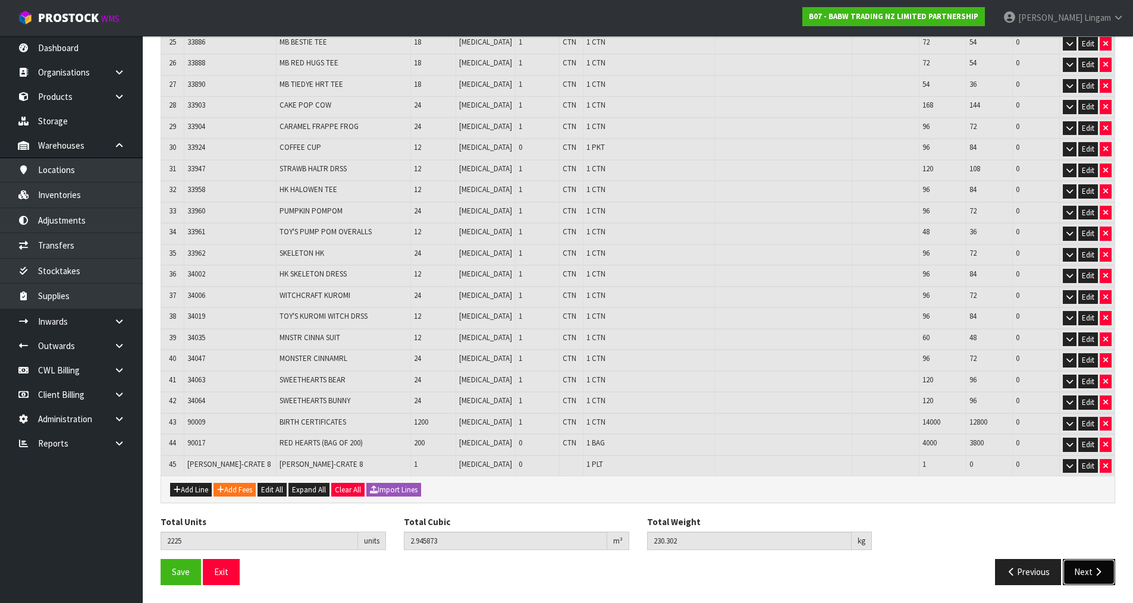
click at [1085, 577] on button "Next" at bounding box center [1089, 572] width 52 height 26
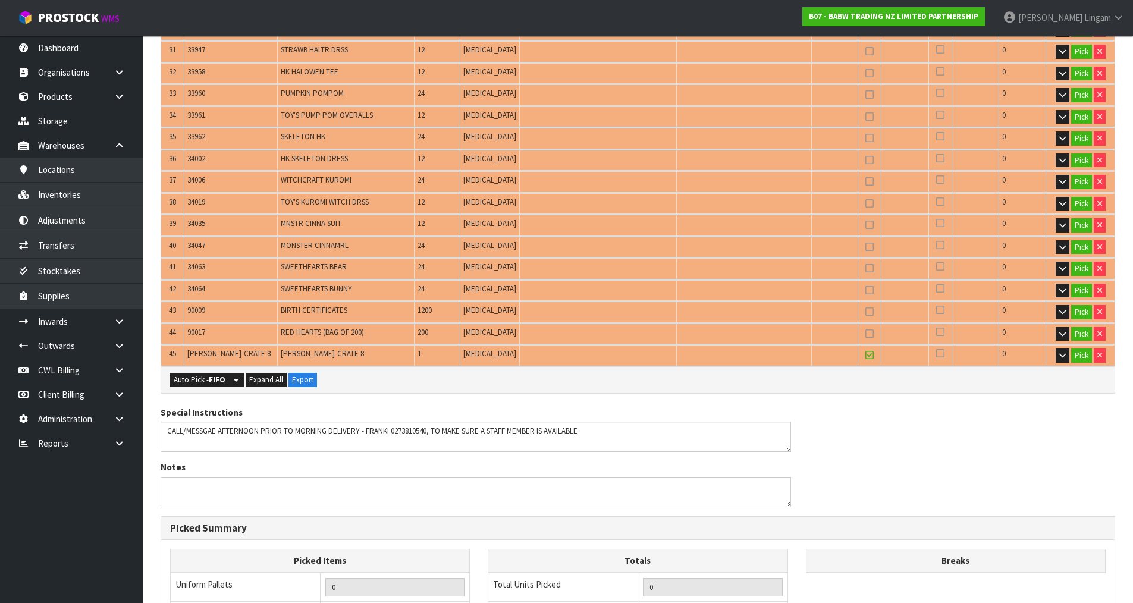
scroll to position [1071, 0]
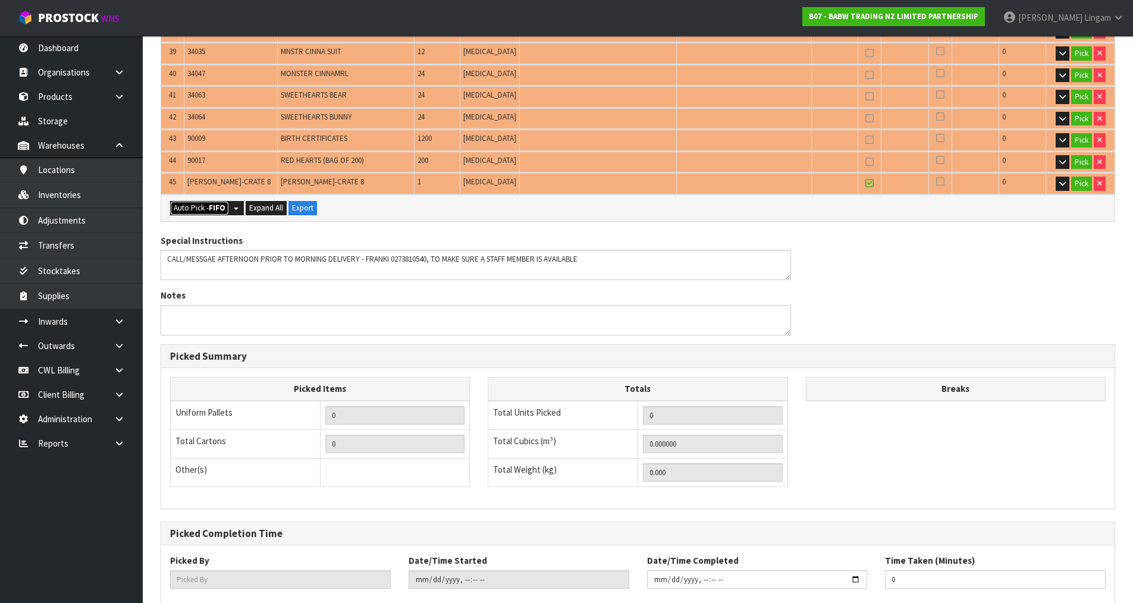
click at [190, 209] on button "Auto Pick - FIFO" at bounding box center [199, 208] width 59 height 14
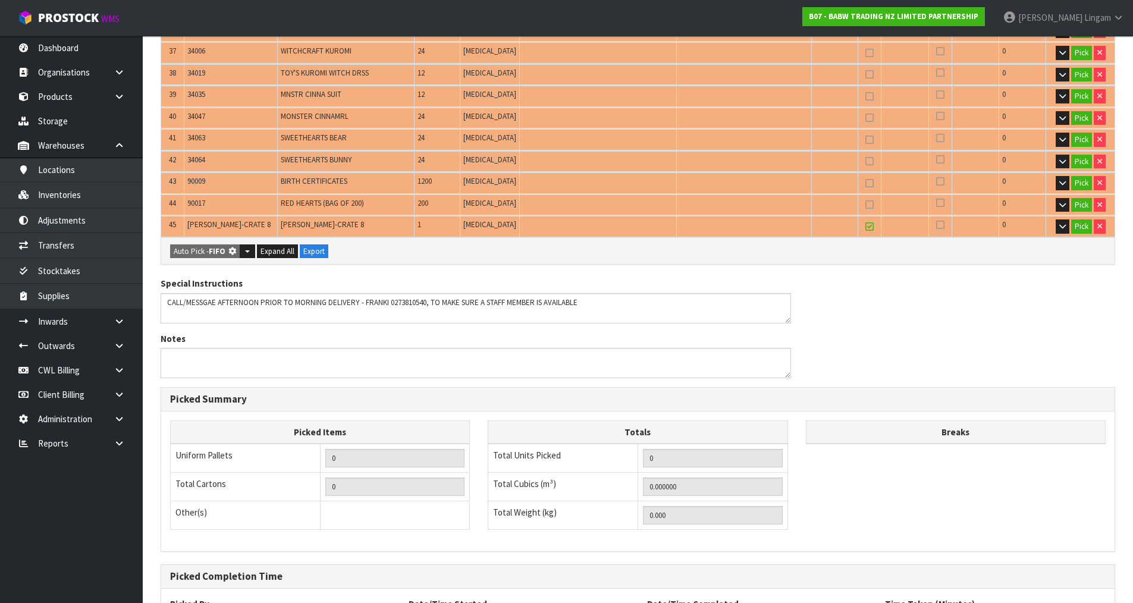
scroll to position [0, 0]
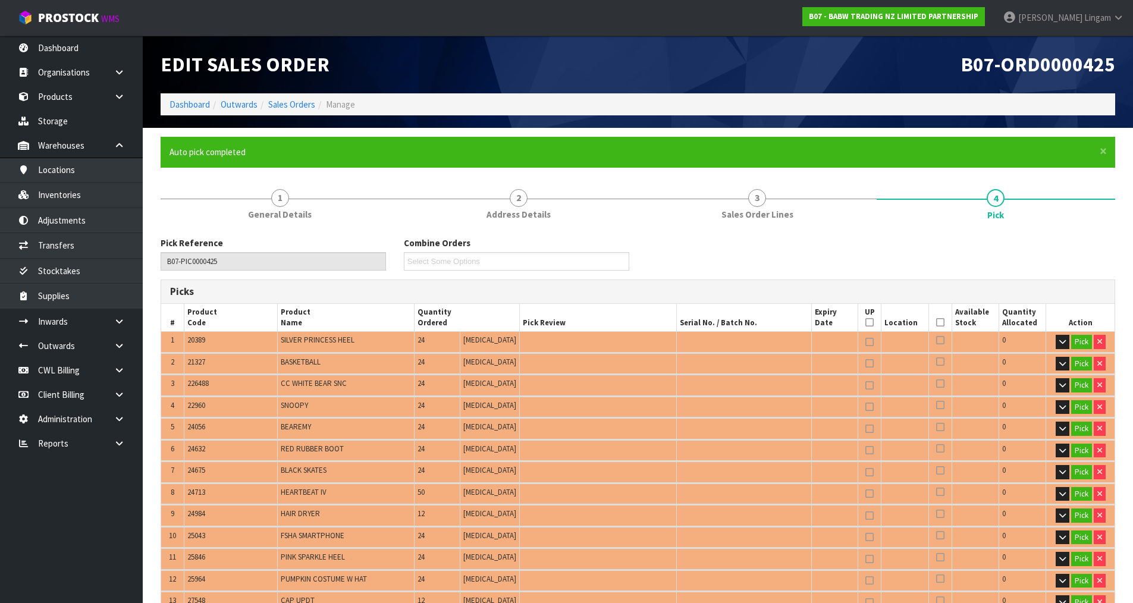
type input "1"
type input "39"
type input "Bag x 1"
type input "Bundle x 1"
type input "Packet x 2"
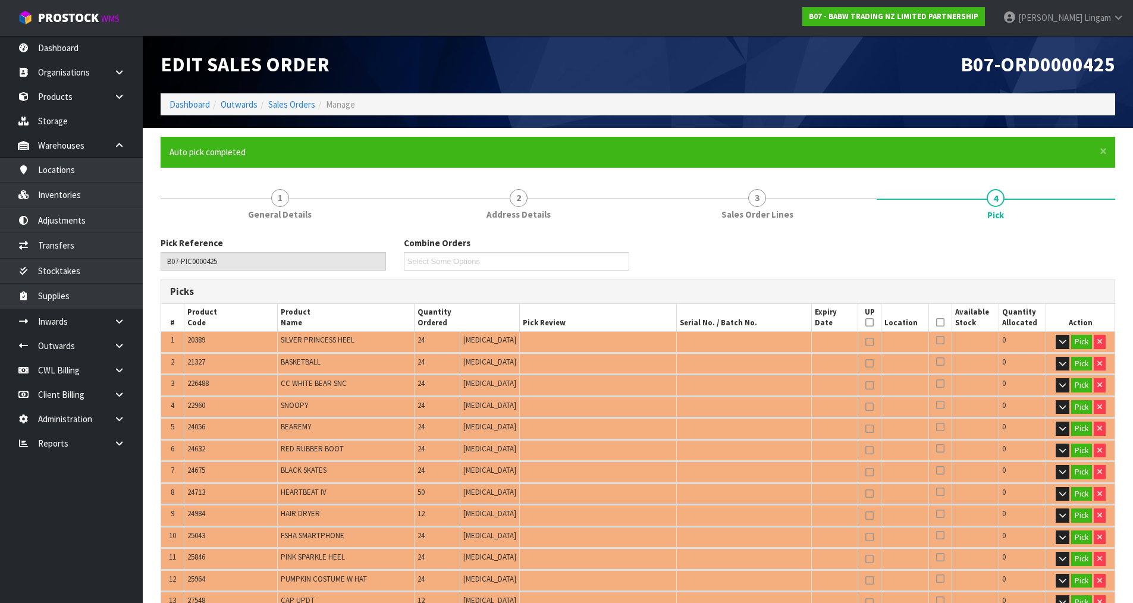
type input "Sub-carton x 2"
type input "2225"
type input "2.945873"
type input "230.302"
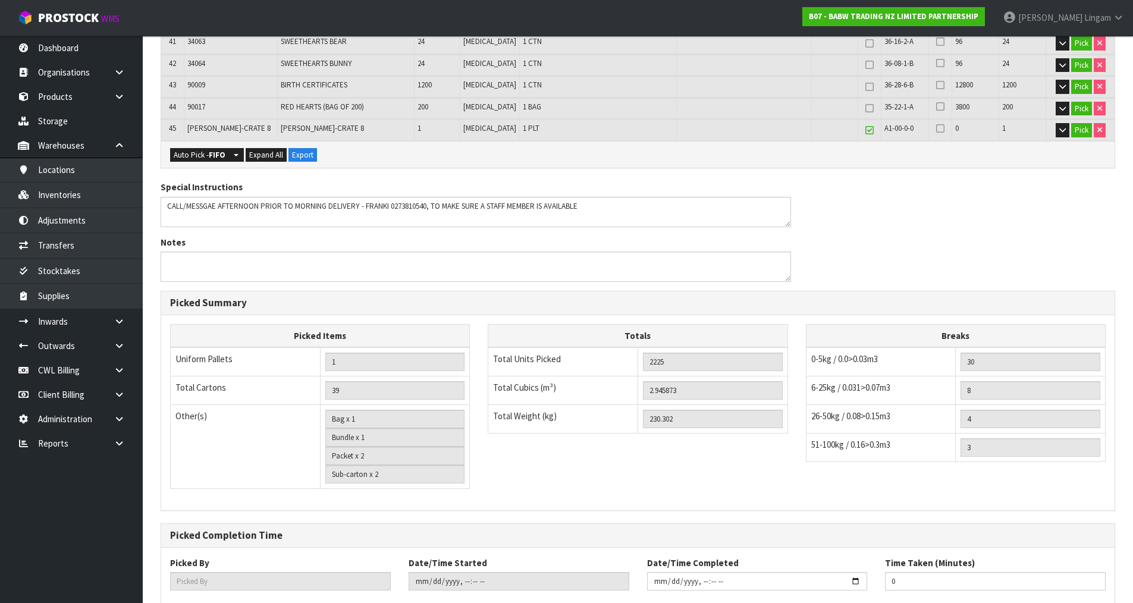
scroll to position [1239, 0]
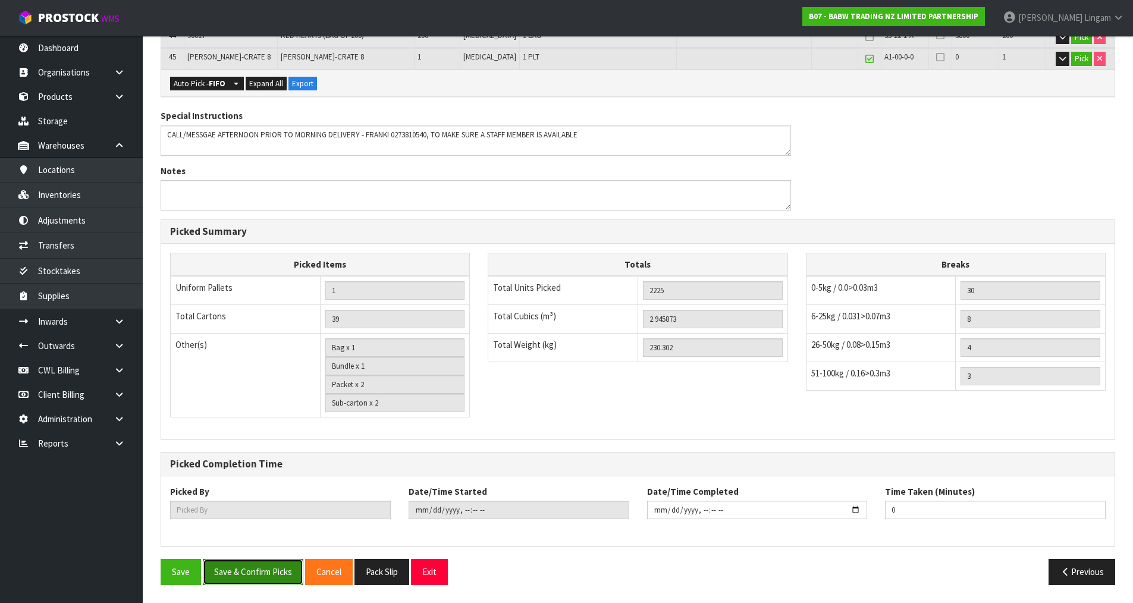
click at [247, 575] on button "Save & Confirm Picks" at bounding box center [253, 572] width 101 height 26
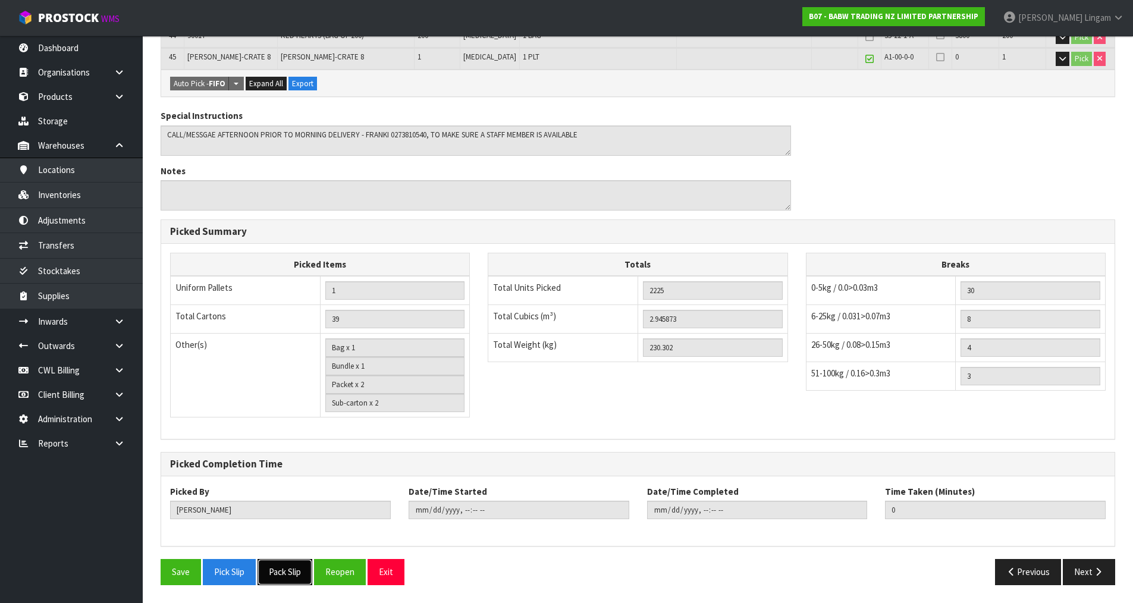
click at [284, 572] on button "Pack Slip" at bounding box center [285, 572] width 55 height 26
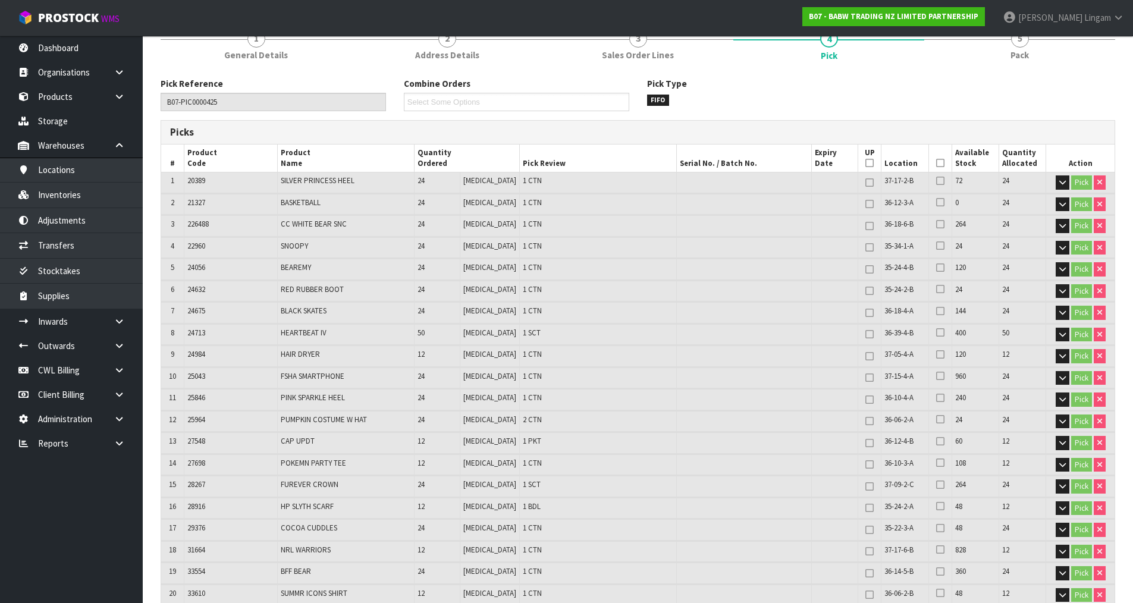
scroll to position [0, 0]
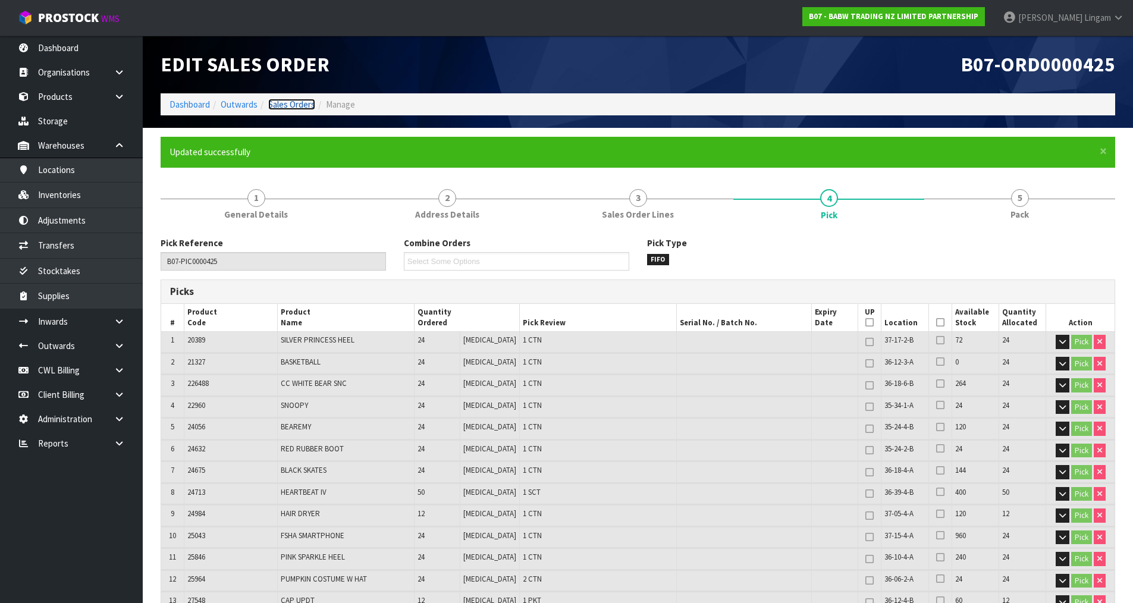
click at [302, 105] on link "Sales Orders" at bounding box center [291, 104] width 47 height 11
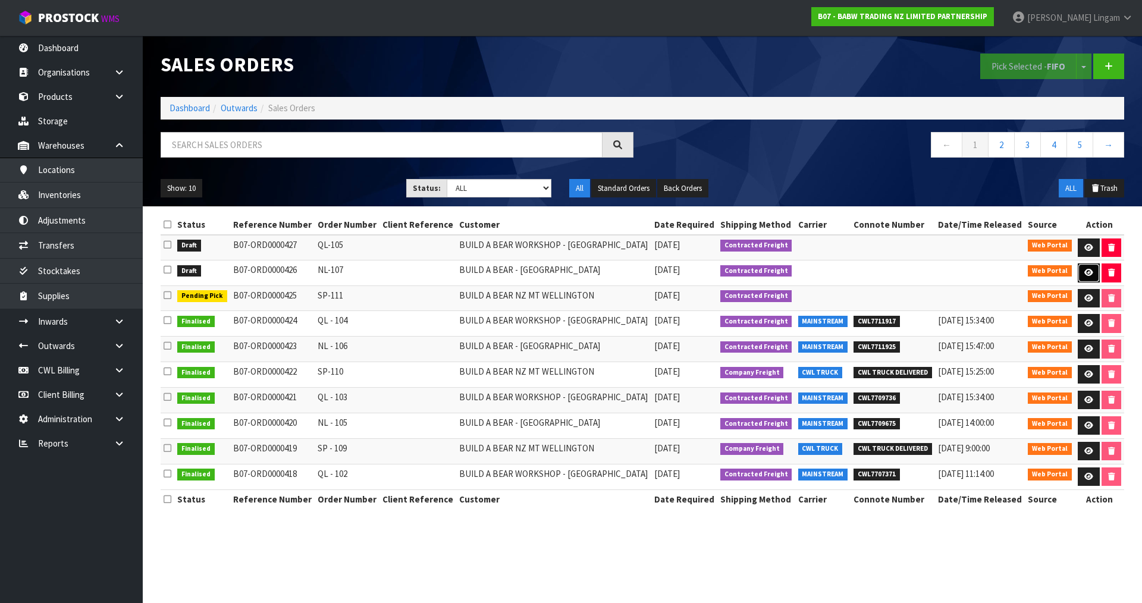
click at [1080, 271] on link at bounding box center [1089, 273] width 22 height 19
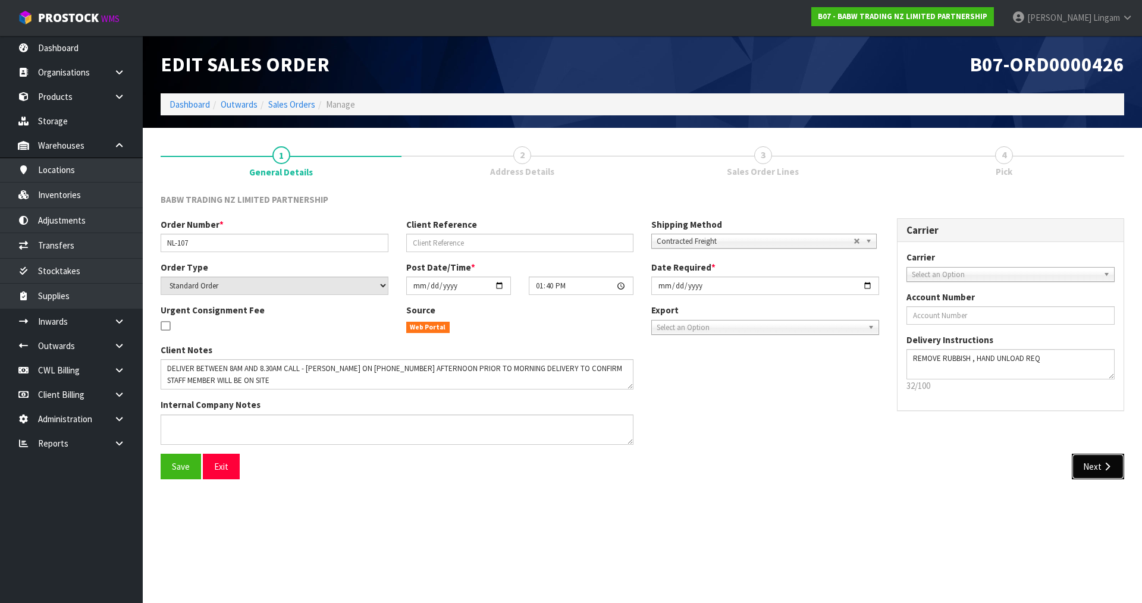
click at [1108, 460] on button "Next" at bounding box center [1098, 467] width 52 height 26
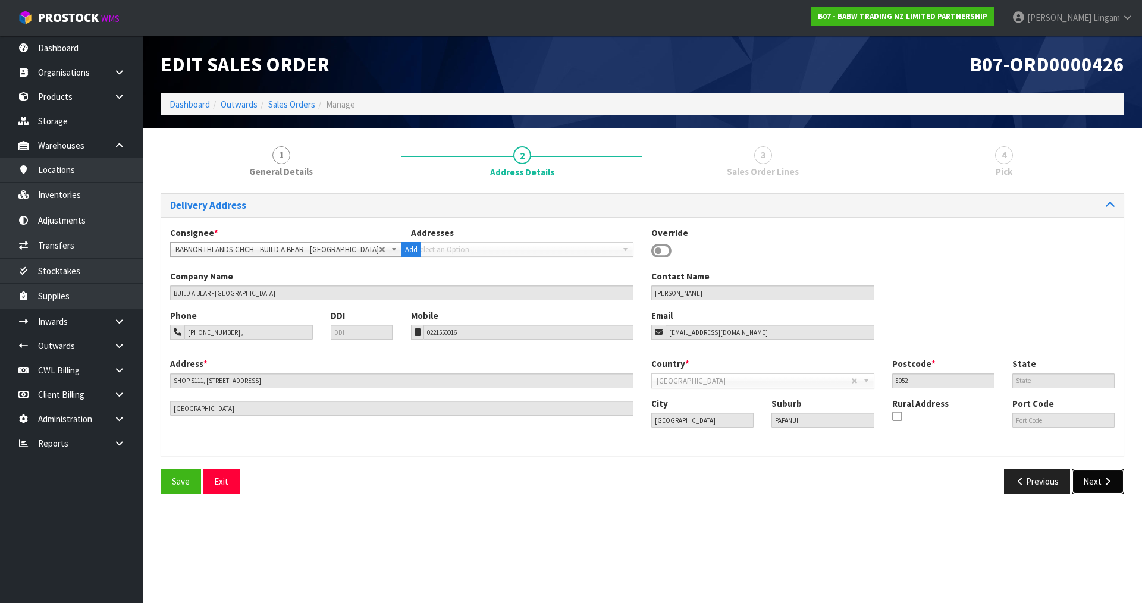
click at [1095, 485] on button "Next" at bounding box center [1098, 482] width 52 height 26
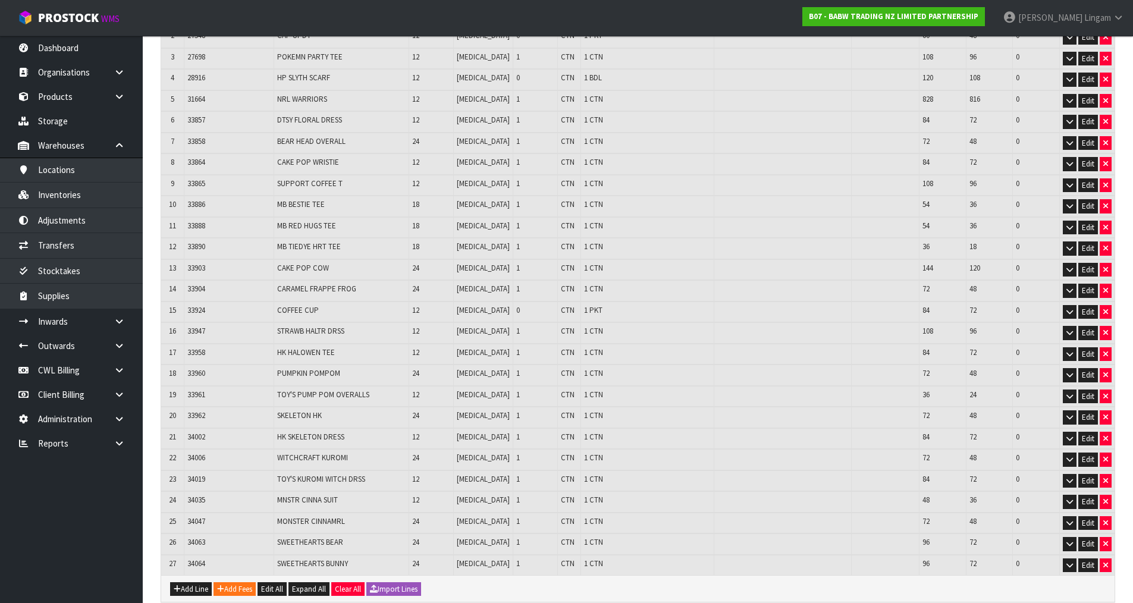
scroll to position [340, 0]
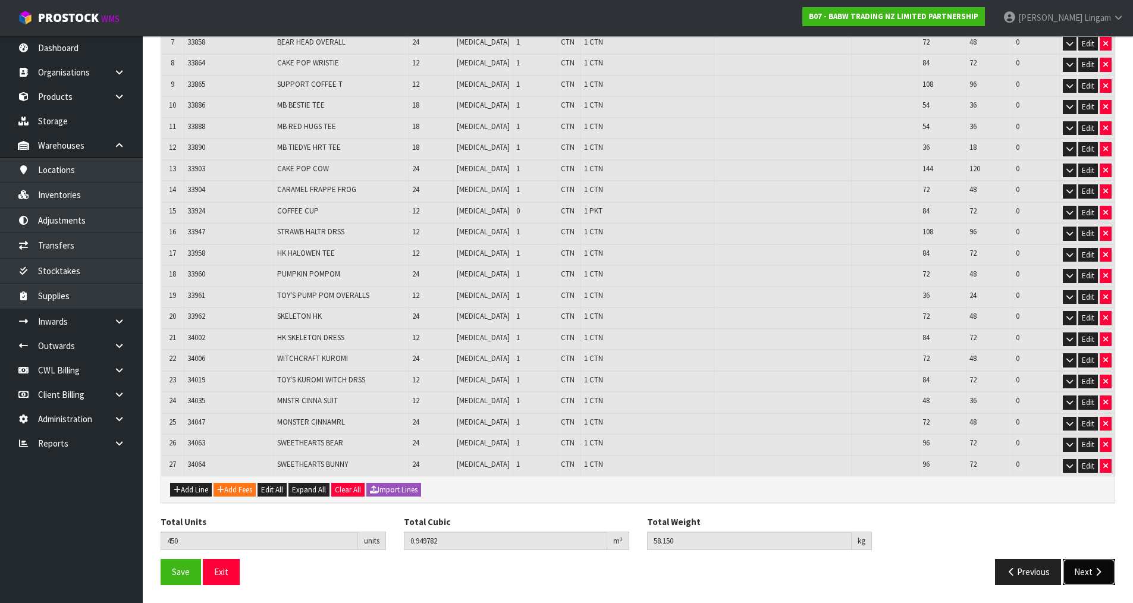
click at [1086, 576] on button "Next" at bounding box center [1089, 572] width 52 height 26
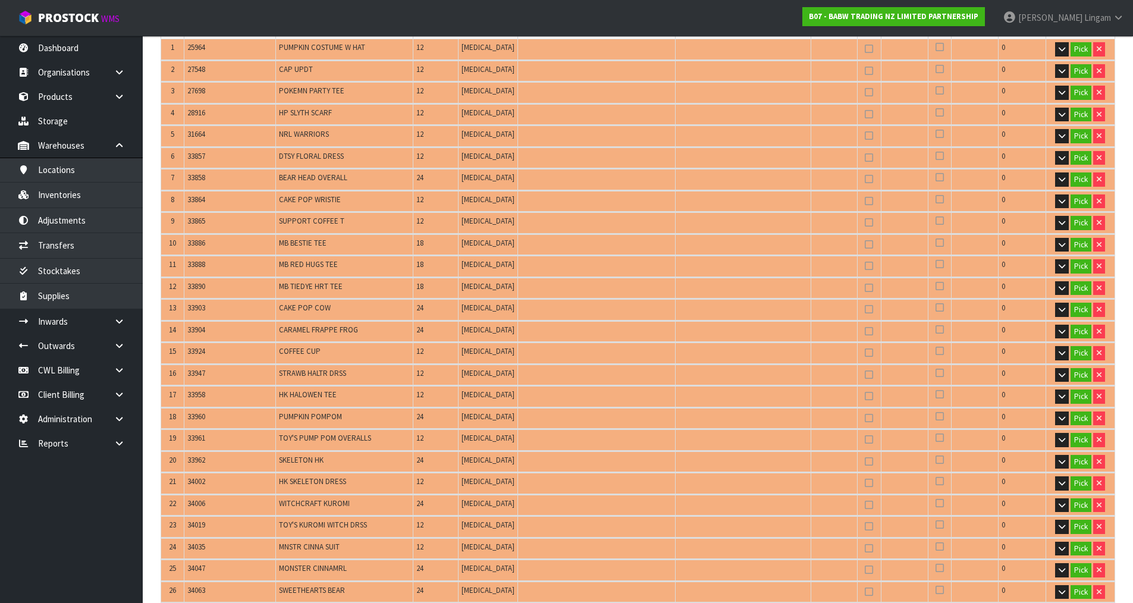
scroll to position [535, 0]
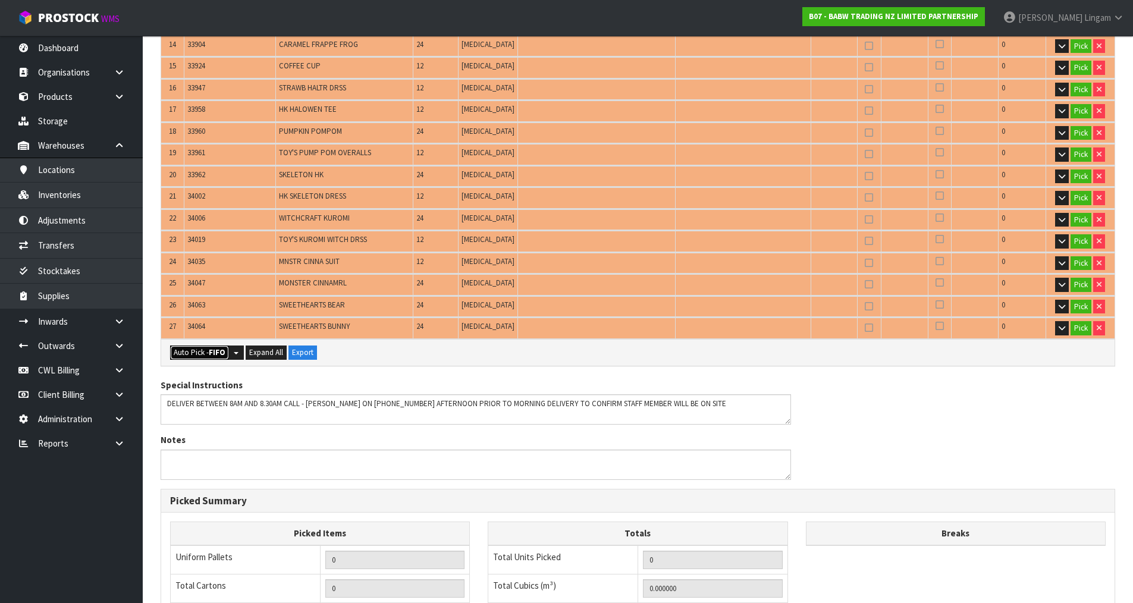
click at [212, 354] on strong "FIFO" at bounding box center [217, 352] width 17 height 10
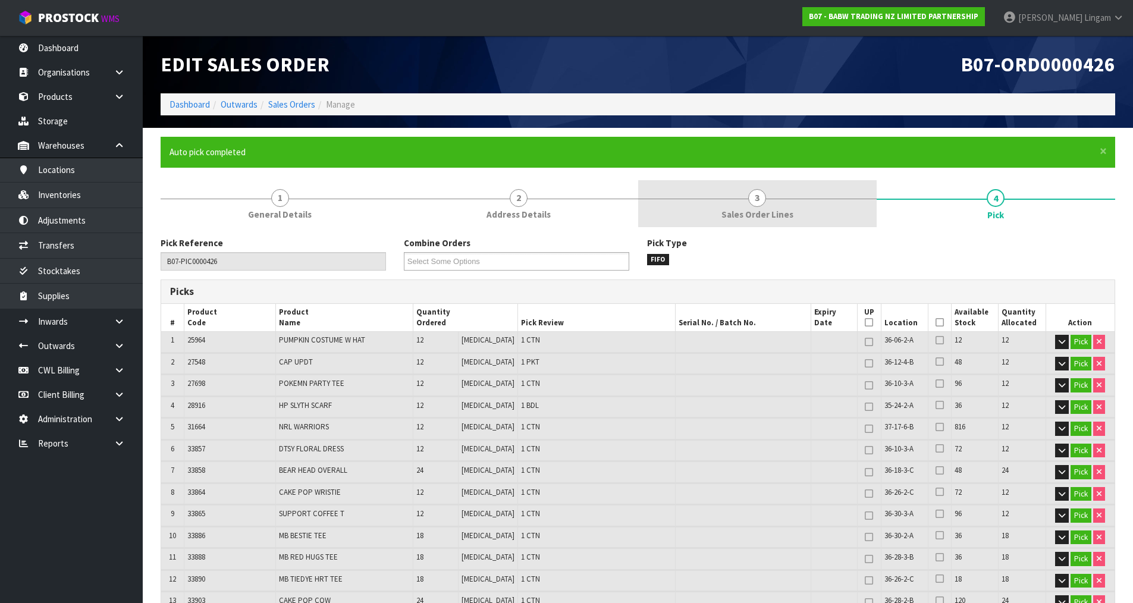
click at [779, 218] on span "Sales Order Lines" at bounding box center [758, 214] width 72 height 12
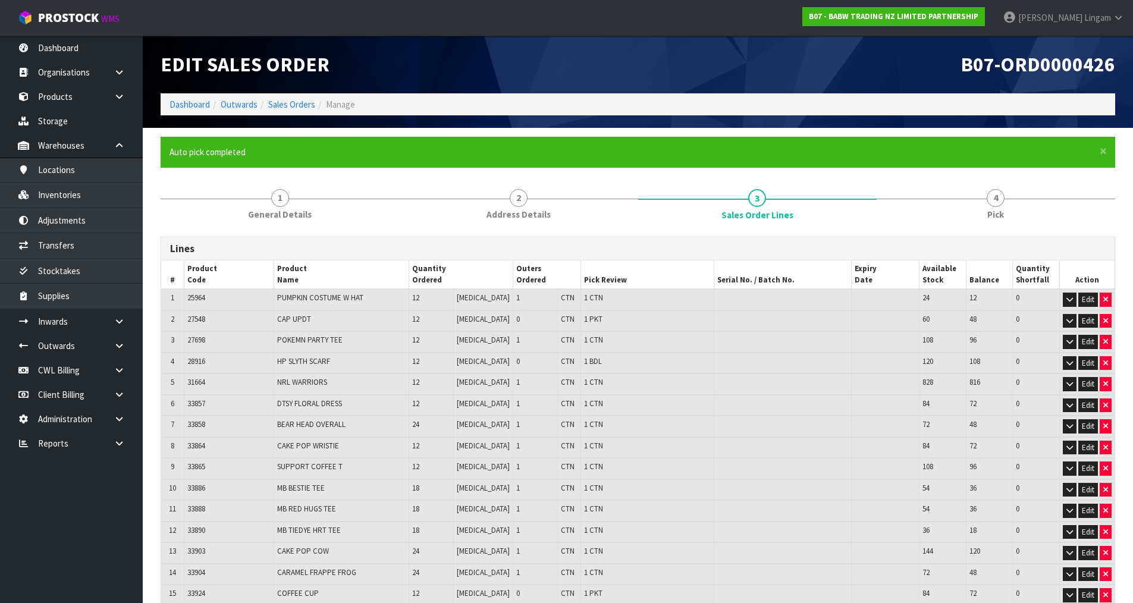
scroll to position [383, 0]
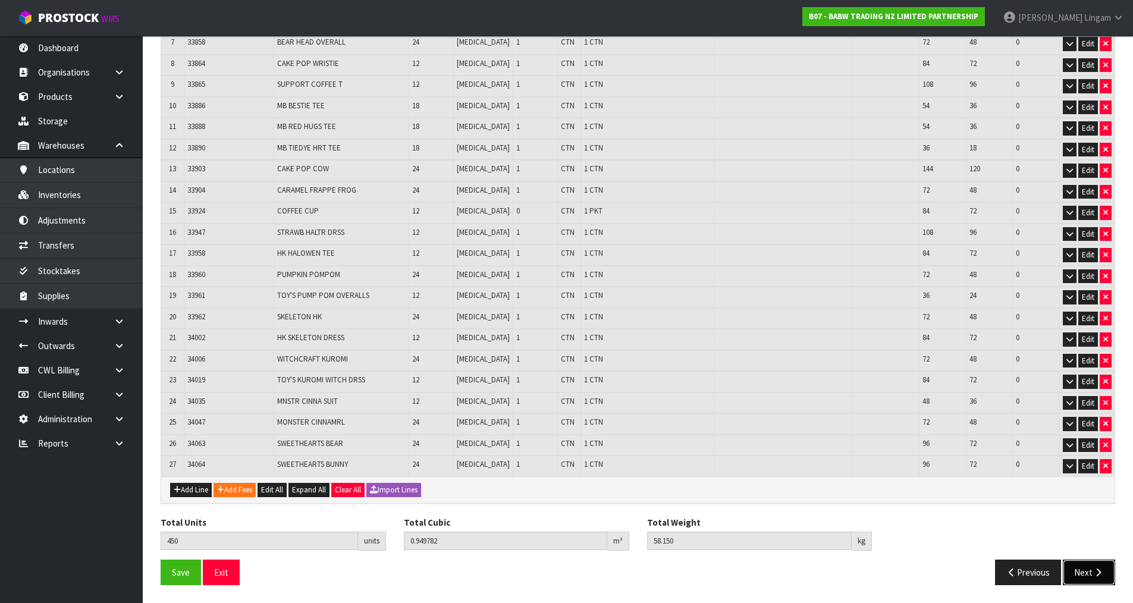
click at [1082, 572] on button "Next" at bounding box center [1089, 573] width 52 height 26
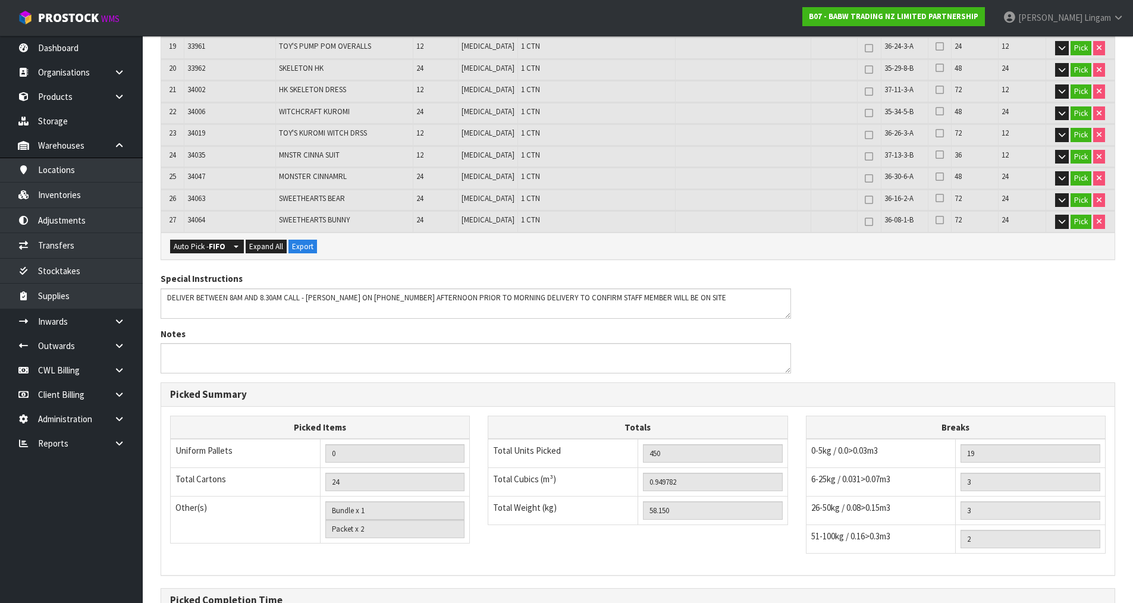
scroll to position [821, 0]
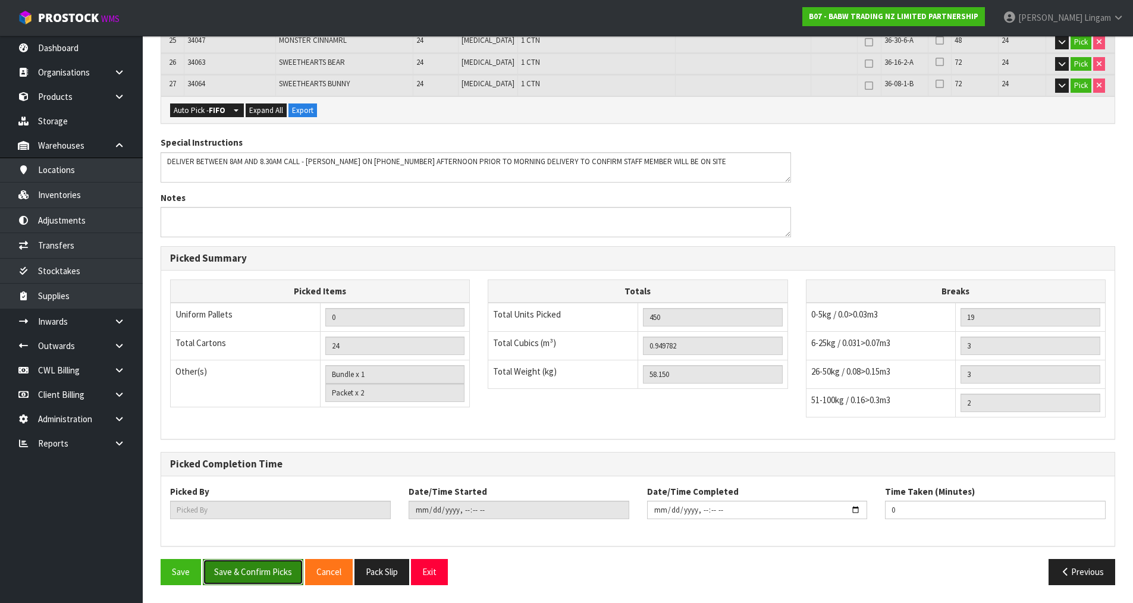
click at [246, 584] on button "Save & Confirm Picks" at bounding box center [253, 572] width 101 height 26
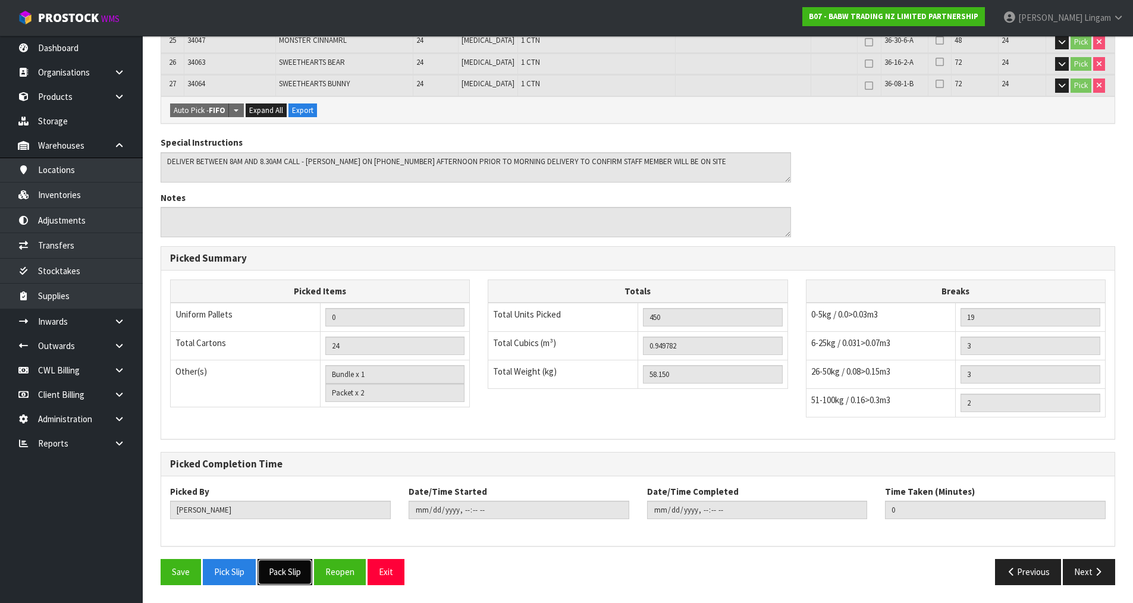
click at [289, 573] on button "Pack Slip" at bounding box center [285, 572] width 55 height 26
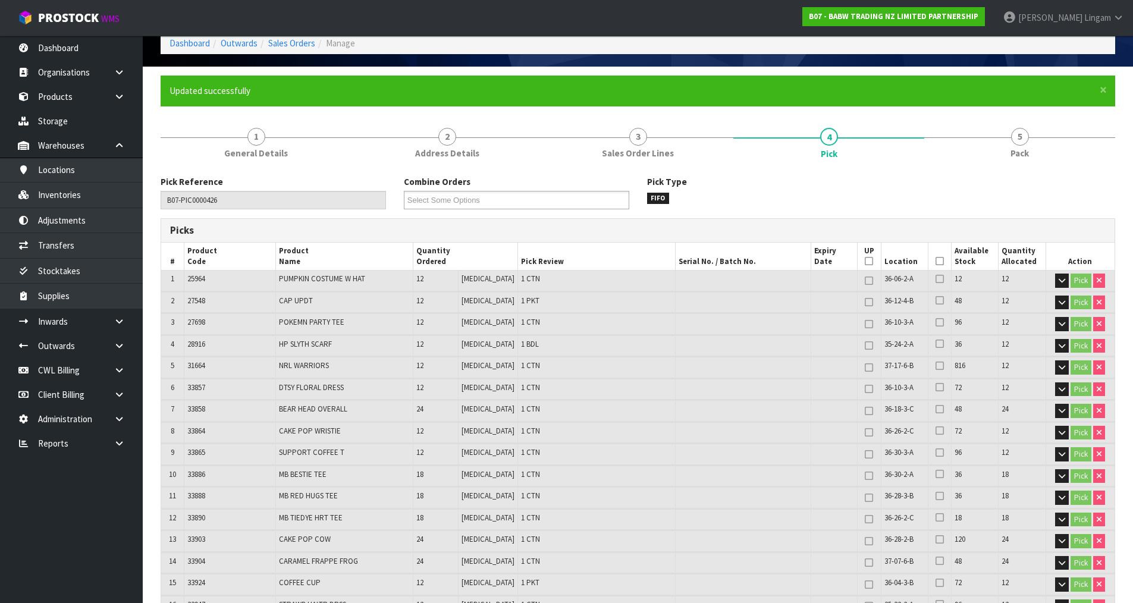
scroll to position [0, 0]
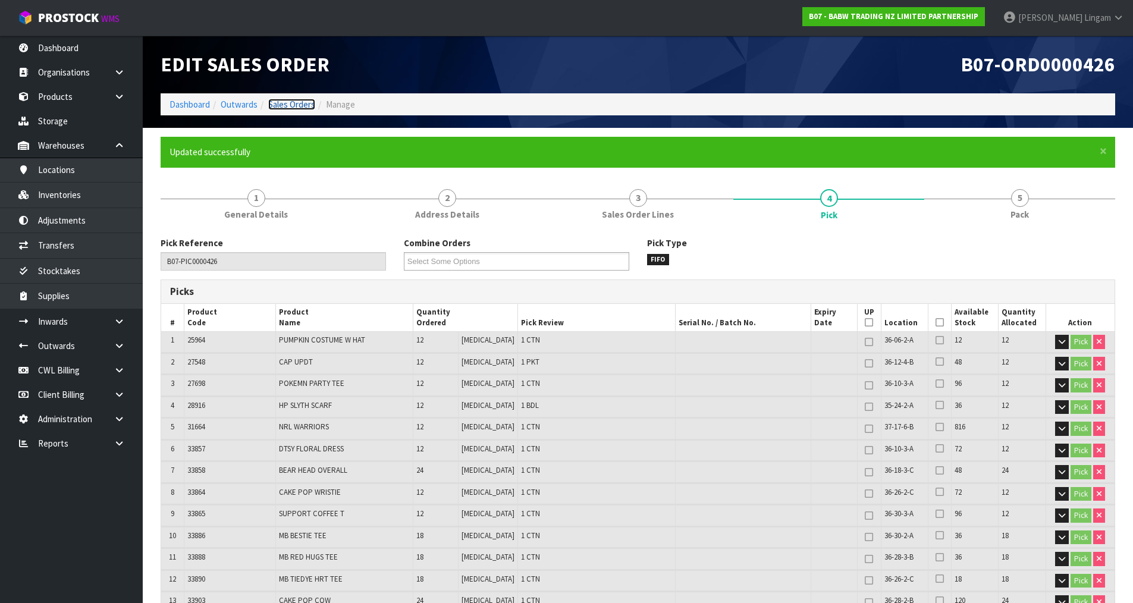
click at [297, 106] on link "Sales Orders" at bounding box center [291, 104] width 47 height 11
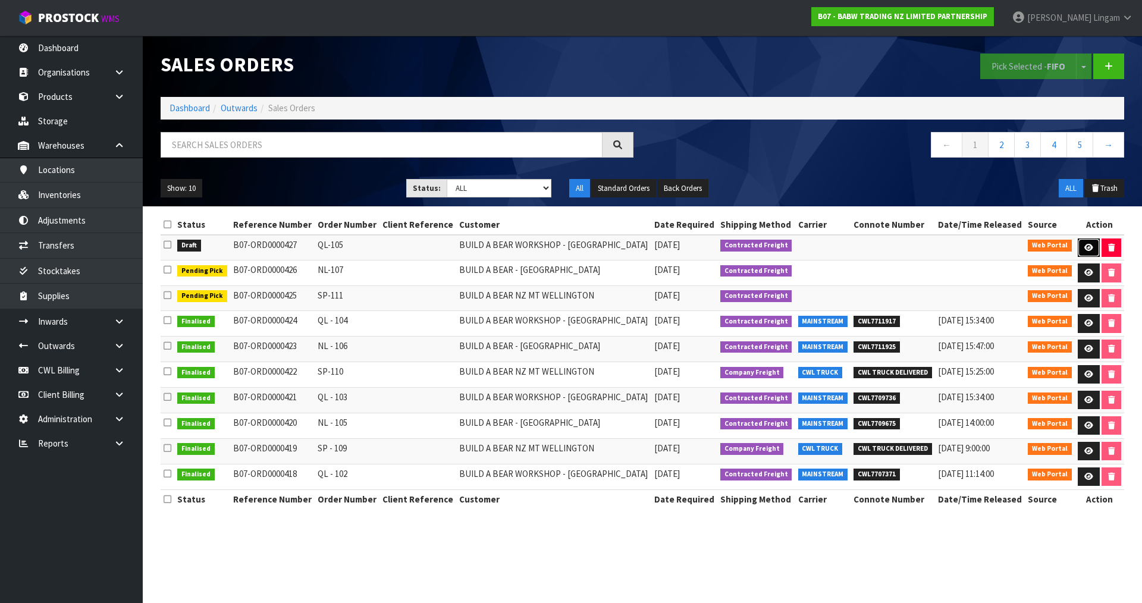
click at [1085, 242] on link at bounding box center [1089, 248] width 22 height 19
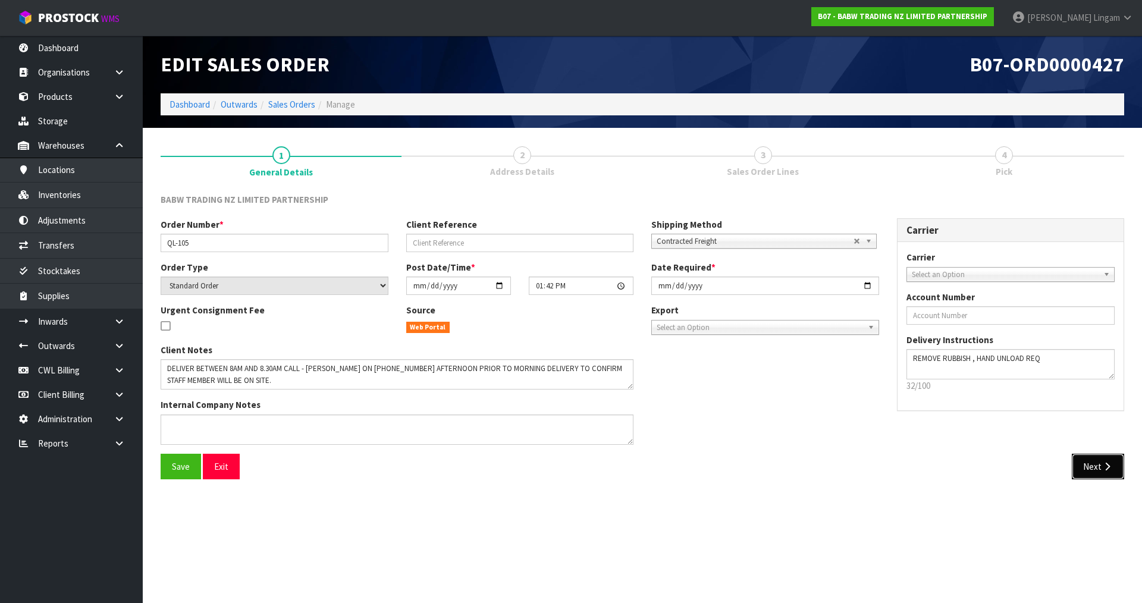
click at [1098, 466] on button "Next" at bounding box center [1098, 467] width 52 height 26
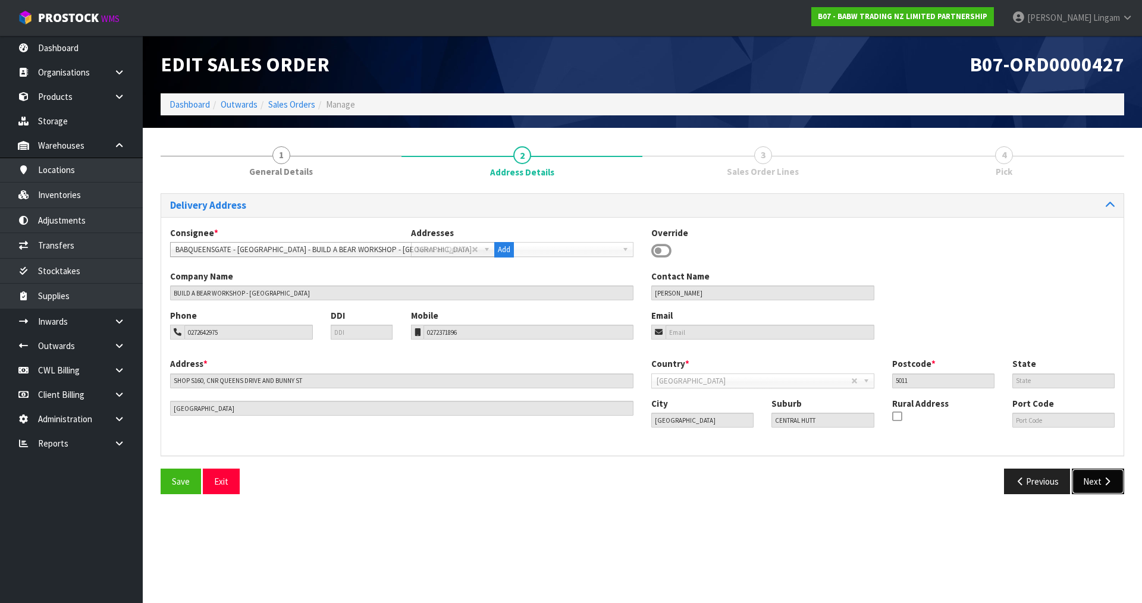
click at [1089, 476] on button "Next" at bounding box center [1098, 482] width 52 height 26
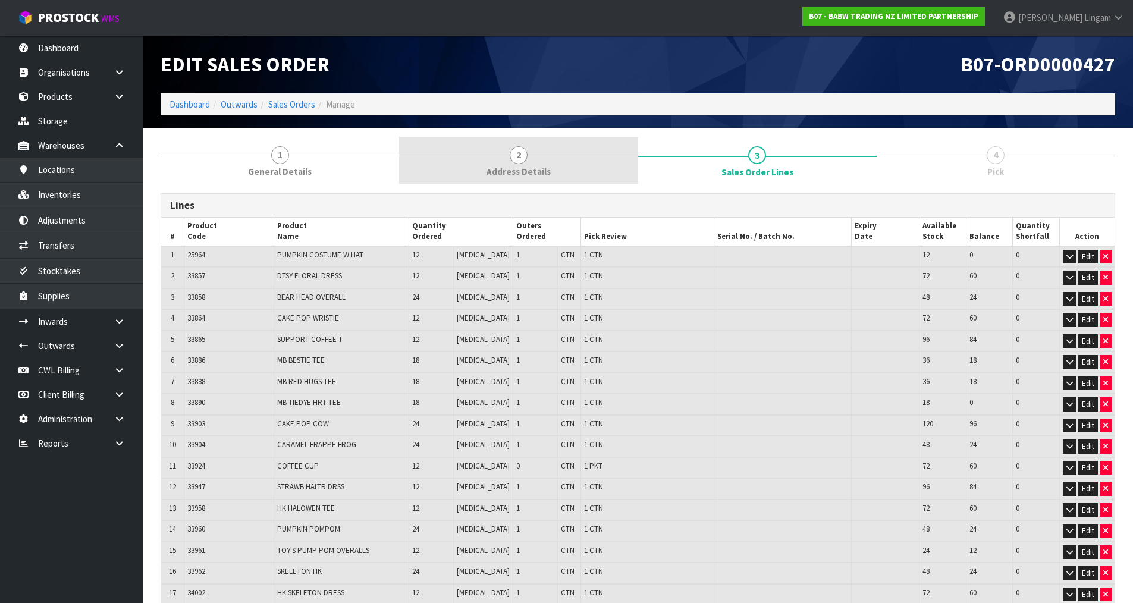
click at [570, 170] on link "2 Address Details" at bounding box center [518, 160] width 239 height 47
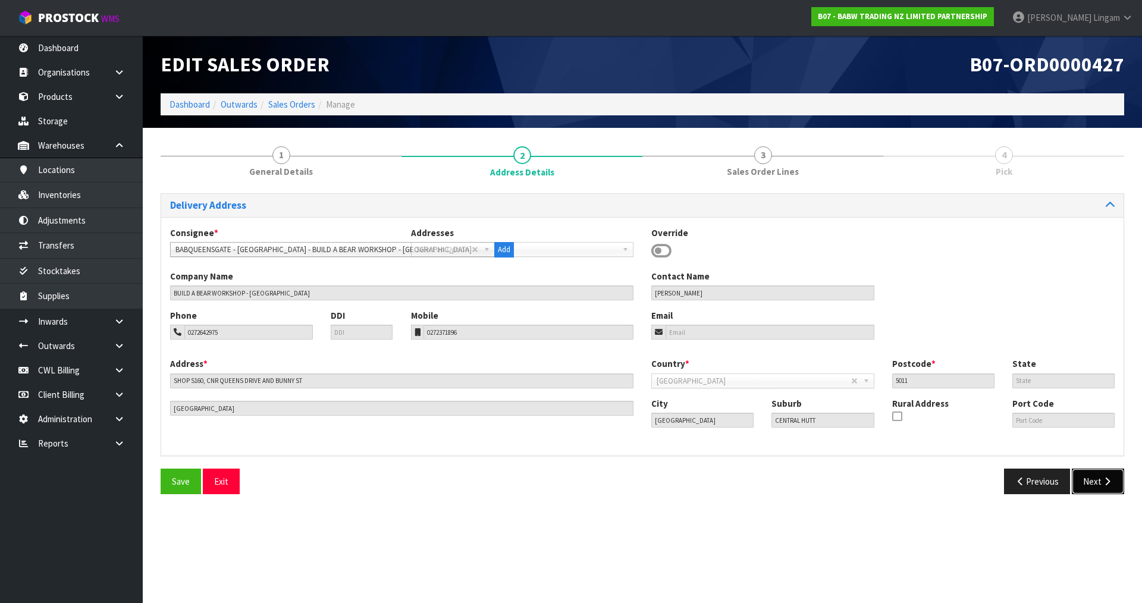
click at [1094, 479] on button "Next" at bounding box center [1098, 482] width 52 height 26
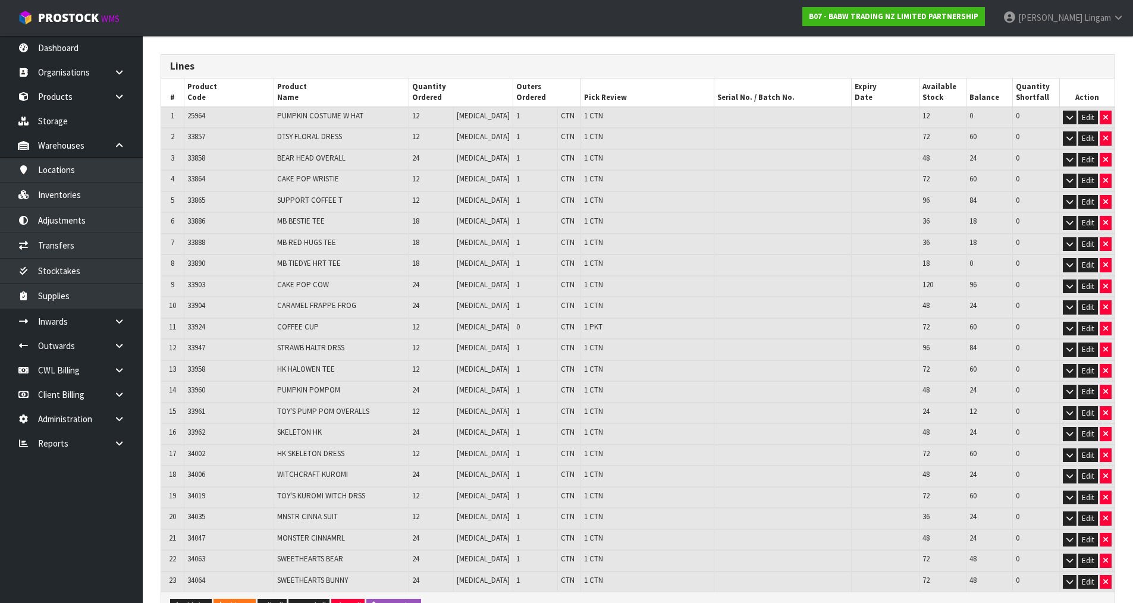
scroll to position [255, 0]
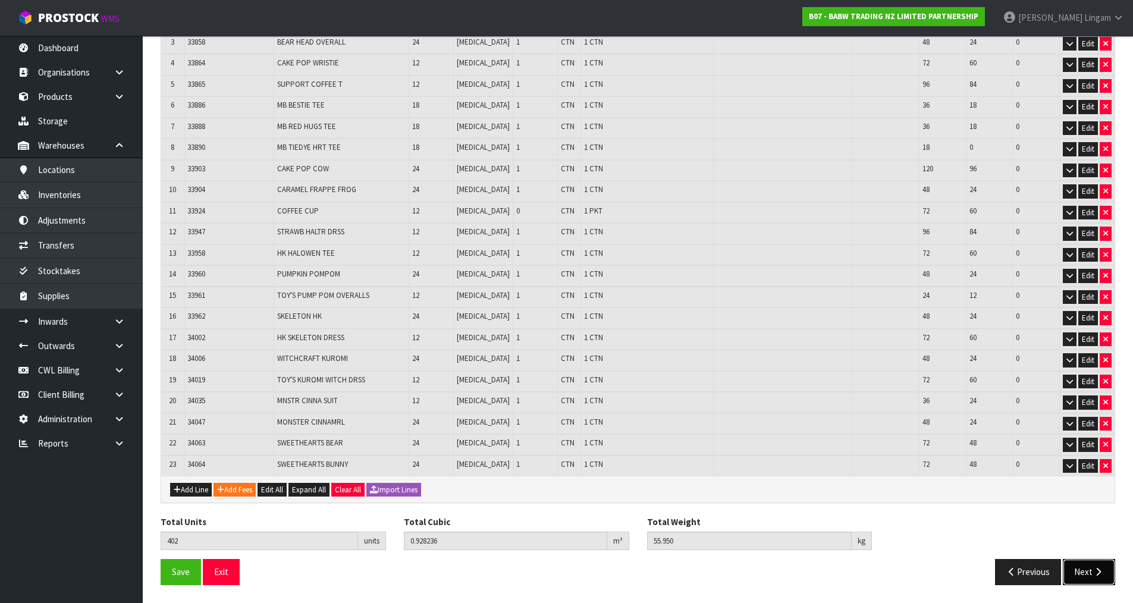
click at [1087, 573] on button "Next" at bounding box center [1089, 572] width 52 height 26
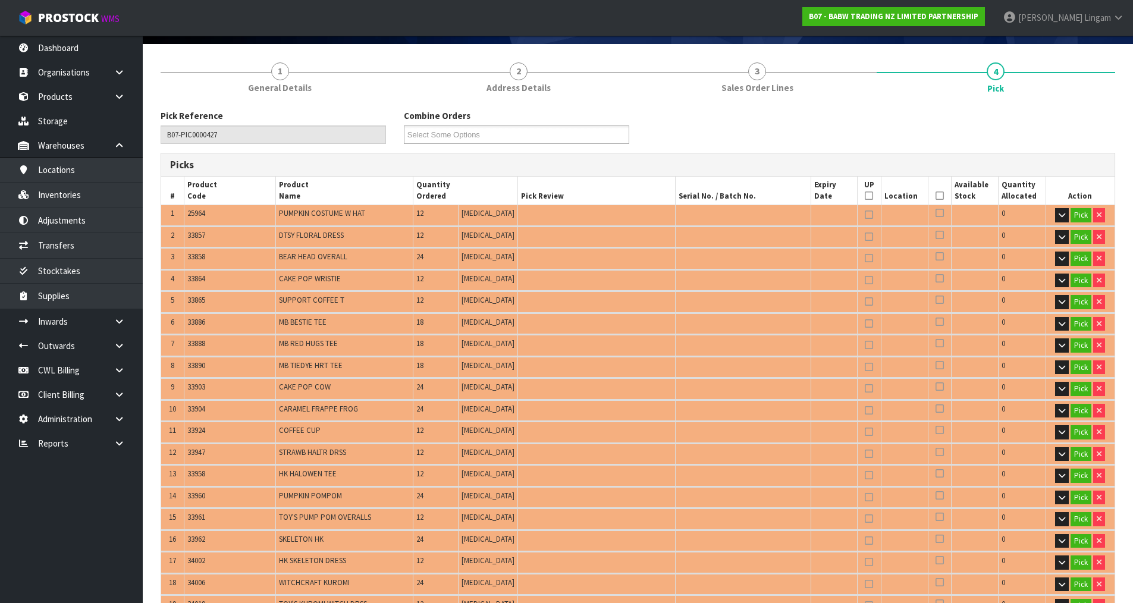
scroll to position [476, 0]
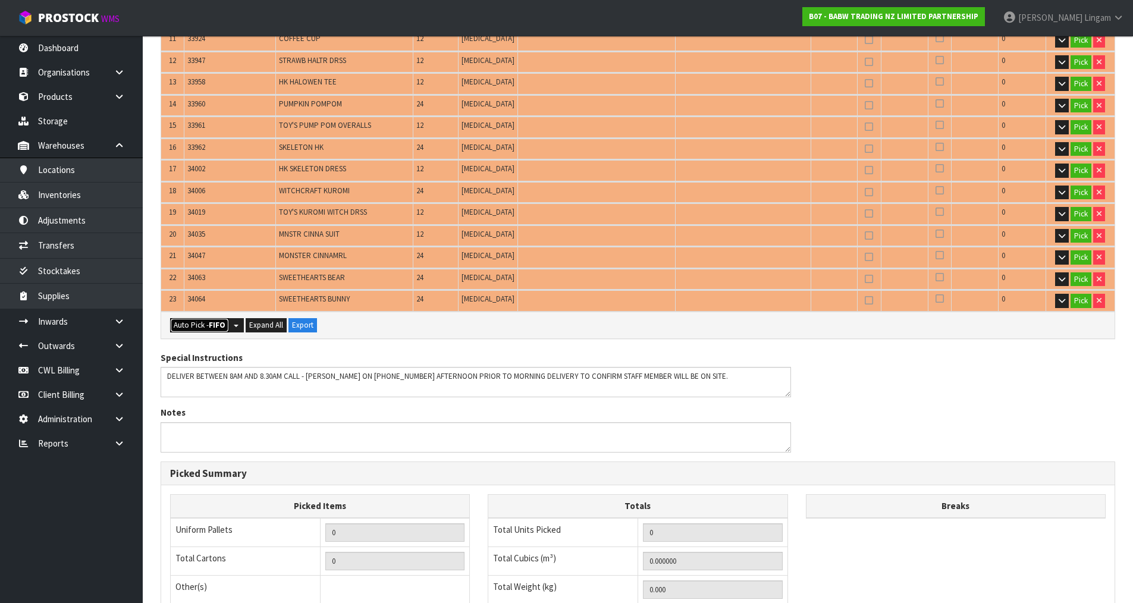
click at [197, 329] on button "Auto Pick - FIFO" at bounding box center [199, 325] width 59 height 14
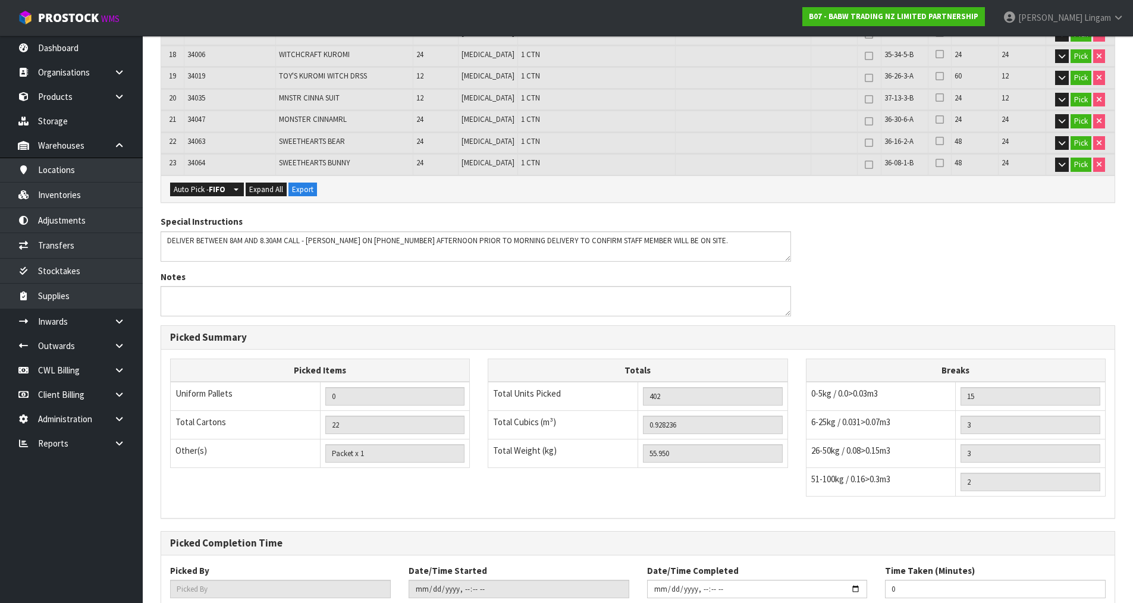
scroll to position [734, 0]
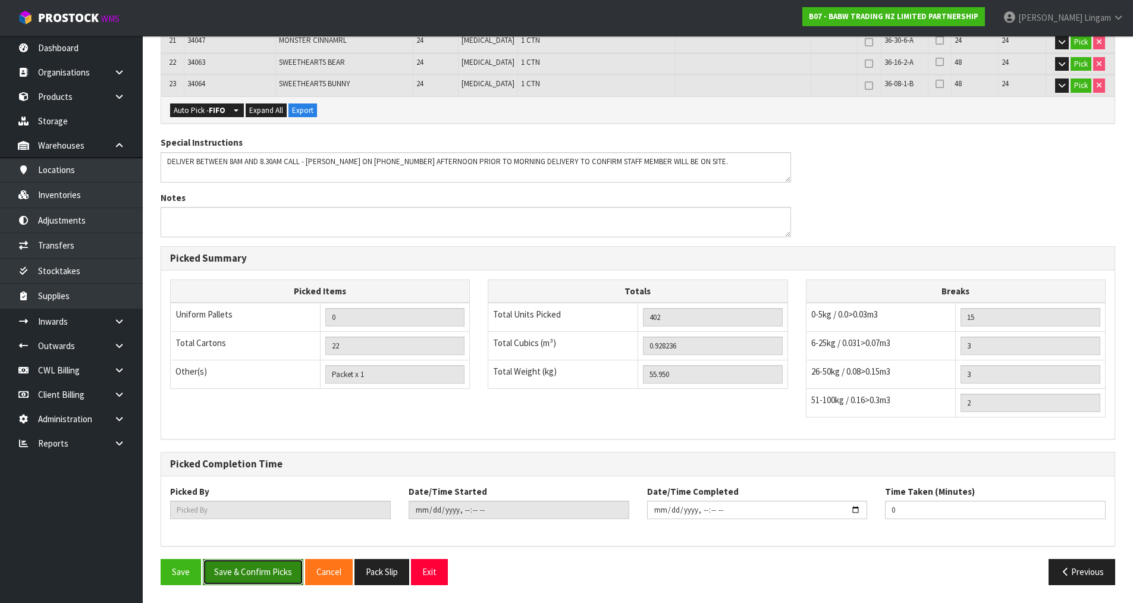
click at [254, 573] on button "Save & Confirm Picks" at bounding box center [253, 572] width 101 height 26
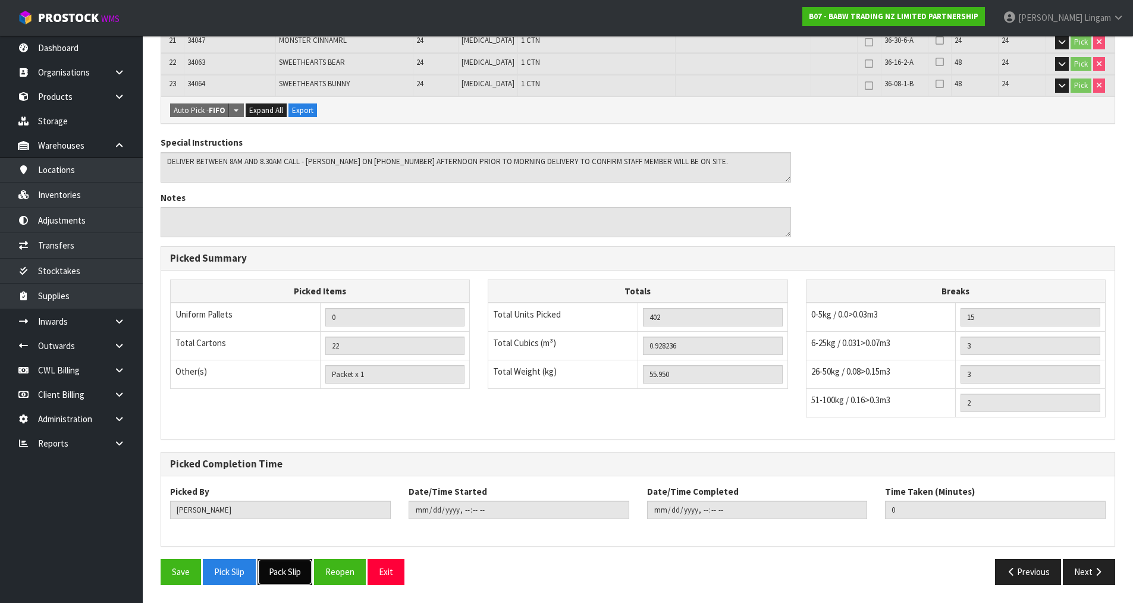
click at [293, 571] on button "Pack Slip" at bounding box center [285, 572] width 55 height 26
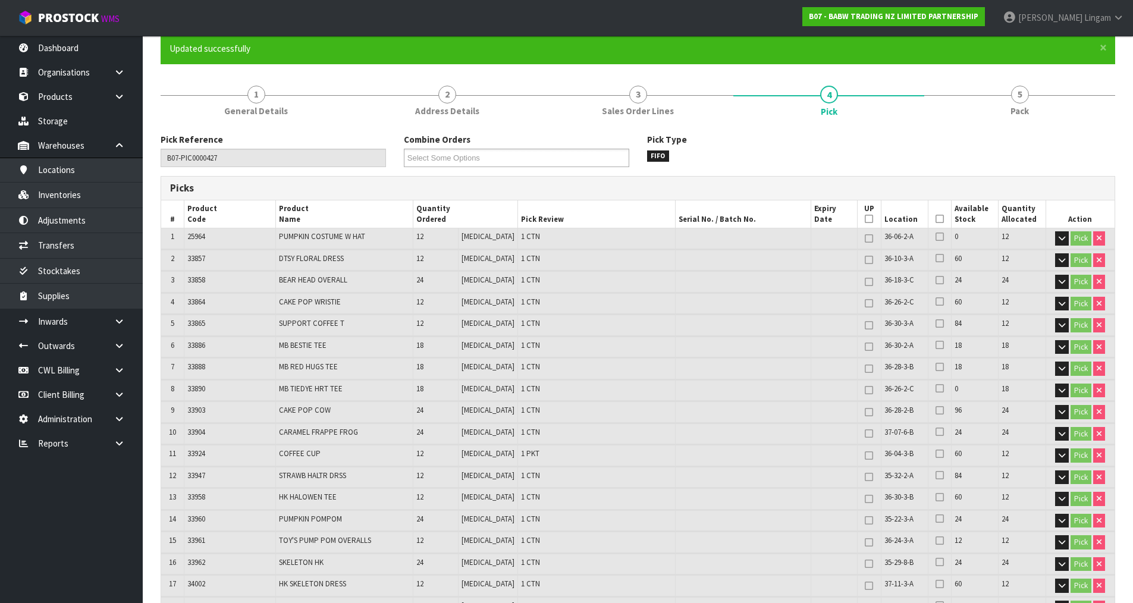
scroll to position [0, 0]
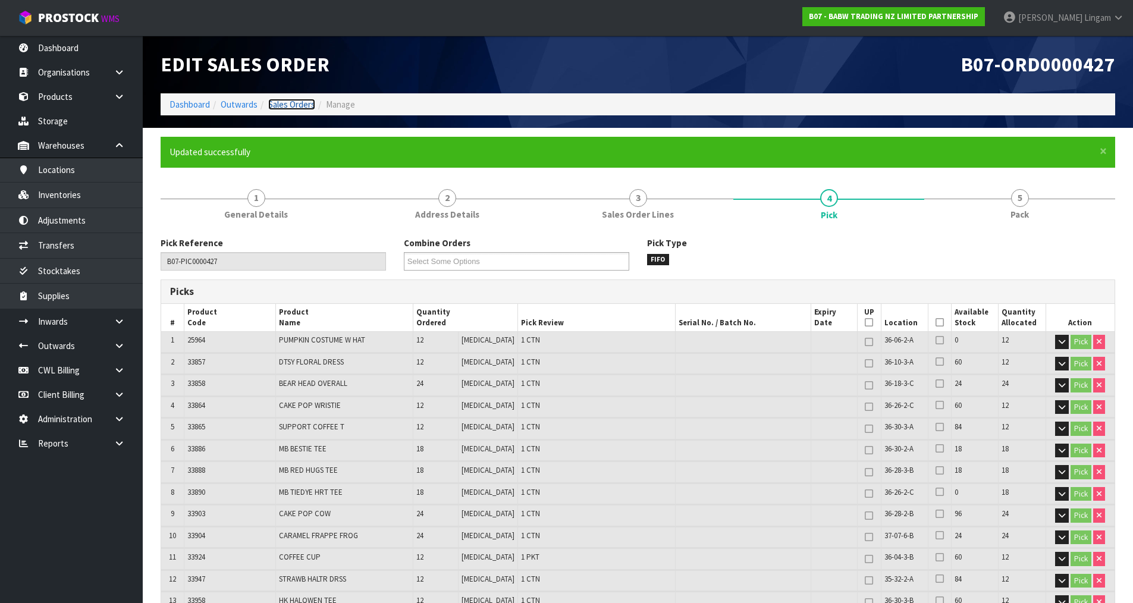
click at [303, 108] on link "Sales Orders" at bounding box center [291, 104] width 47 height 11
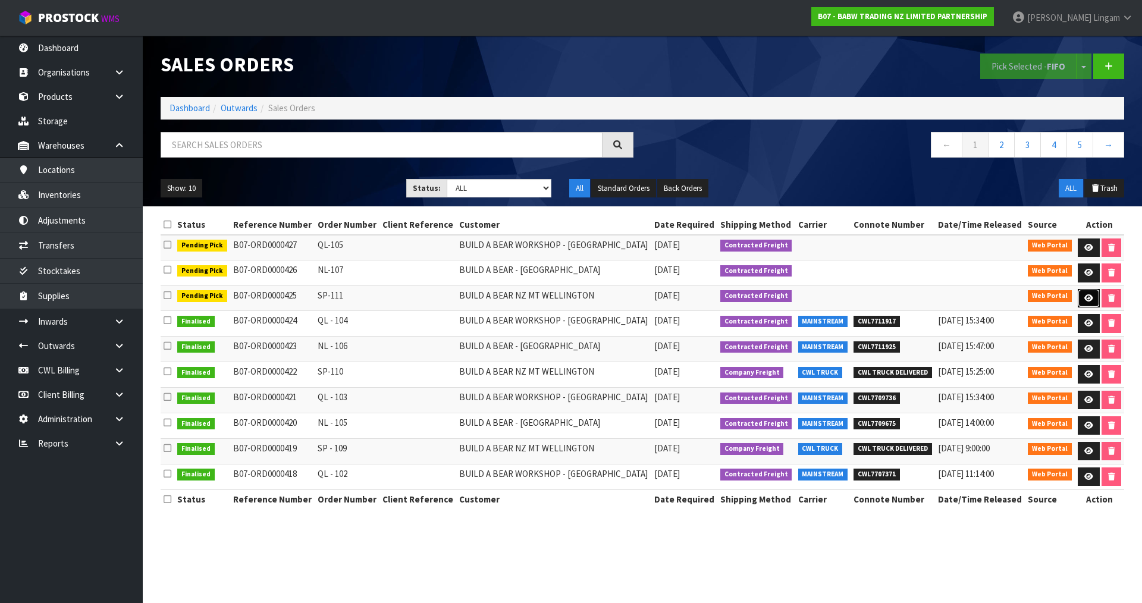
click at [1084, 300] on icon at bounding box center [1088, 298] width 9 height 8
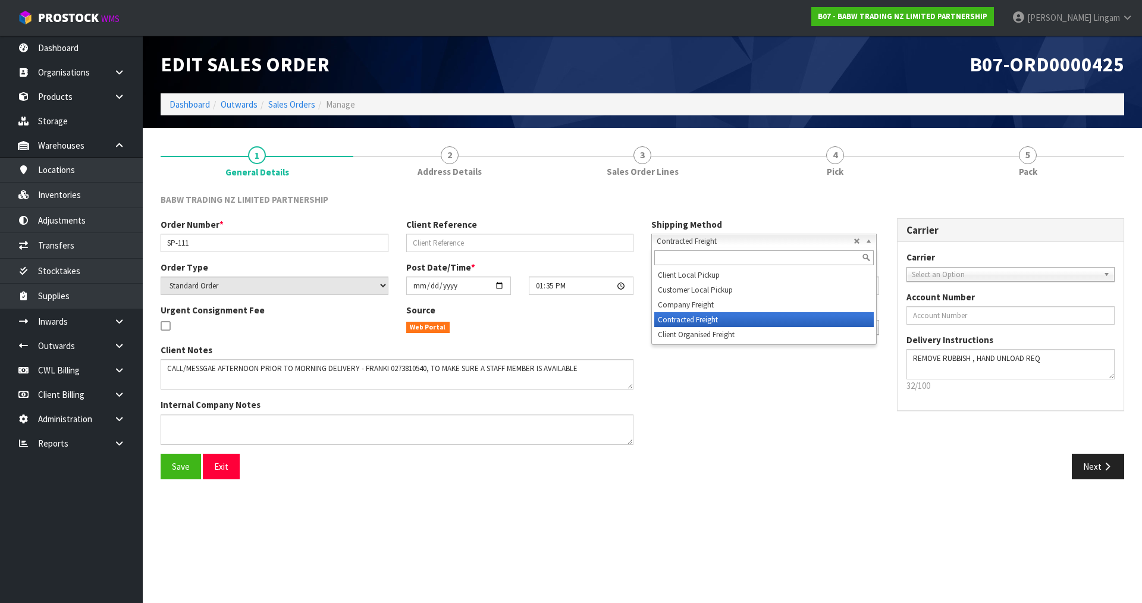
click at [681, 241] on span "Contracted Freight" at bounding box center [755, 241] width 197 height 14
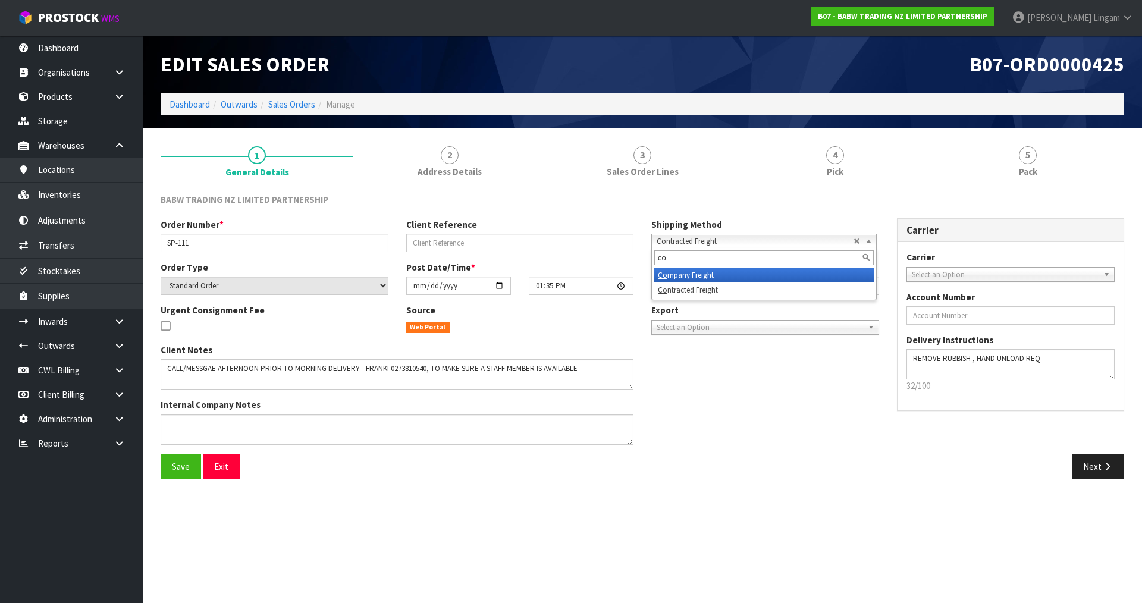
click at [674, 271] on li "Co mpany Freight" at bounding box center [764, 275] width 220 height 15
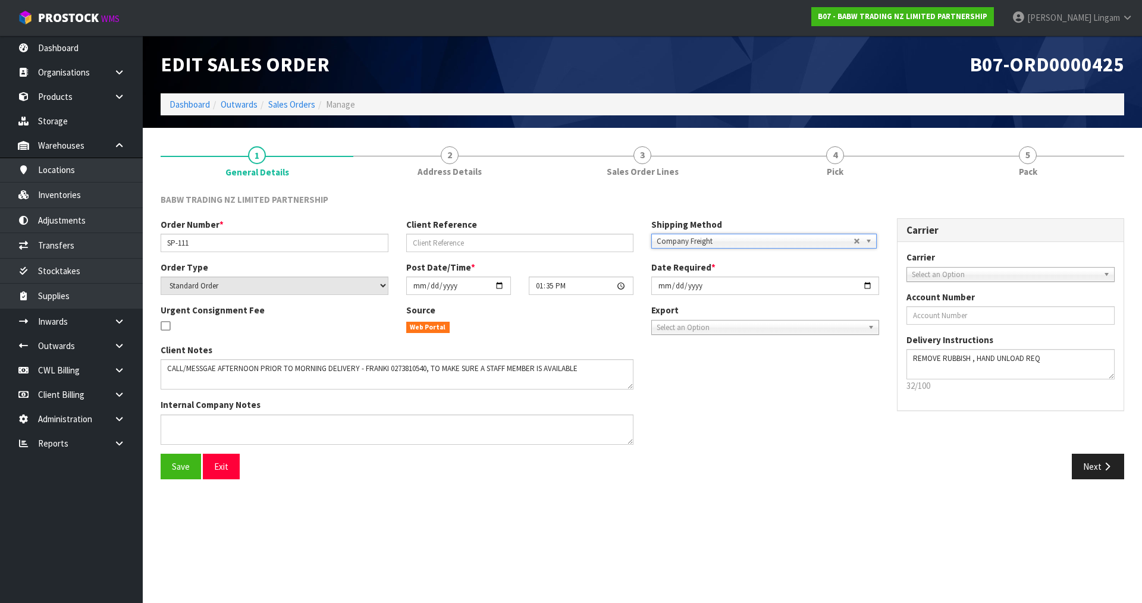
click at [918, 274] on span "Select an Option" at bounding box center [1005, 275] width 187 height 14
click at [965, 306] on li "CWL TRUCK - CWL TRUCK" at bounding box center [1011, 308] width 203 height 15
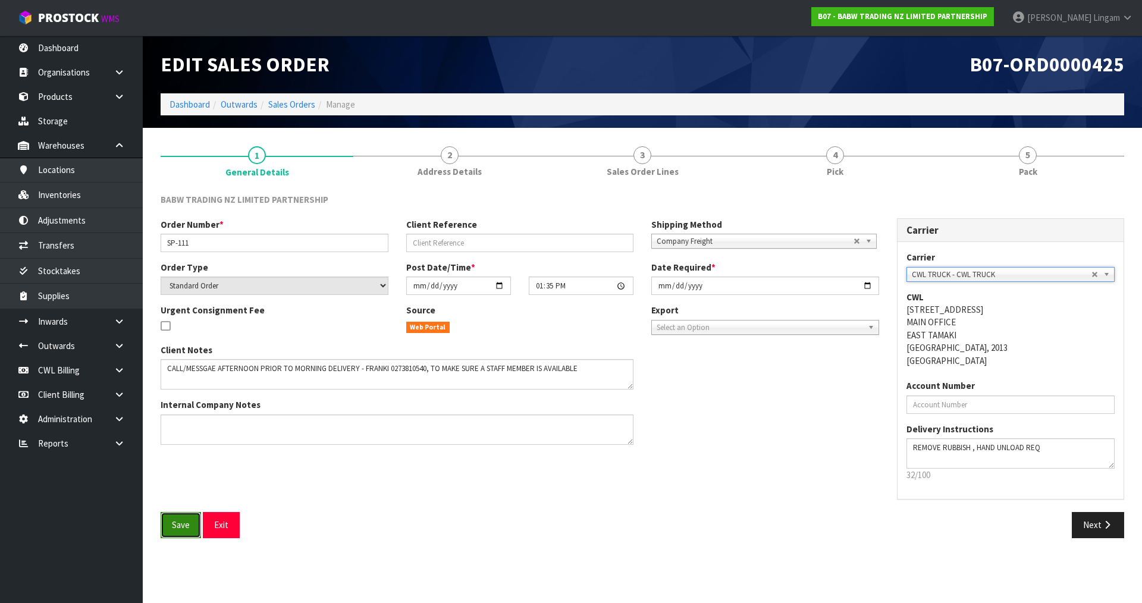
click at [182, 526] on span "Save" at bounding box center [181, 524] width 18 height 11
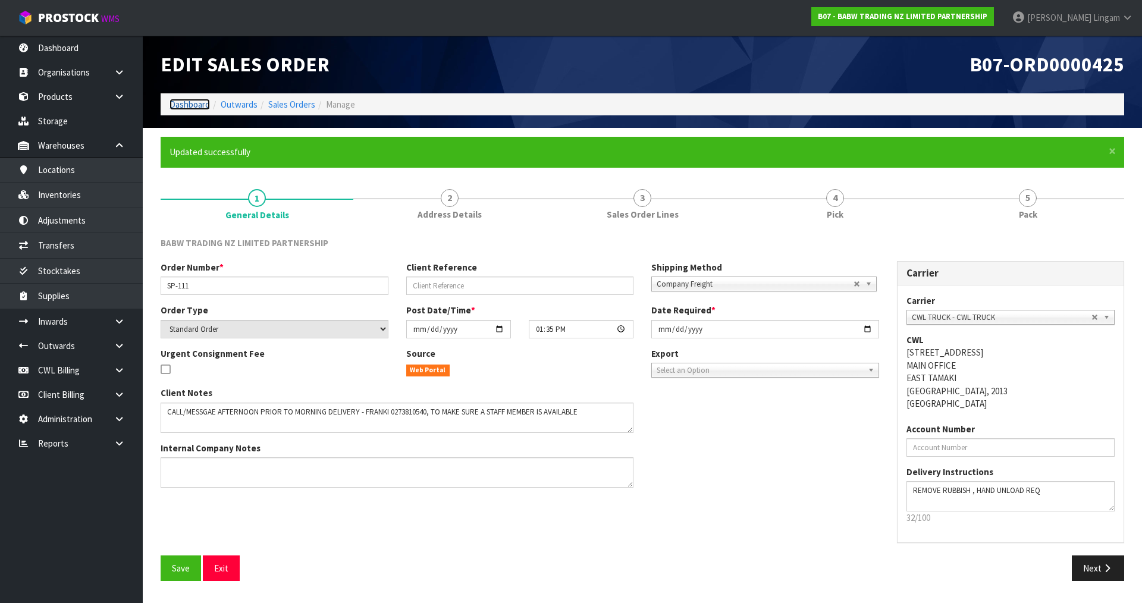
click at [194, 105] on link "Dashboard" at bounding box center [190, 104] width 40 height 11
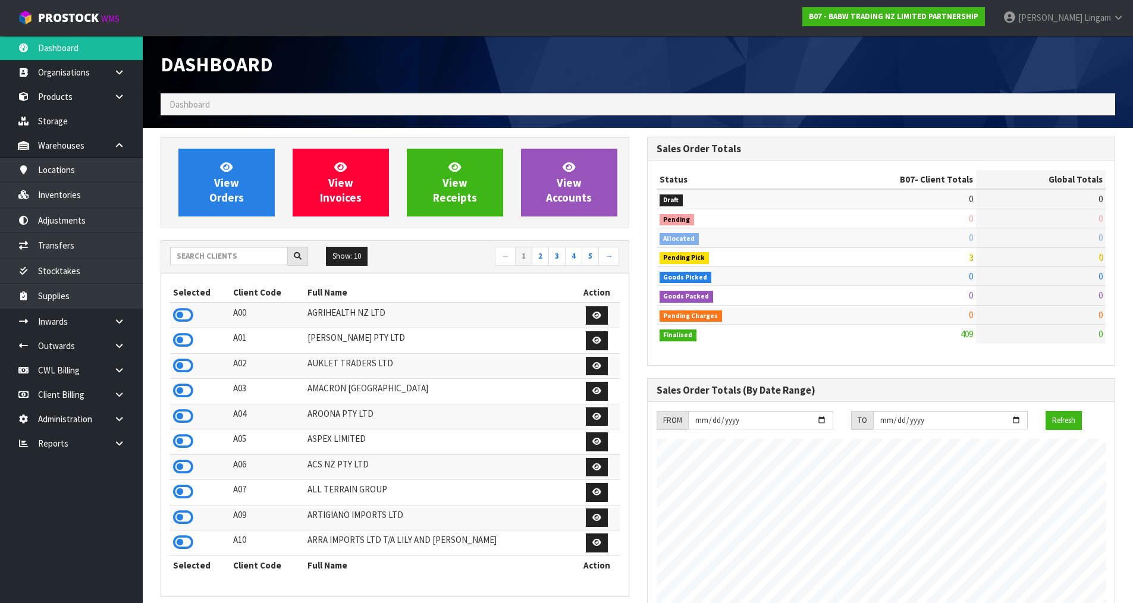
scroll to position [901, 486]
click at [221, 253] on input "text" at bounding box center [229, 256] width 118 height 18
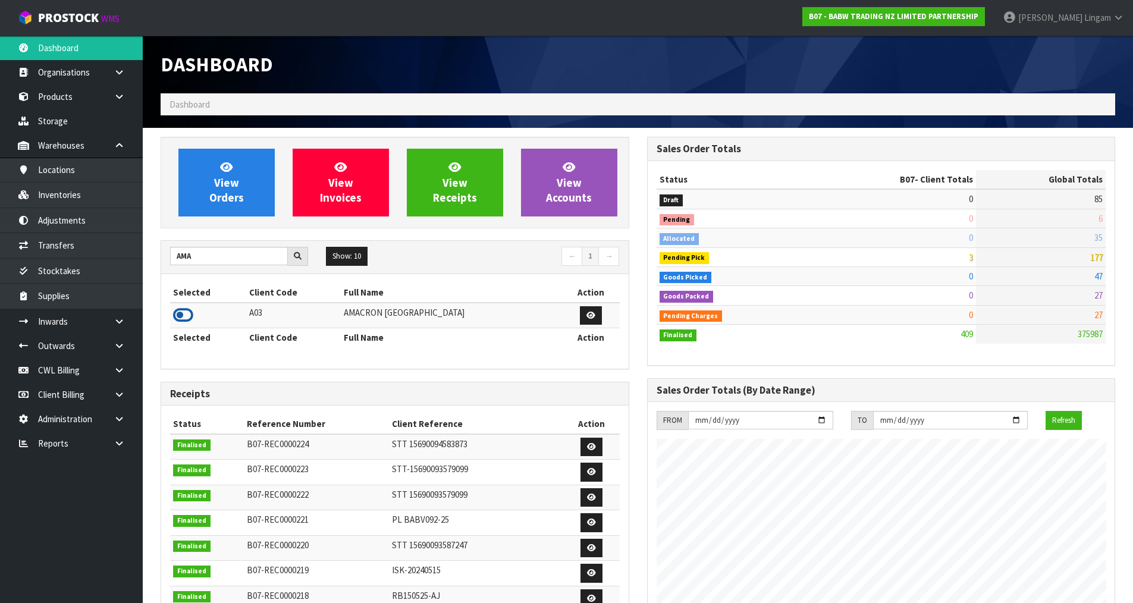
click at [184, 315] on icon at bounding box center [183, 315] width 20 height 18
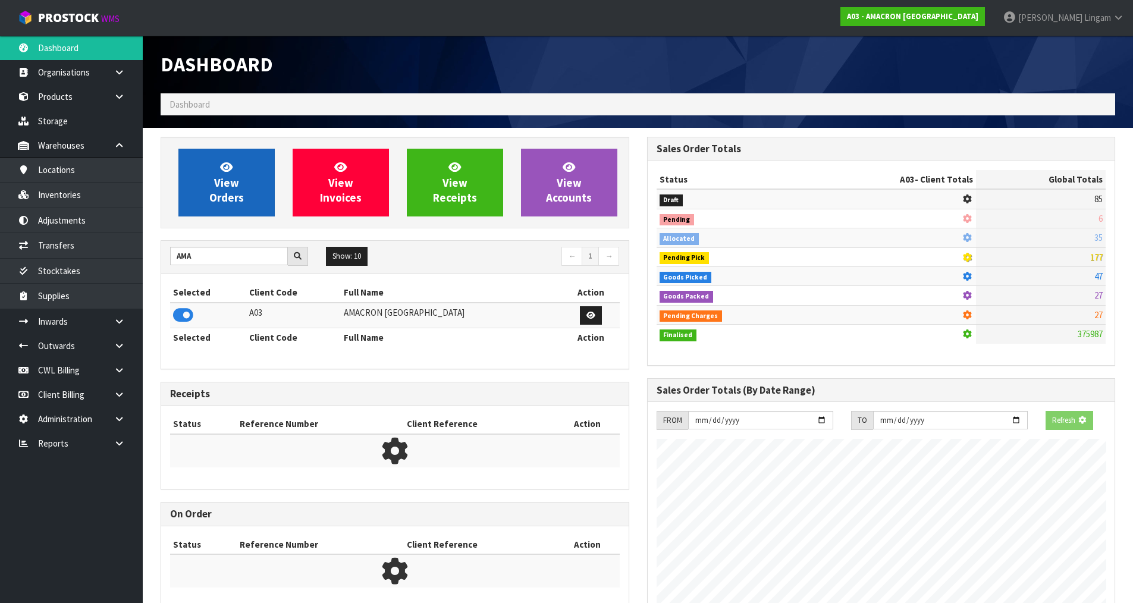
scroll to position [742, 486]
click at [234, 197] on span "View Orders" at bounding box center [226, 182] width 35 height 45
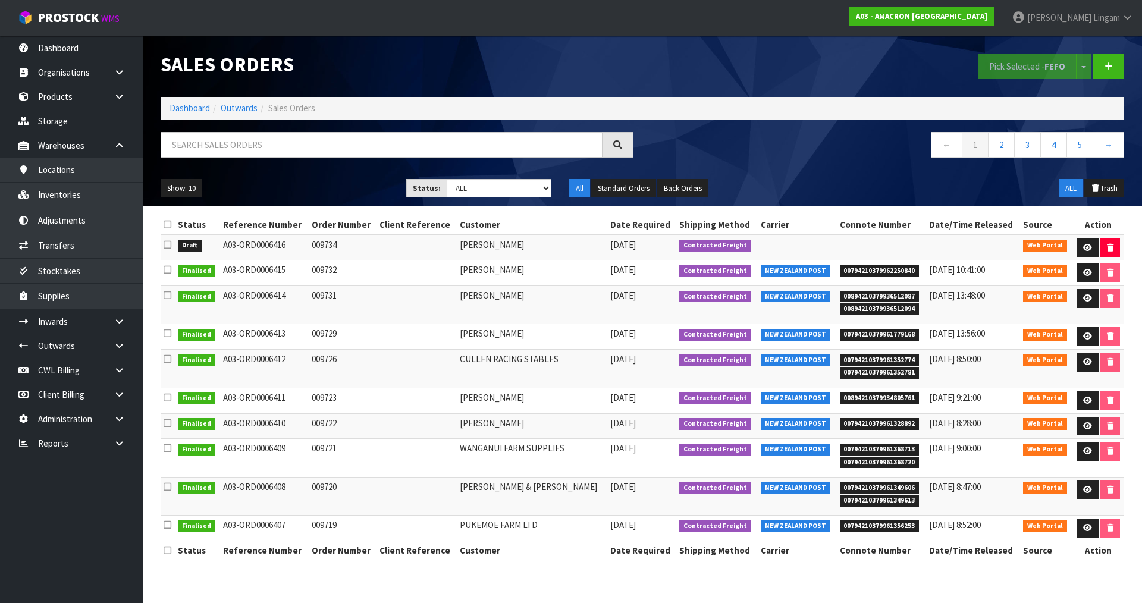
drag, startPoint x: 165, startPoint y: 247, endPoint x: 174, endPoint y: 247, distance: 8.9
click at [168, 246] on icon at bounding box center [168, 244] width 8 height 9
click at [0, 0] on input "checkbox" at bounding box center [0, 0] width 0 height 0
click at [1010, 71] on button "Pick Selected - FEFO" at bounding box center [1027, 67] width 99 height 26
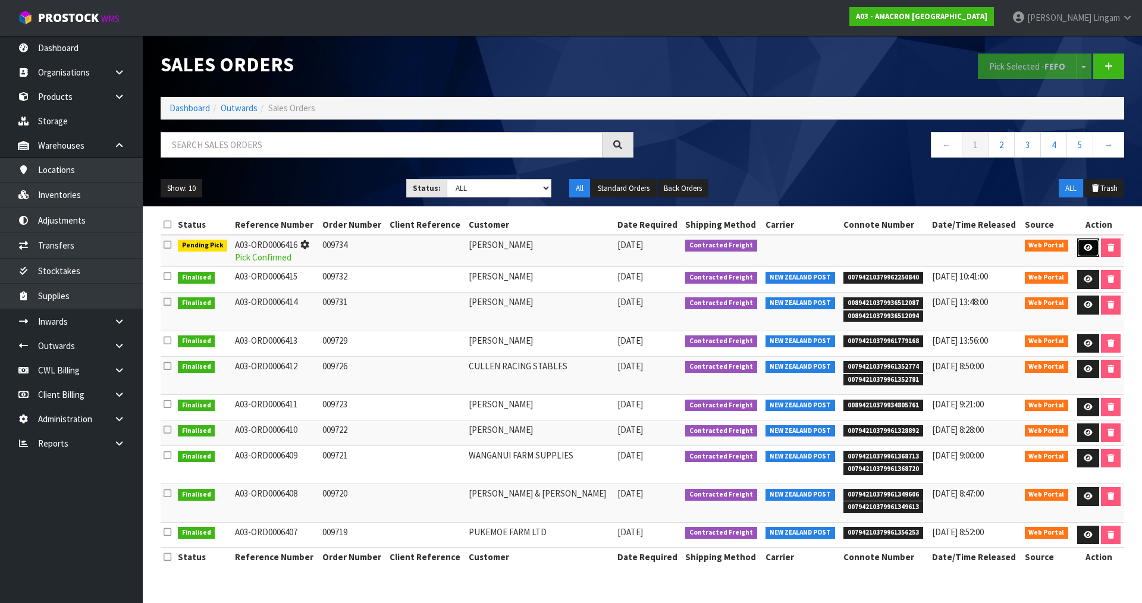
click at [1084, 248] on icon at bounding box center [1088, 248] width 9 height 8
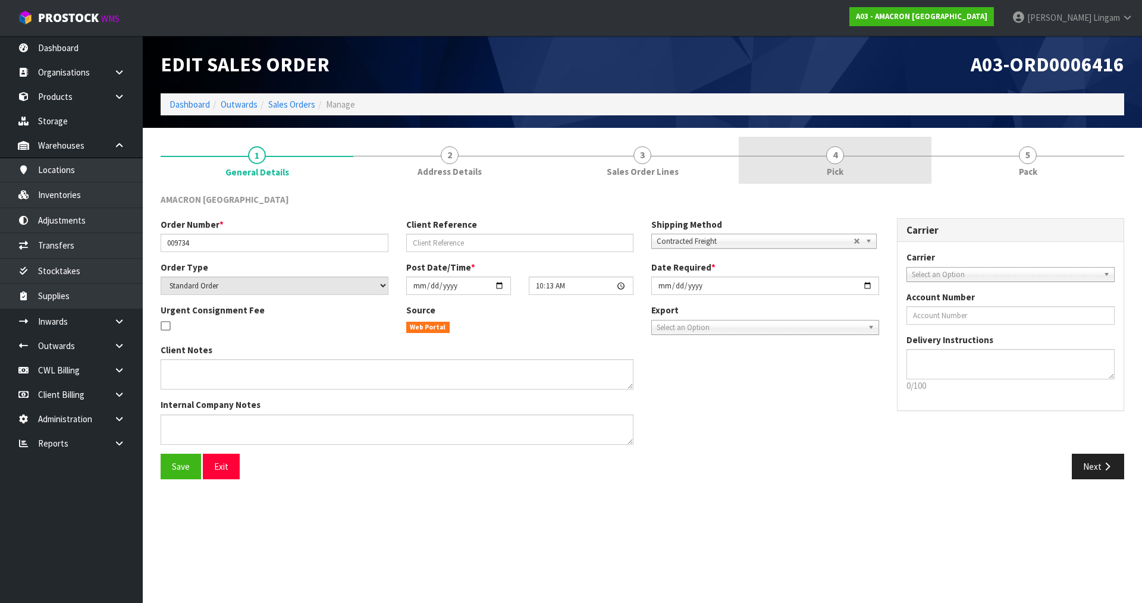
click at [845, 168] on link "4 Pick" at bounding box center [835, 160] width 193 height 47
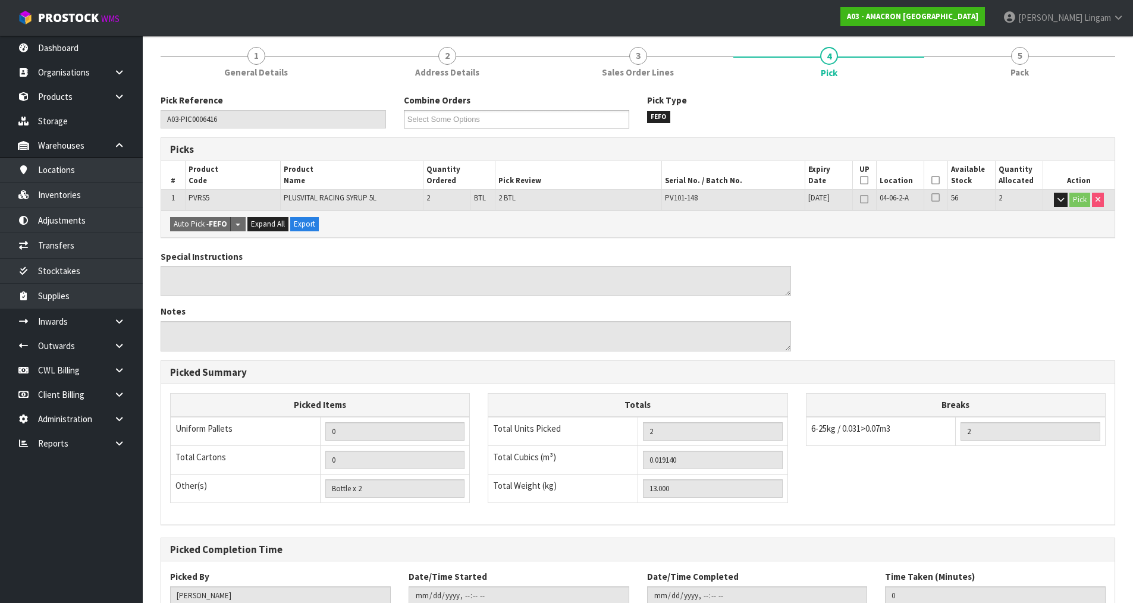
scroll to position [184, 0]
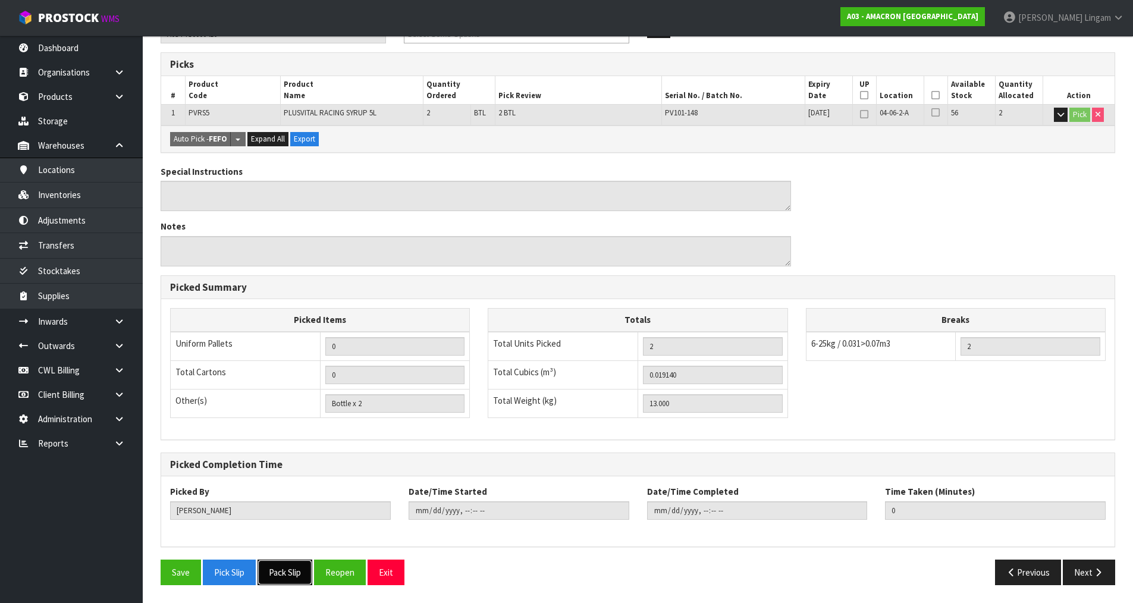
click at [283, 572] on button "Pack Slip" at bounding box center [285, 573] width 55 height 26
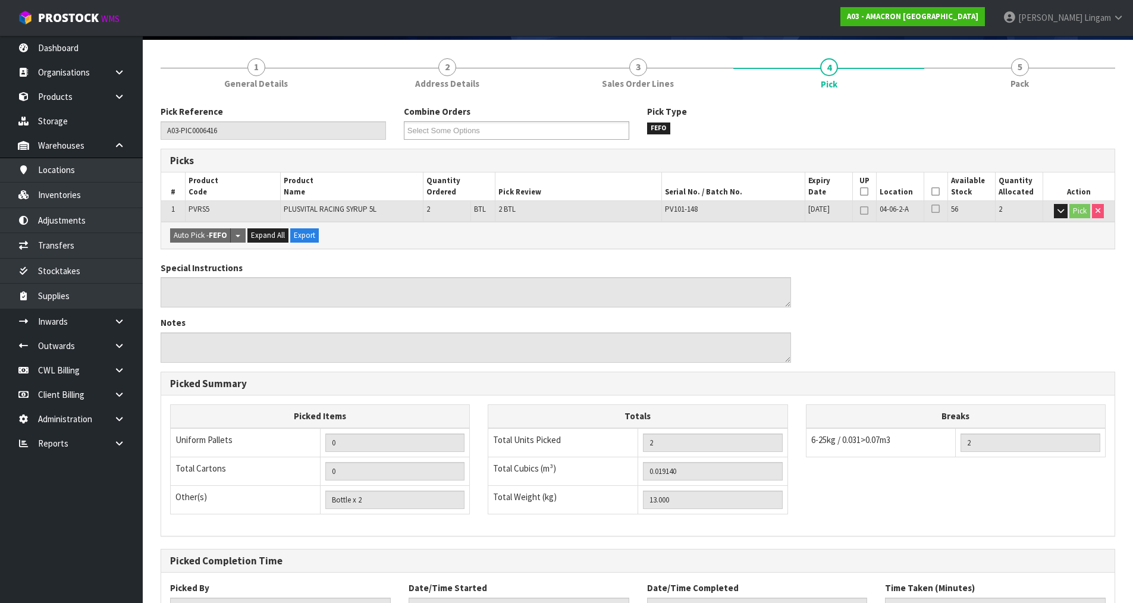
scroll to position [0, 0]
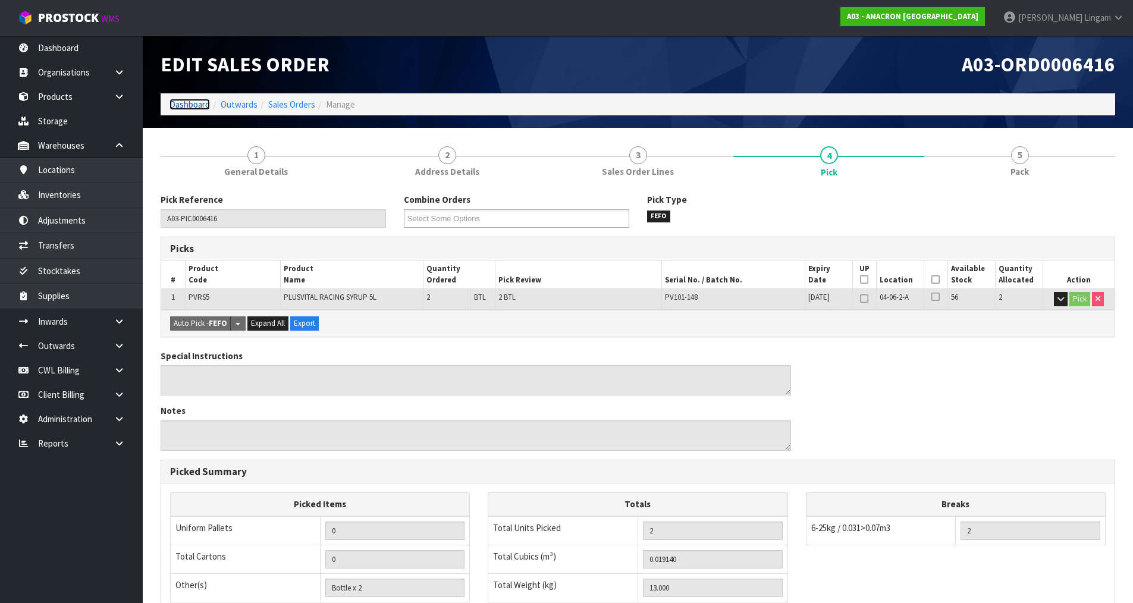
click at [181, 106] on link "Dashboard" at bounding box center [190, 104] width 40 height 11
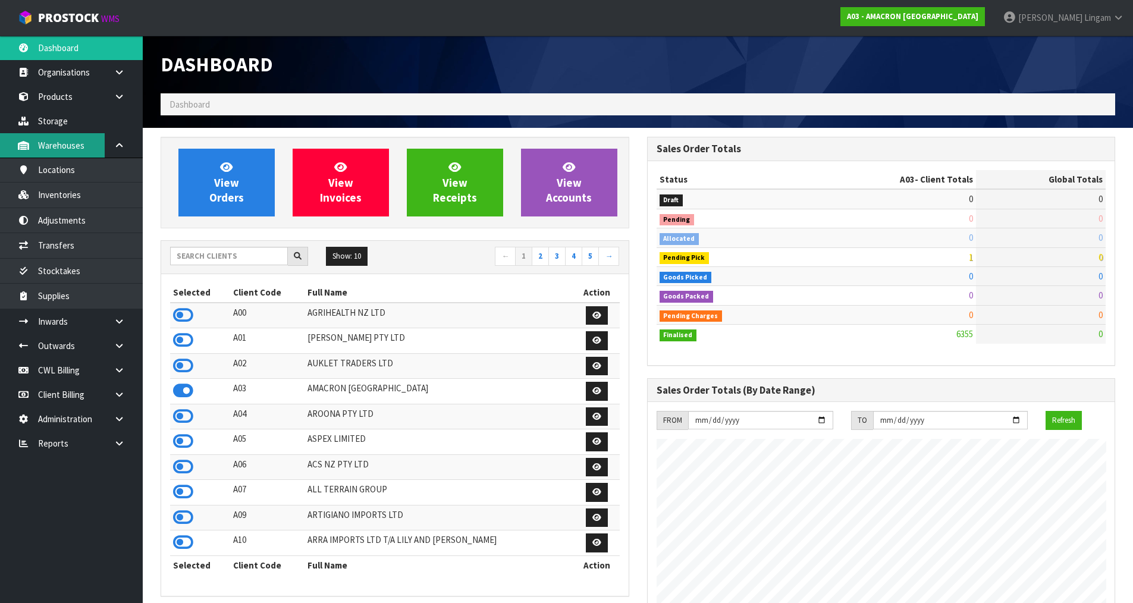
scroll to position [766, 486]
click at [212, 254] on input "text" at bounding box center [229, 256] width 118 height 18
click at [187, 468] on icon at bounding box center [183, 467] width 20 height 18
drag, startPoint x: 186, startPoint y: 317, endPoint x: 192, endPoint y: 306, distance: 12.2
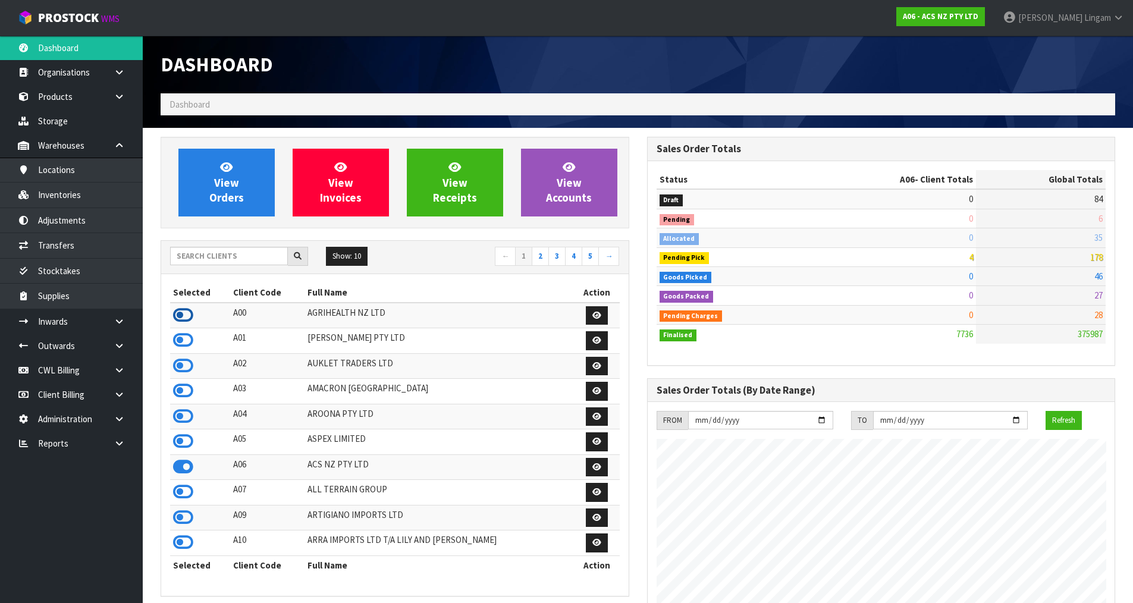
click at [186, 317] on icon at bounding box center [183, 315] width 20 height 18
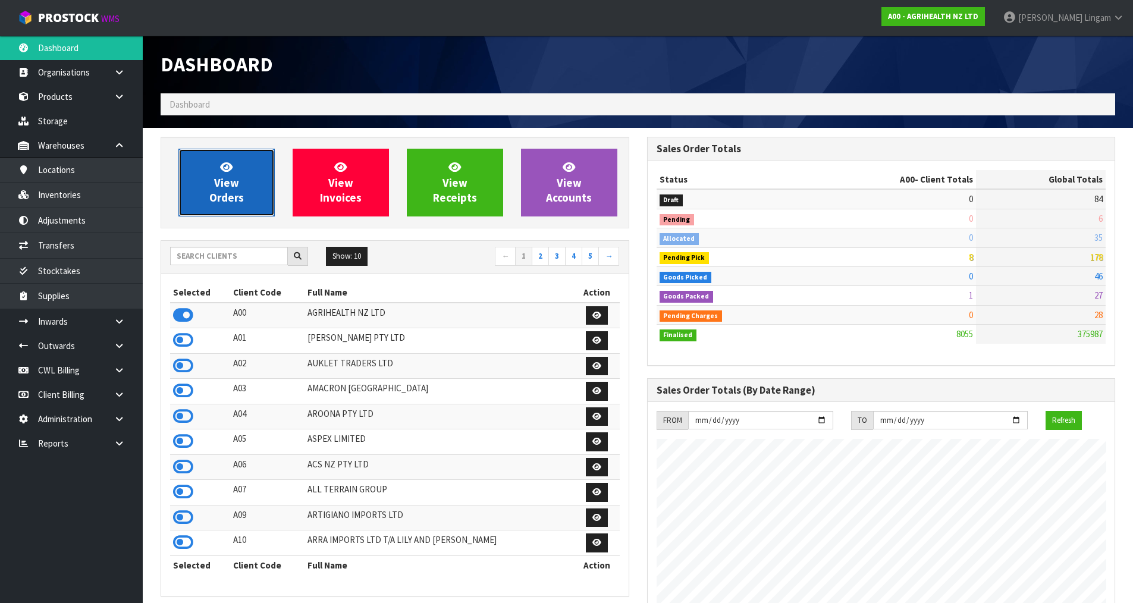
click at [219, 199] on span "View Orders" at bounding box center [226, 182] width 35 height 45
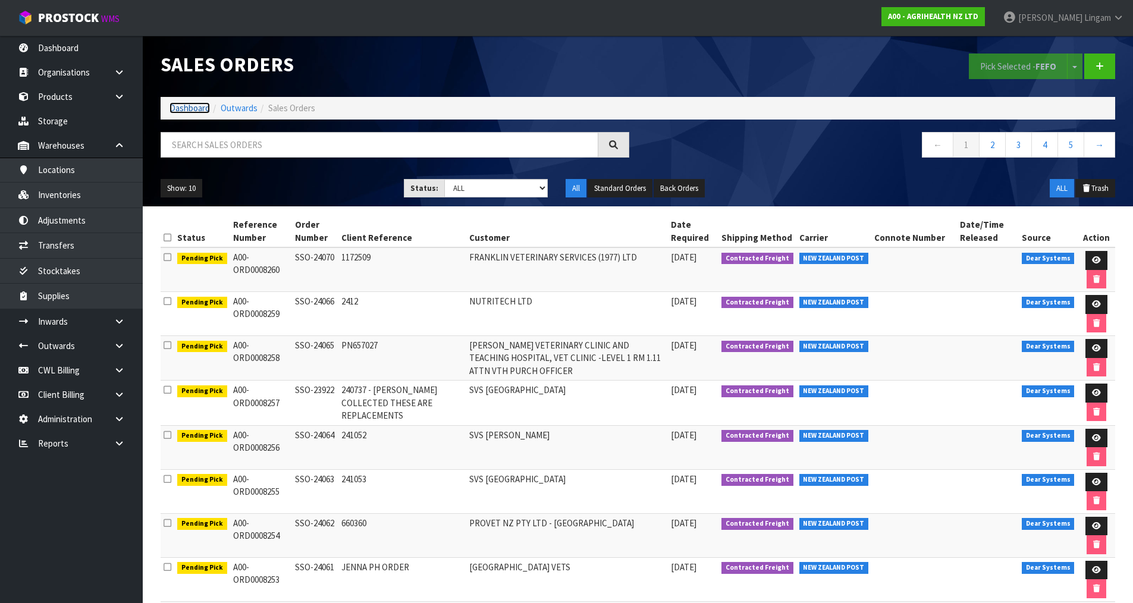
click at [189, 106] on link "Dashboard" at bounding box center [190, 107] width 40 height 11
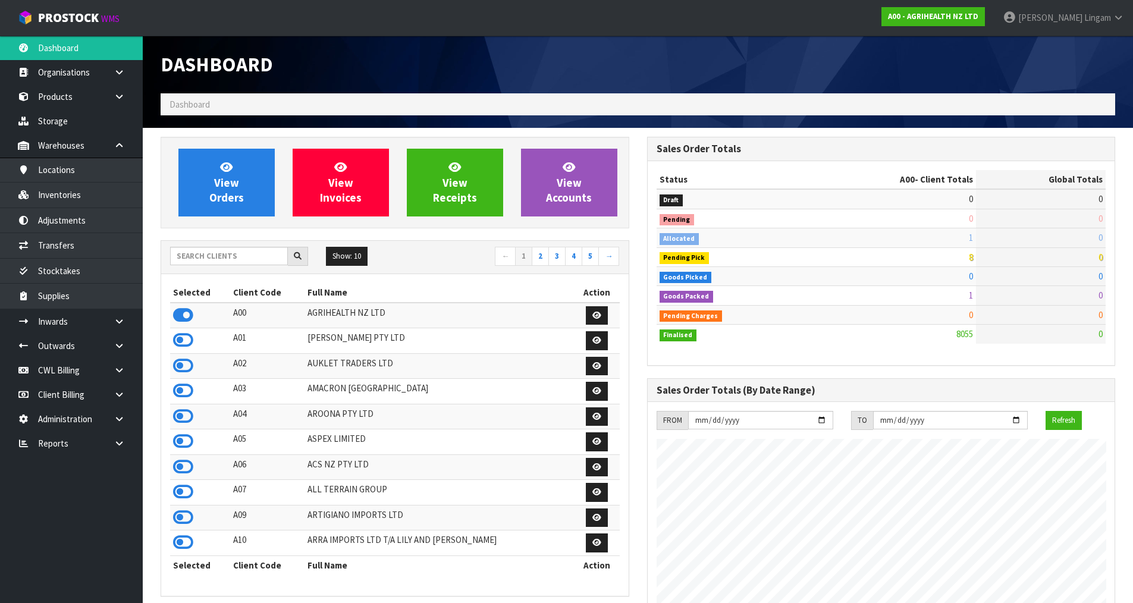
scroll to position [901, 486]
click at [241, 210] on link "View Orders" at bounding box center [226, 183] width 96 height 68
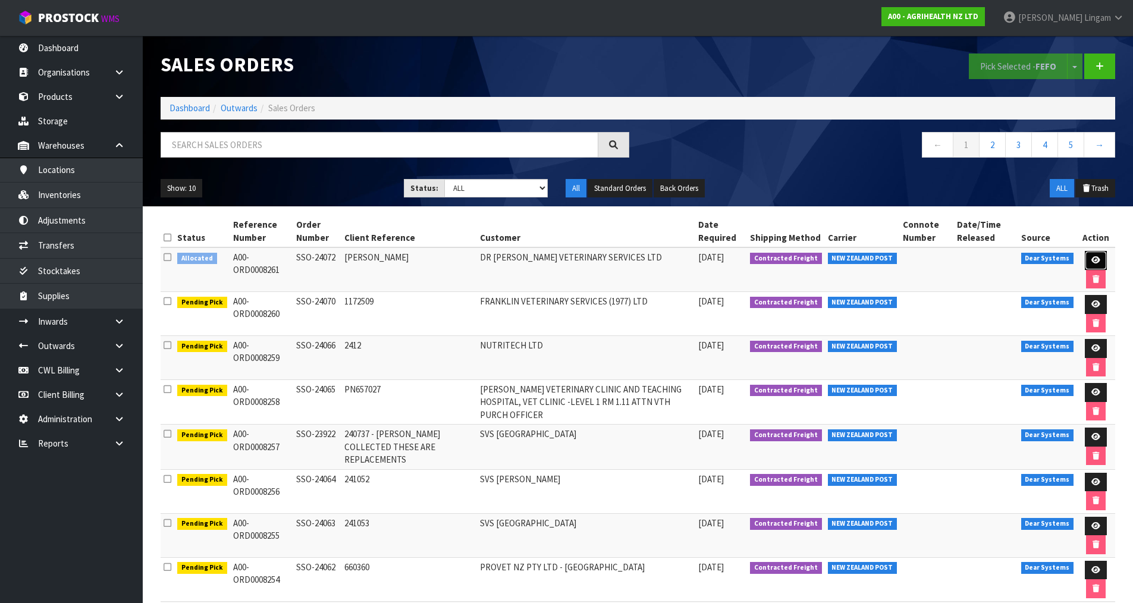
click at [1099, 263] on icon at bounding box center [1096, 260] width 9 height 8
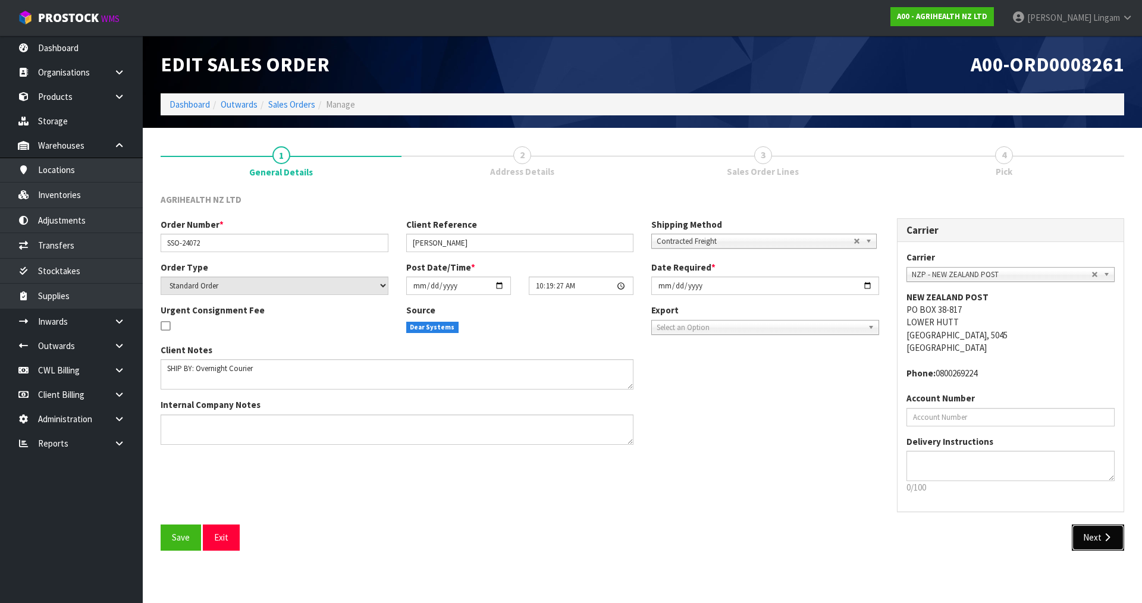
click at [1086, 538] on button "Next" at bounding box center [1098, 538] width 52 height 26
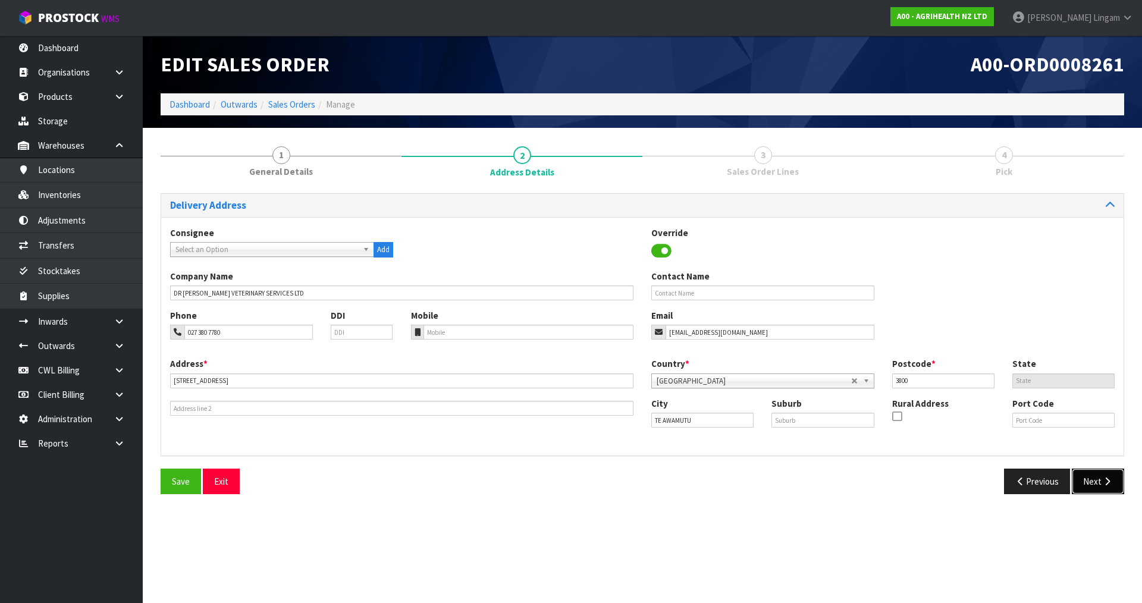
click at [1093, 481] on button "Next" at bounding box center [1098, 482] width 52 height 26
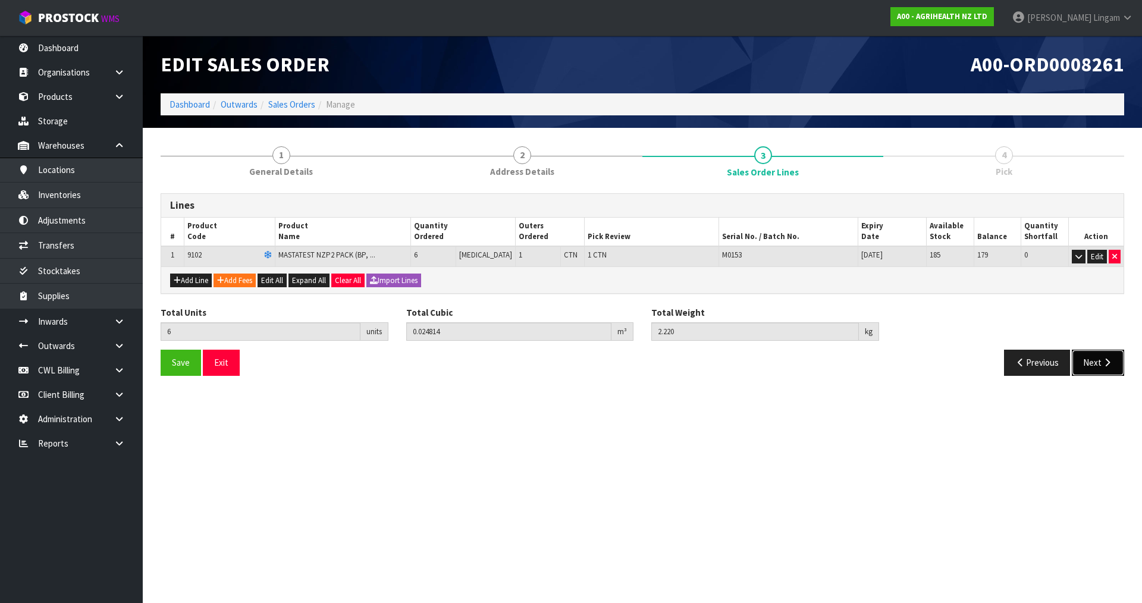
click at [1087, 366] on button "Next" at bounding box center [1098, 363] width 52 height 26
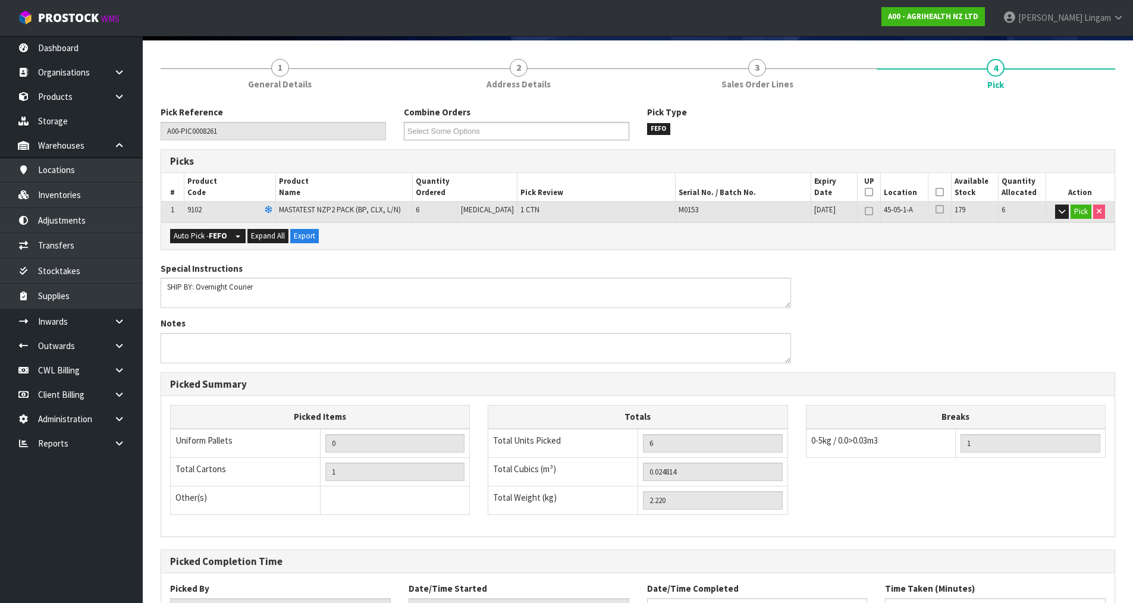
scroll to position [184, 0]
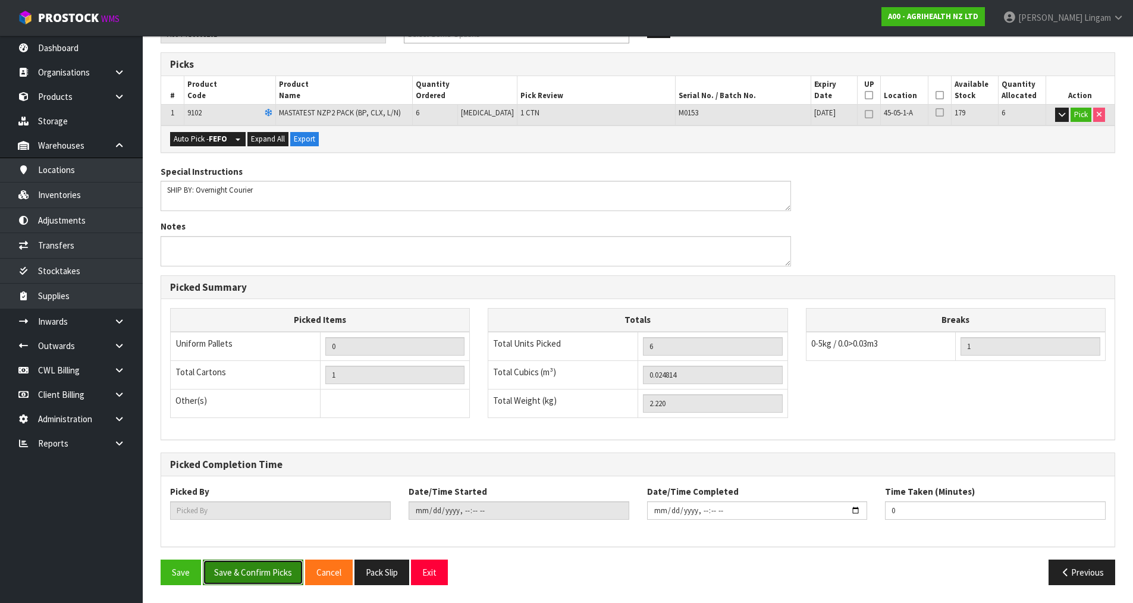
click at [271, 573] on button "Save & Confirm Picks" at bounding box center [253, 573] width 101 height 26
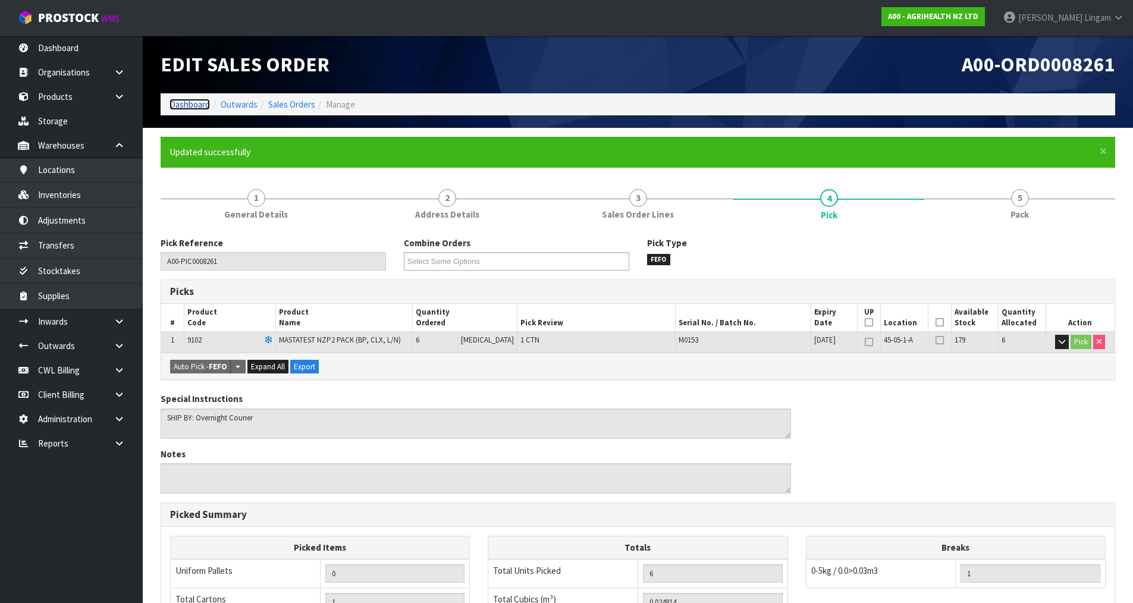
click at [189, 106] on link "Dashboard" at bounding box center [190, 104] width 40 height 11
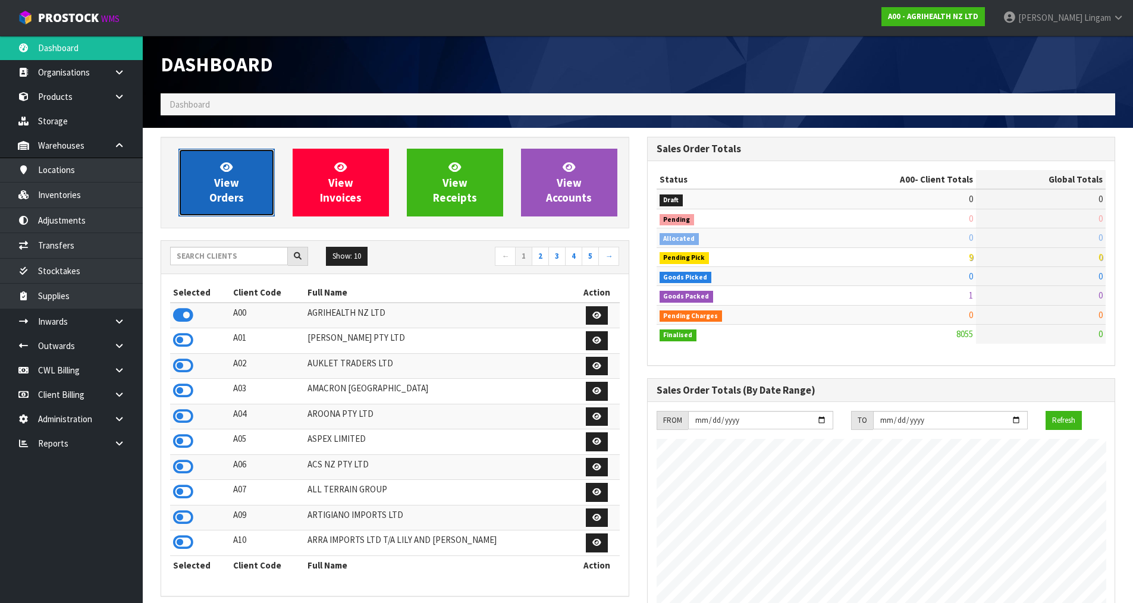
click at [246, 184] on link "View Orders" at bounding box center [226, 183] width 96 height 68
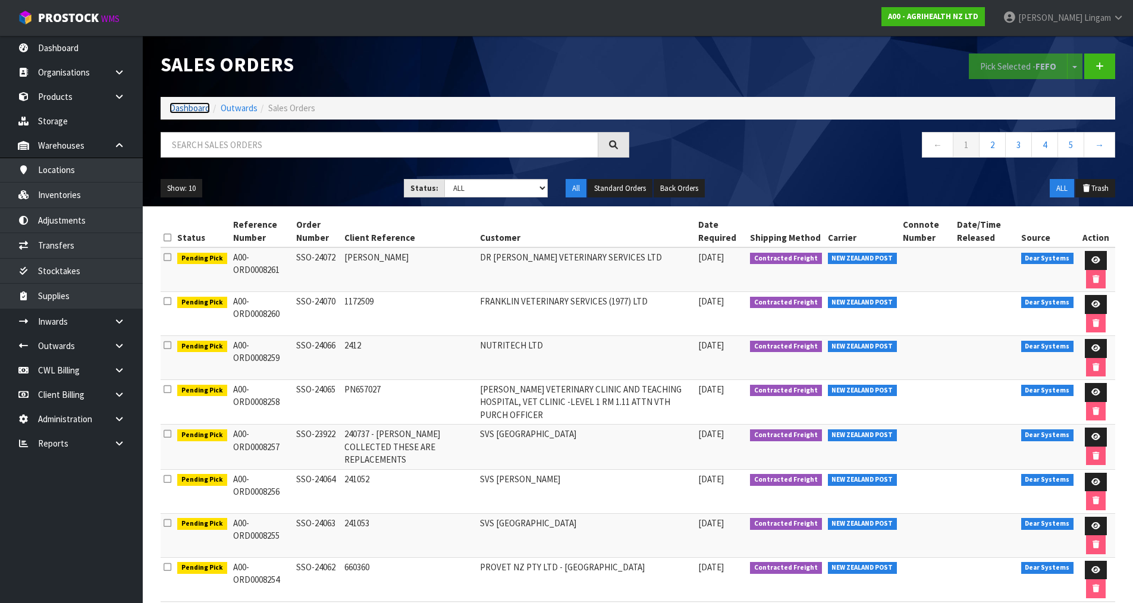
click at [177, 109] on link "Dashboard" at bounding box center [190, 107] width 40 height 11
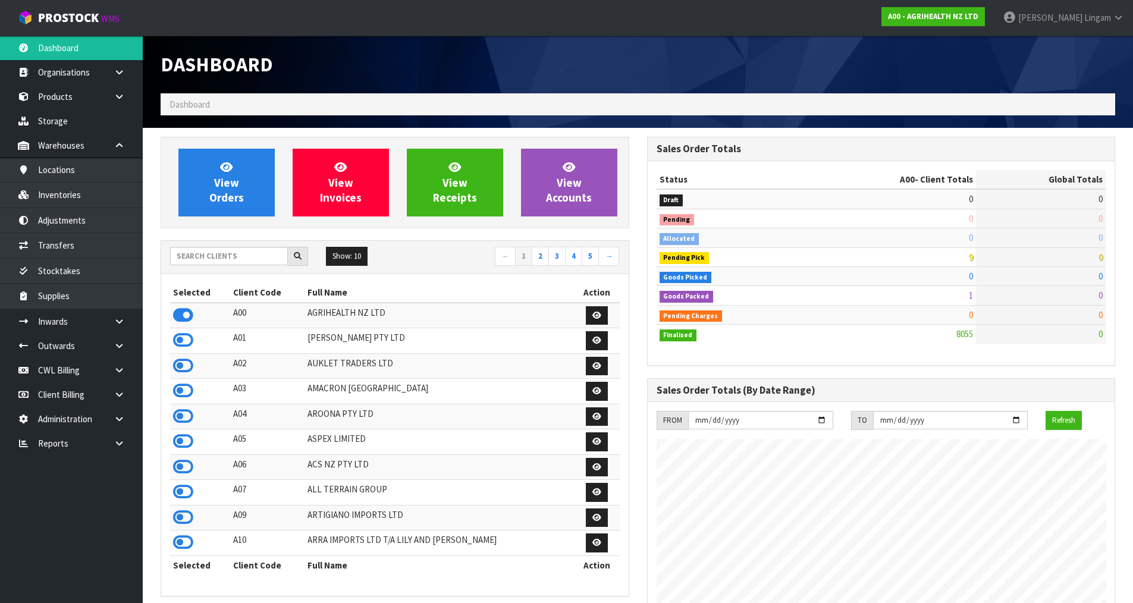
scroll to position [901, 486]
click at [218, 260] on input "text" at bounding box center [229, 256] width 118 height 18
click at [264, 259] on input "text" at bounding box center [229, 256] width 118 height 18
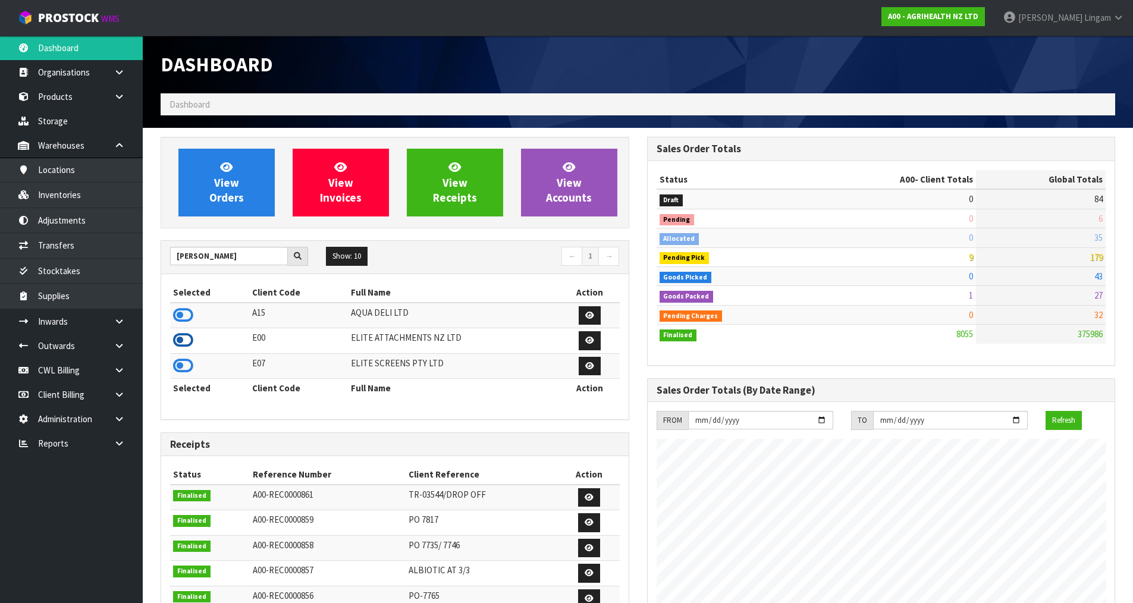
click at [178, 336] on icon at bounding box center [183, 340] width 20 height 18
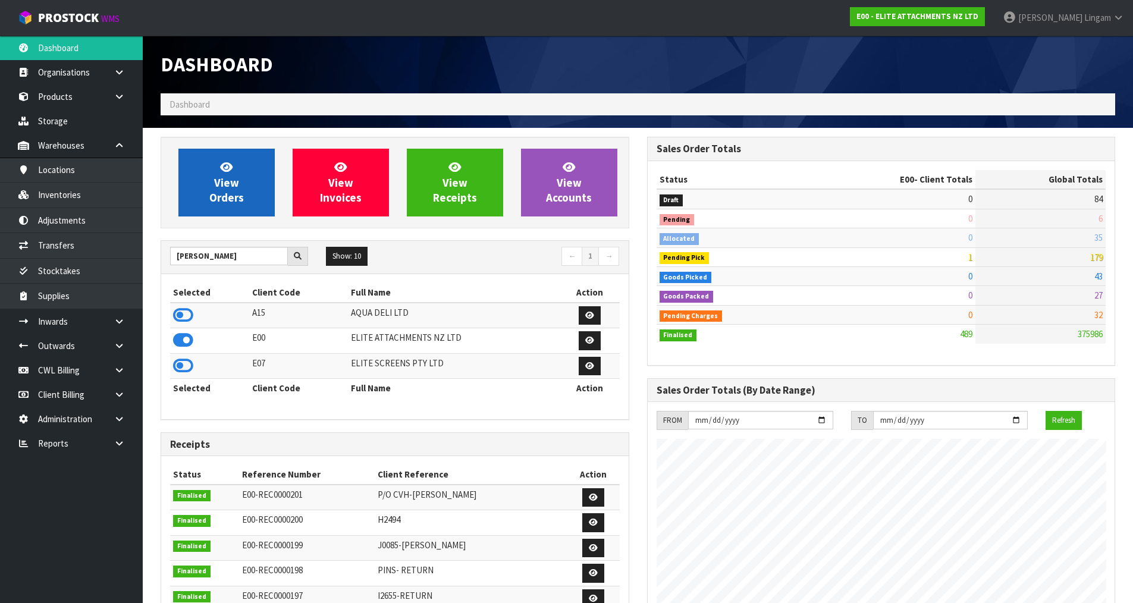
scroll to position [766, 486]
click at [238, 191] on span "View Orders" at bounding box center [226, 182] width 35 height 45
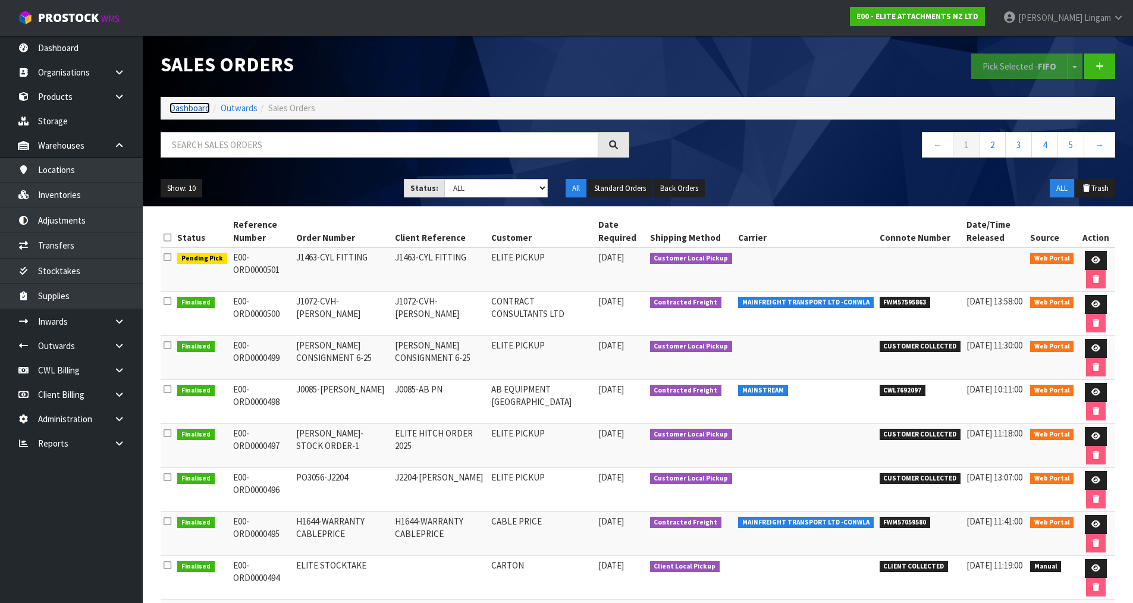
click at [194, 106] on link "Dashboard" at bounding box center [190, 107] width 40 height 11
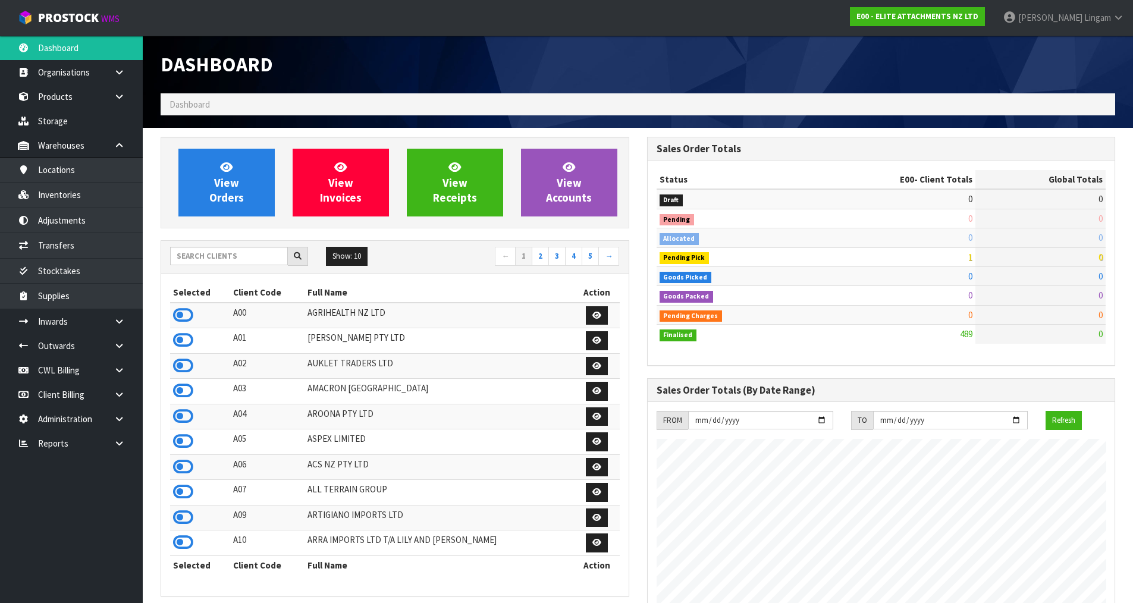
scroll to position [766, 486]
